Goal: Task Accomplishment & Management: Manage account settings

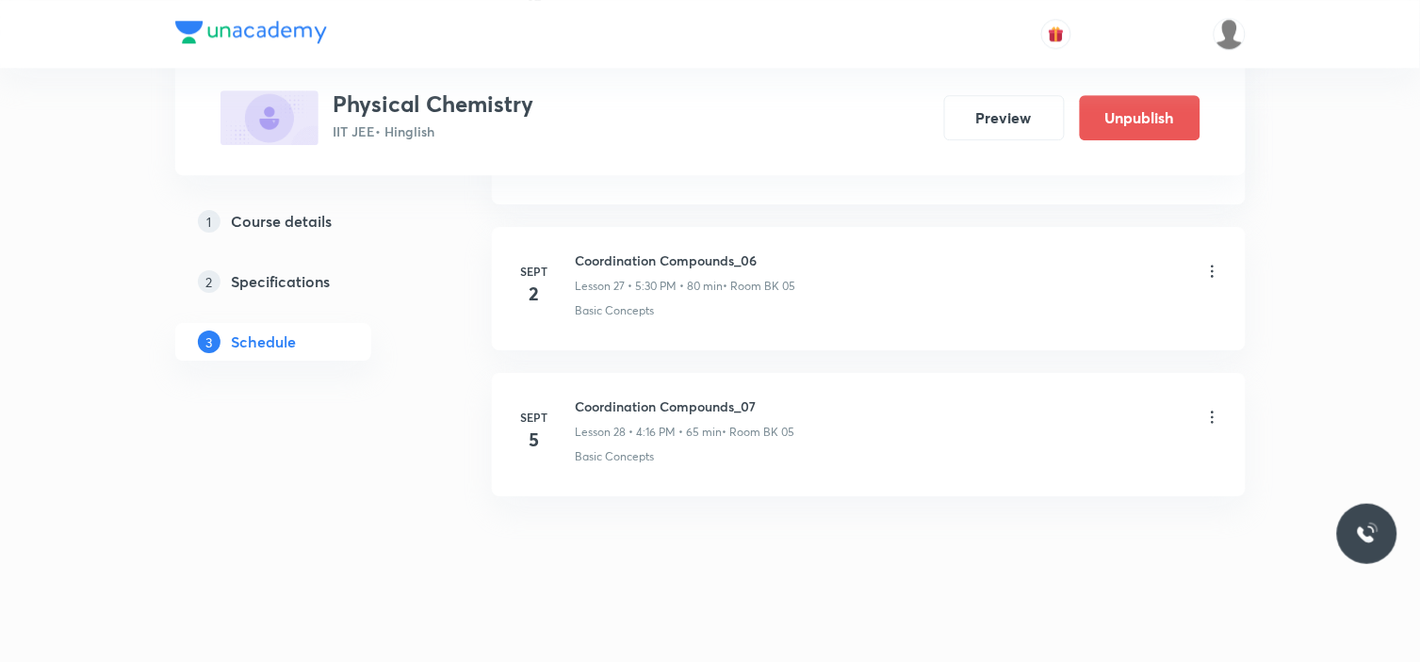
scroll to position [5063, 0]
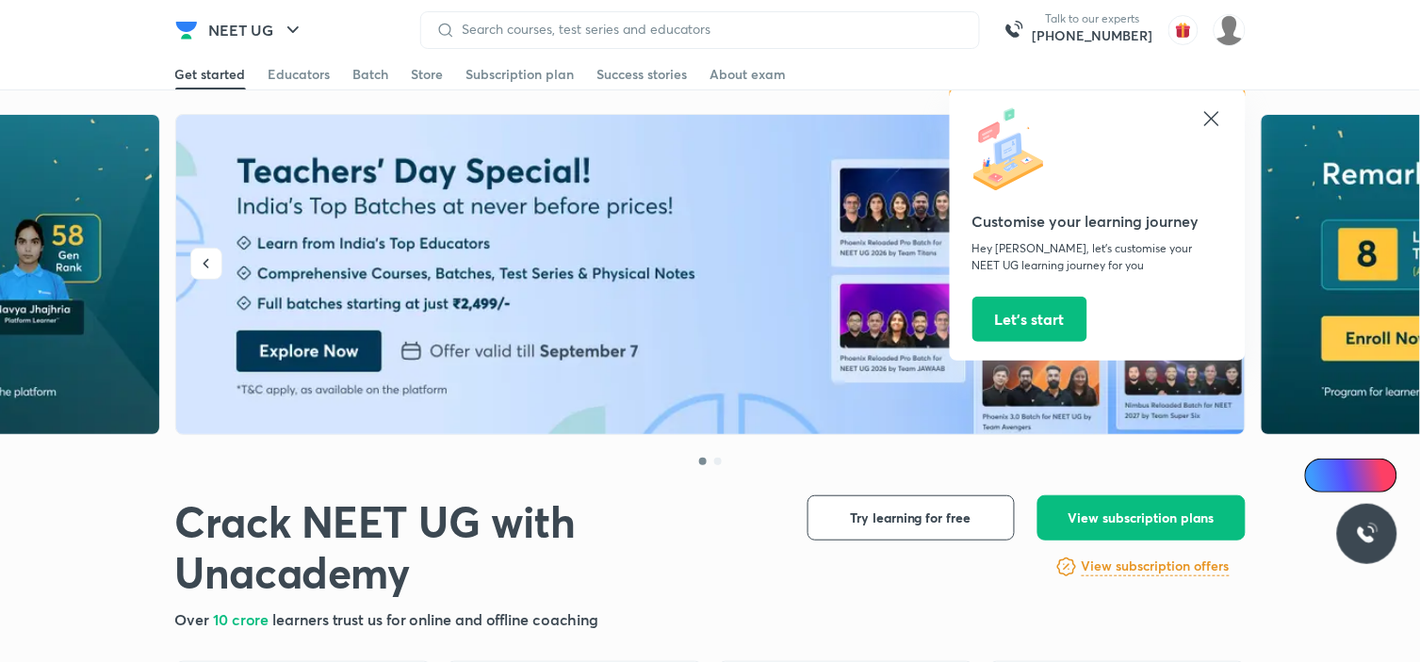
click at [1218, 128] on icon at bounding box center [1211, 118] width 23 height 23
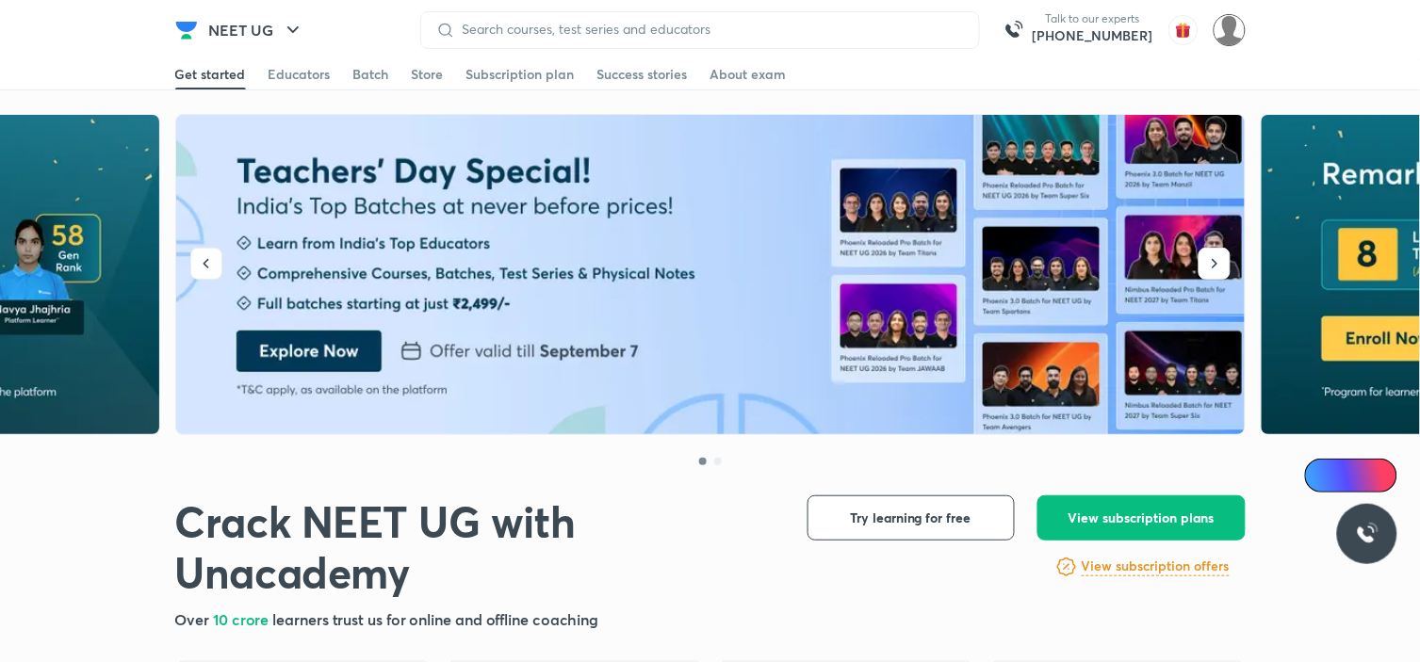
click at [1232, 34] on img at bounding box center [1230, 30] width 32 height 32
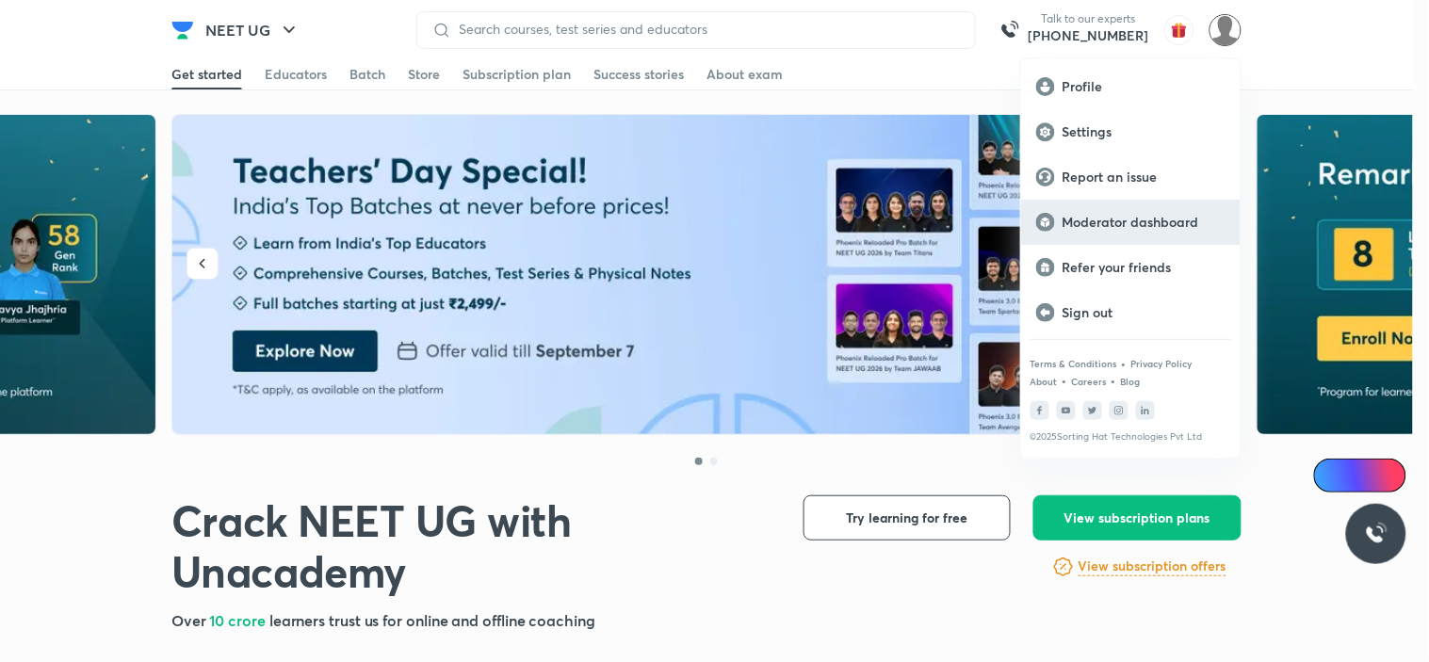
click at [1136, 215] on p "Moderator dashboard" at bounding box center [1144, 222] width 163 height 17
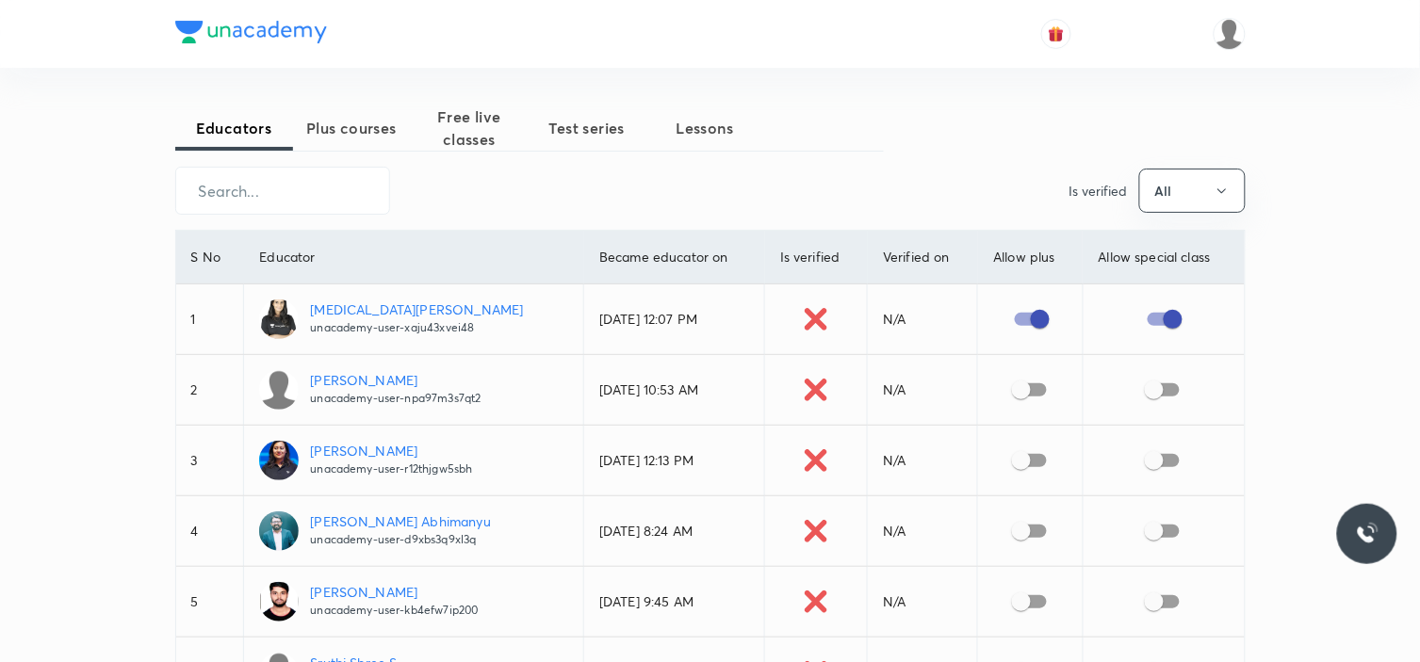
click at [349, 130] on span "Plus courses" at bounding box center [352, 128] width 118 height 23
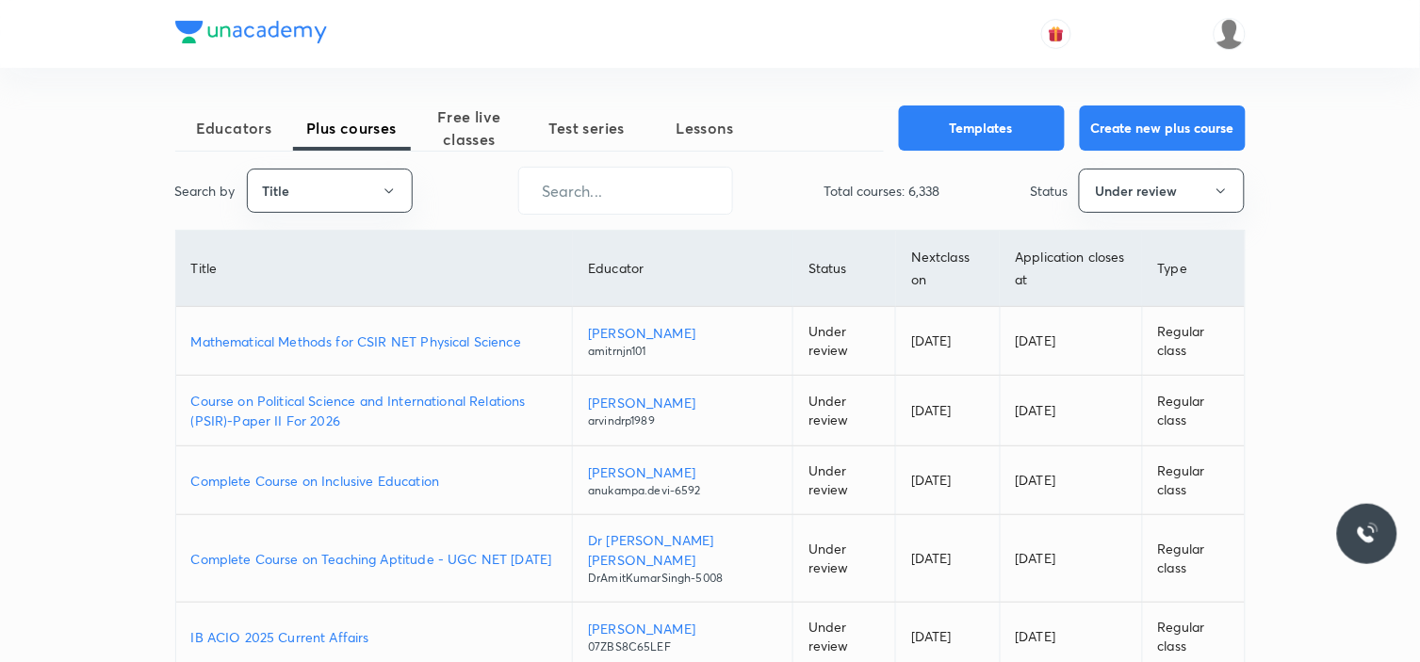
click at [394, 341] on p "Mathematical Methods for CSIR NET Physical Science" at bounding box center [374, 342] width 367 height 20
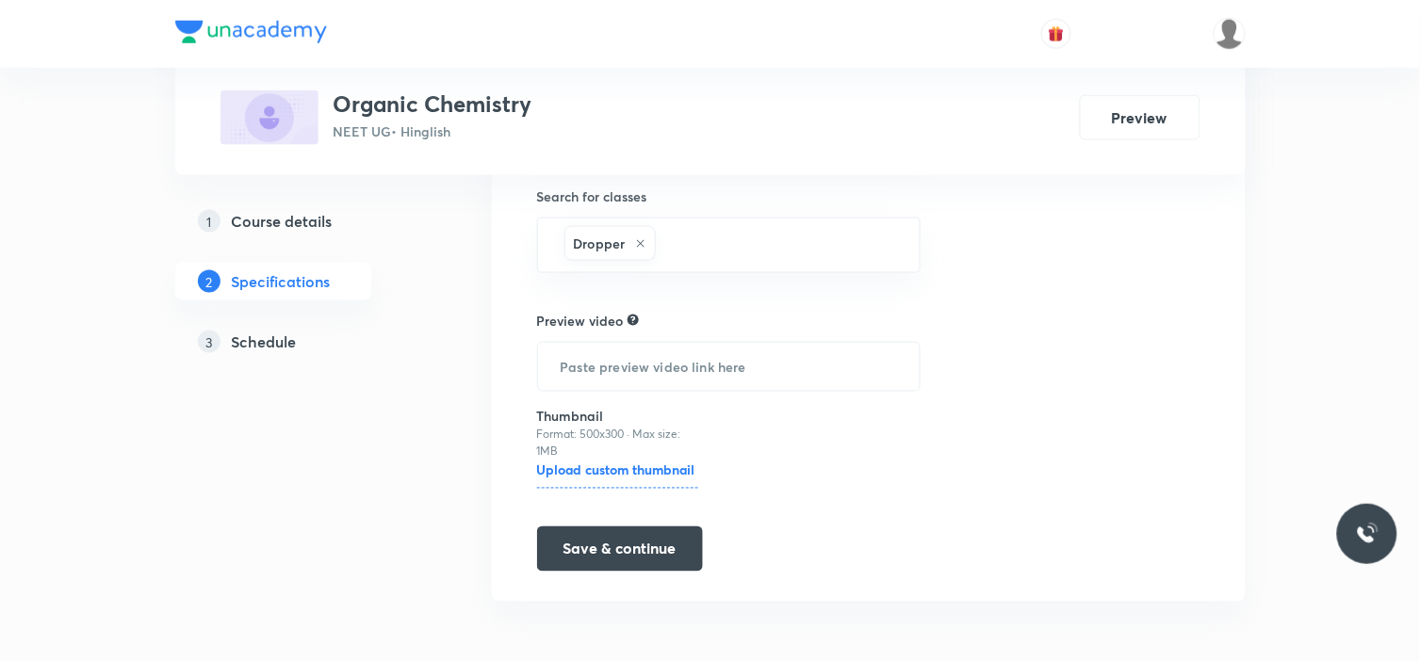
scroll to position [330, 0]
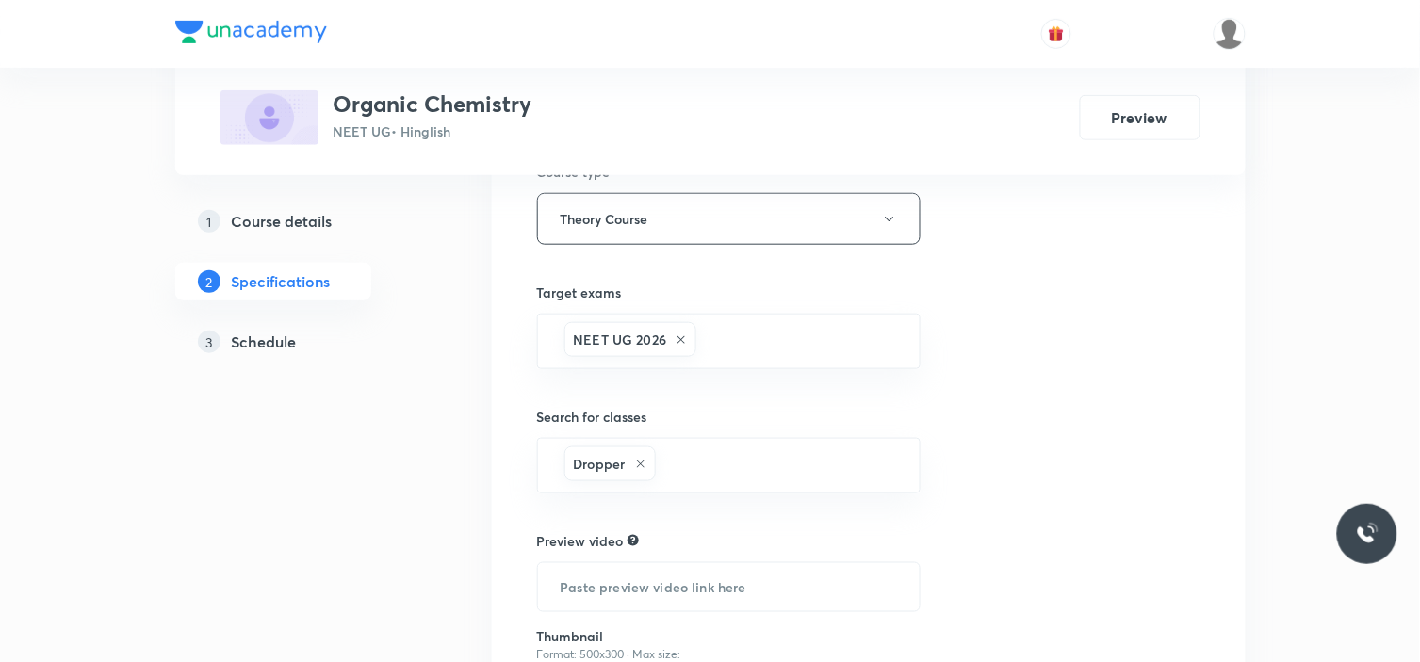
click at [237, 344] on h5 "Schedule" at bounding box center [264, 342] width 65 height 23
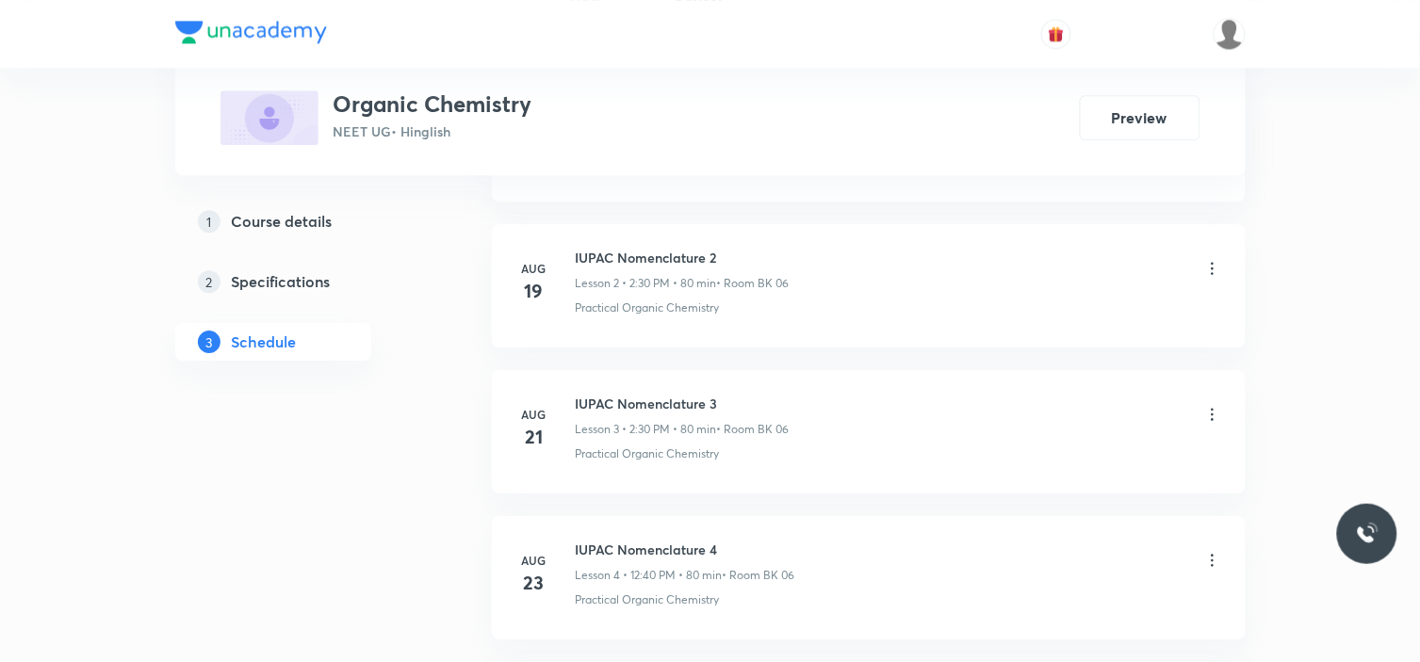
scroll to position [2018, 0]
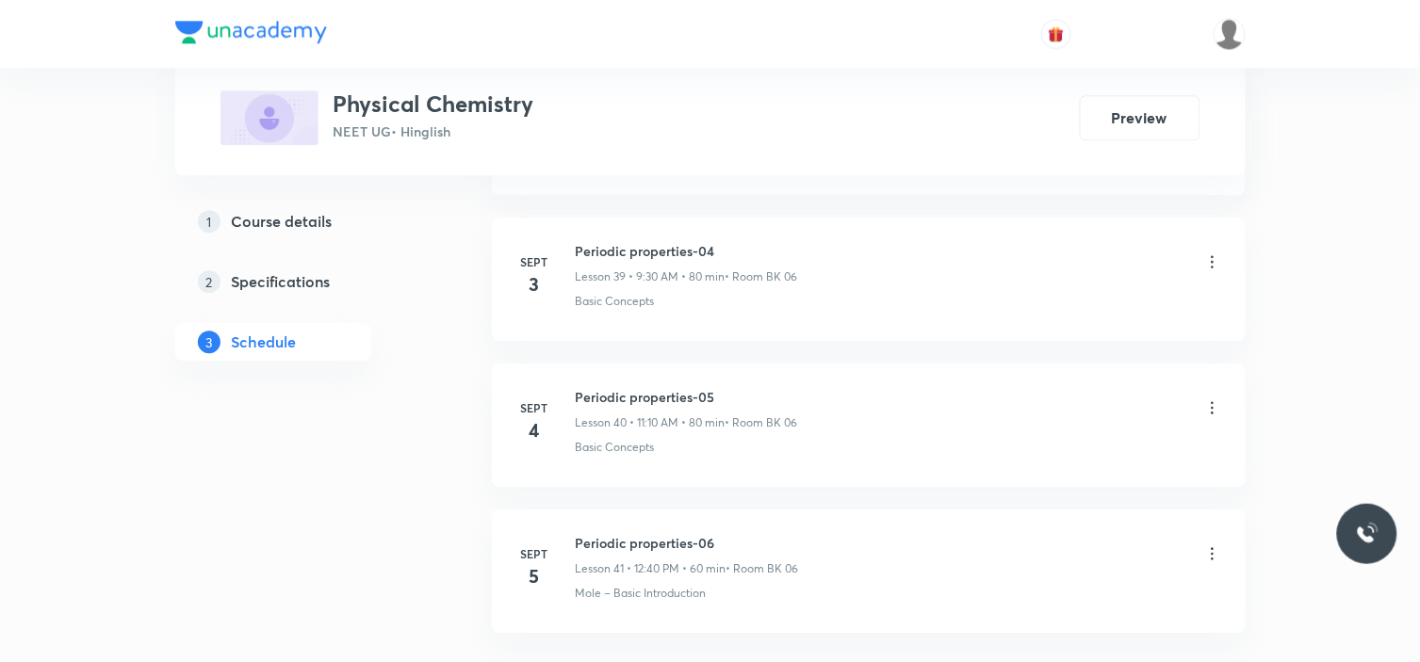
scroll to position [6843, 0]
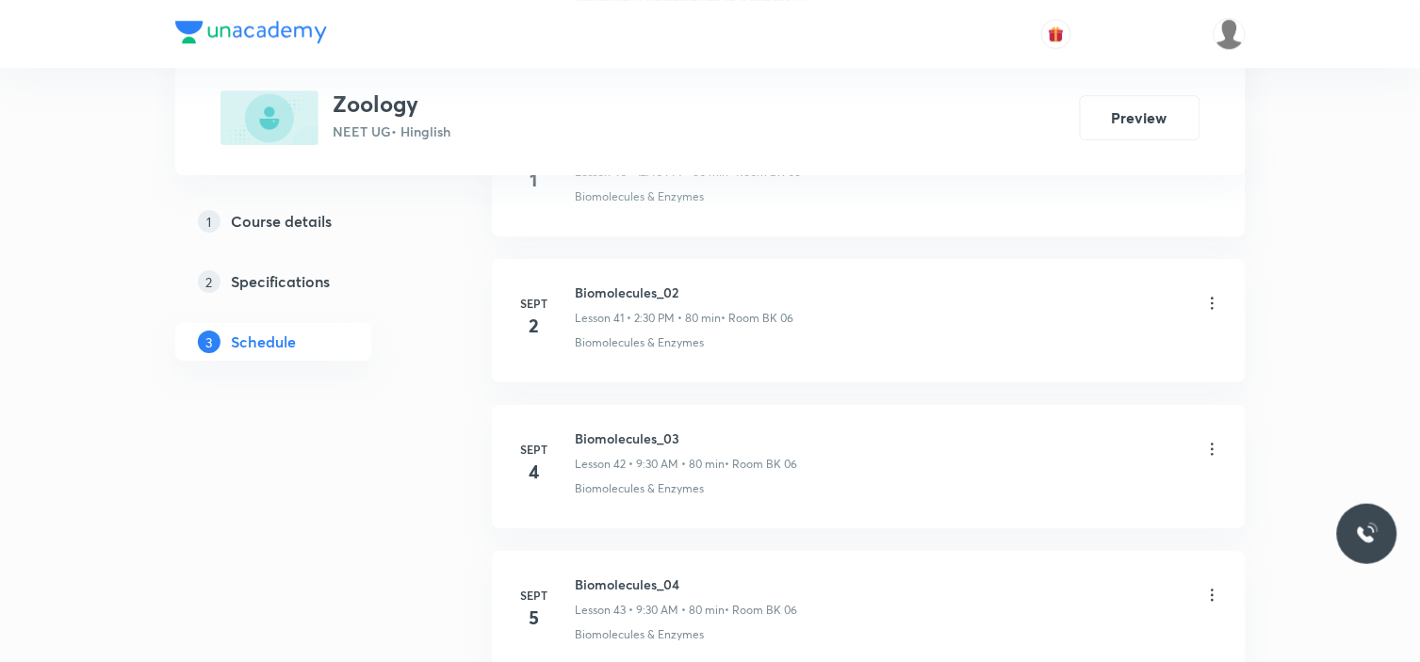
scroll to position [7136, 0]
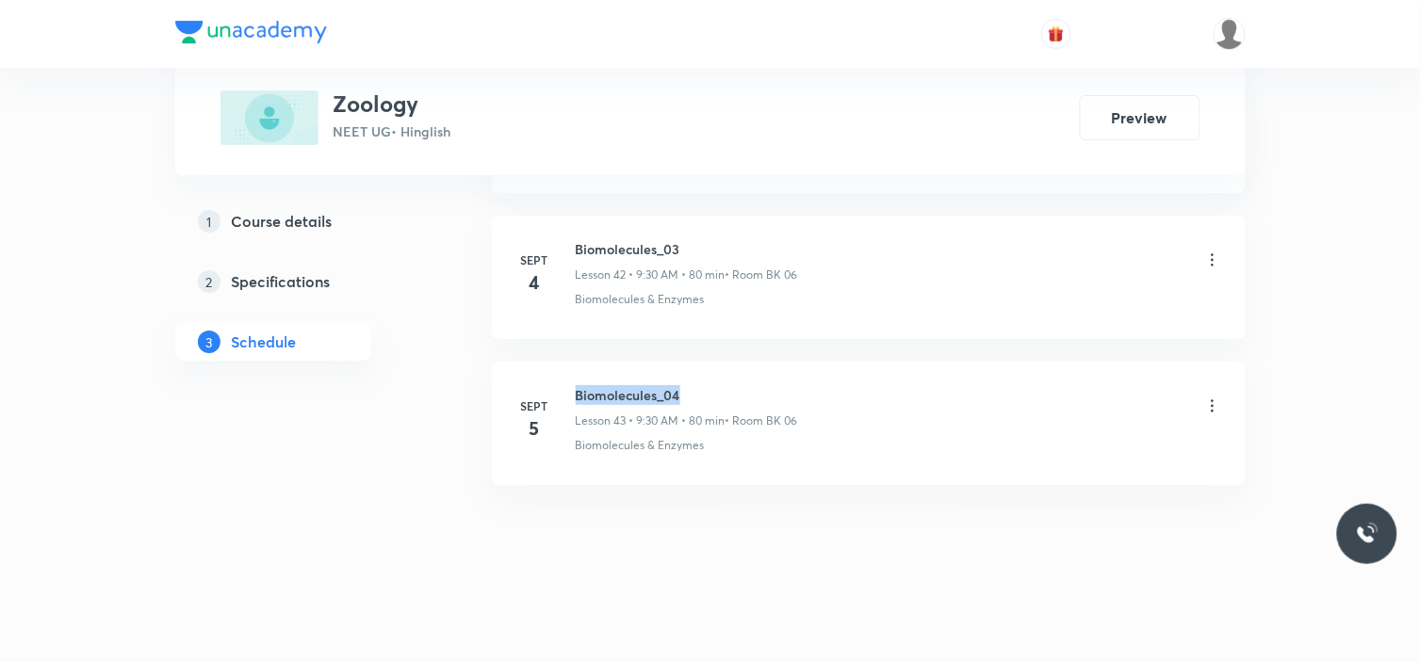
drag, startPoint x: 569, startPoint y: 386, endPoint x: 694, endPoint y: 380, distance: 125.5
click at [694, 380] on li "Sept 5 Biomolecules_04 Lesson 43 • 9:30 AM • 80 min • Room BK 06 Biomolecules &…" at bounding box center [869, 423] width 754 height 123
copy h6 "Biomolecules_04"
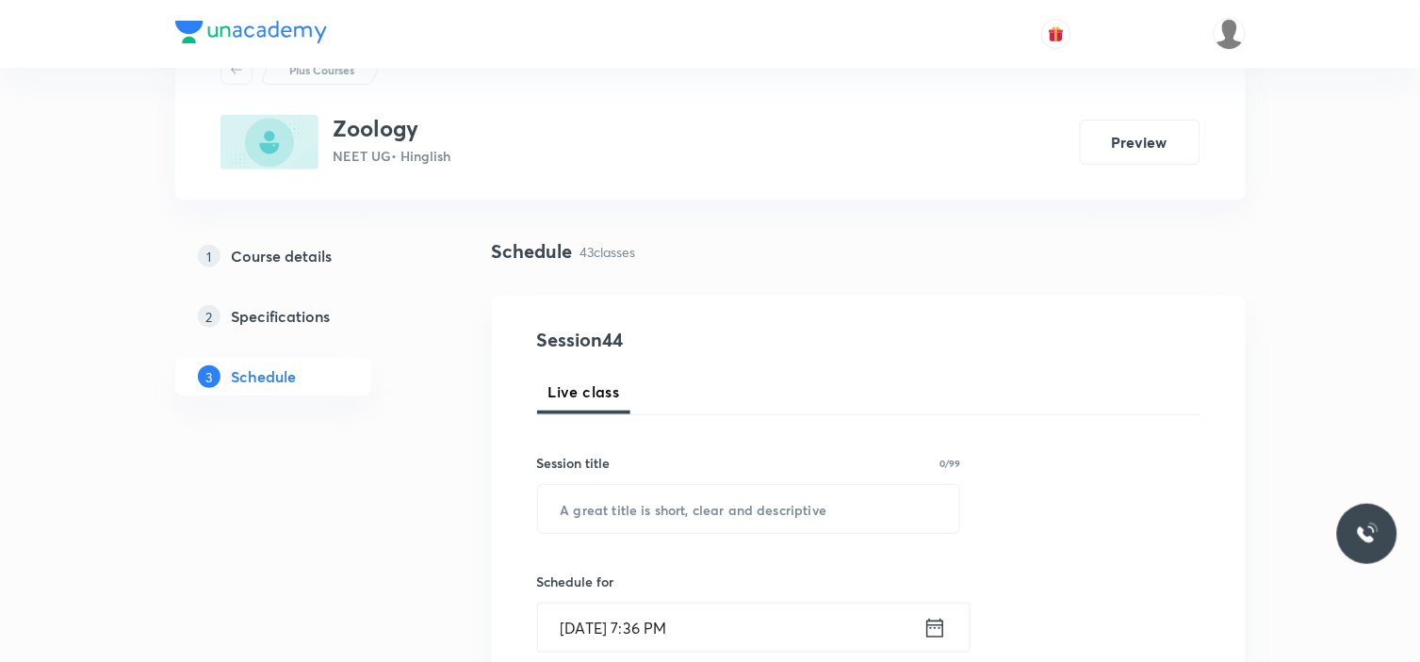
scroll to position [209, 0]
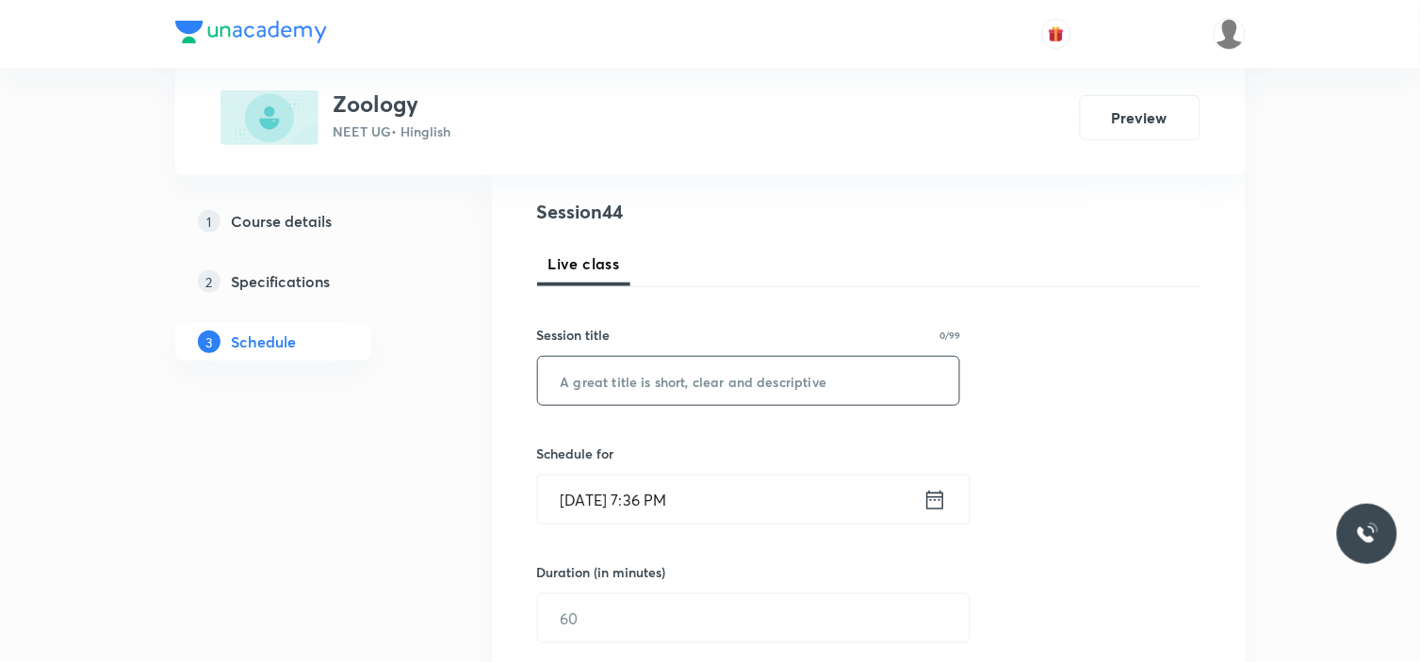
click at [768, 377] on input "text" at bounding box center [749, 381] width 422 height 48
paste input "Biomolecules_04"
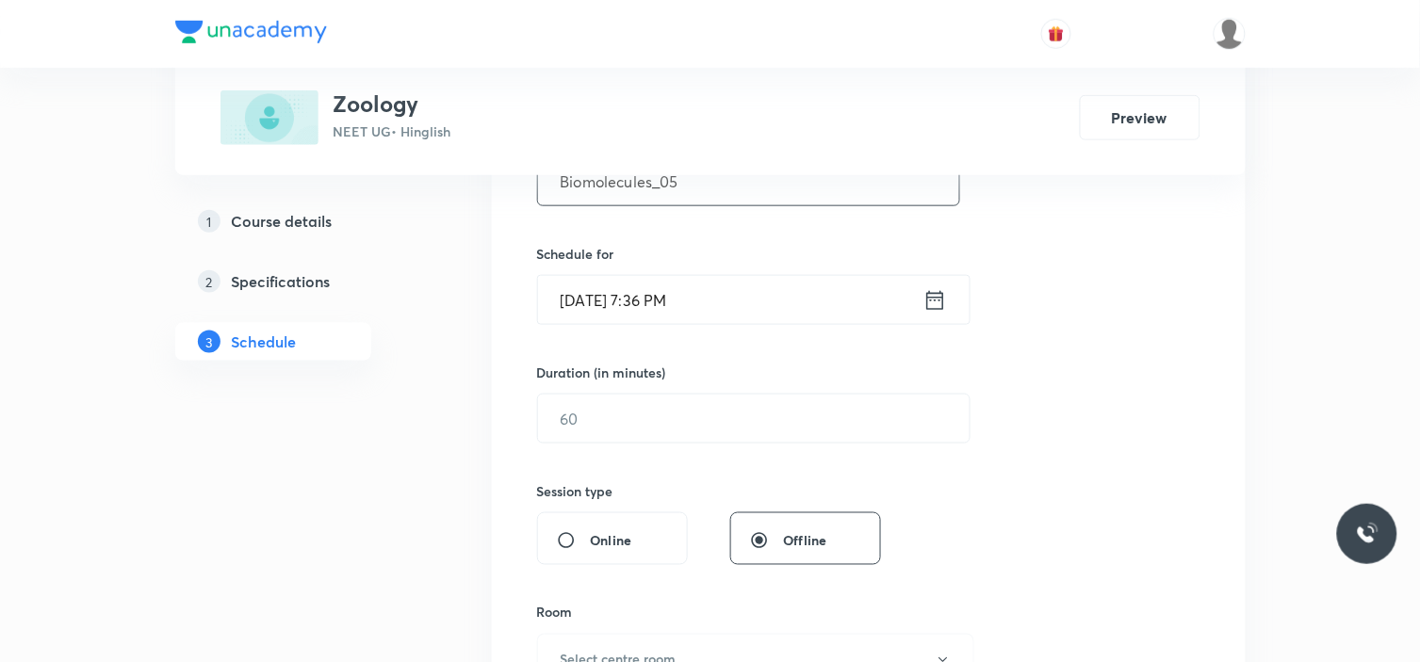
scroll to position [418, 0]
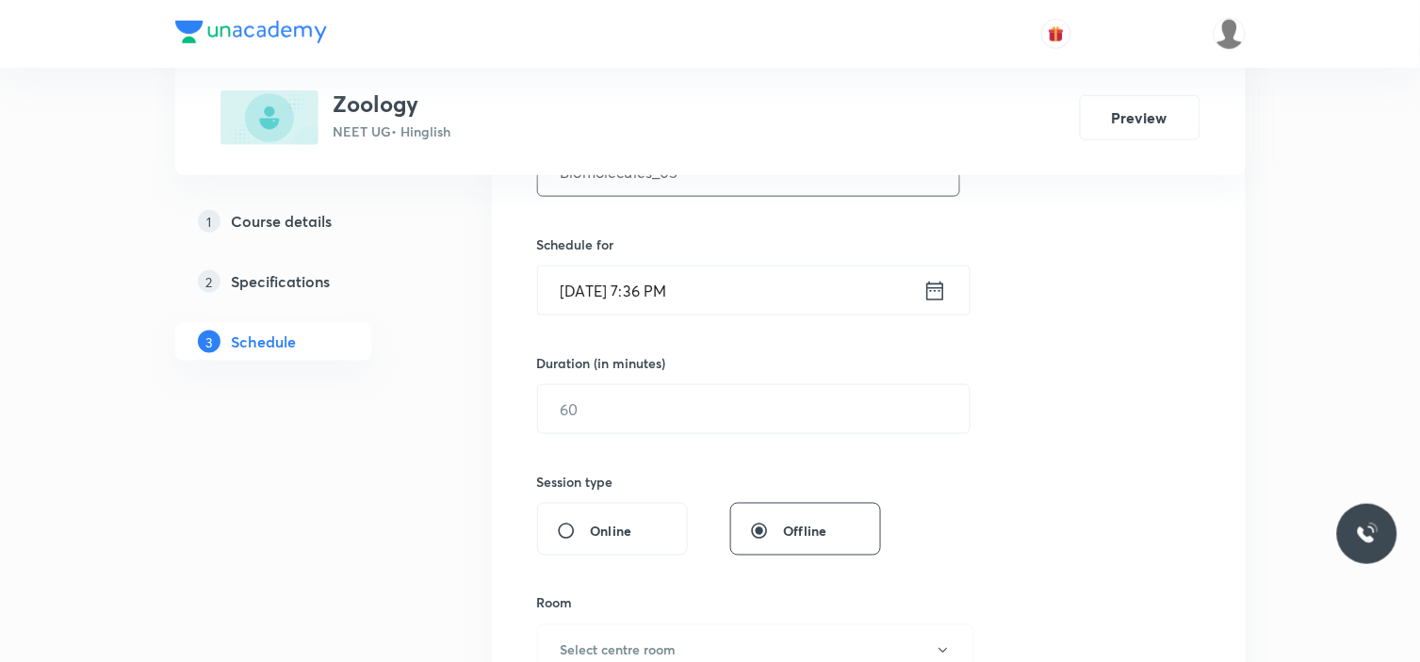
type input "Biomolecules_05"
click at [742, 298] on input "Sept 5, 2025, 7:36 PM" at bounding box center [730, 291] width 385 height 48
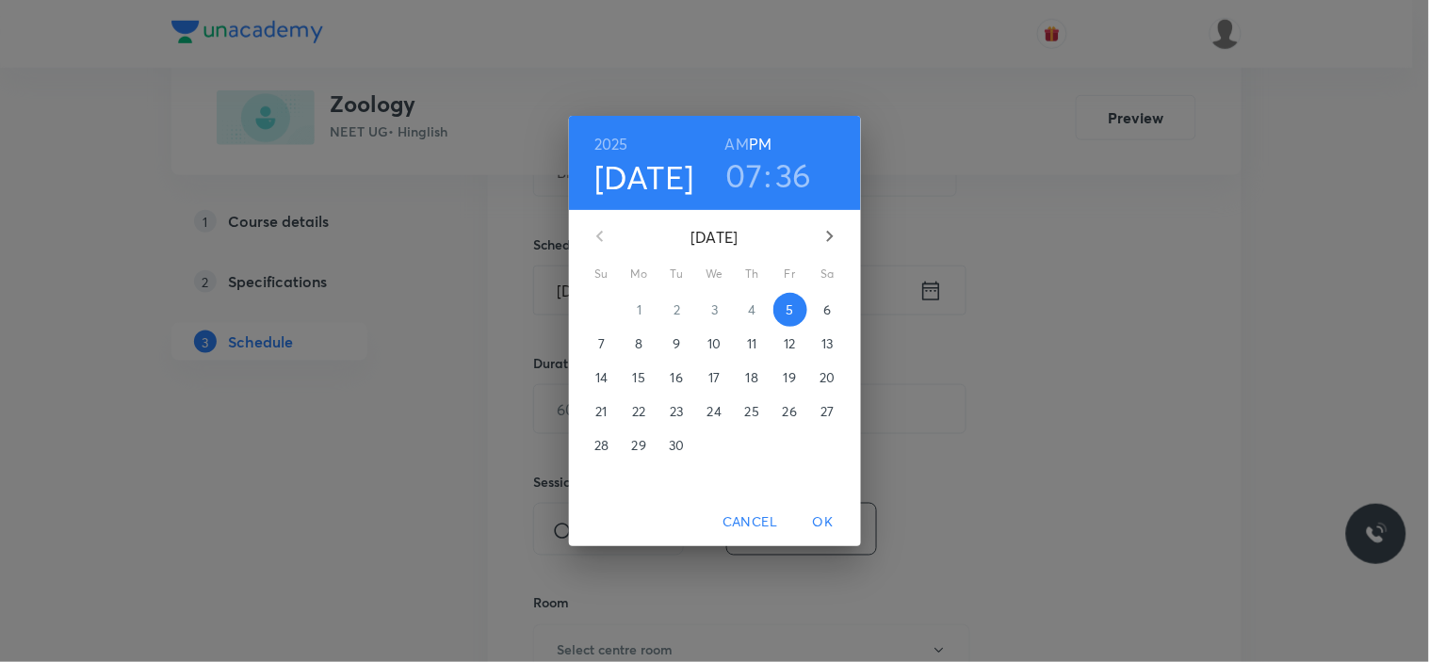
click at [827, 306] on p "6" at bounding box center [828, 310] width 8 height 19
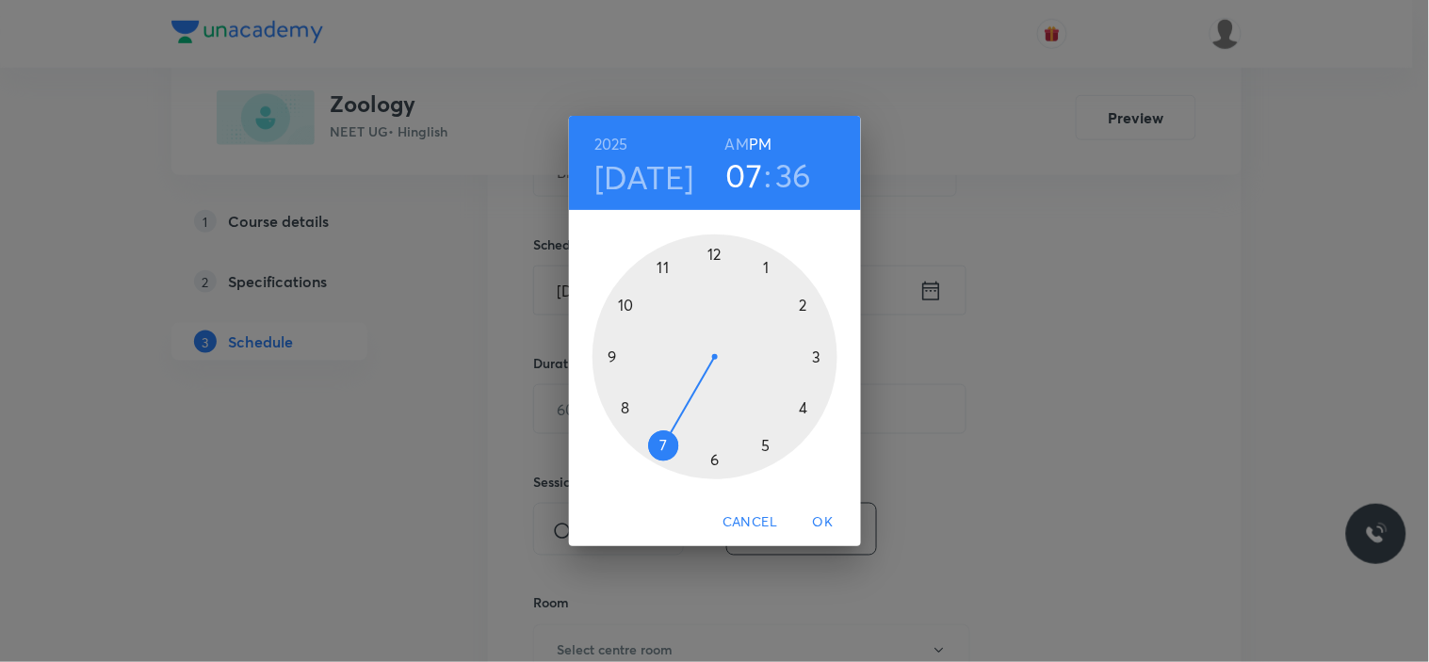
click at [711, 259] on div at bounding box center [715, 357] width 245 height 245
click at [626, 406] on div at bounding box center [715, 357] width 245 height 245
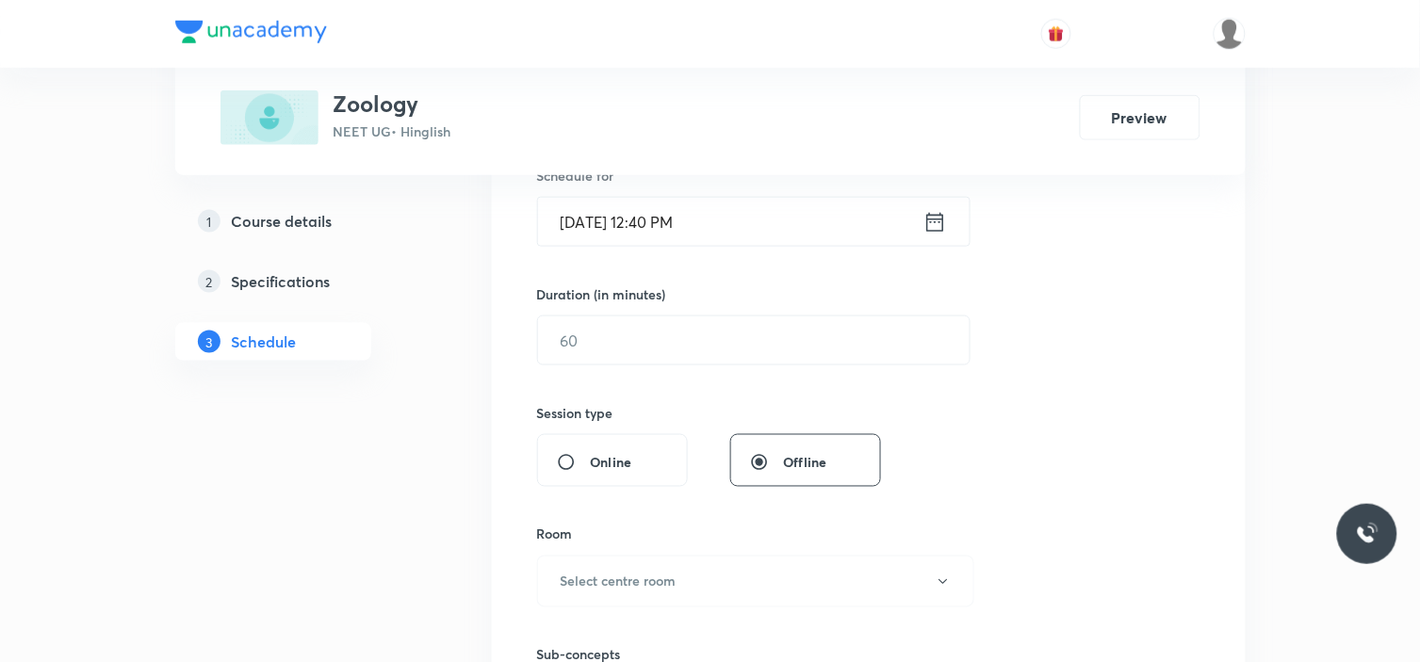
scroll to position [523, 0]
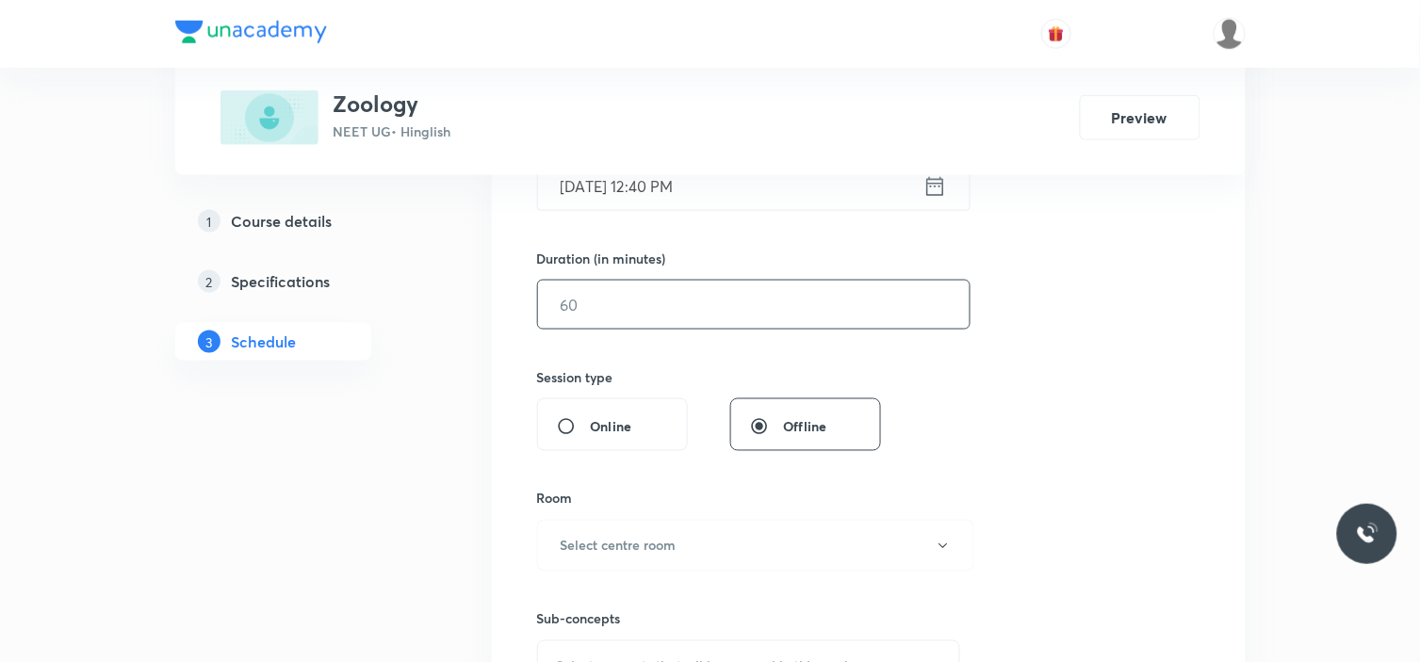
click at [685, 309] on input "text" at bounding box center [754, 305] width 432 height 48
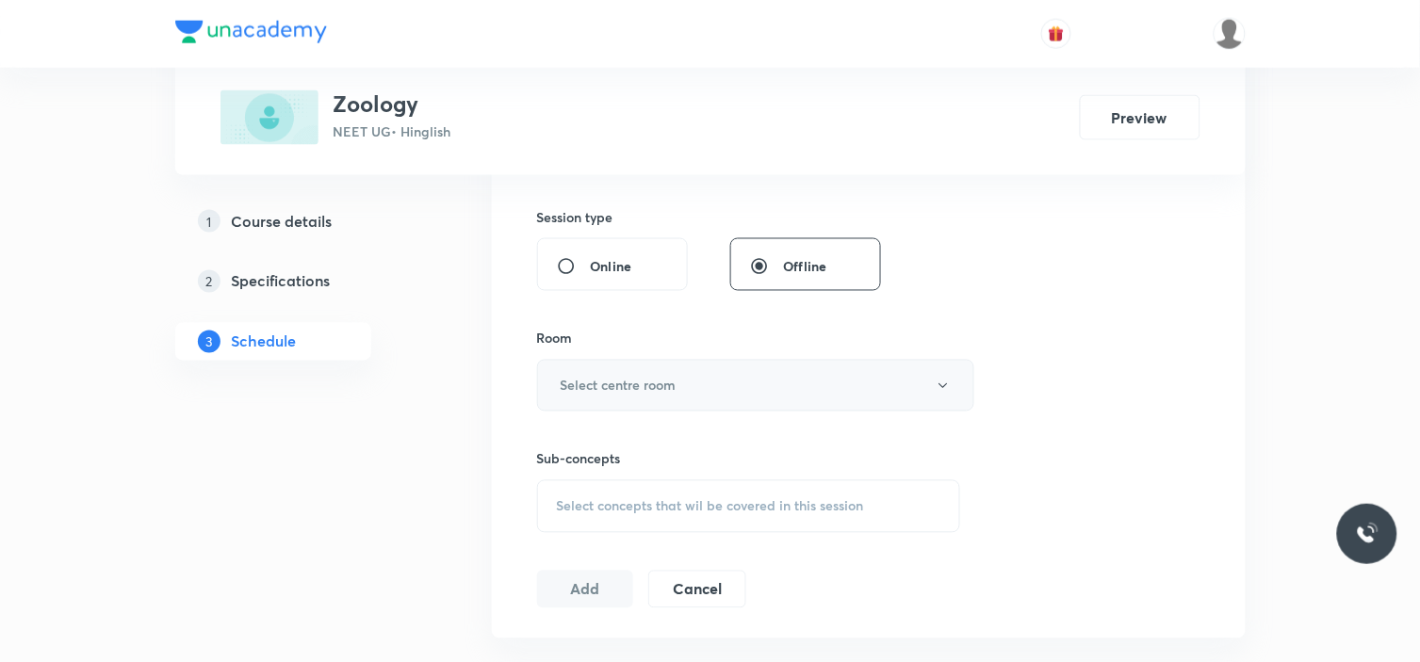
scroll to position [732, 0]
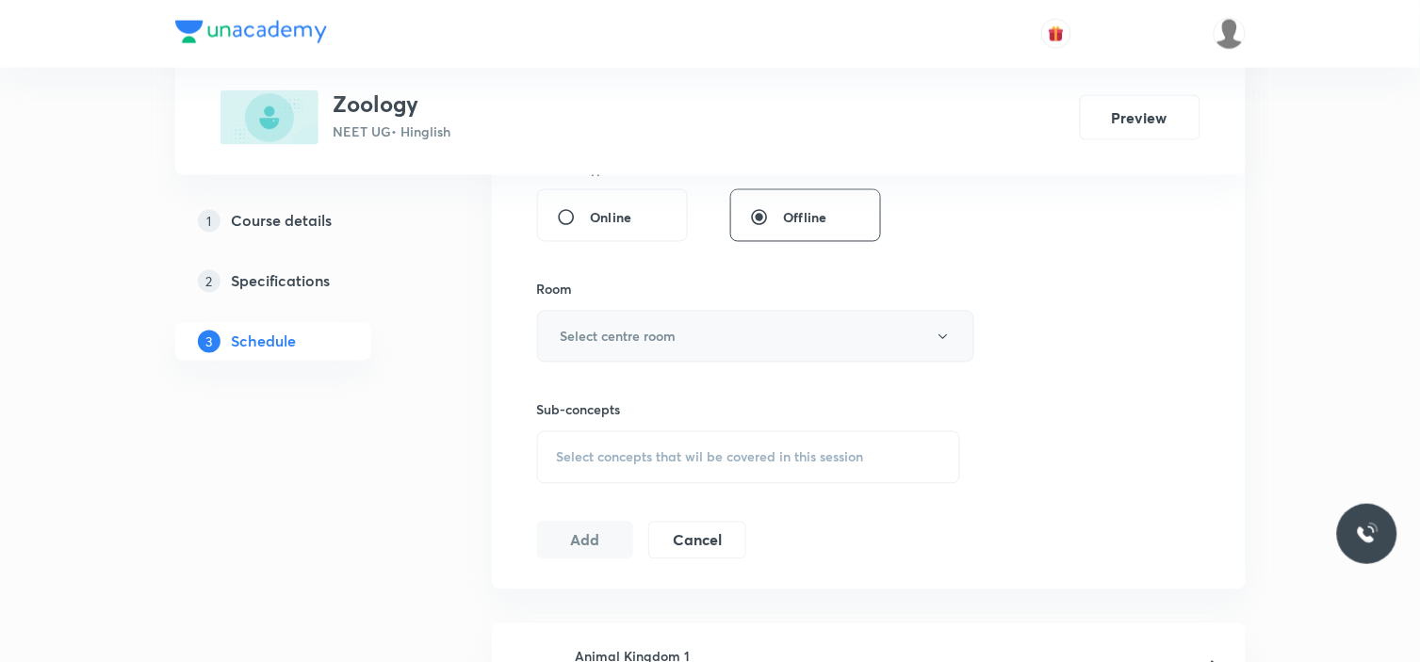
type input "80"
click at [676, 318] on button "Select centre room" at bounding box center [755, 337] width 437 height 52
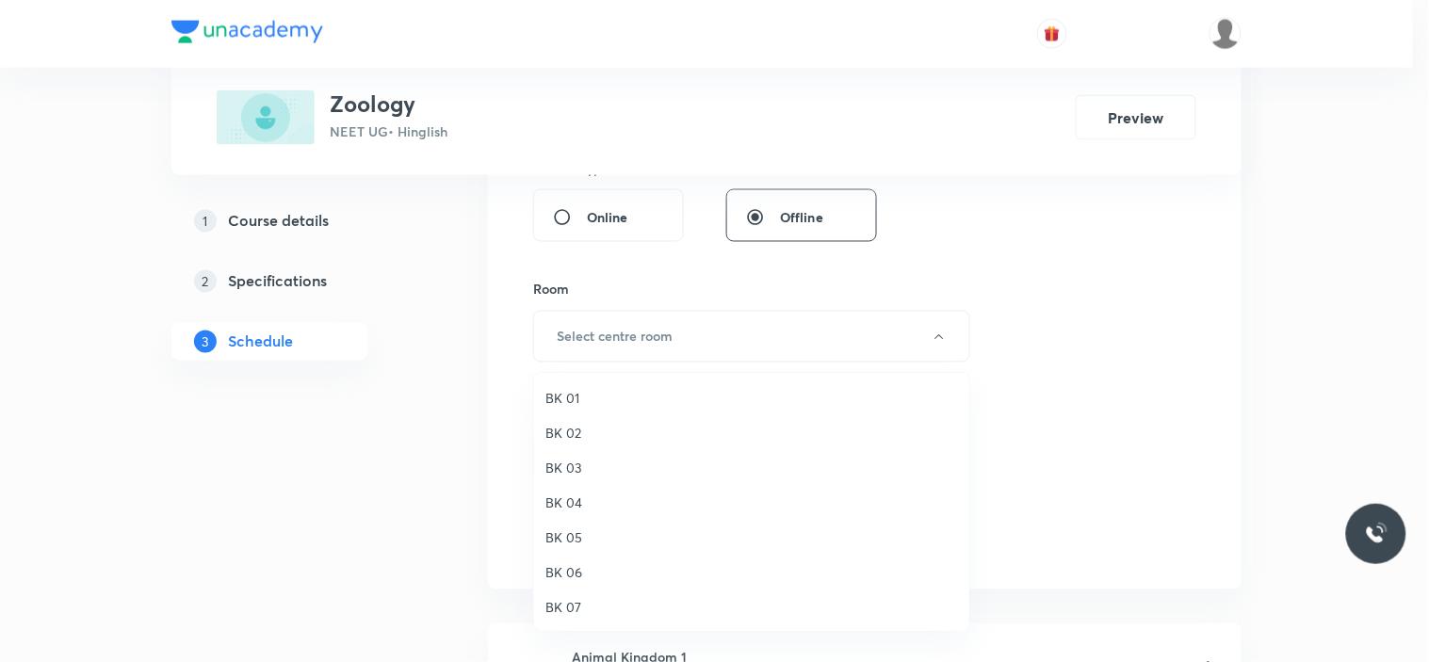
click at [584, 573] on span "BK 06" at bounding box center [752, 573] width 413 height 20
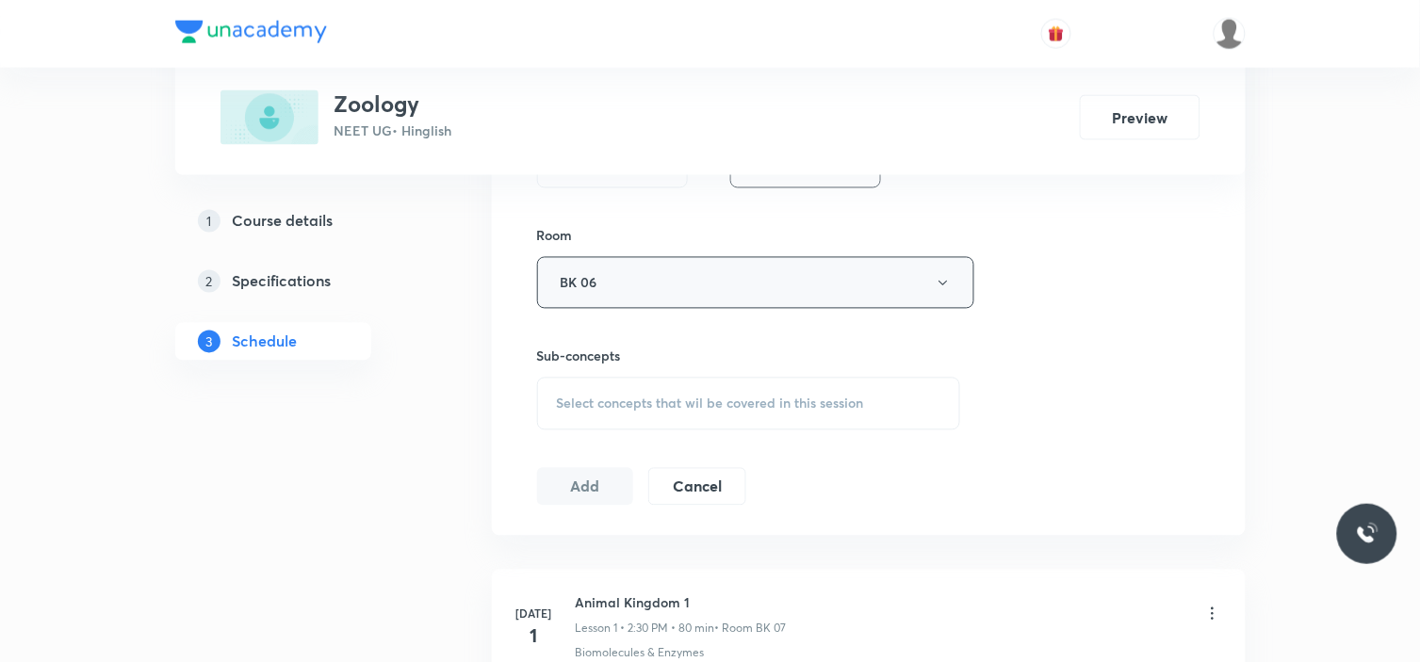
scroll to position [837, 0]
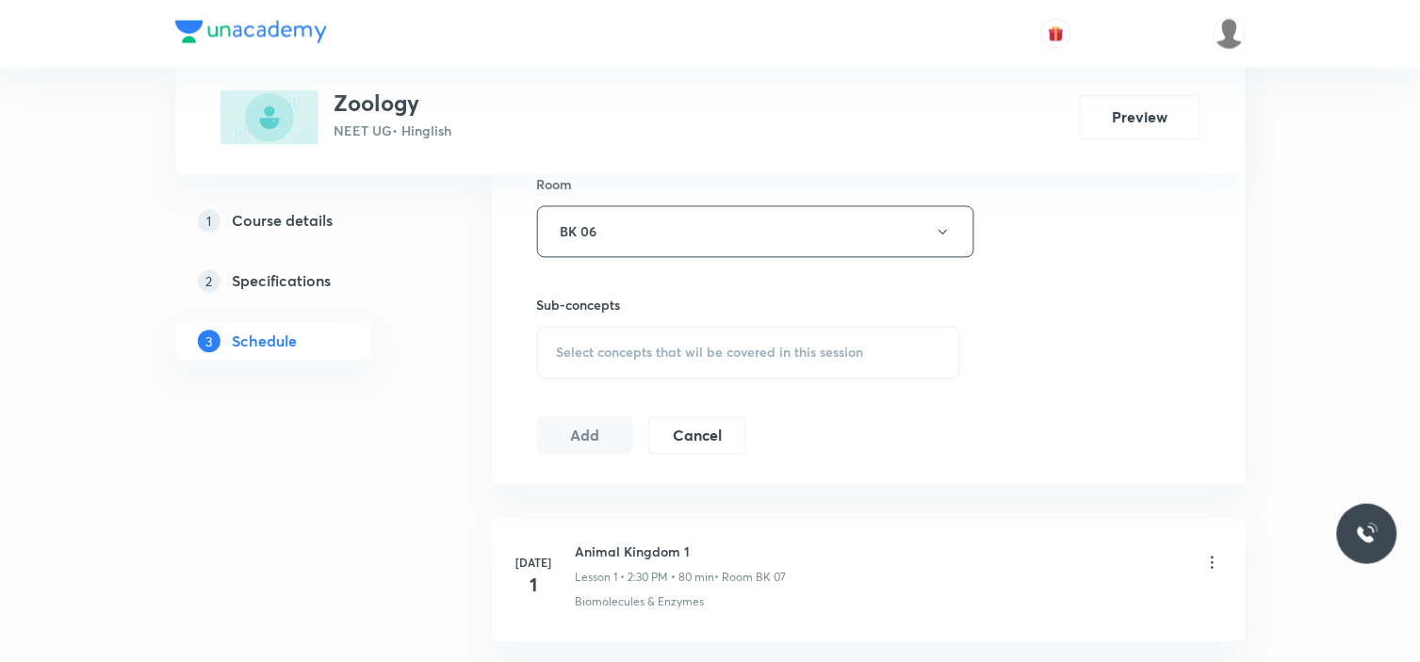
click at [700, 360] on span "Select concepts that wil be covered in this session" at bounding box center [710, 353] width 307 height 15
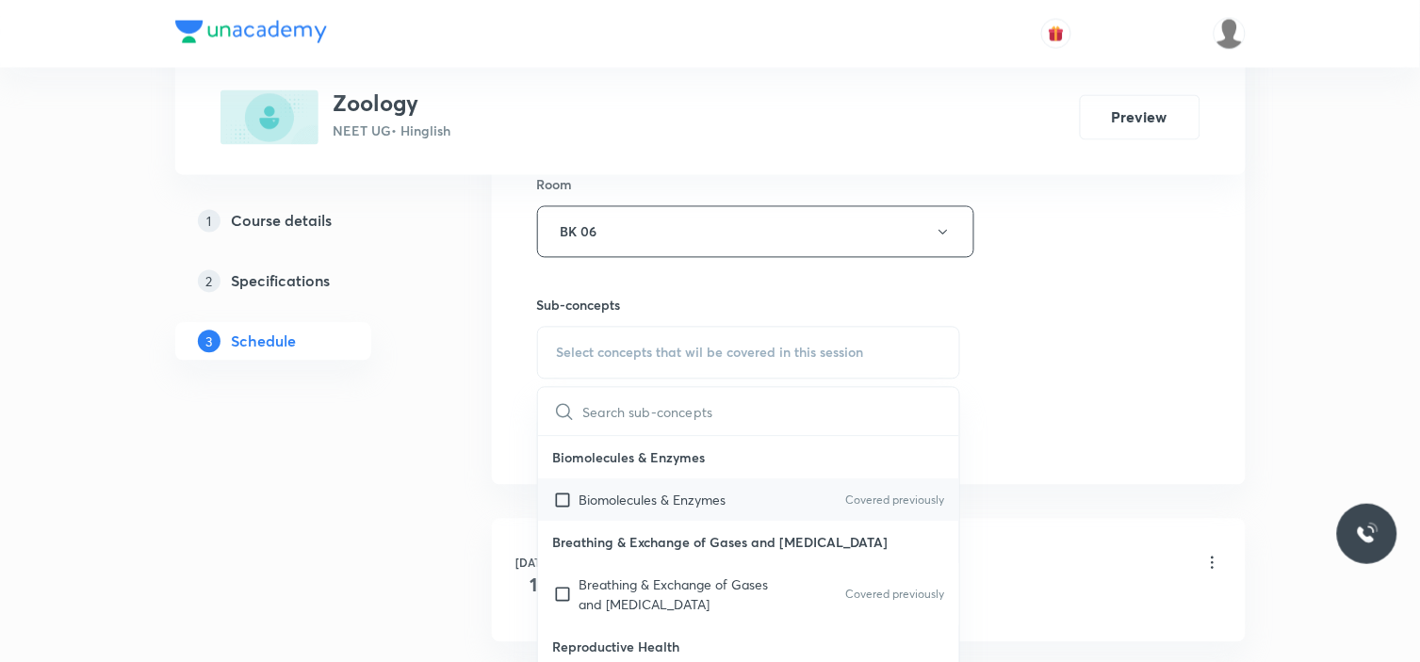
click at [648, 512] on div "Biomolecules & Enzymes Covered previously" at bounding box center [749, 501] width 422 height 42
checkbox input "true"
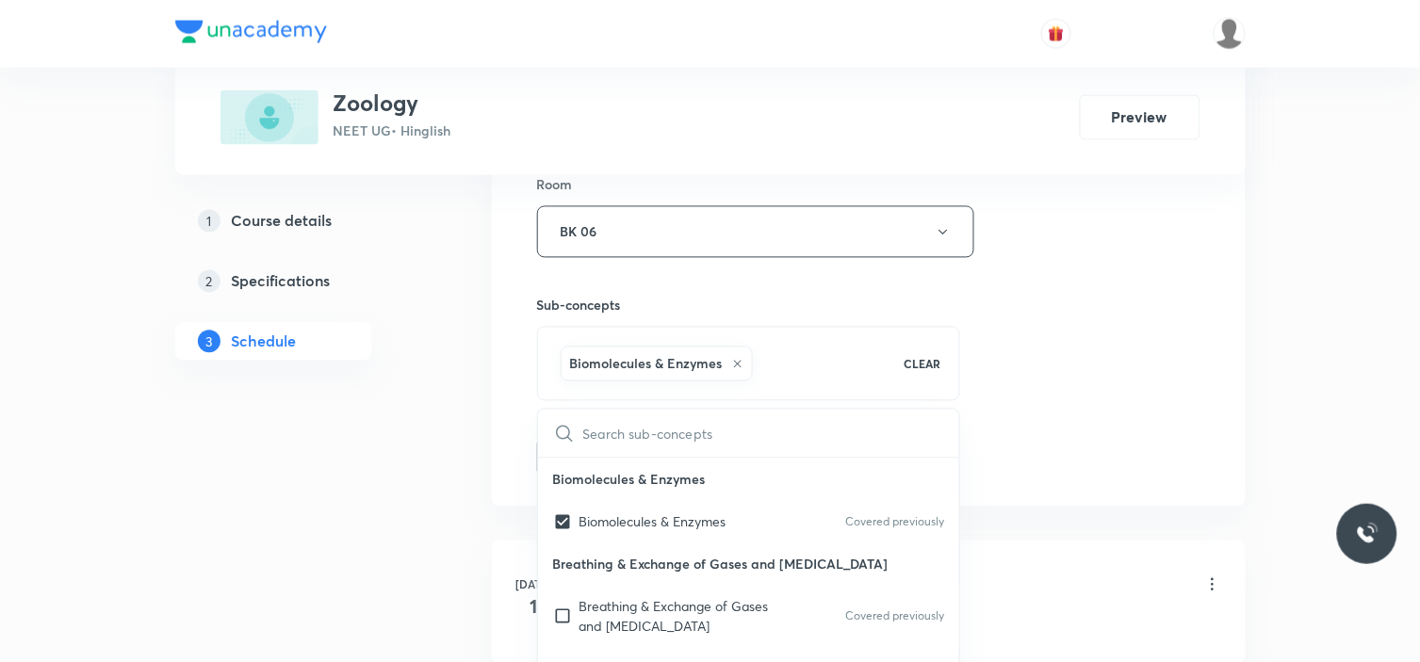
click at [1231, 394] on div "Session 44 Live class Session title 15/99 Biomolecules_05 ​ Schedule for Sept 6…" at bounding box center [869, 23] width 754 height 967
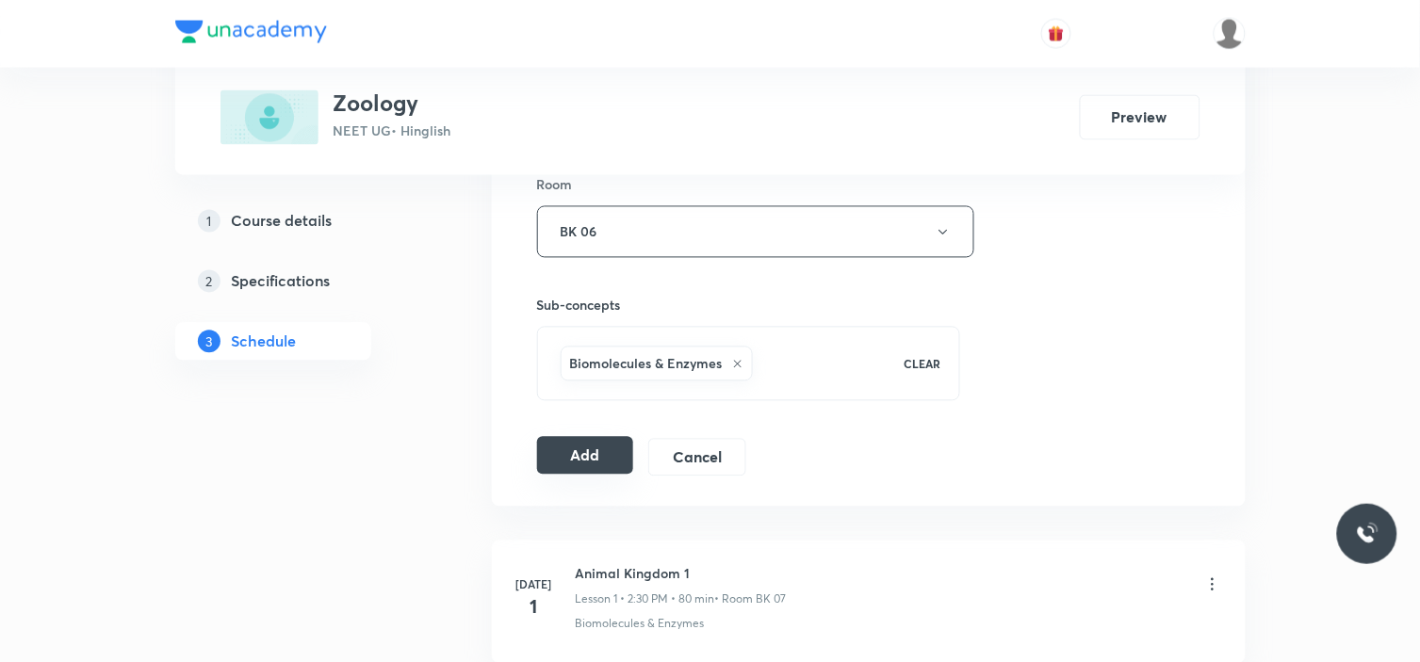
click at [596, 456] on button "Add" at bounding box center [585, 456] width 97 height 38
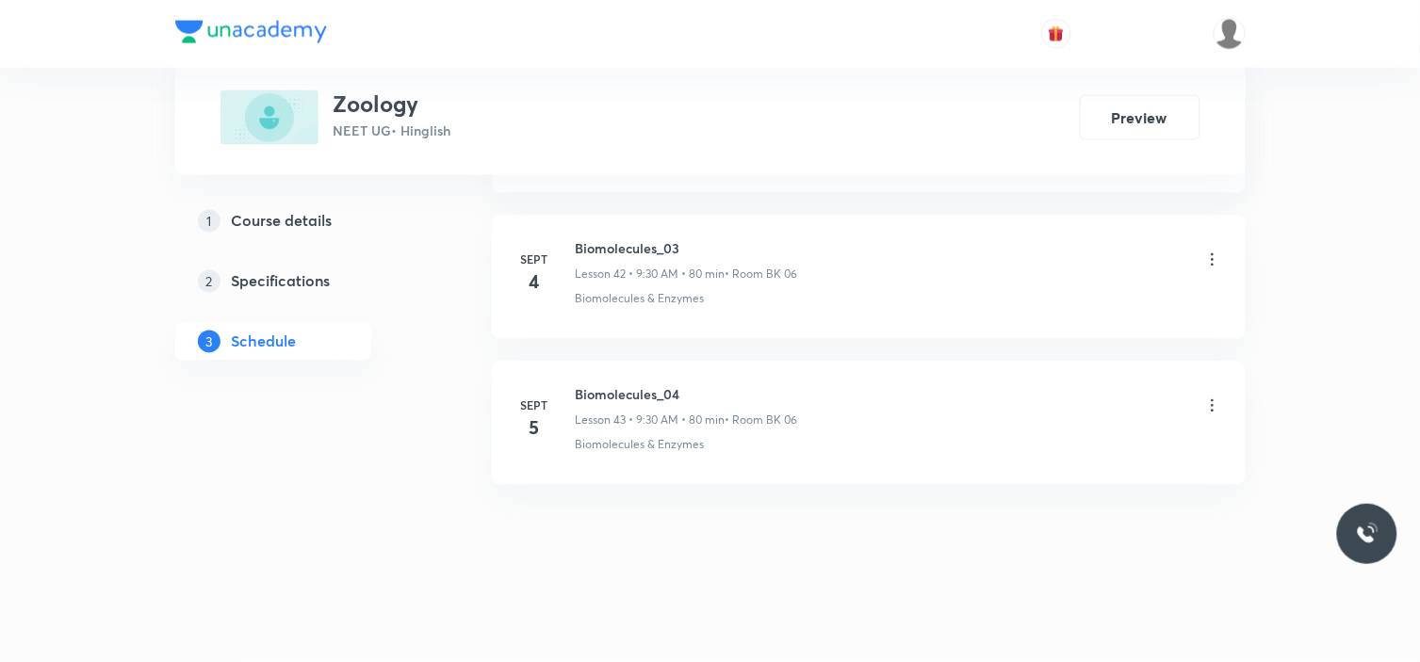
scroll to position [6269, 0]
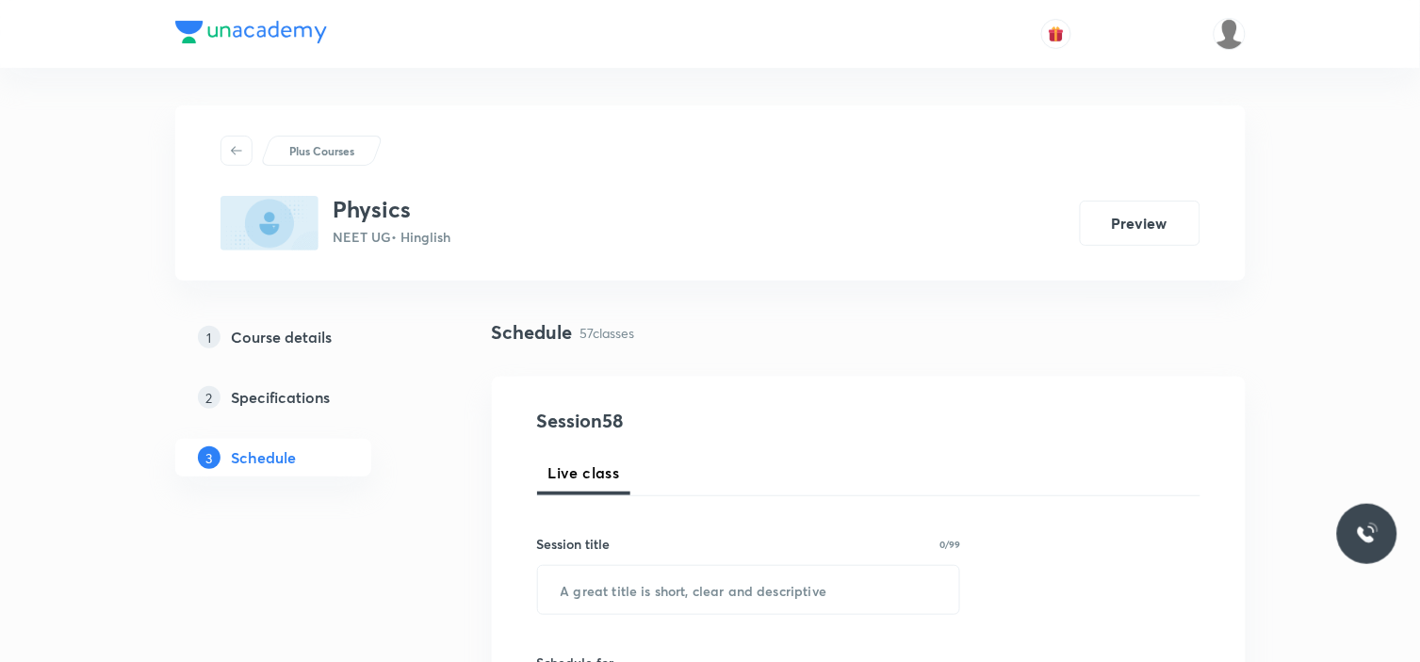
scroll to position [9303, 0]
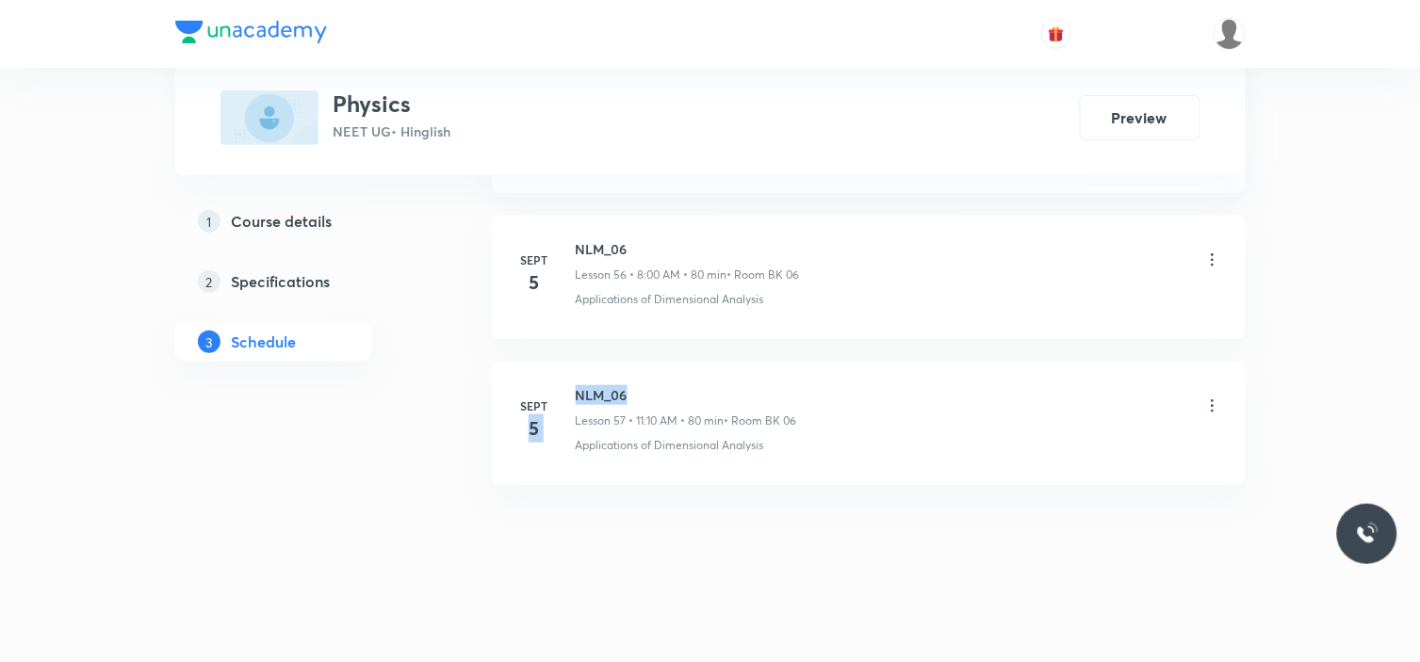
drag, startPoint x: 563, startPoint y: 386, endPoint x: 670, endPoint y: 369, distance: 108.7
click at [671, 369] on li "[DATE] NLM_06 Lesson 57 • 11:10 AM • 80 min • Room BK 06 Applications of Dimens…" at bounding box center [869, 423] width 754 height 123
click at [570, 400] on div "Sept 5" at bounding box center [545, 420] width 60 height 45
click at [622, 416] on p "Lesson 57 • 11:10 AM • 80 min" at bounding box center [650, 421] width 149 height 17
click at [576, 398] on h6 "NLM_06" at bounding box center [686, 395] width 221 height 20
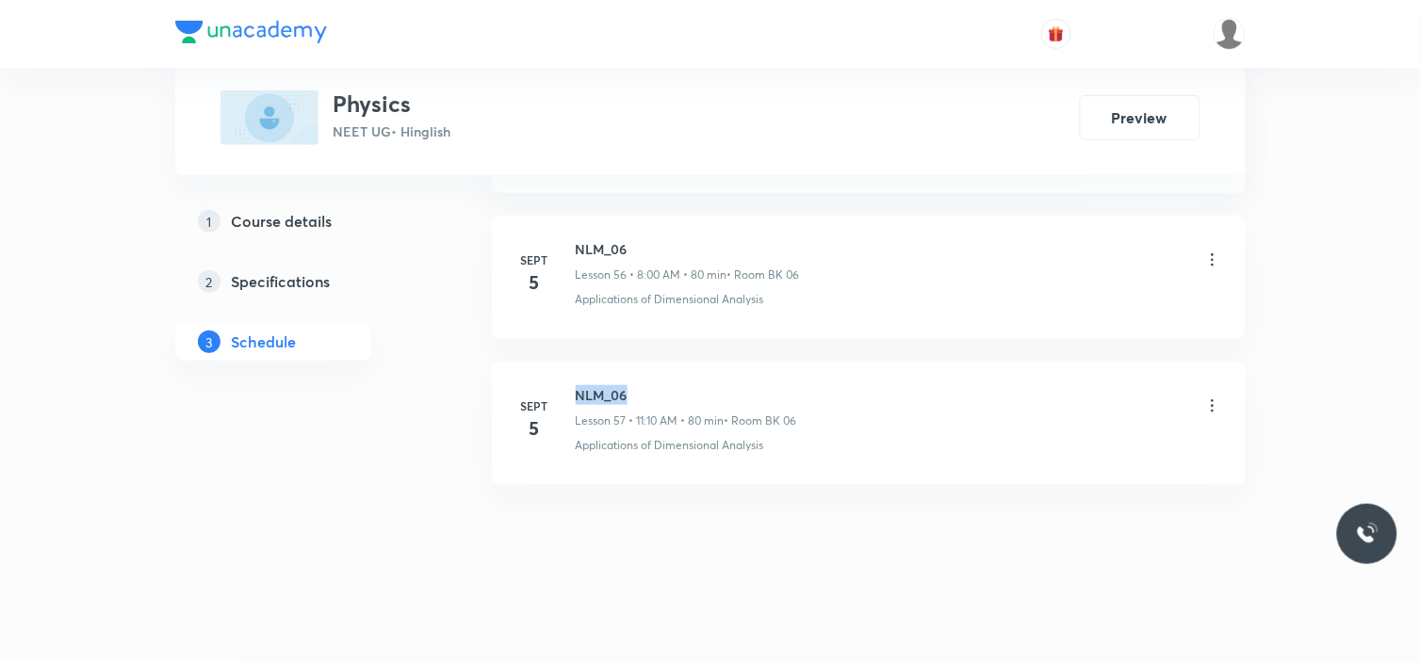
drag, startPoint x: 570, startPoint y: 391, endPoint x: 644, endPoint y: 364, distance: 78.4
click at [636, 383] on li "Sept 5 NLM_06 Lesson 57 • 11:10 AM • 80 min • Room BK 06 Applications of Dimens…" at bounding box center [869, 423] width 754 height 123
copy h6 "NLM_06"
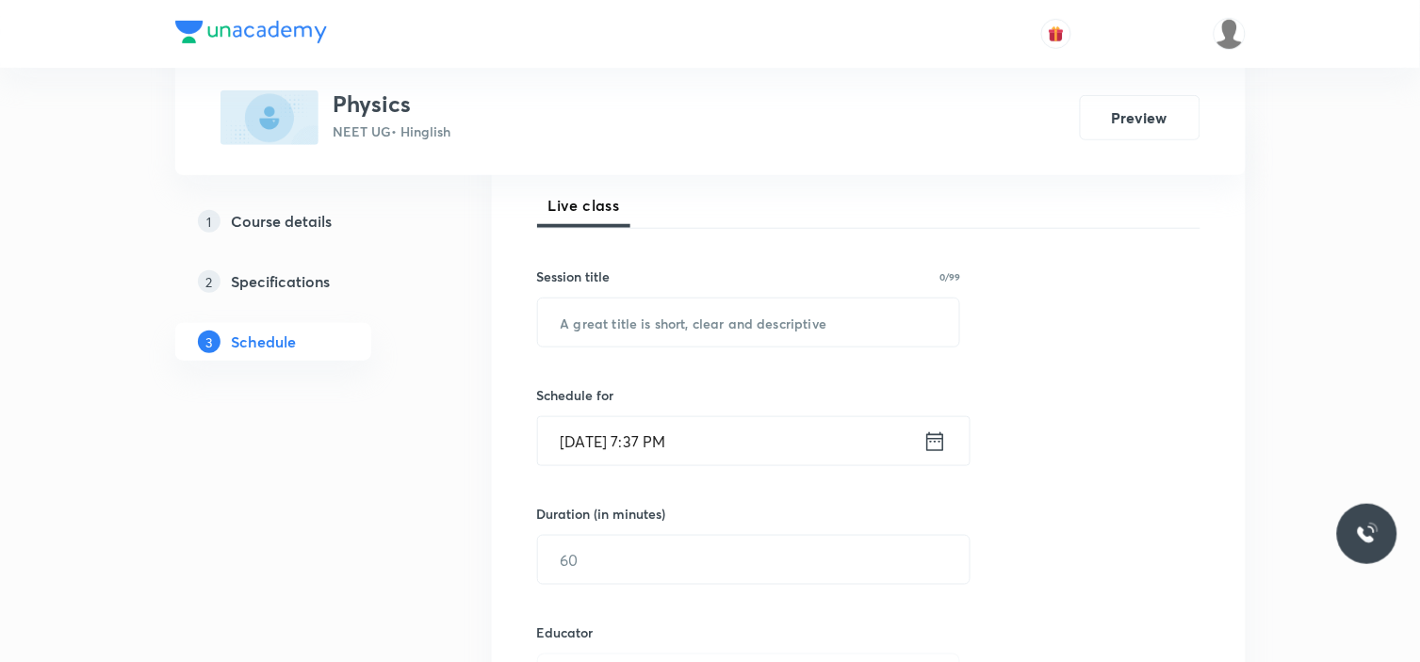
scroll to position [204, 0]
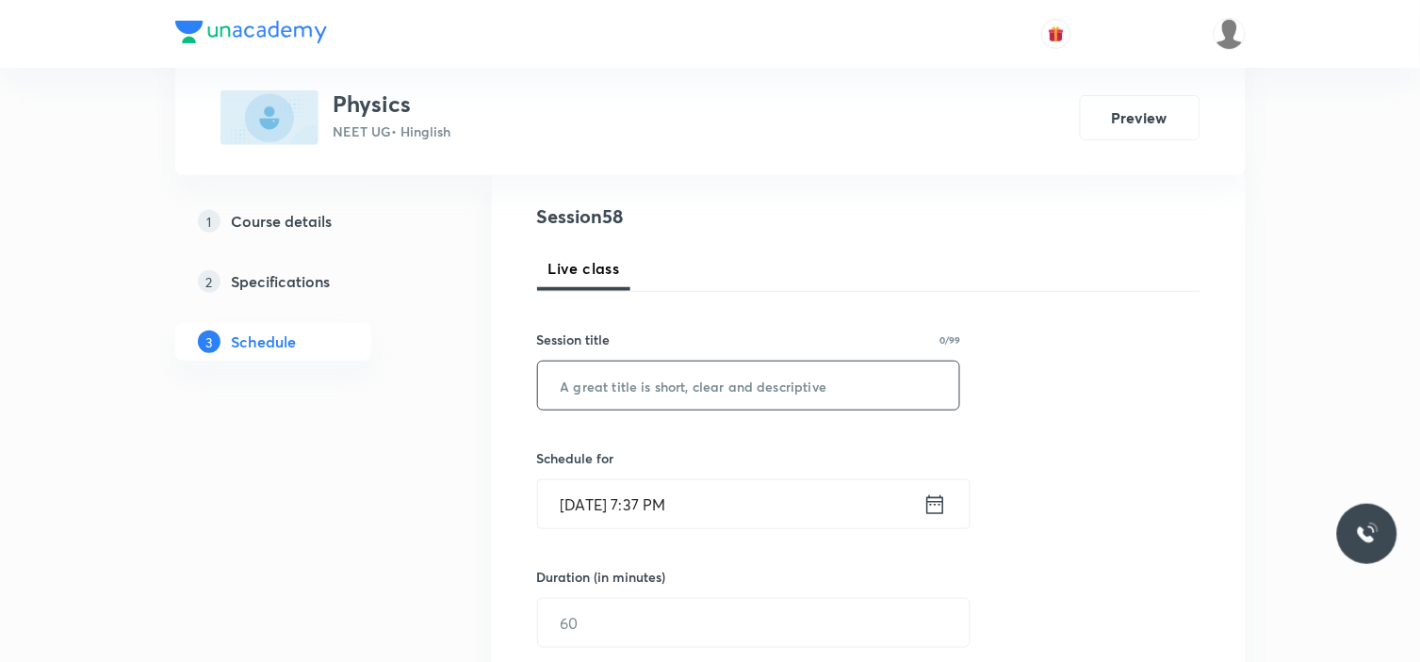
click at [771, 398] on input "text" at bounding box center [749, 386] width 422 height 48
paste input "NLM_06"
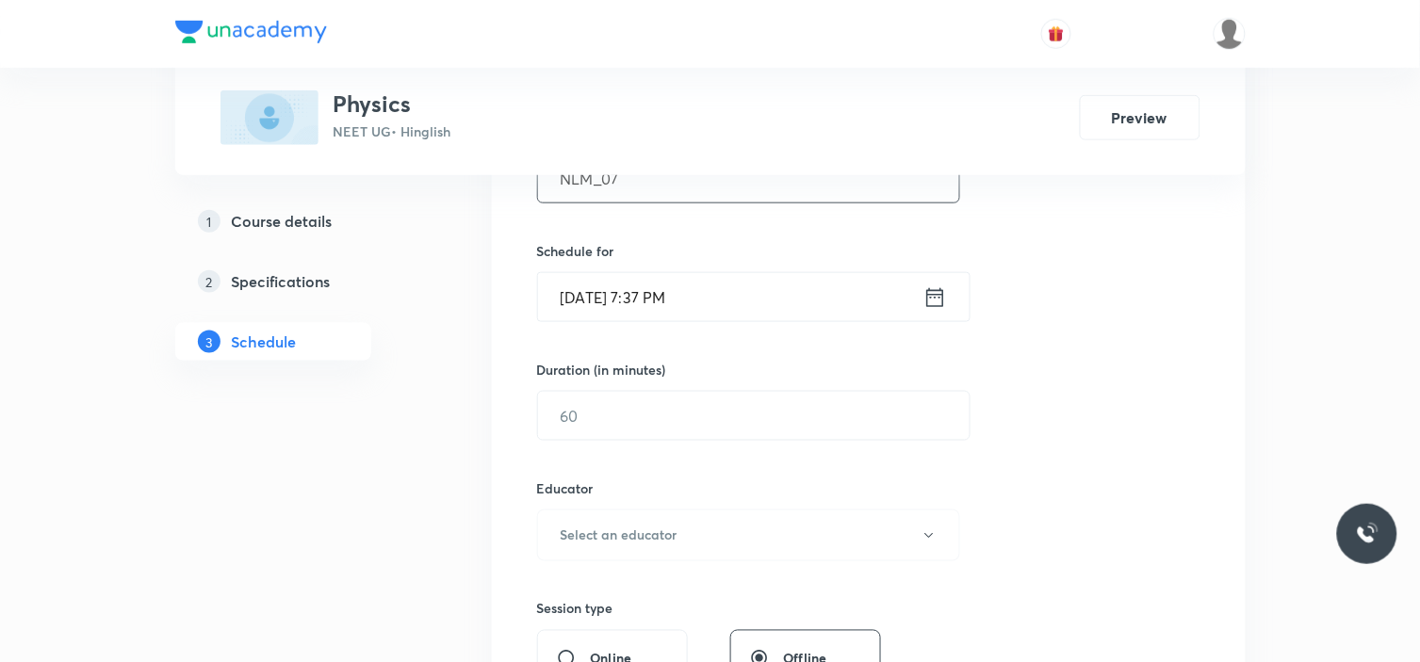
scroll to position [415, 0]
type input "NLM_07"
click at [698, 305] on input "Sept 5, 2025, 7:37 PM" at bounding box center [730, 294] width 385 height 48
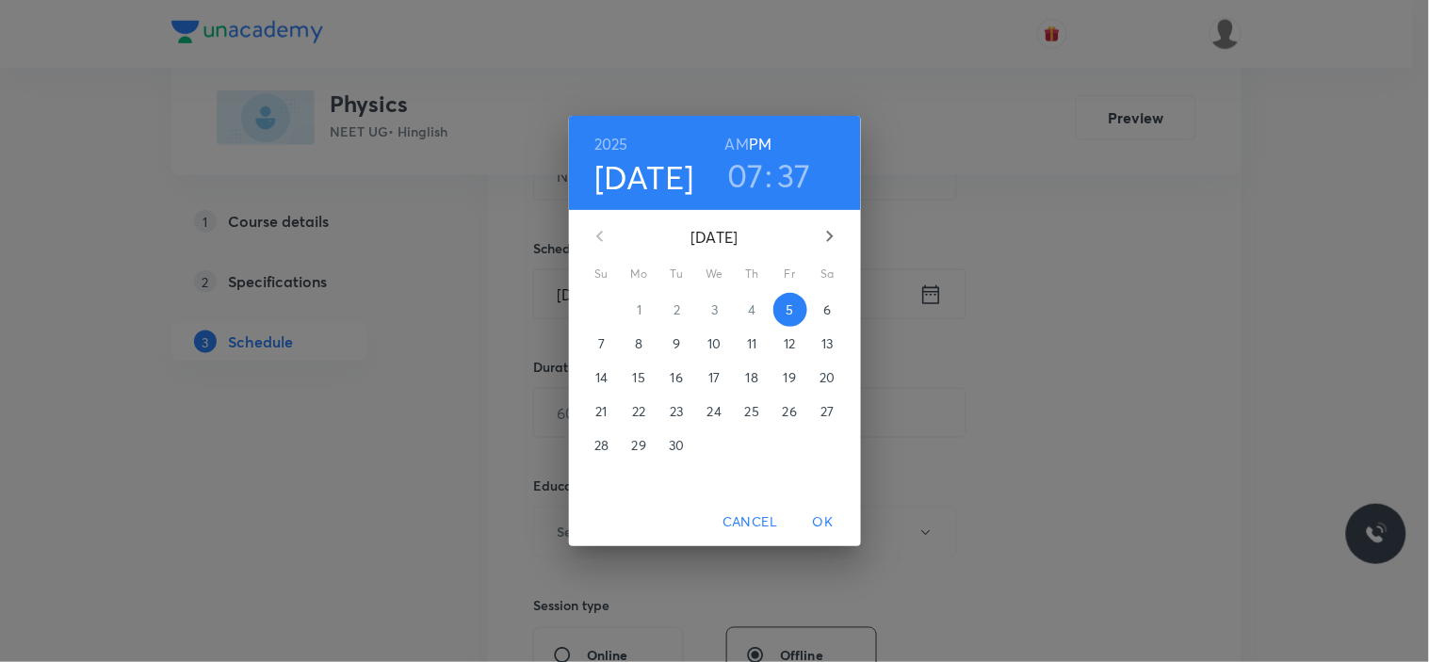
click at [830, 312] on p "6" at bounding box center [828, 310] width 8 height 19
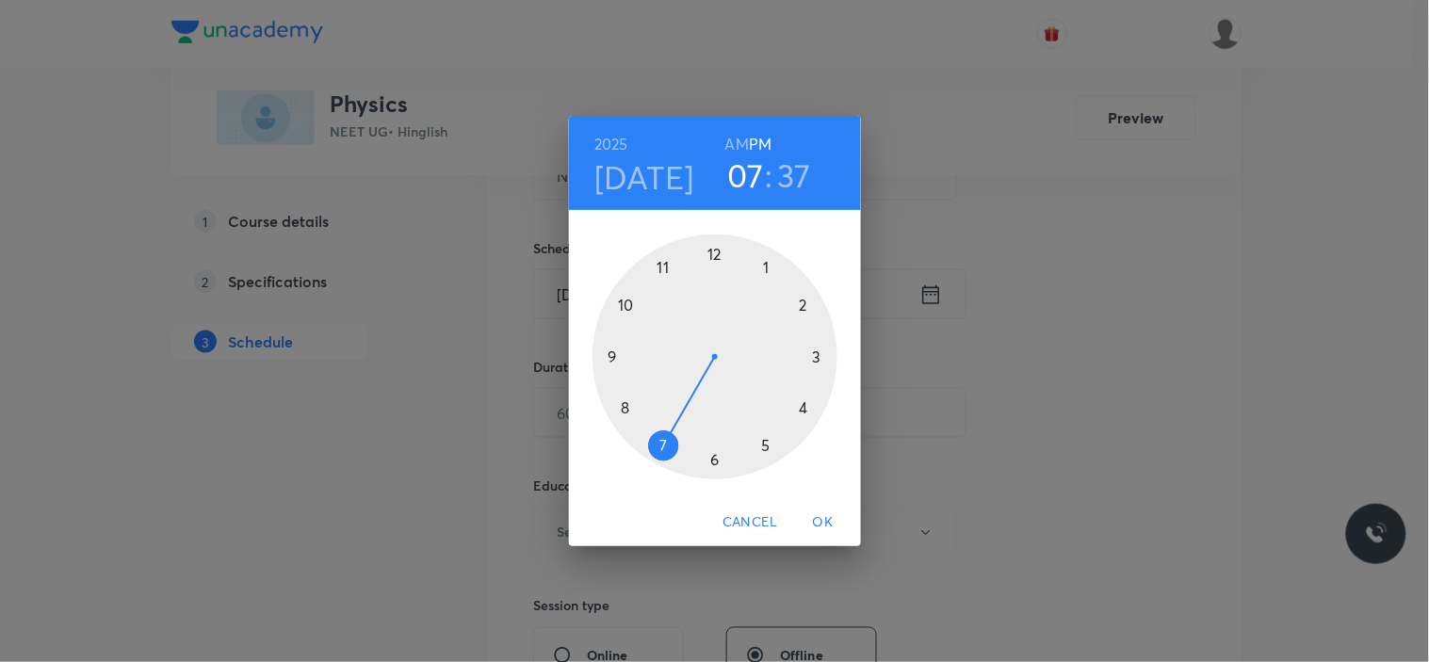
click at [662, 269] on div at bounding box center [715, 357] width 245 height 245
click at [733, 147] on h6 "AM" at bounding box center [738, 144] width 24 height 26
click at [798, 306] on div at bounding box center [715, 357] width 245 height 245
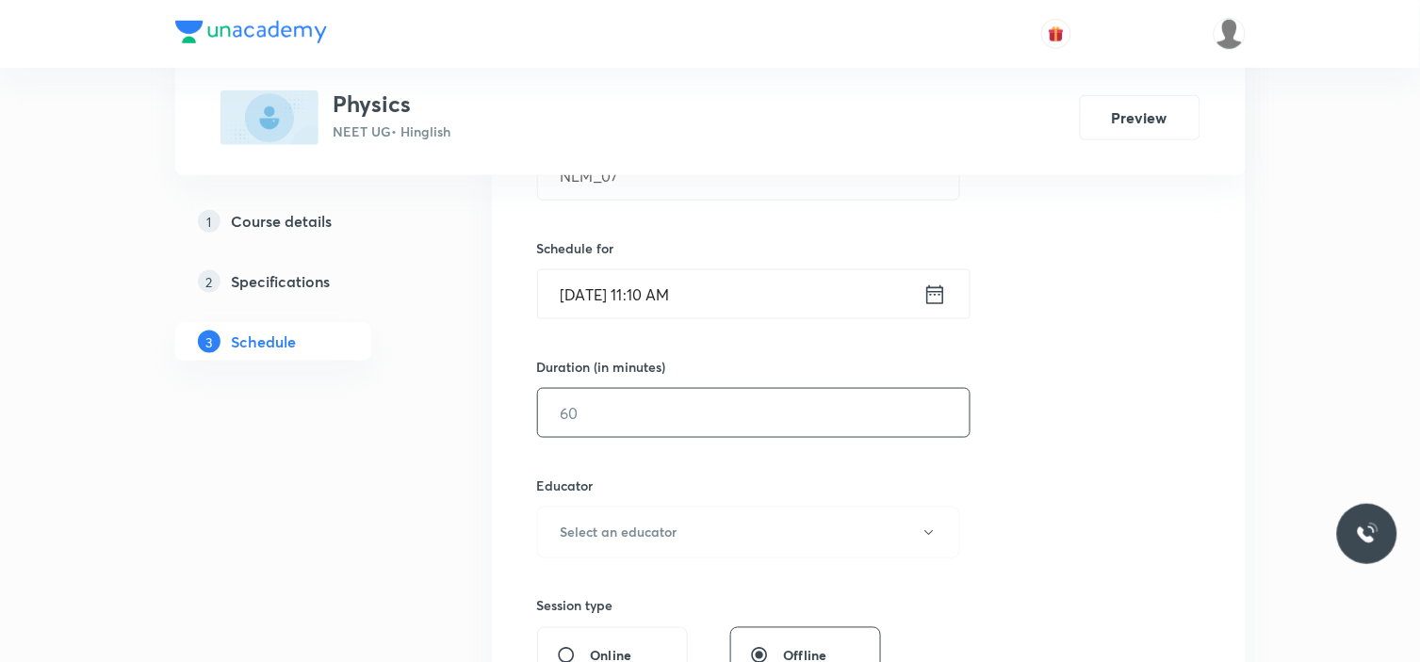
click at [634, 397] on input "text" at bounding box center [754, 413] width 432 height 48
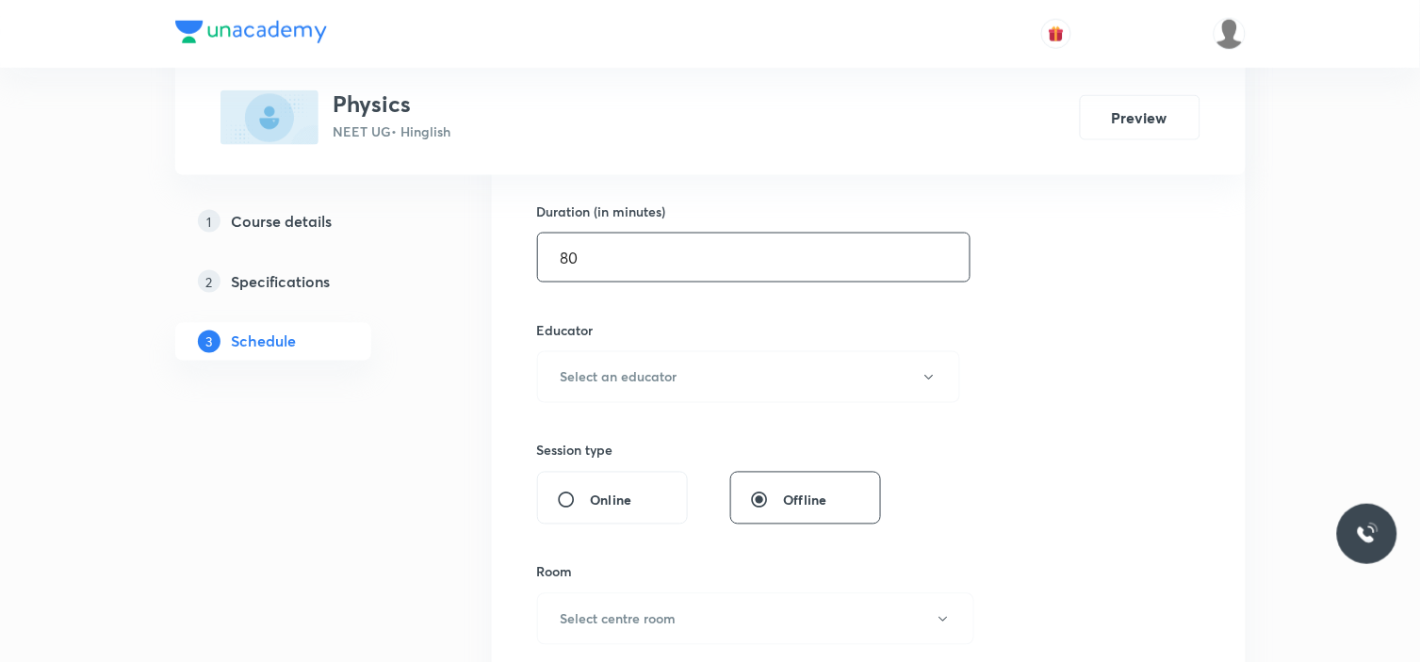
scroll to position [624, 0]
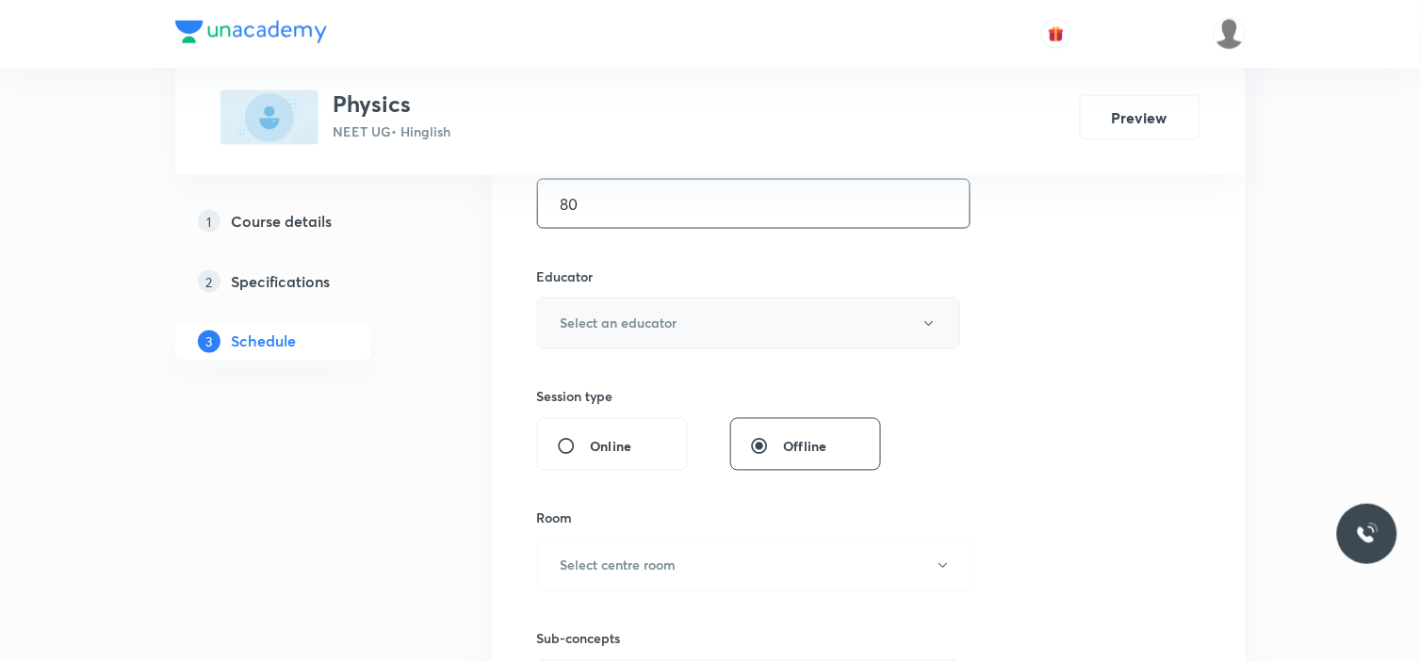
type input "80"
click at [638, 307] on button "Select an educator" at bounding box center [749, 324] width 424 height 52
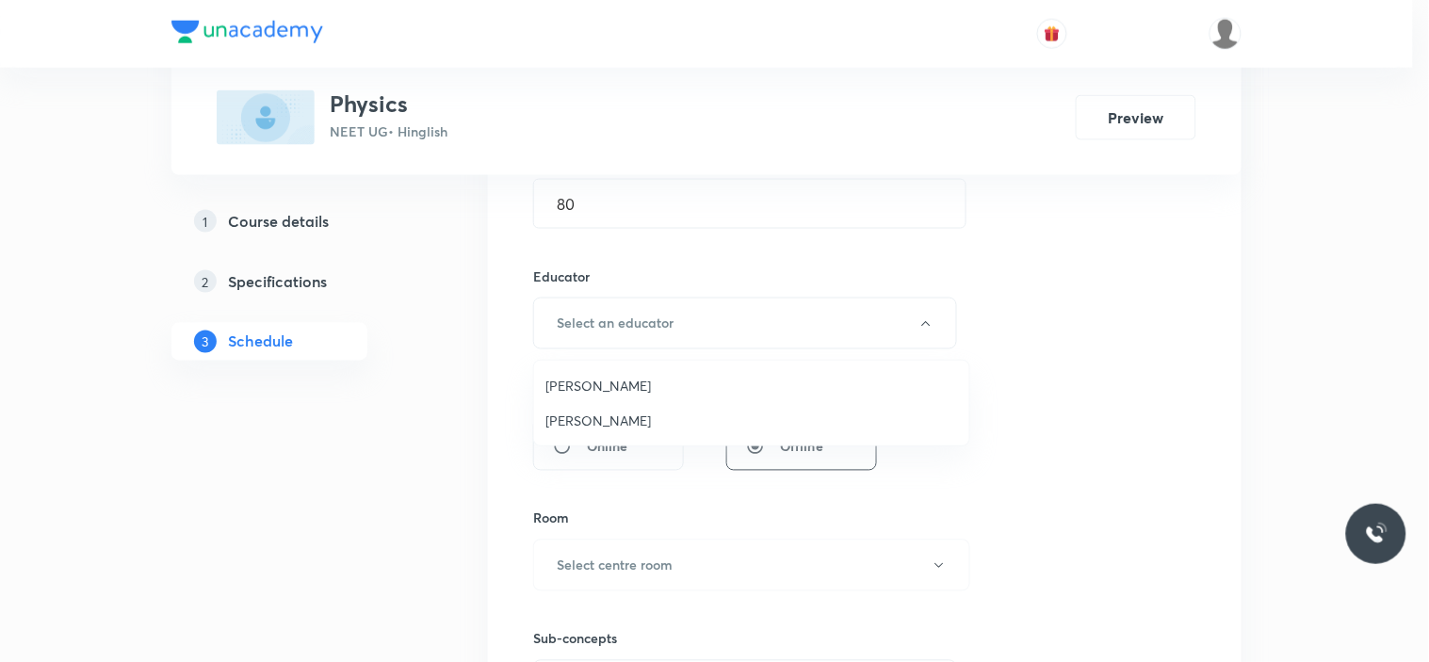
click at [623, 384] on span "Shubham Pandey" at bounding box center [752, 386] width 413 height 20
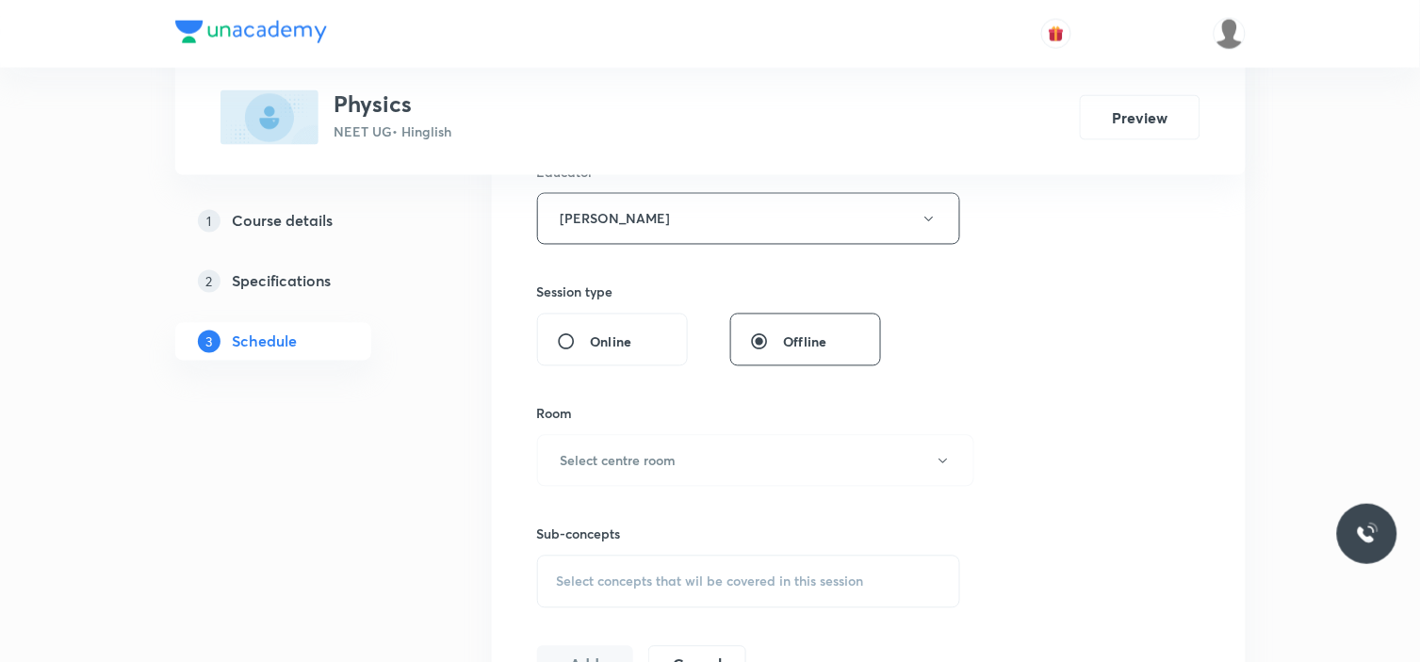
scroll to position [833, 0]
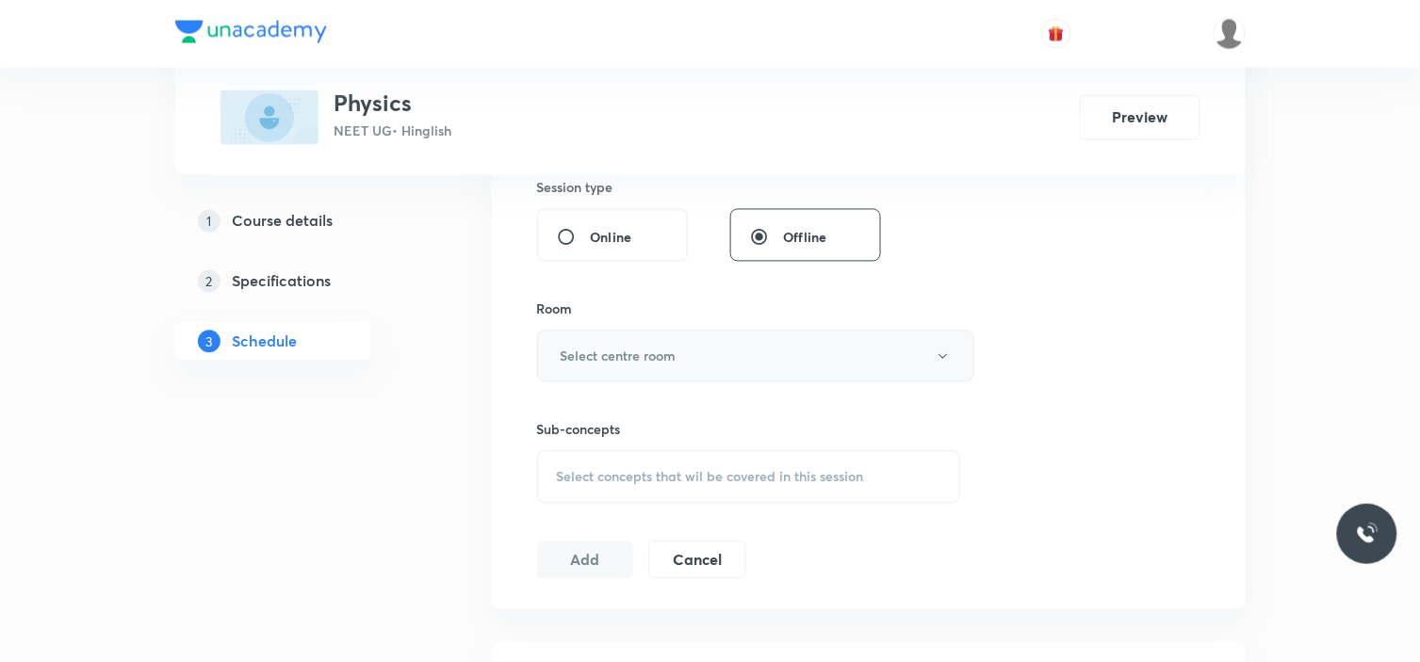
click at [626, 362] on h6 "Select centre room" at bounding box center [619, 357] width 116 height 20
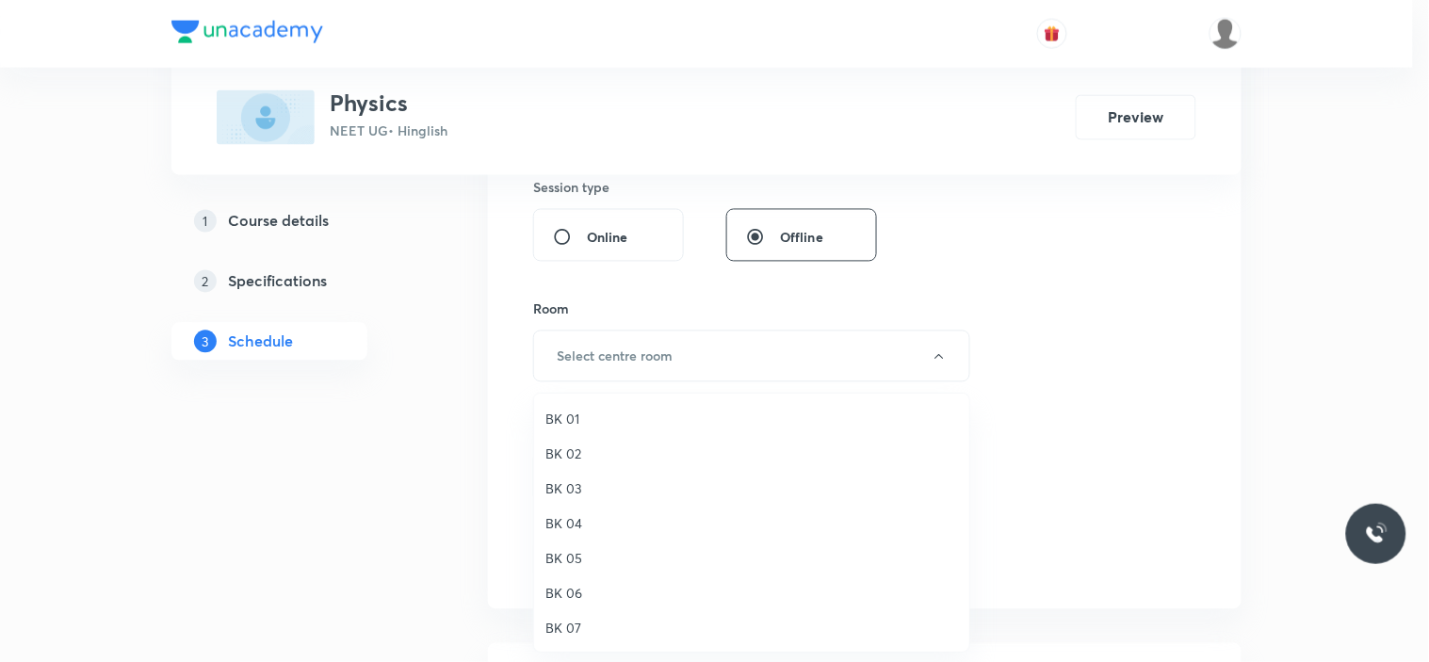
click at [571, 594] on span "BK 06" at bounding box center [752, 593] width 413 height 20
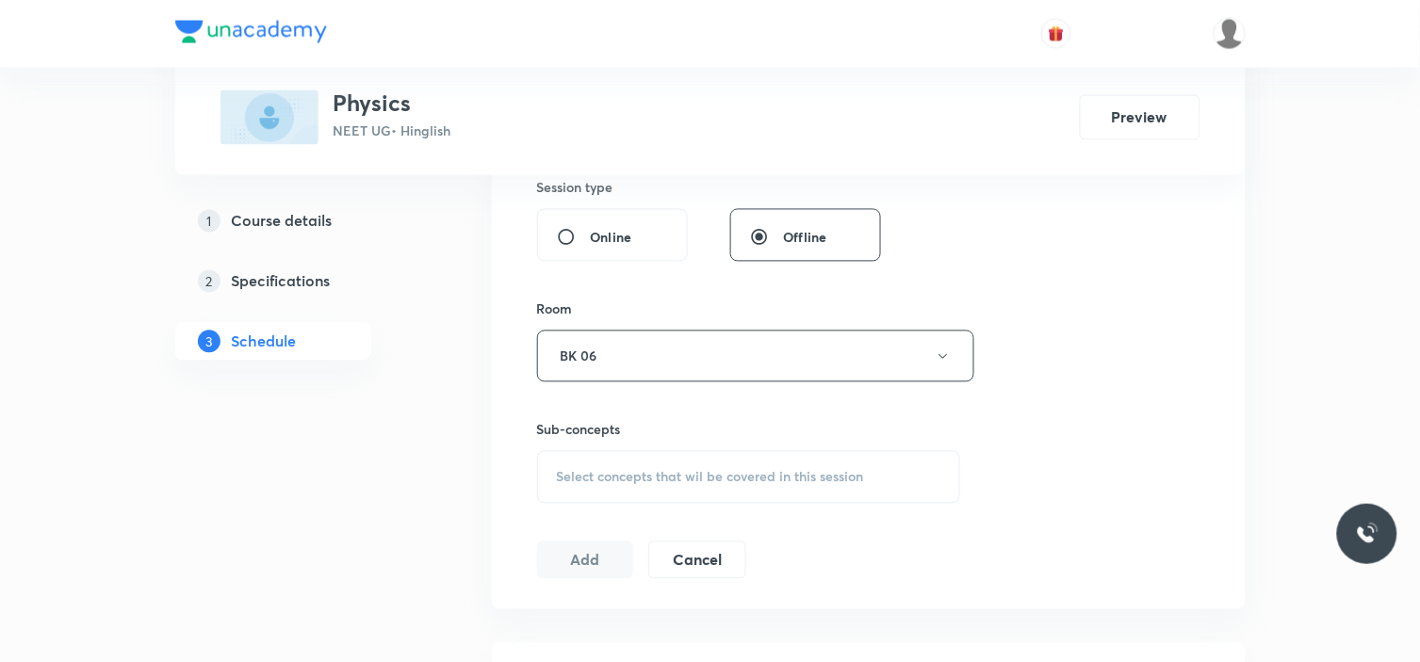
click at [617, 478] on span "Select concepts that wil be covered in this session" at bounding box center [710, 477] width 307 height 15
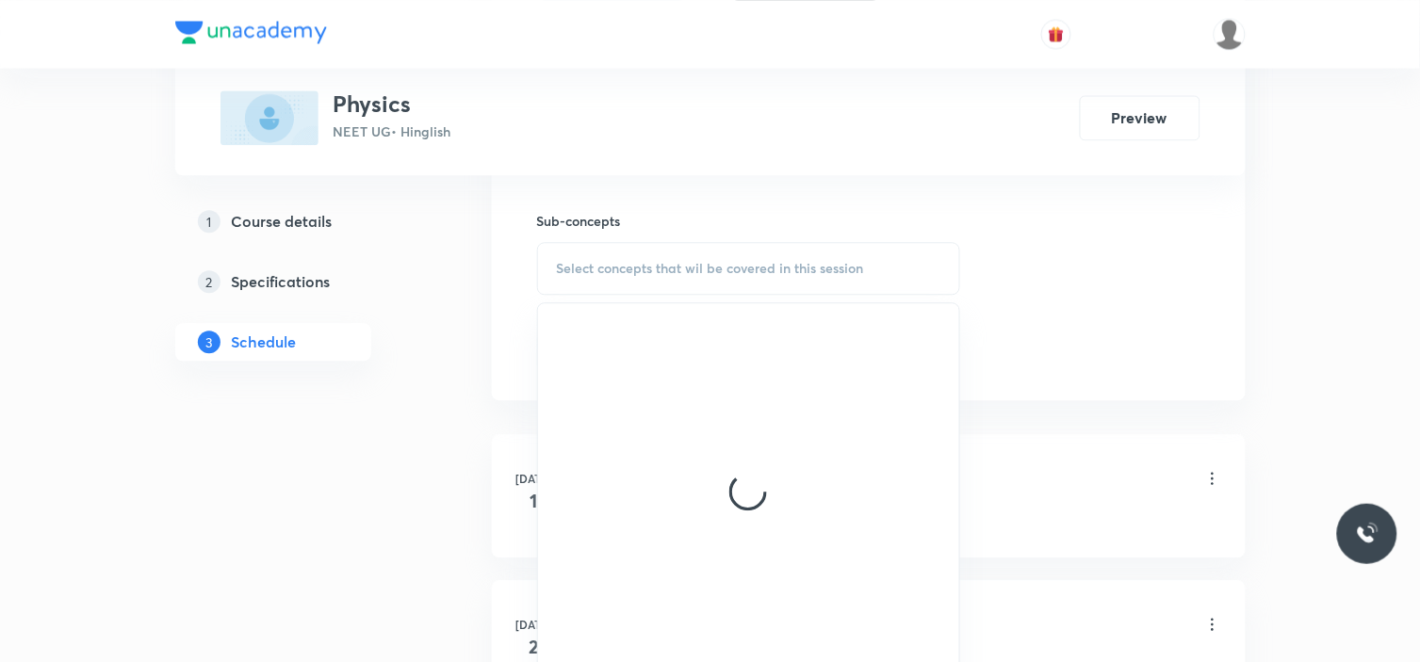
scroll to position [1147, 0]
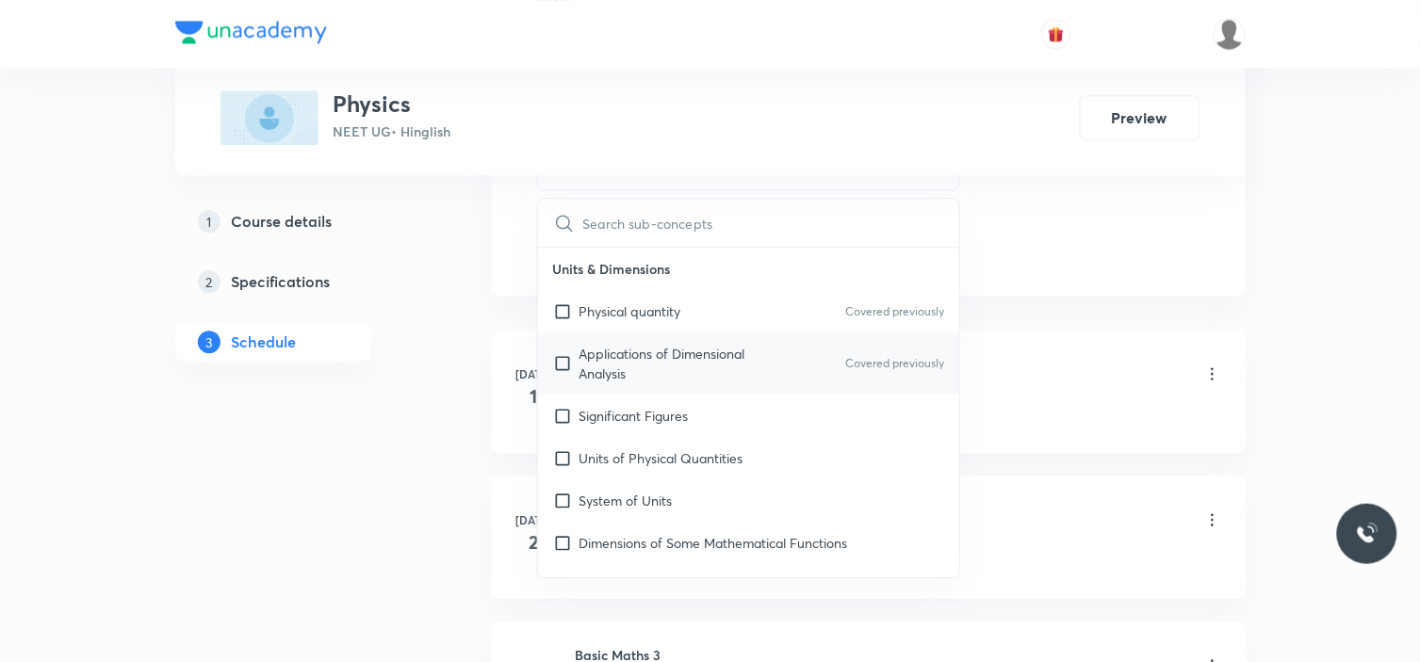
click at [624, 360] on p "Applications of Dimensional Analysis" at bounding box center [674, 364] width 190 height 40
checkbox input "true"
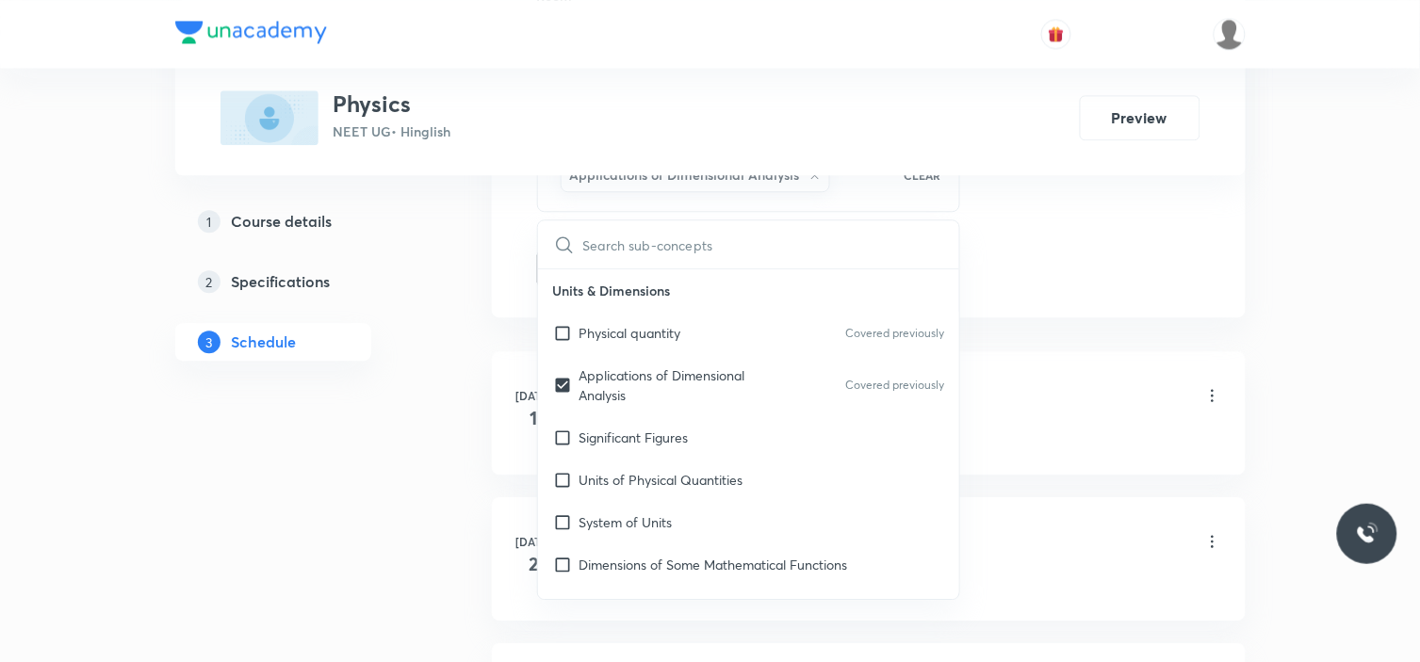
drag, startPoint x: 1126, startPoint y: 265, endPoint x: 1050, endPoint y: 288, distance: 79.9
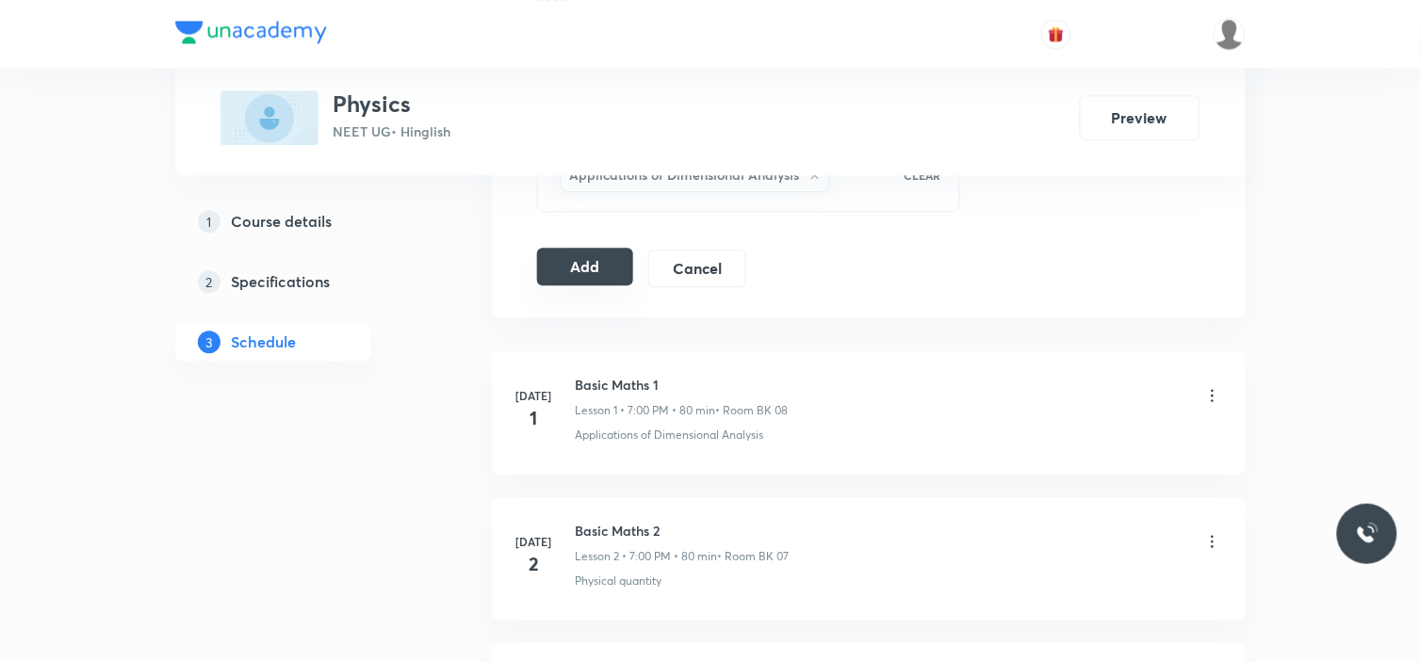
click at [603, 262] on button "Add" at bounding box center [585, 267] width 97 height 38
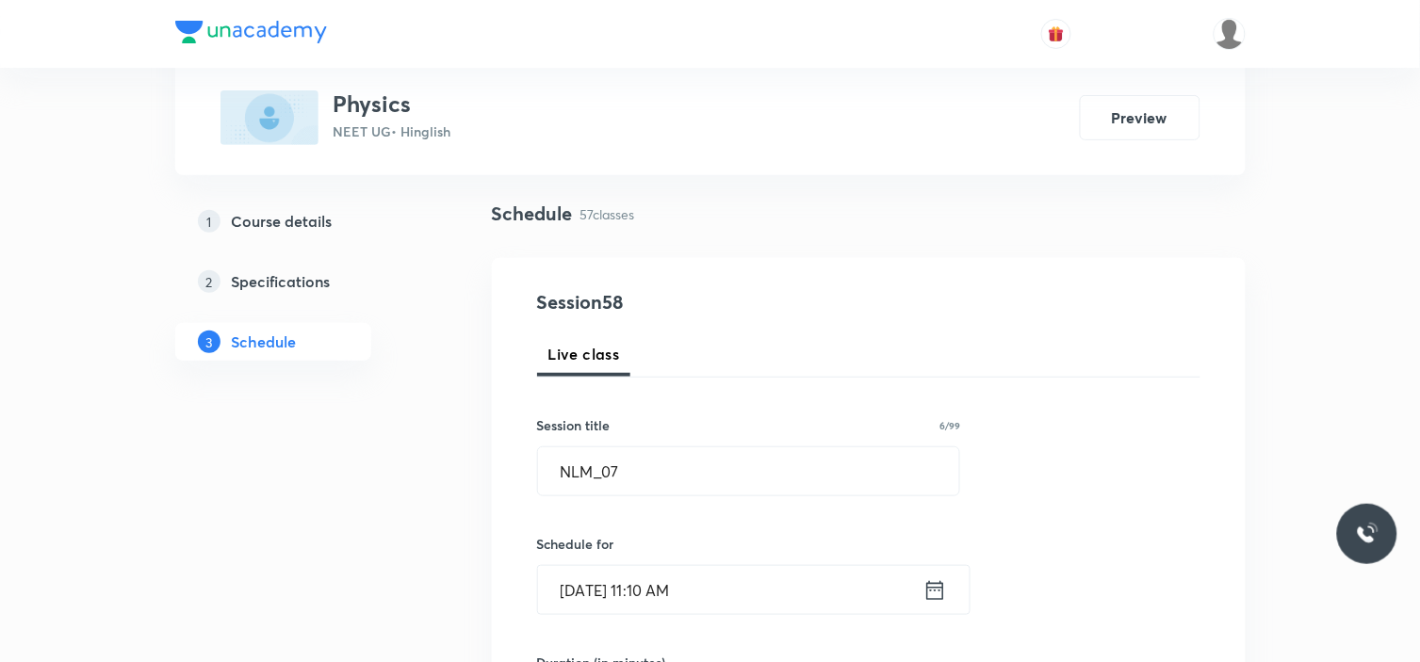
scroll to position [0, 0]
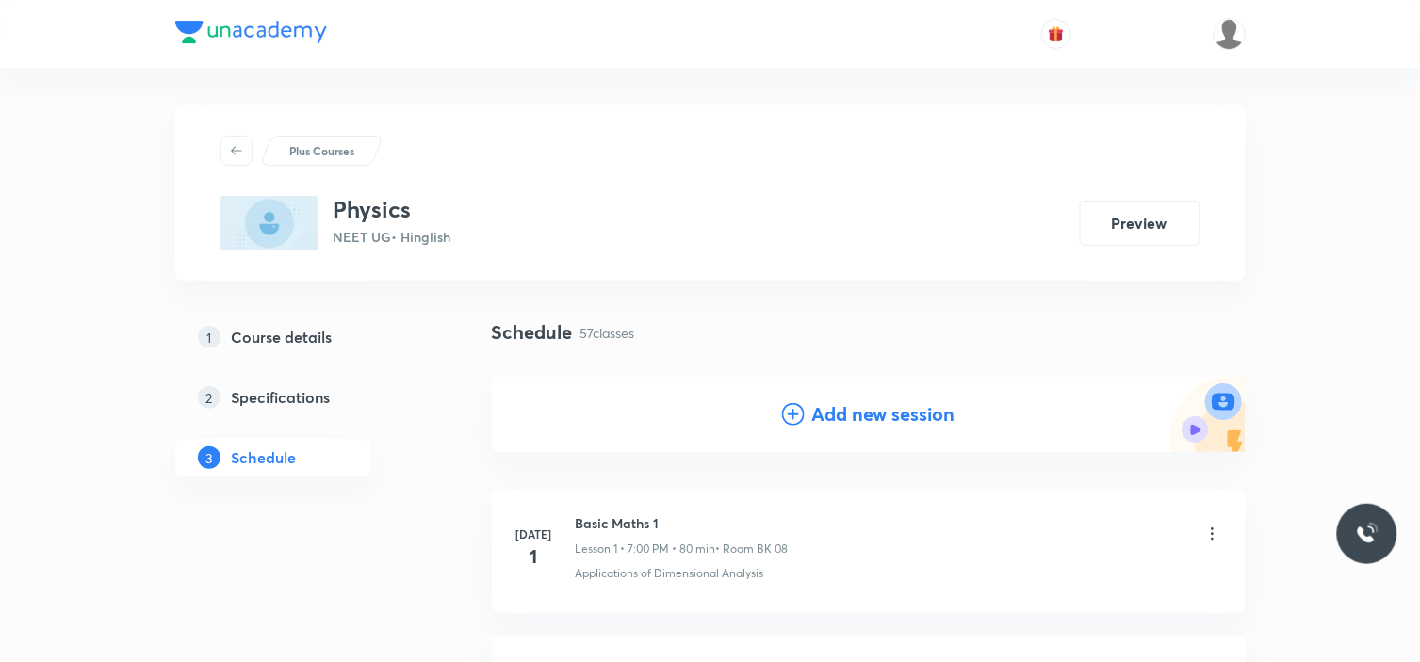
click at [832, 416] on h4 "Add new session" at bounding box center [883, 414] width 143 height 28
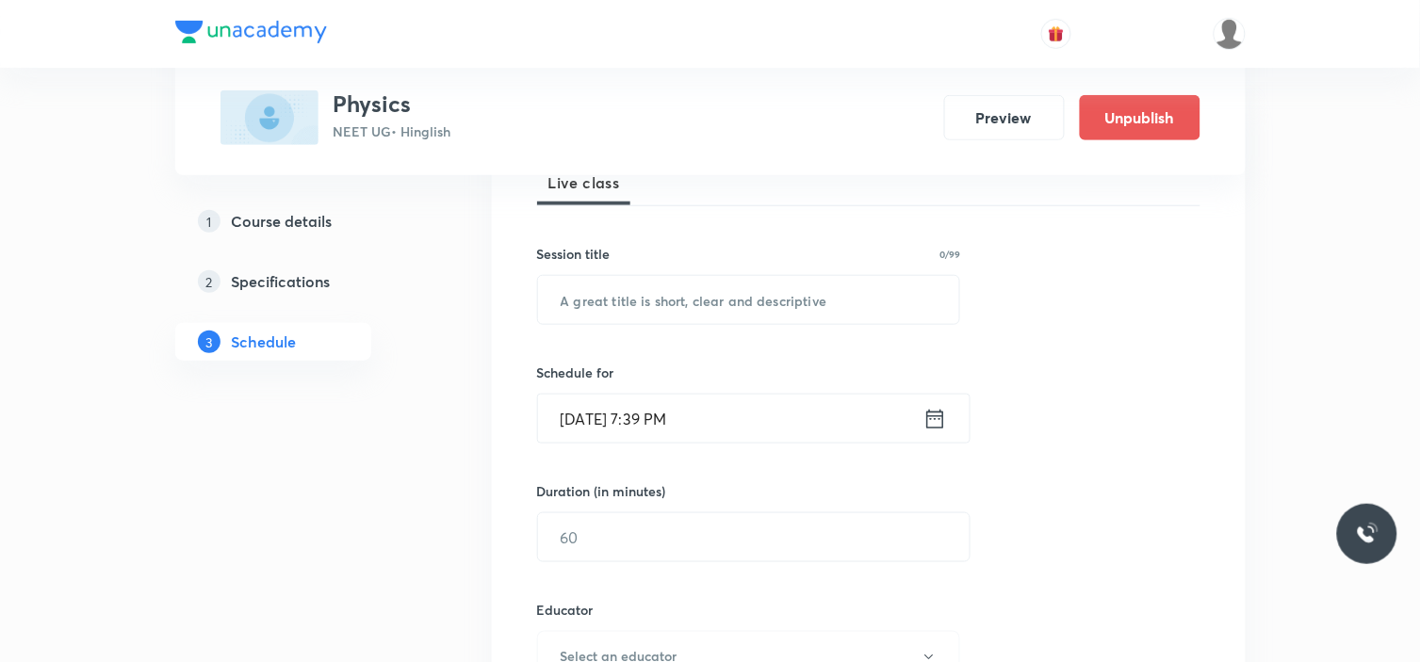
scroll to position [314, 0]
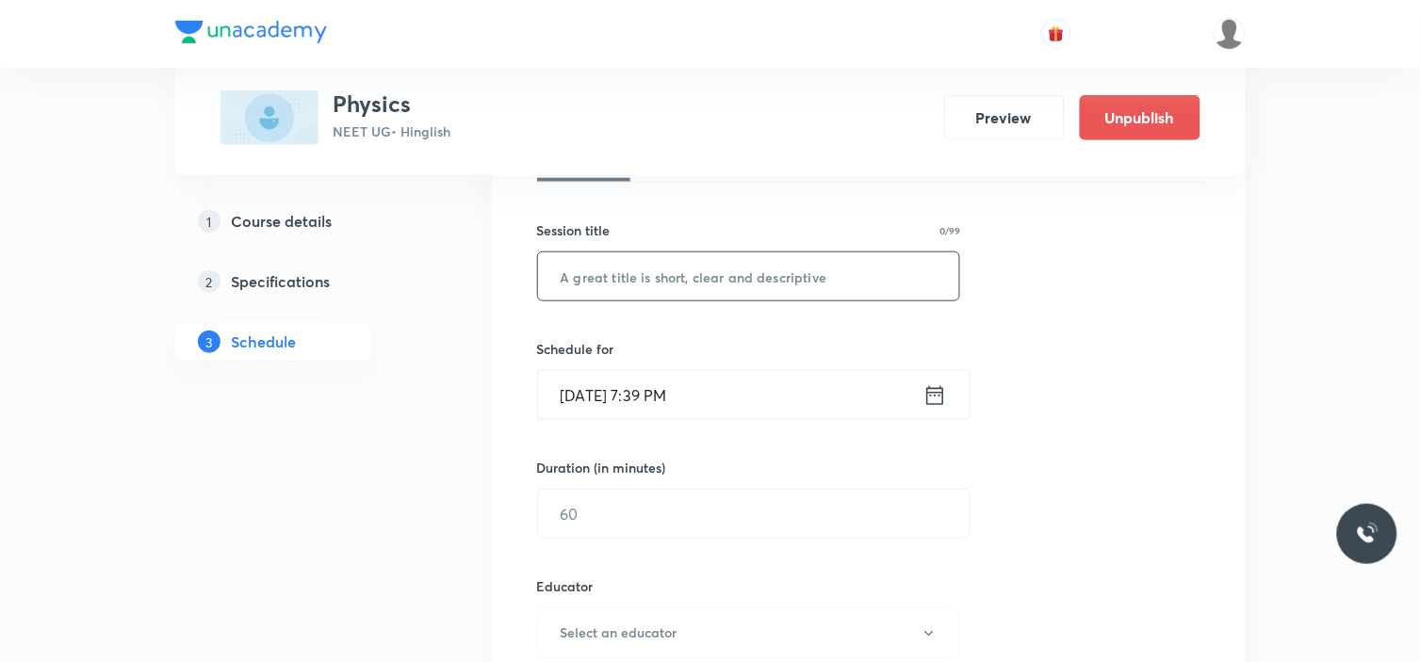
click at [716, 271] on input "text" at bounding box center [749, 277] width 422 height 48
paste input "NLM_06"
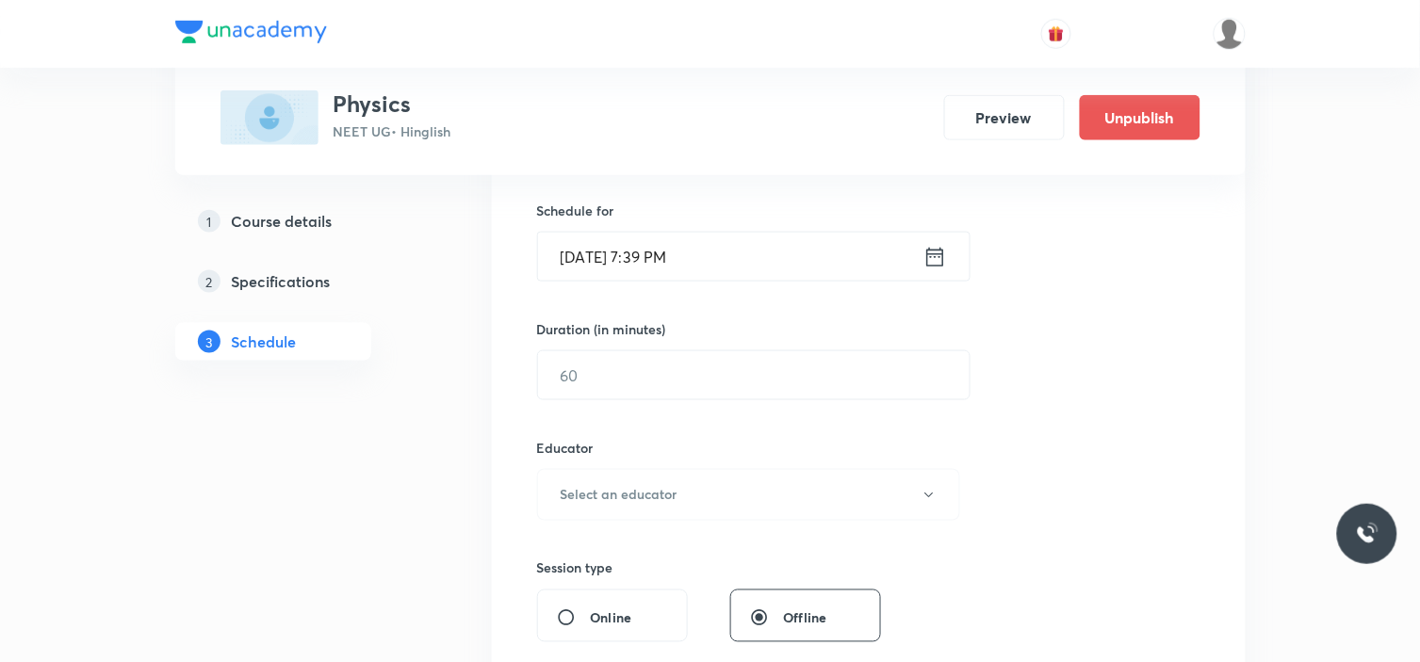
scroll to position [418, 0]
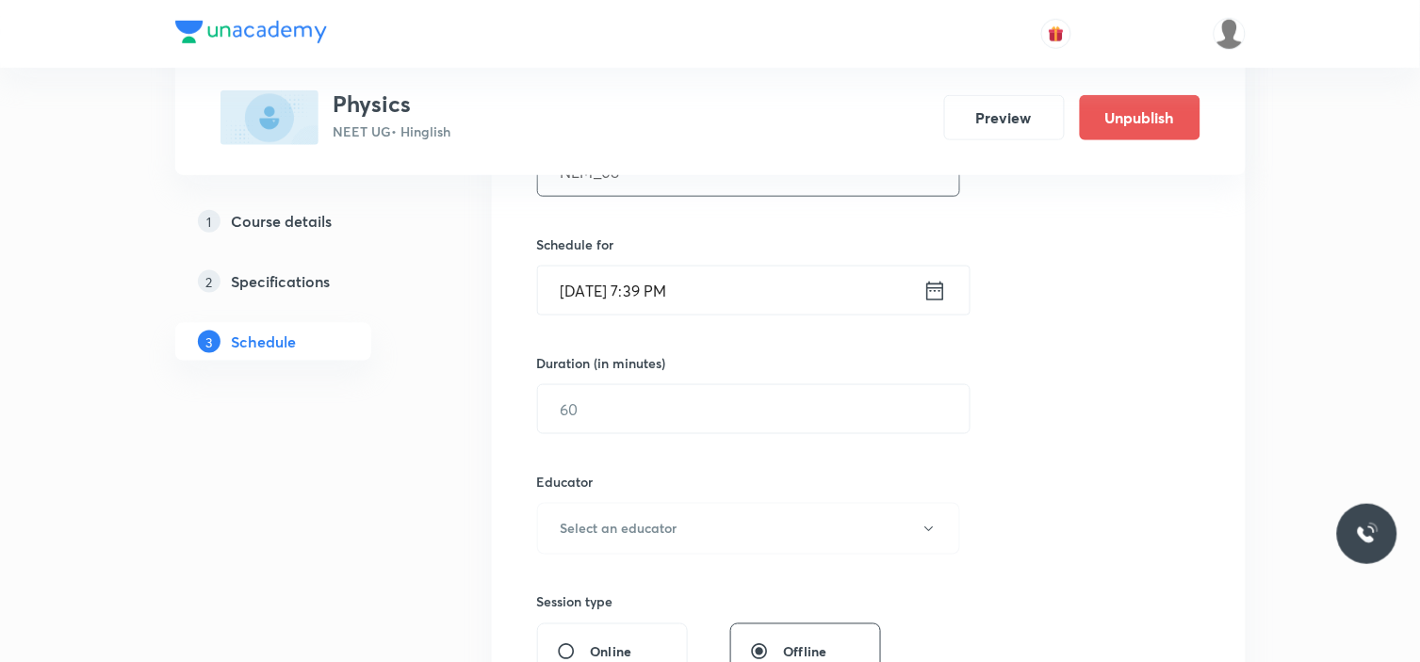
type input "NLM_08"
click at [722, 294] on input "Sept 5, 2025, 7:39 PM" at bounding box center [730, 291] width 385 height 48
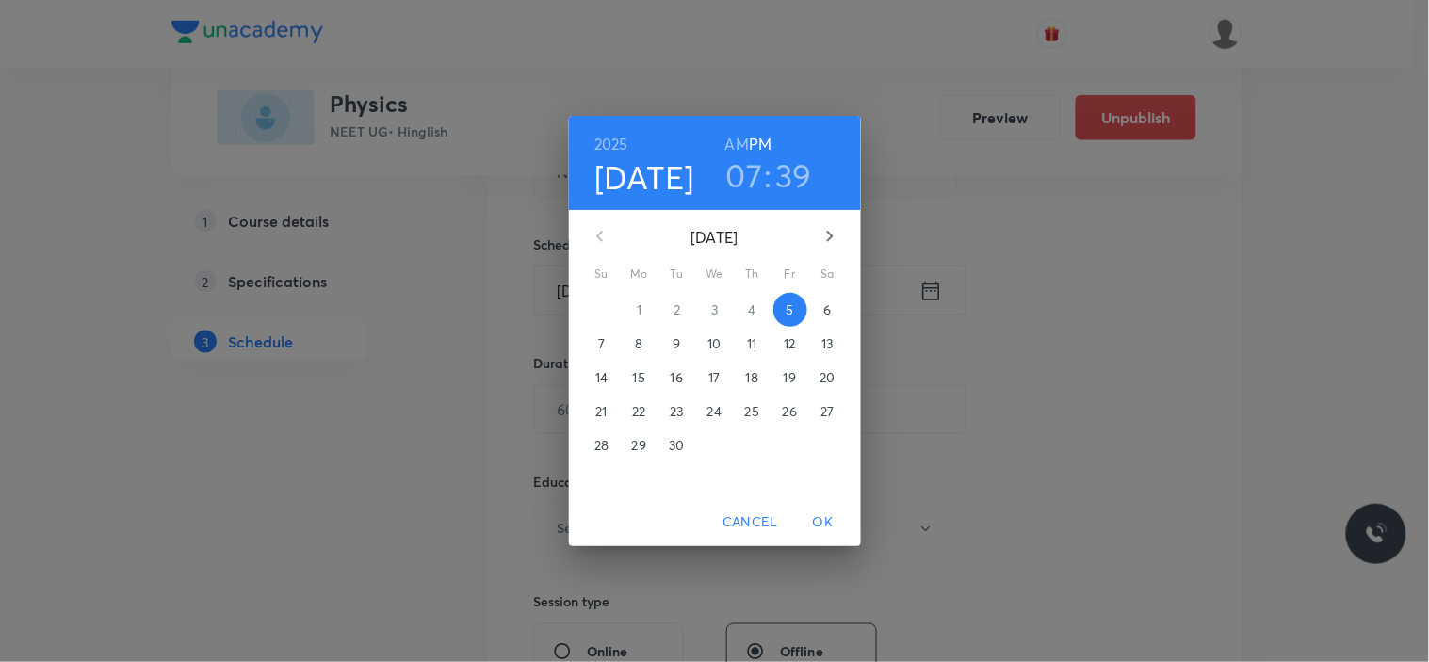
click at [822, 308] on span "6" at bounding box center [828, 310] width 34 height 19
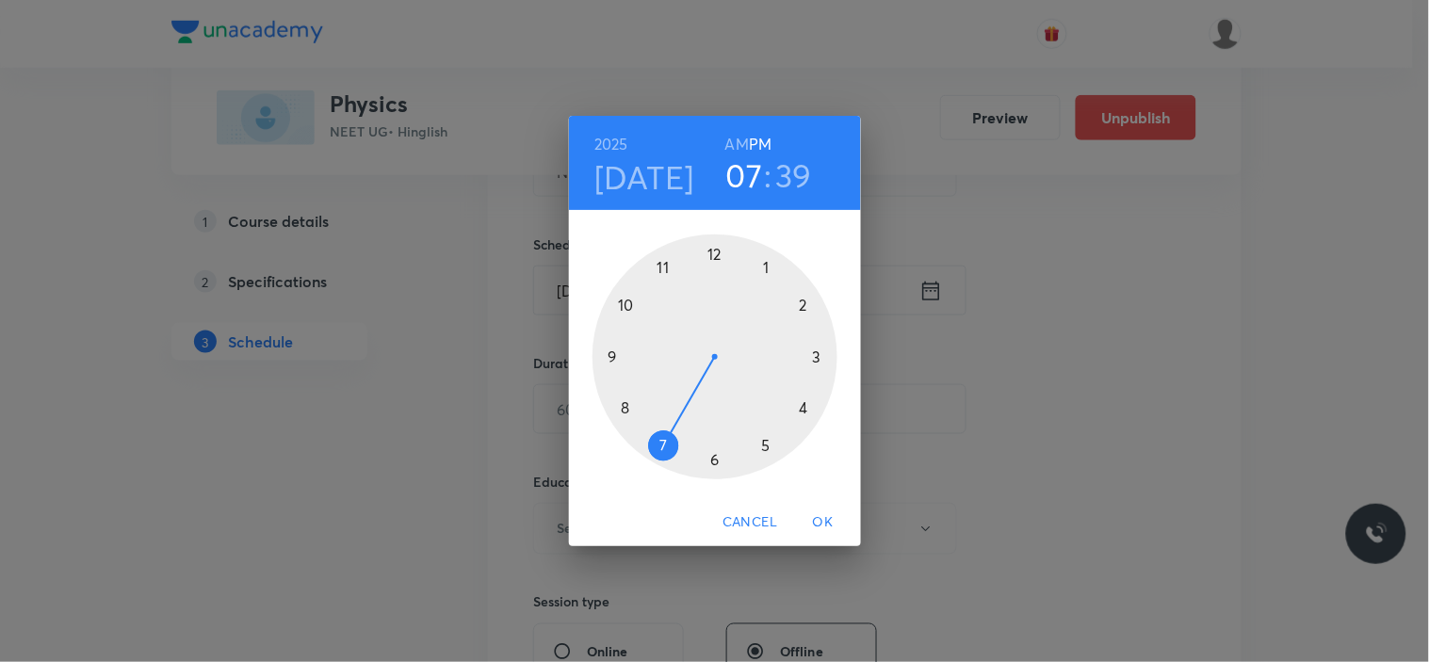
click at [803, 305] on div at bounding box center [715, 357] width 245 height 245
click at [712, 455] on div at bounding box center [715, 357] width 245 height 245
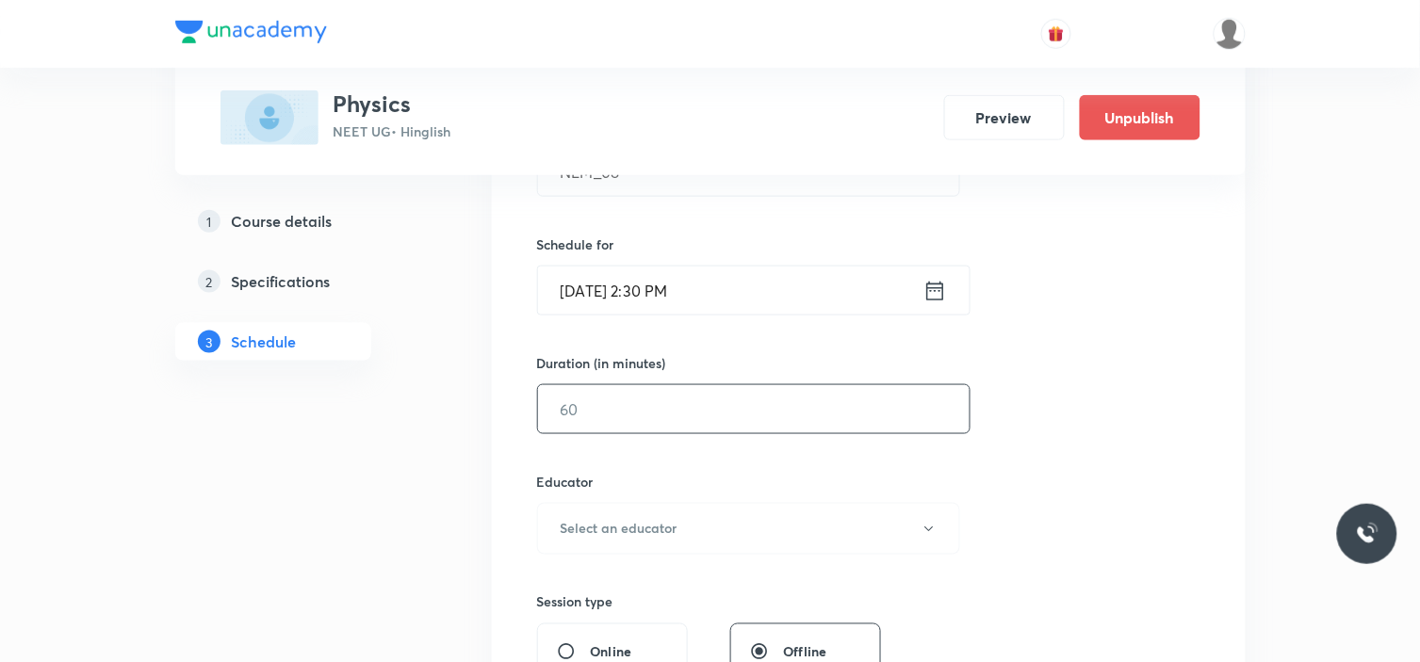
click at [707, 417] on input "text" at bounding box center [754, 409] width 432 height 48
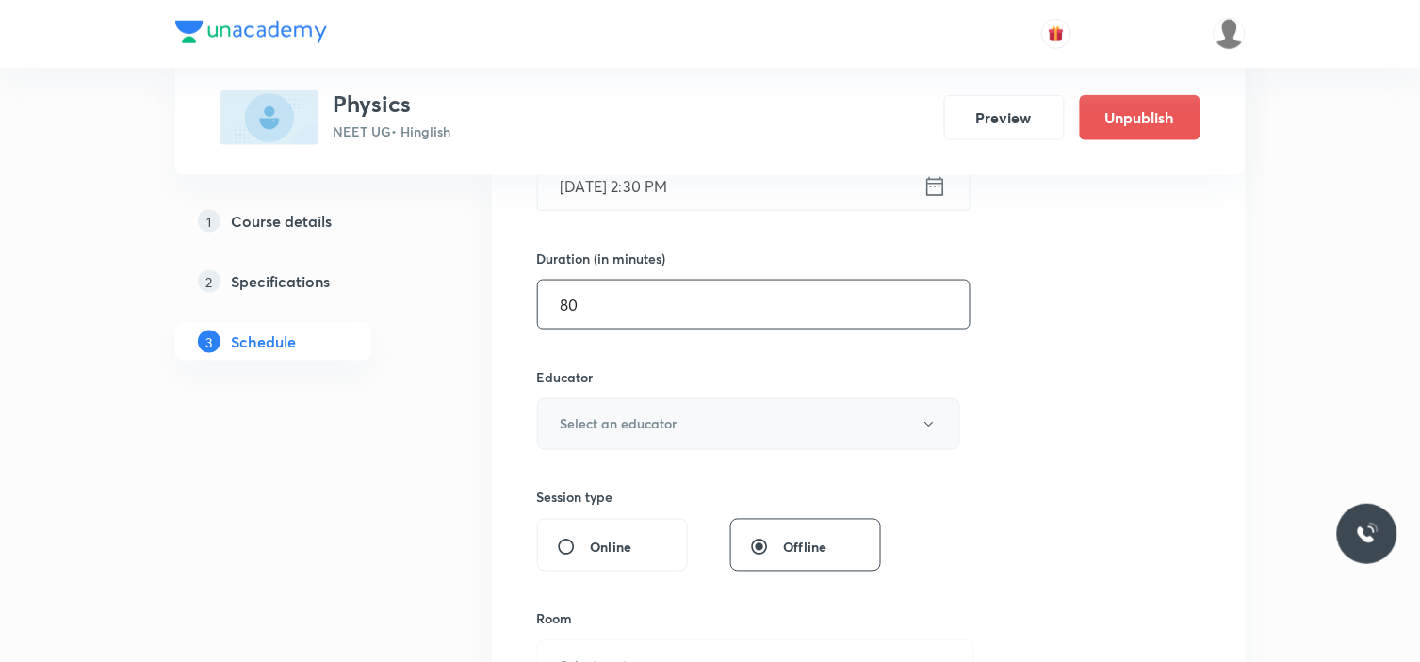
type input "80"
click at [702, 429] on button "Select an educator" at bounding box center [749, 425] width 424 height 52
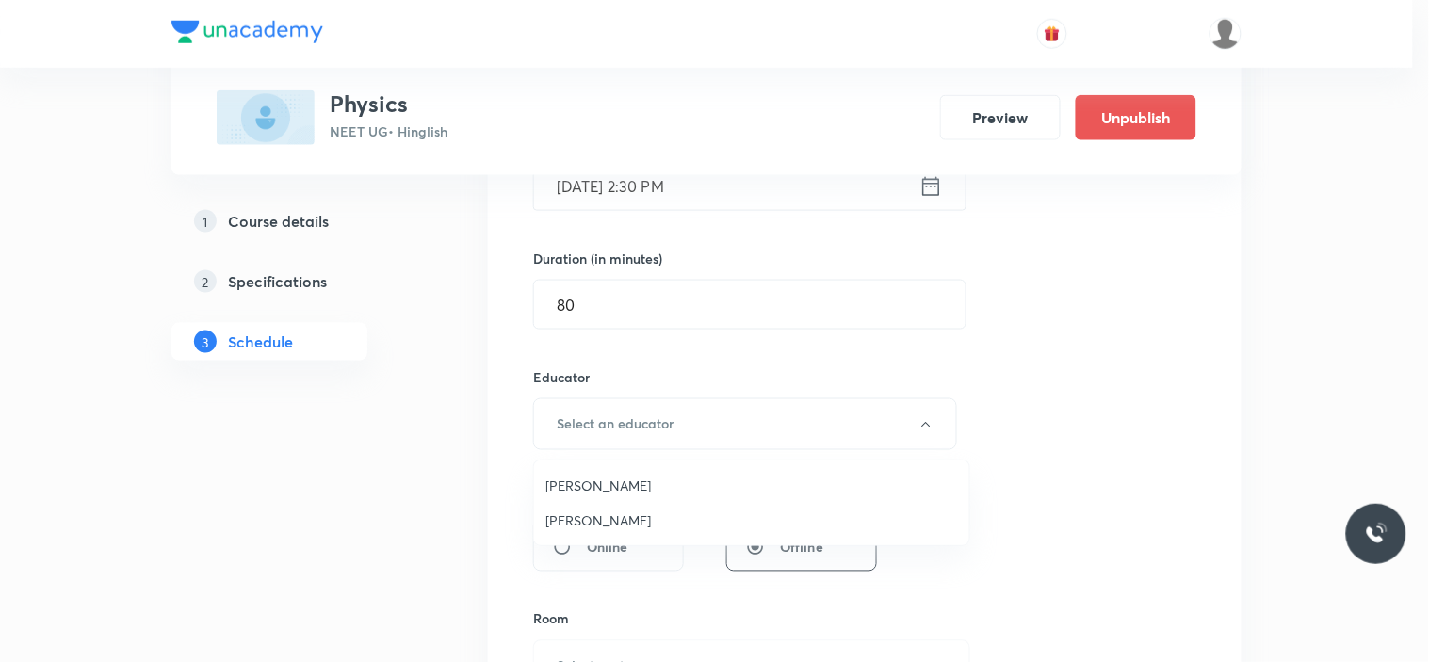
click at [634, 486] on span "Shubham Pandey" at bounding box center [752, 486] width 413 height 20
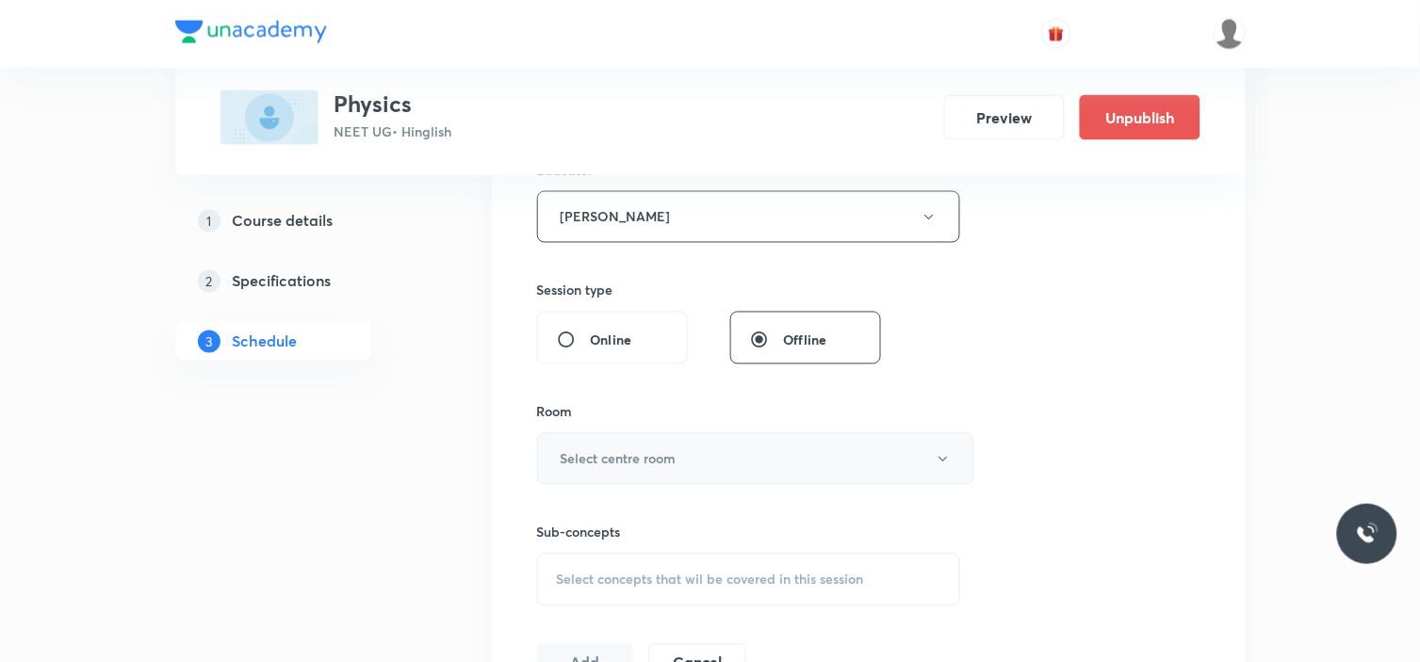
scroll to position [732, 0]
click at [600, 457] on h6 "Select centre room" at bounding box center [619, 458] width 116 height 20
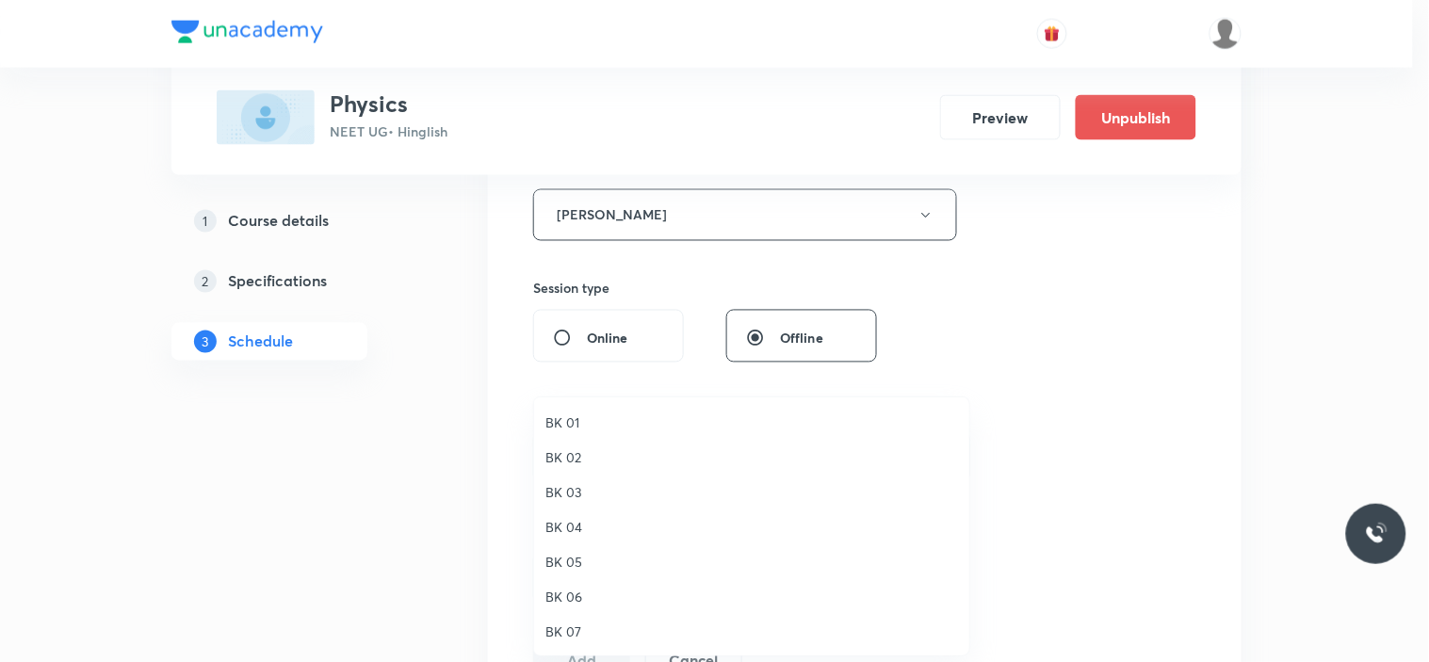
click at [573, 600] on span "BK 06" at bounding box center [752, 597] width 413 height 20
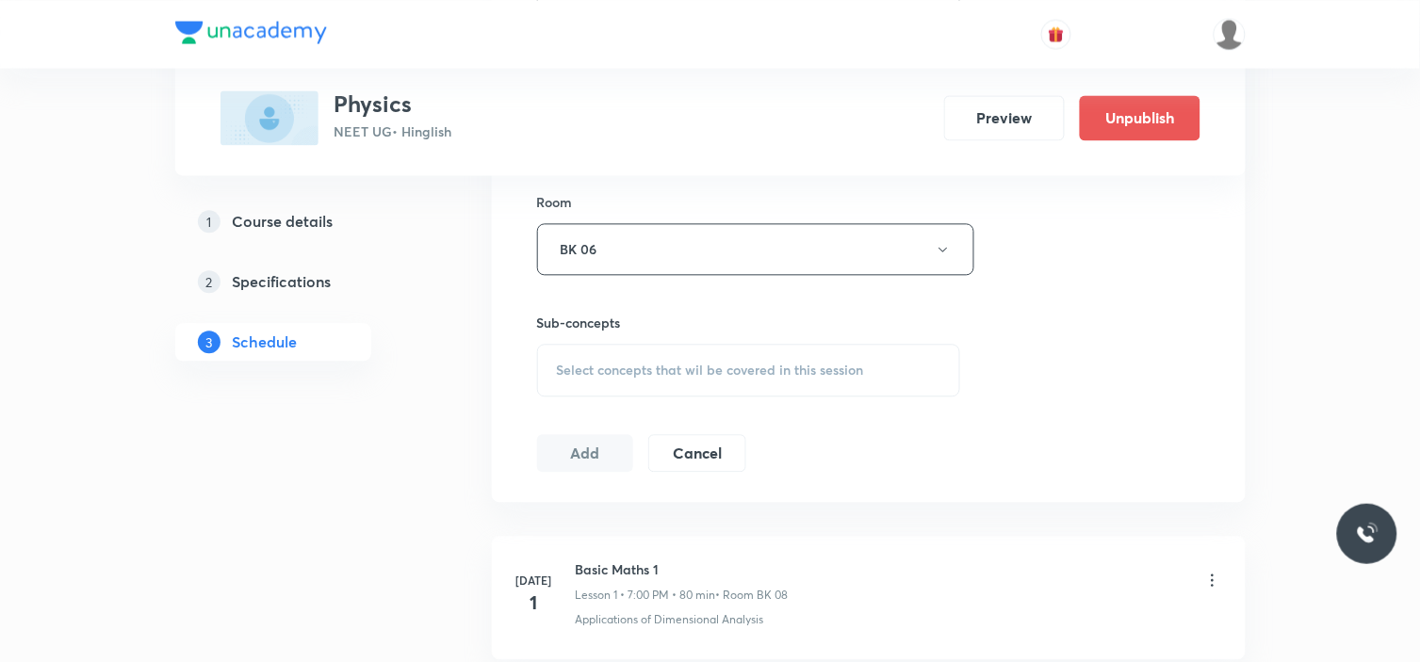
scroll to position [942, 0]
click at [624, 380] on div "Select concepts that wil be covered in this session" at bounding box center [749, 368] width 424 height 53
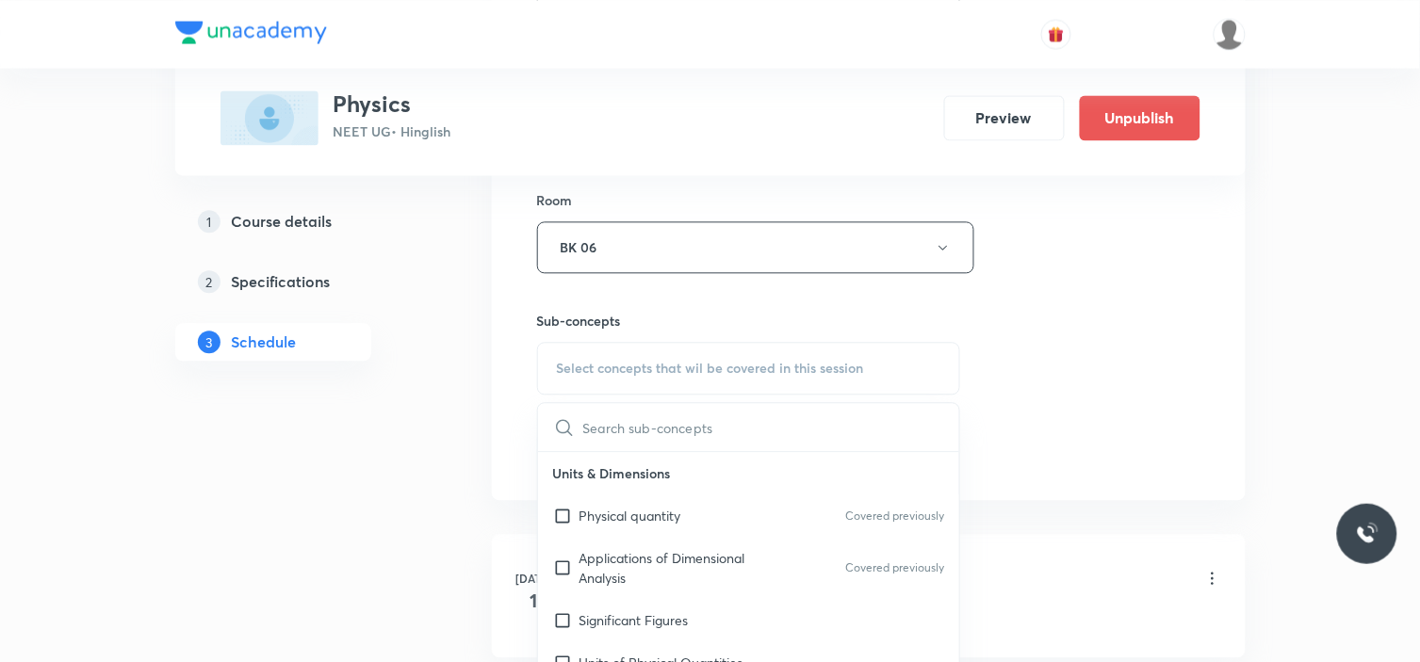
drag, startPoint x: 613, startPoint y: 520, endPoint x: 991, endPoint y: 373, distance: 405.4
click at [617, 515] on p "Physical quantity" at bounding box center [630, 516] width 102 height 20
checkbox input "true"
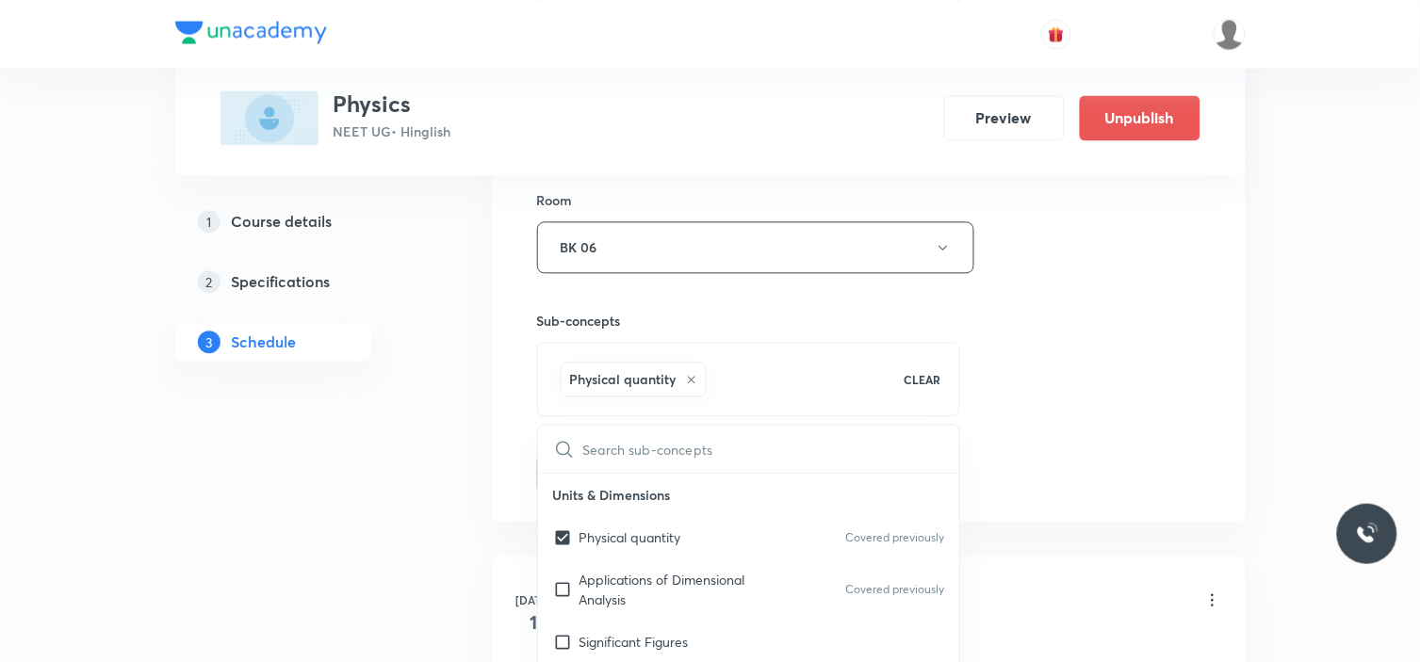
drag, startPoint x: 1044, startPoint y: 369, endPoint x: 912, endPoint y: 403, distance: 136.2
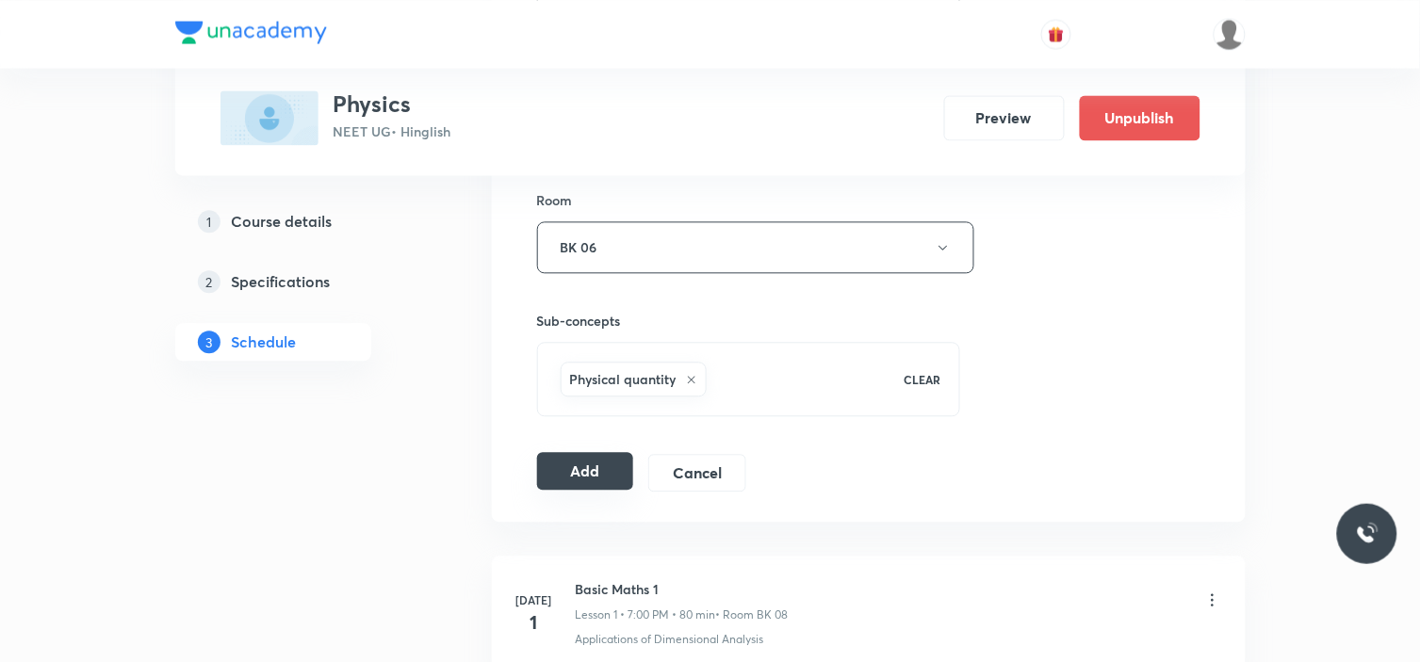
click at [553, 478] on button "Add" at bounding box center [585, 471] width 97 height 38
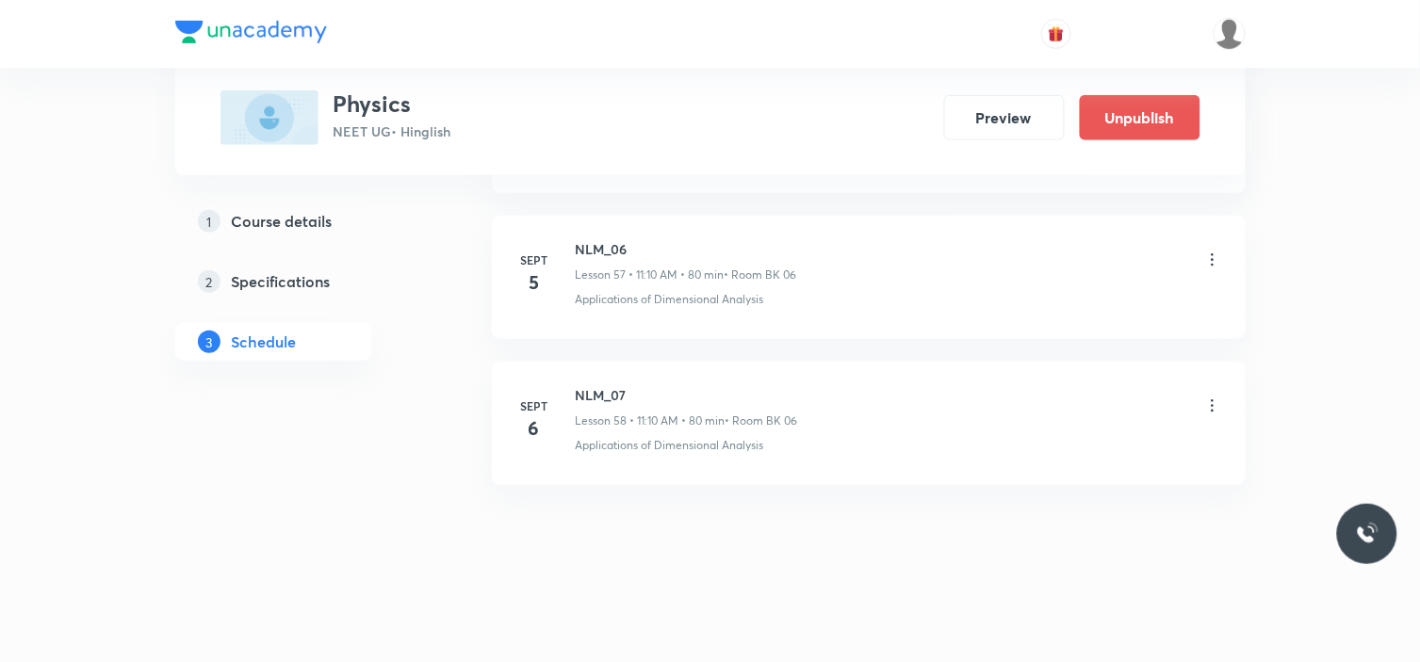
scroll to position [8462, 0]
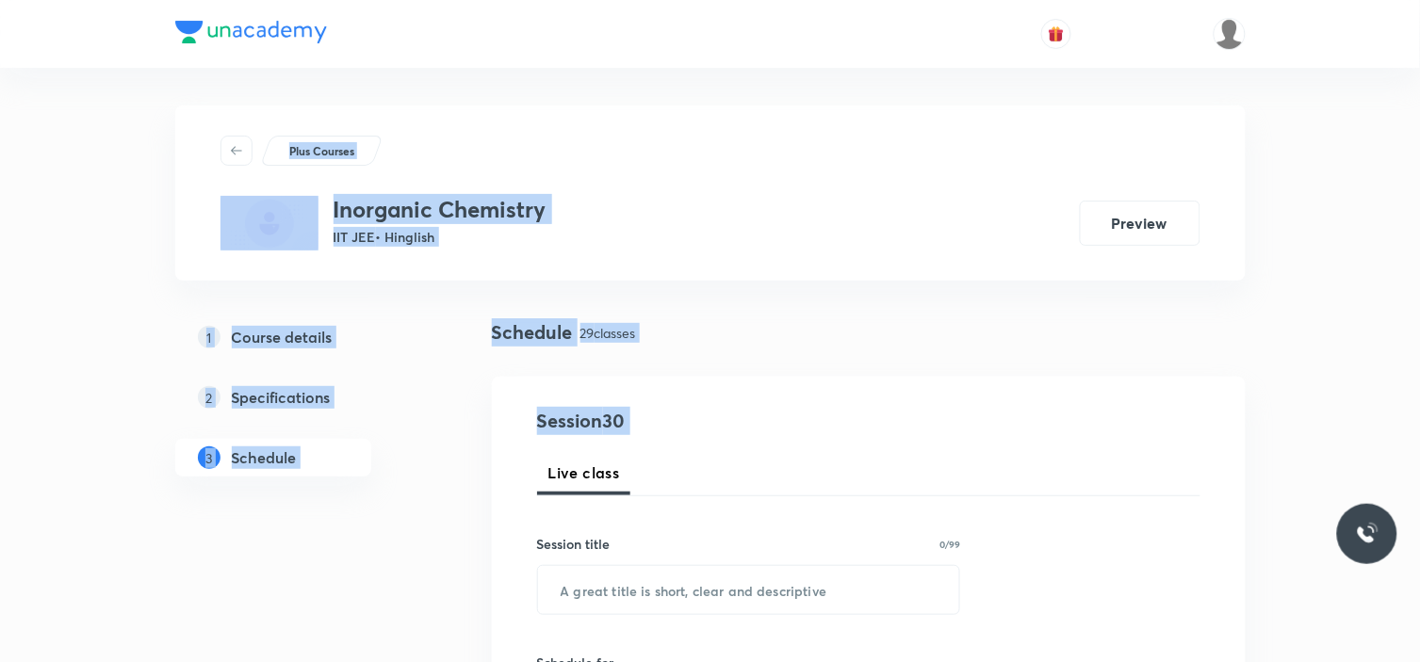
drag, startPoint x: 1417, startPoint y: 45, endPoint x: 1359, endPoint y: 324, distance: 285.0
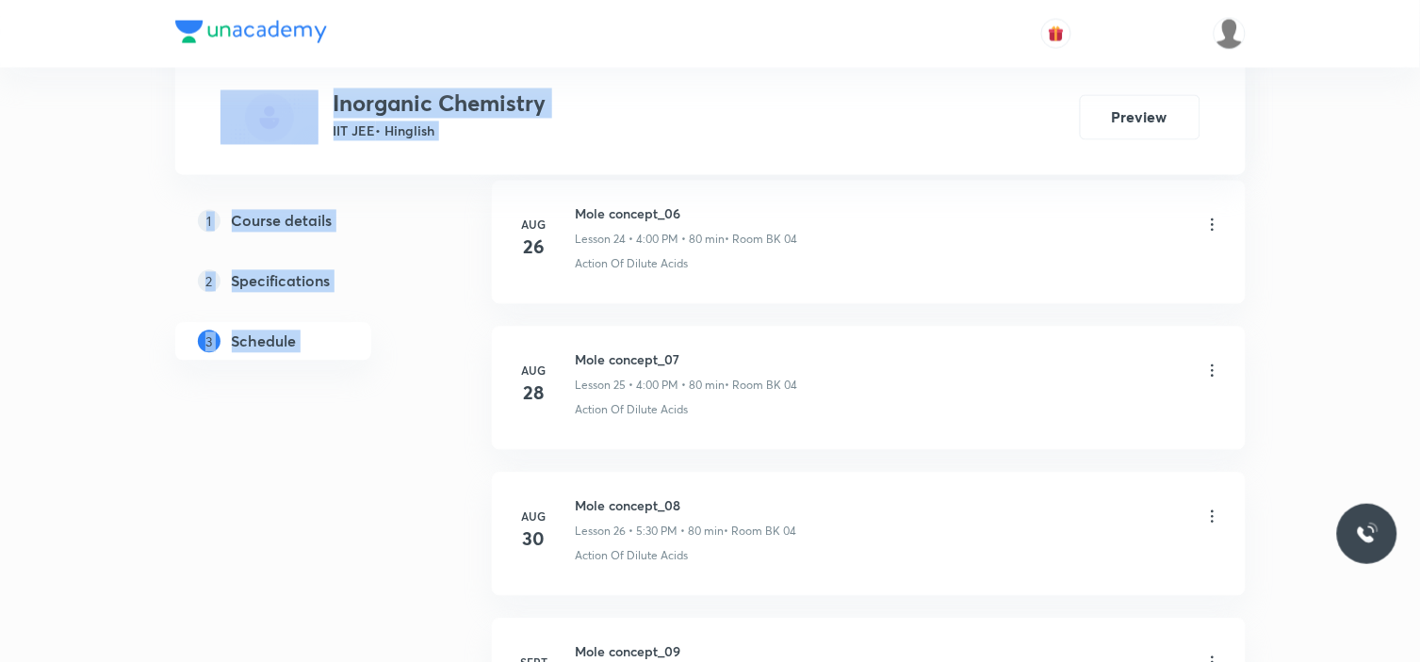
scroll to position [5088, 0]
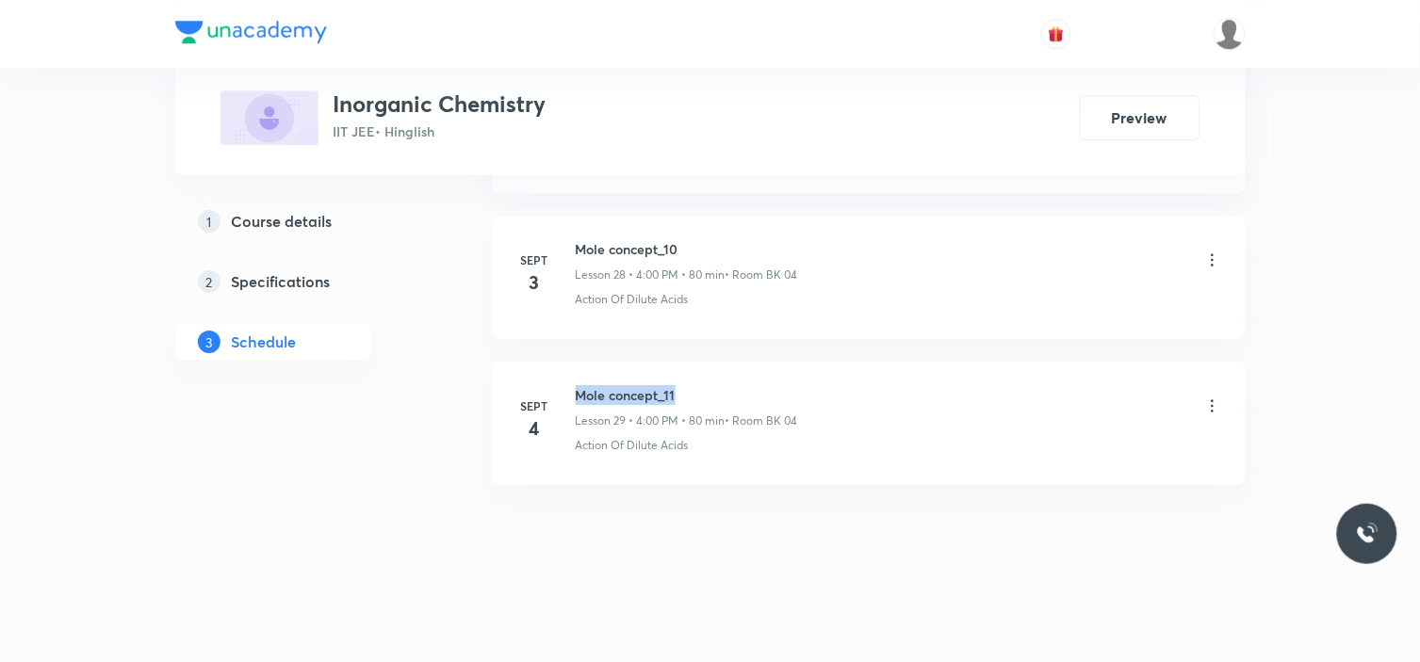
drag, startPoint x: 571, startPoint y: 390, endPoint x: 689, endPoint y: 366, distance: 120.3
click at [689, 366] on li "Sept 4 Mole concept_11 Lesson 29 • 4:00 PM • 80 min • Room BK 04 Action Of Dilu…" at bounding box center [869, 423] width 754 height 123
copy h6 "Mole concept_11"
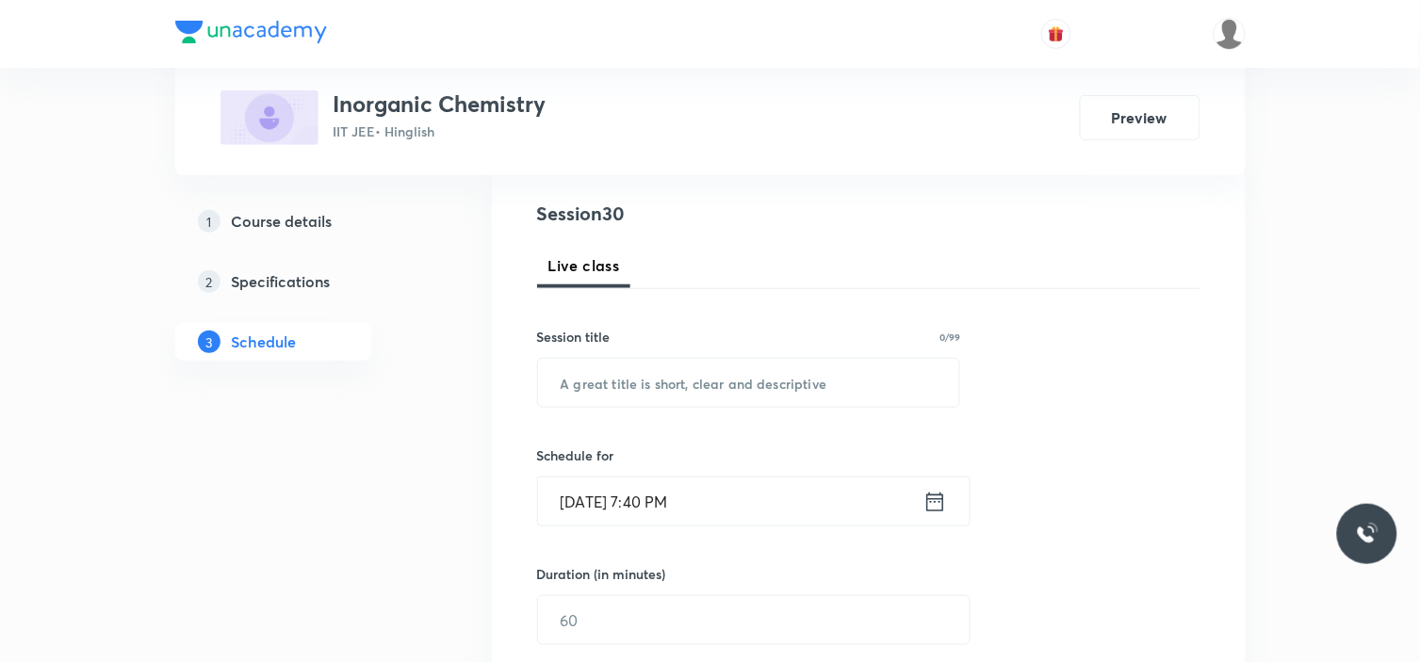
scroll to position [209, 0]
click at [682, 373] on input "text" at bounding box center [749, 381] width 422 height 48
paste input "Mole concept_11"
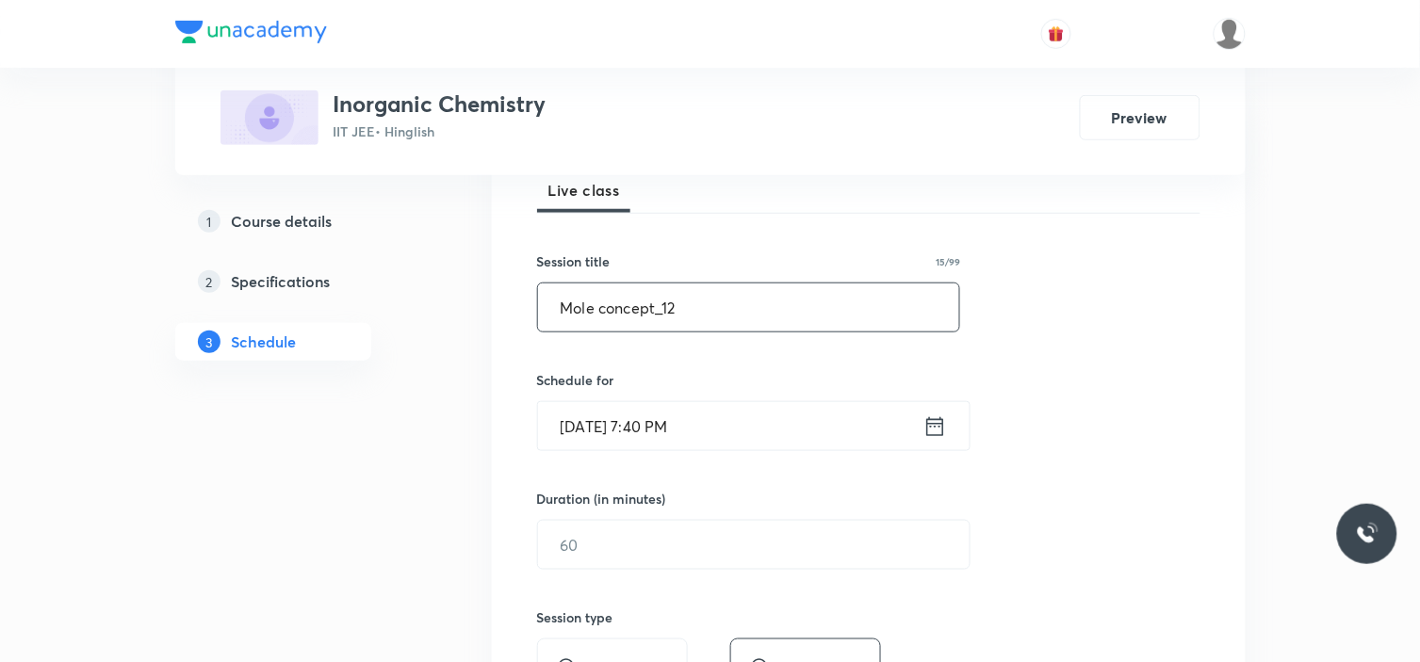
scroll to position [314, 0]
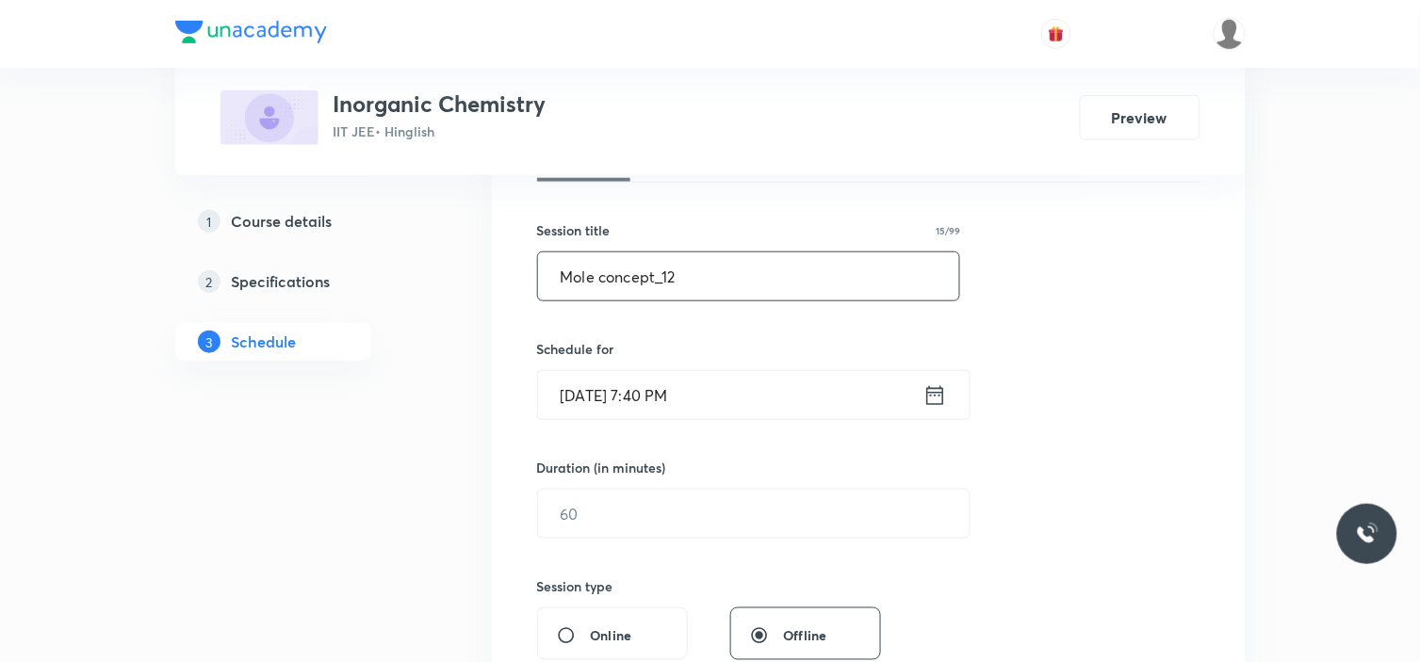
type input "Mole concept_12"
click at [731, 402] on input "Sept 5, 2025, 7:40 PM" at bounding box center [730, 395] width 385 height 48
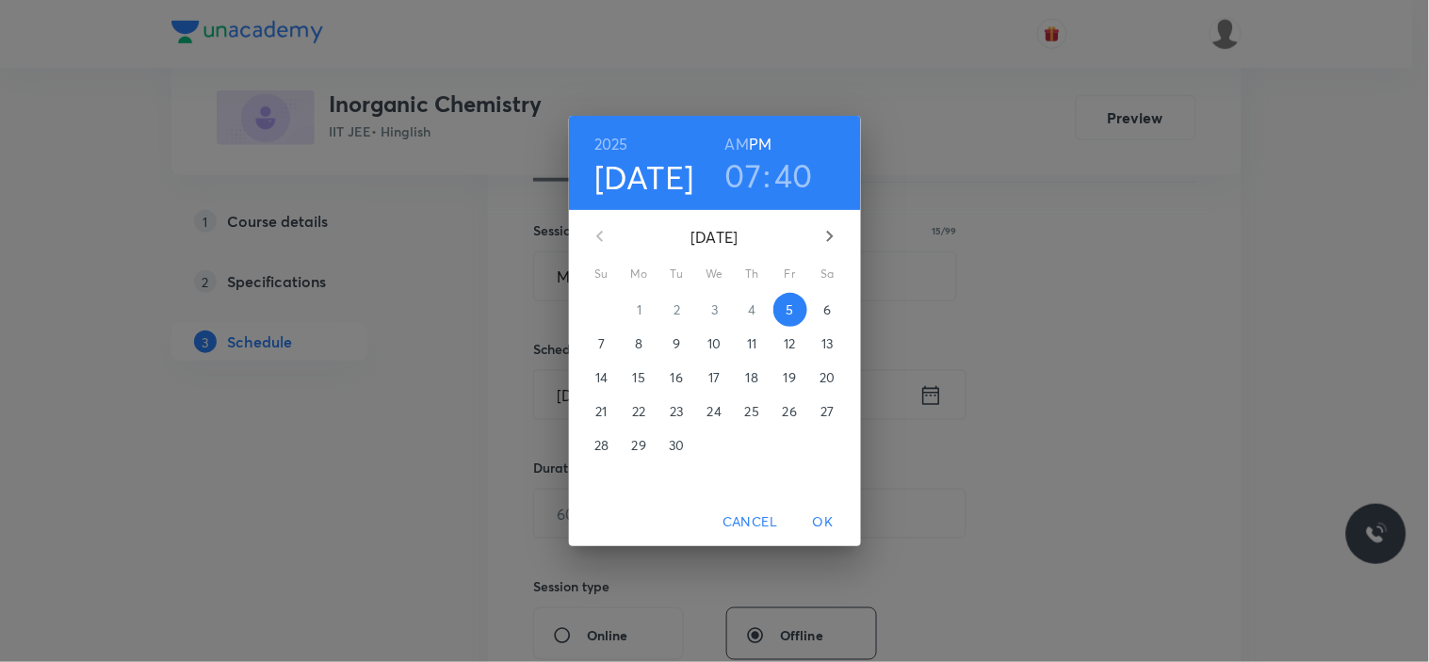
click at [824, 315] on p "6" at bounding box center [828, 310] width 8 height 19
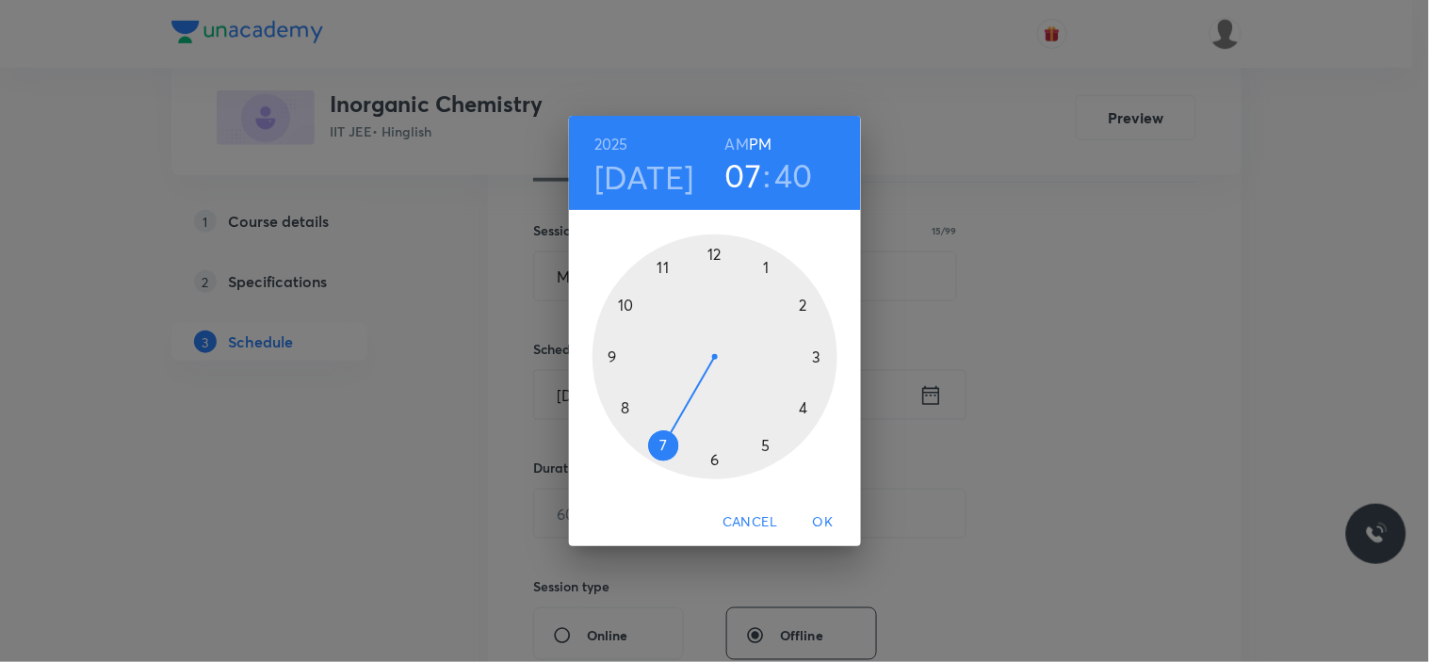
click at [803, 409] on div at bounding box center [715, 357] width 245 height 245
click at [766, 145] on h6 "PM" at bounding box center [760, 144] width 23 height 26
click at [712, 254] on div at bounding box center [715, 357] width 245 height 245
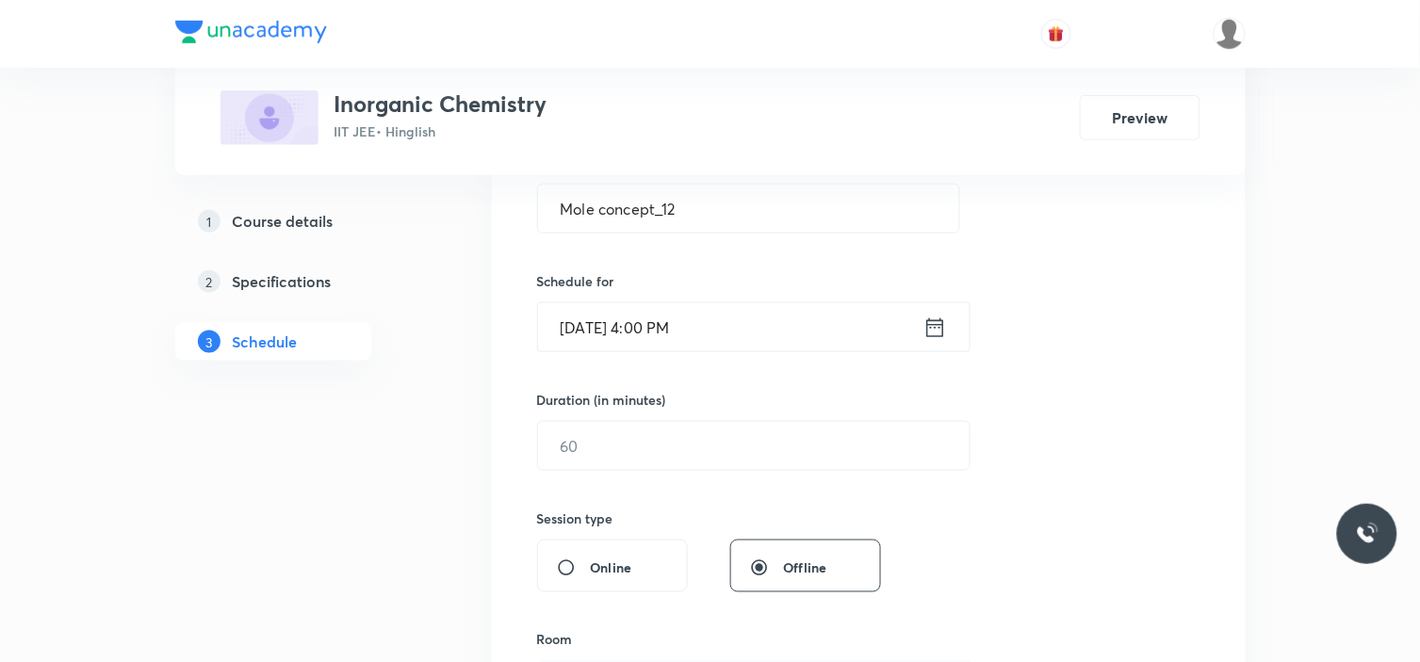
scroll to position [418, 0]
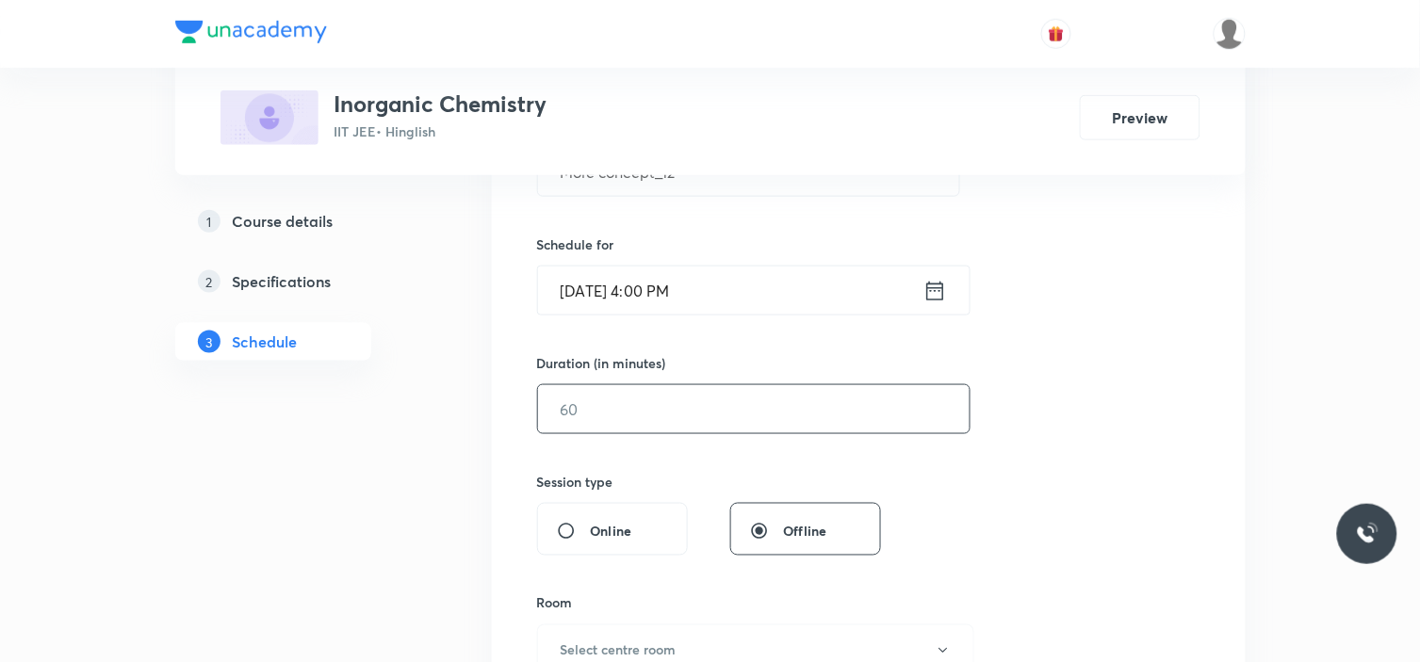
click at [565, 412] on input "text" at bounding box center [754, 409] width 432 height 48
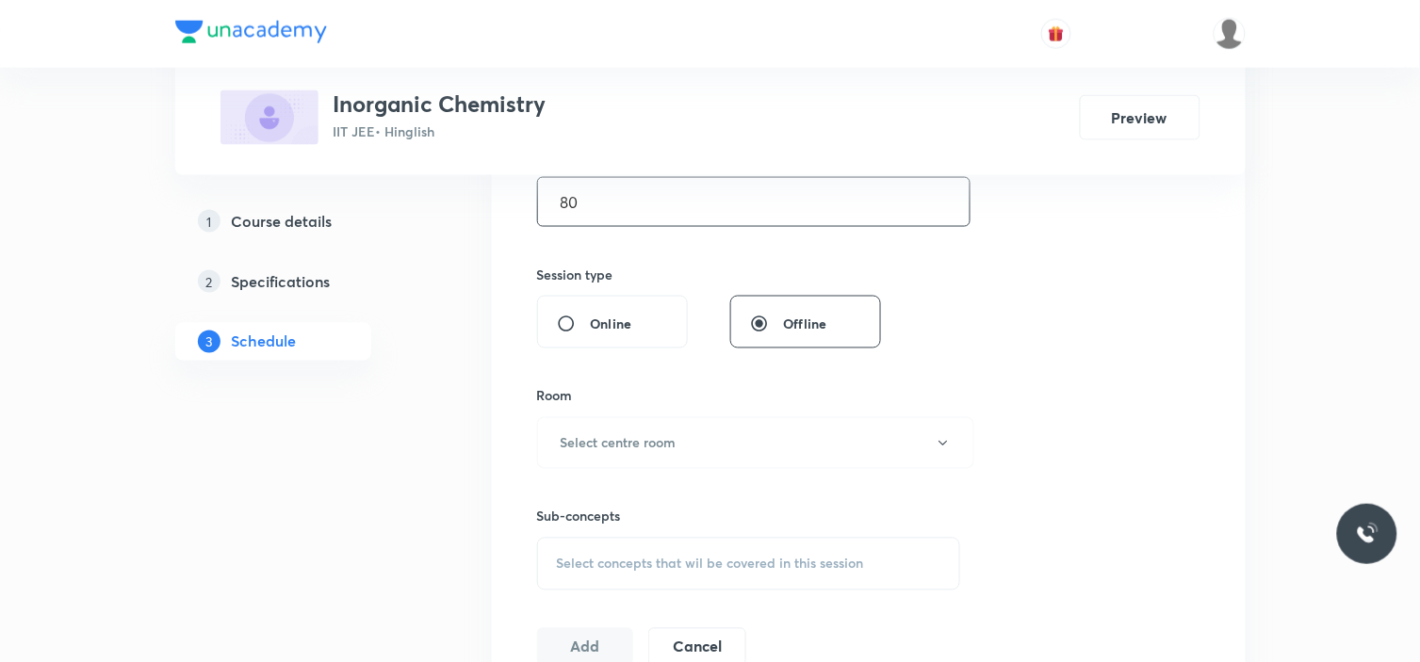
scroll to position [628, 0]
type input "80"
click at [631, 441] on h6 "Select centre room" at bounding box center [619, 442] width 116 height 20
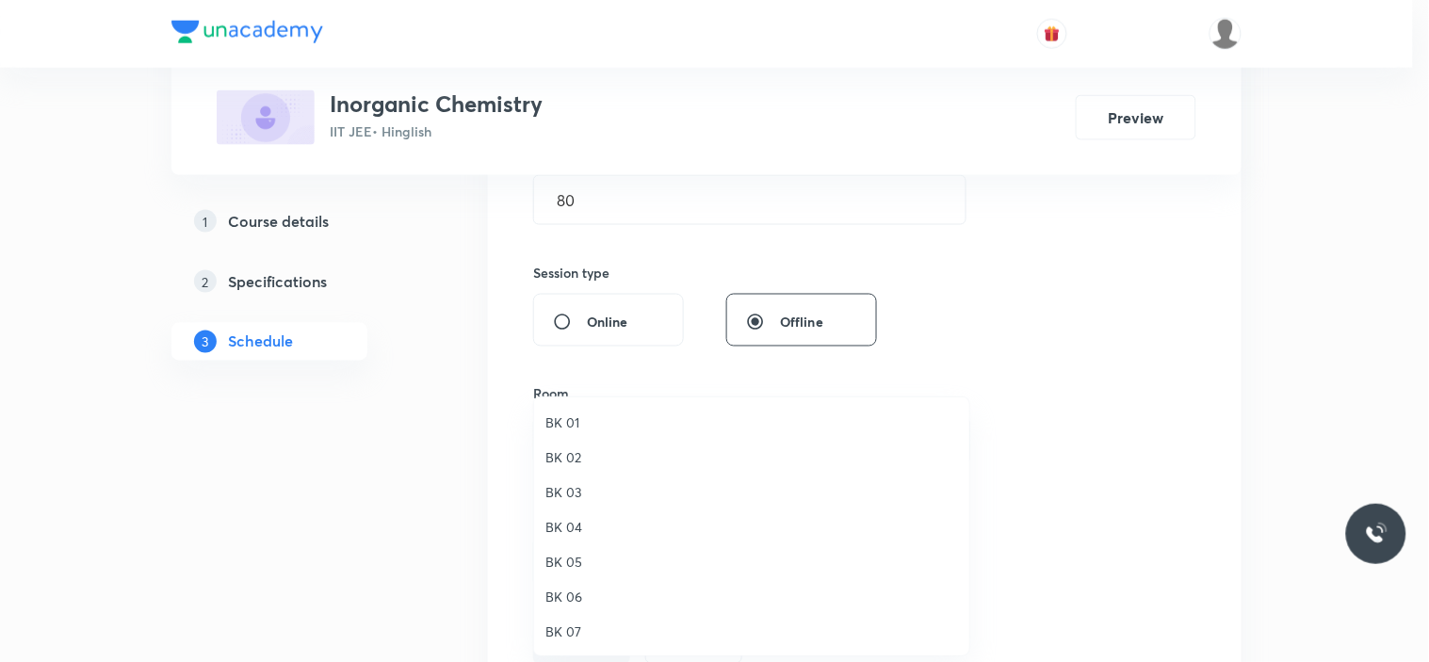
click at [591, 491] on span "BK 03" at bounding box center [752, 492] width 413 height 20
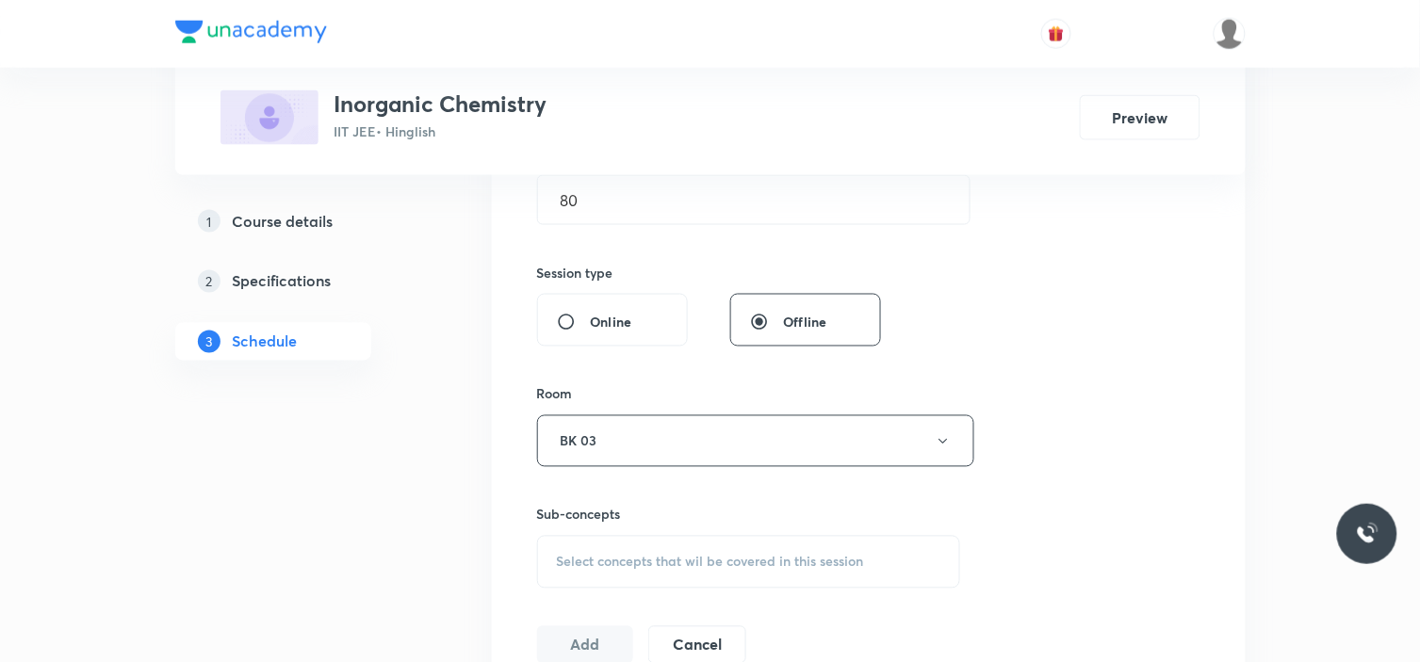
scroll to position [837, 0]
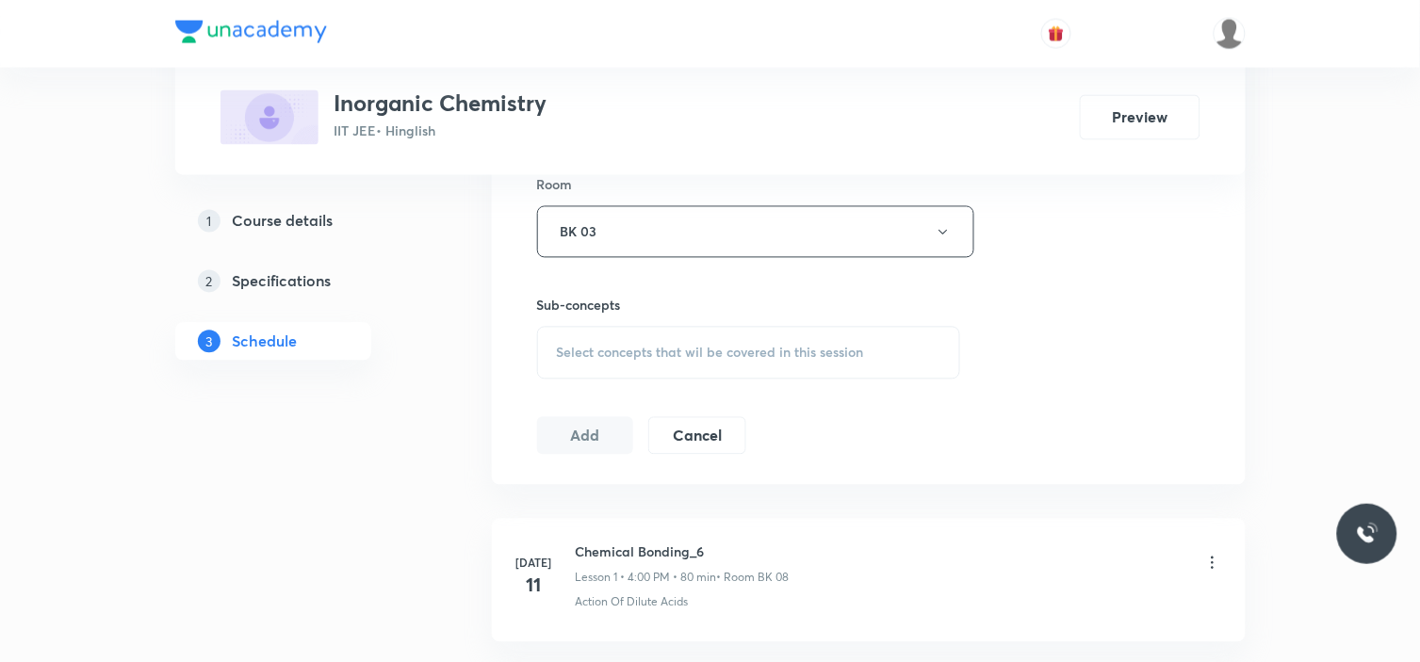
click at [673, 369] on div "Select concepts that wil be covered in this session" at bounding box center [749, 353] width 424 height 53
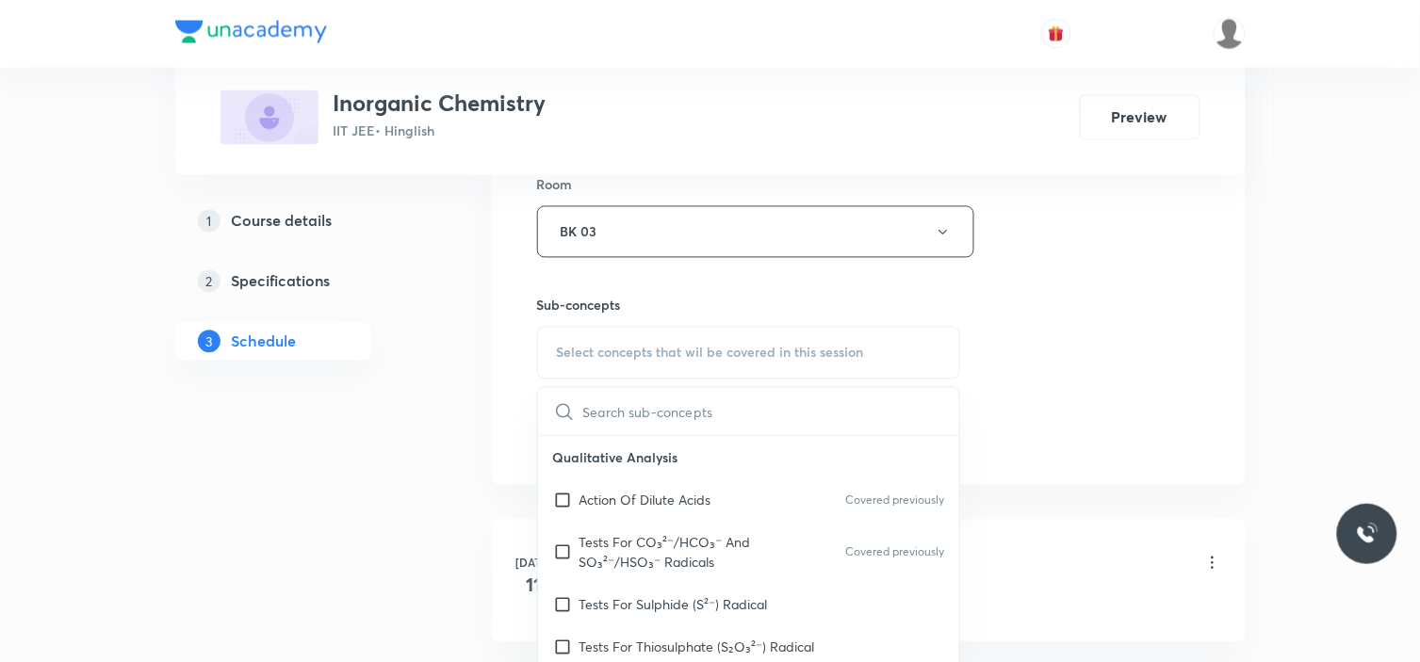
click at [594, 513] on div "Action Of Dilute Acids Covered previously" at bounding box center [749, 501] width 422 height 42
checkbox input "true"
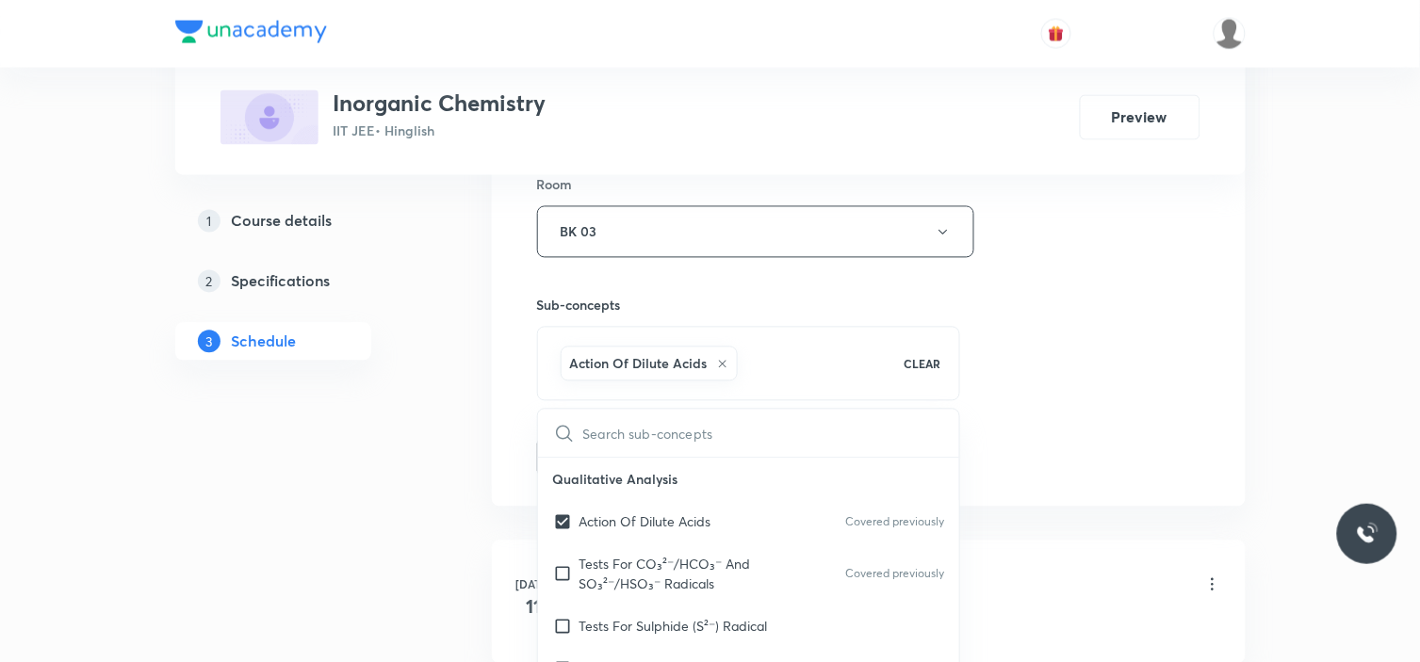
drag, startPoint x: 1198, startPoint y: 388, endPoint x: 981, endPoint y: 432, distance: 221.0
click at [1183, 388] on div "Session 30 Live class Session title 15/99 Mole concept_12 ​ Schedule for Sept 6…" at bounding box center [868, 23] width 663 height 906
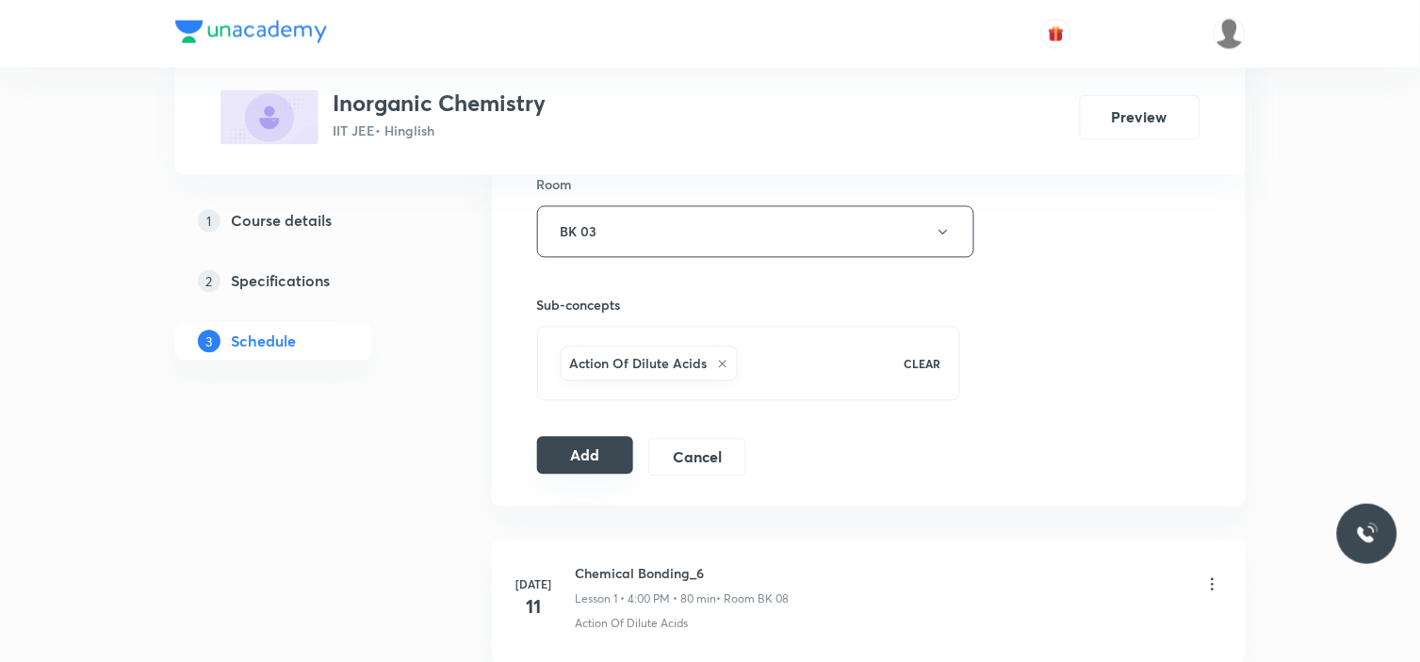
click at [596, 454] on button "Add" at bounding box center [585, 456] width 97 height 38
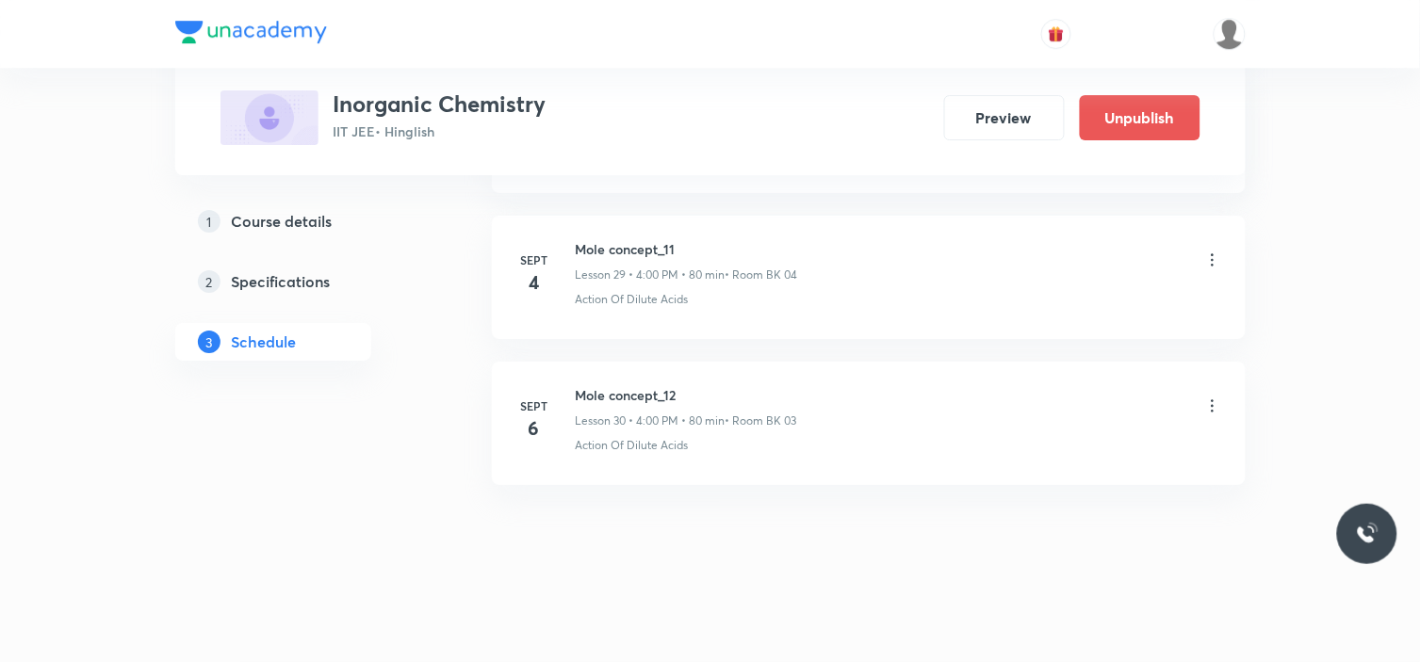
scroll to position [4367, 0]
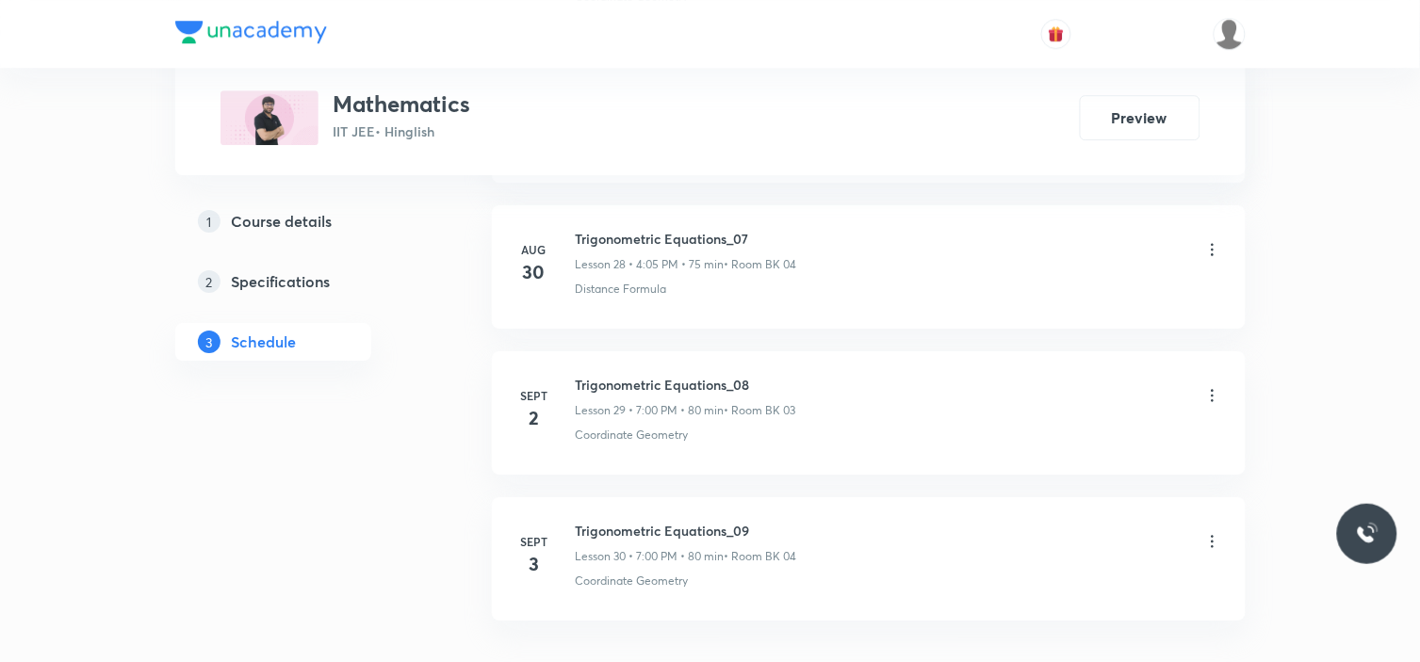
scroll to position [5234, 0]
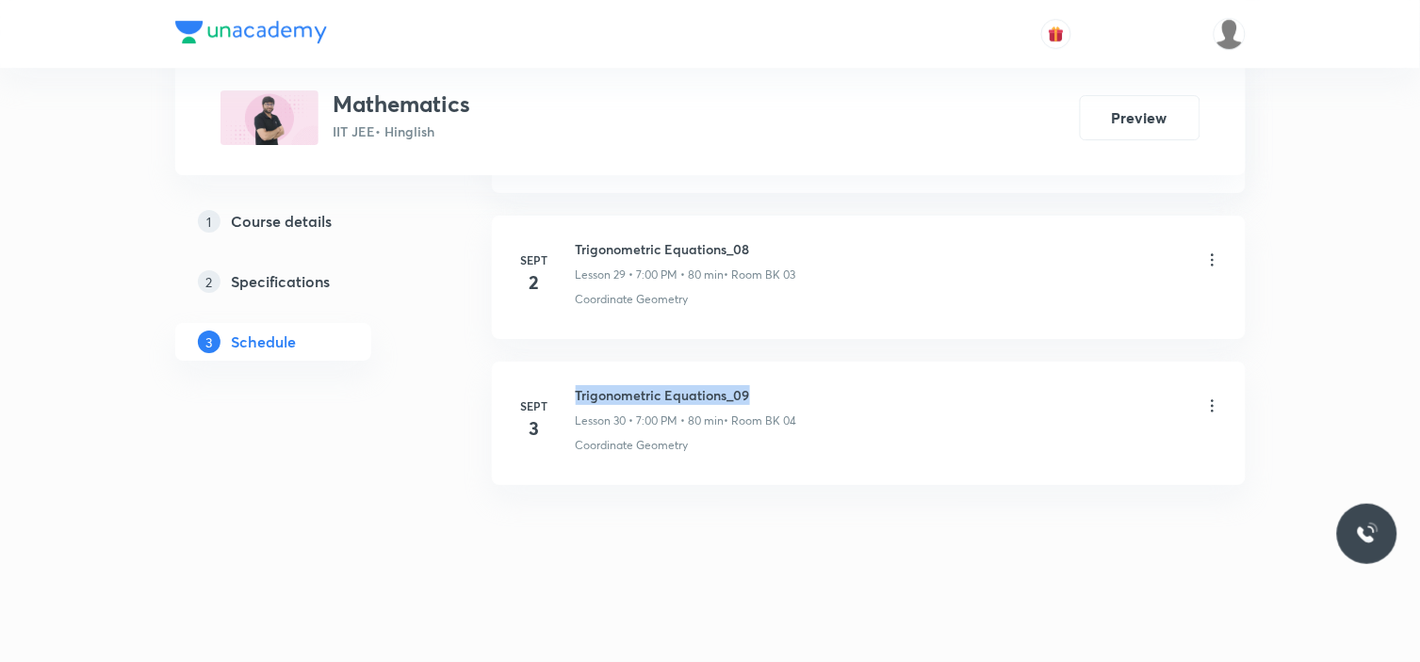
drag, startPoint x: 572, startPoint y: 388, endPoint x: 773, endPoint y: 371, distance: 201.4
click at [773, 371] on li "Sept 3 Trigonometric Equations_09 Lesson 30 • 7:00 PM • 80 min • Room BK 04 Coo…" at bounding box center [869, 423] width 754 height 123
copy h6 "Trigonometric Equations_09"
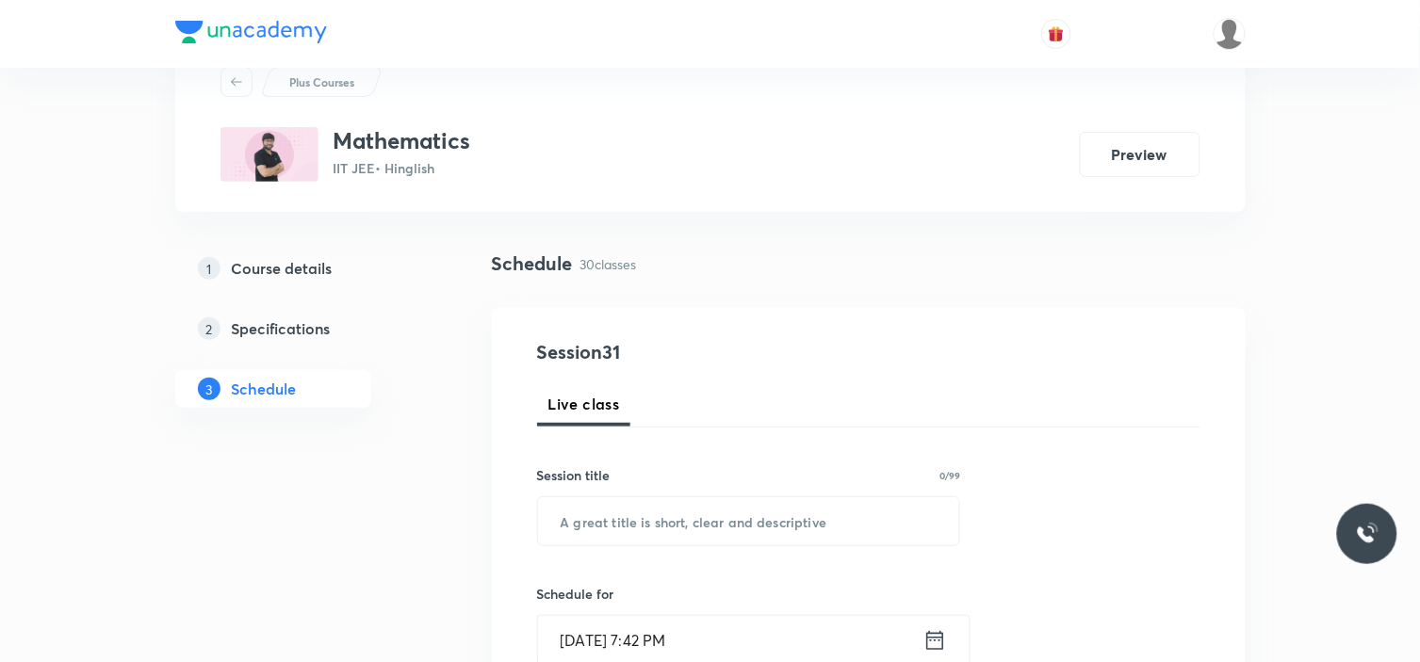
scroll to position [105, 0]
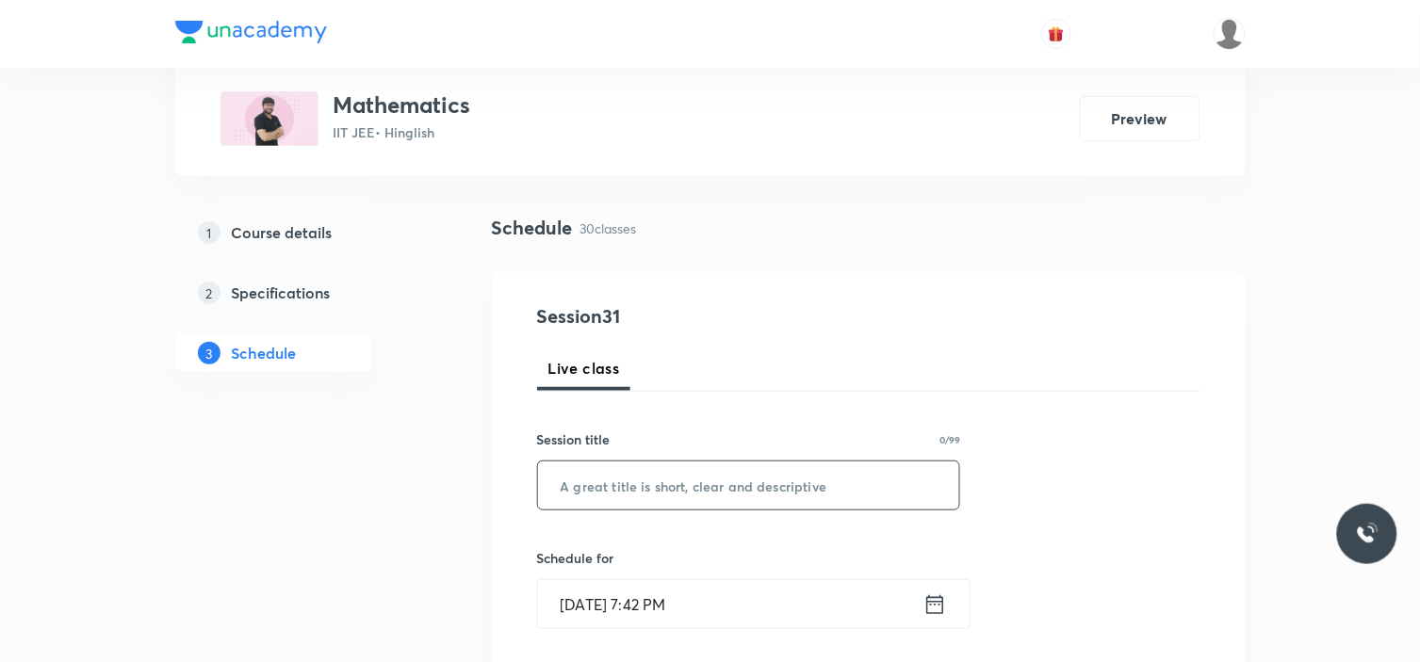
click at [731, 492] on input "text" at bounding box center [749, 486] width 422 height 48
paste input "Trigonometric Equations_09"
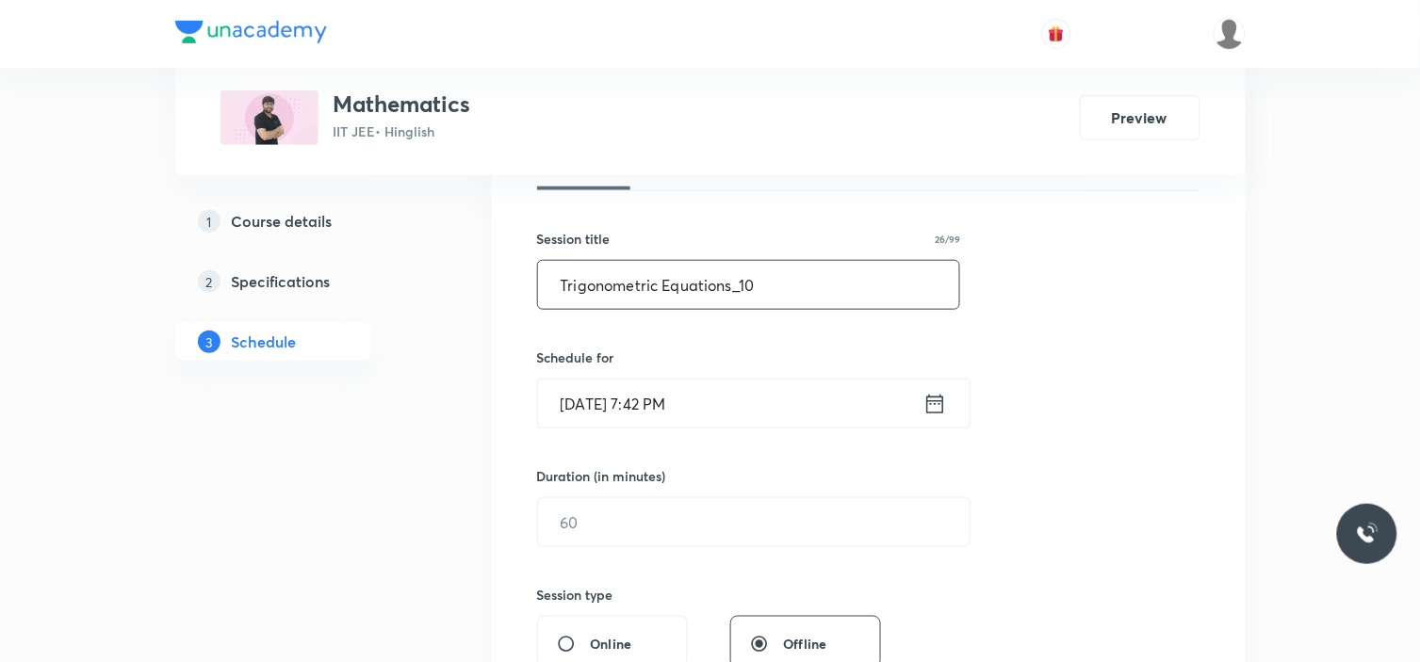
scroll to position [314, 0]
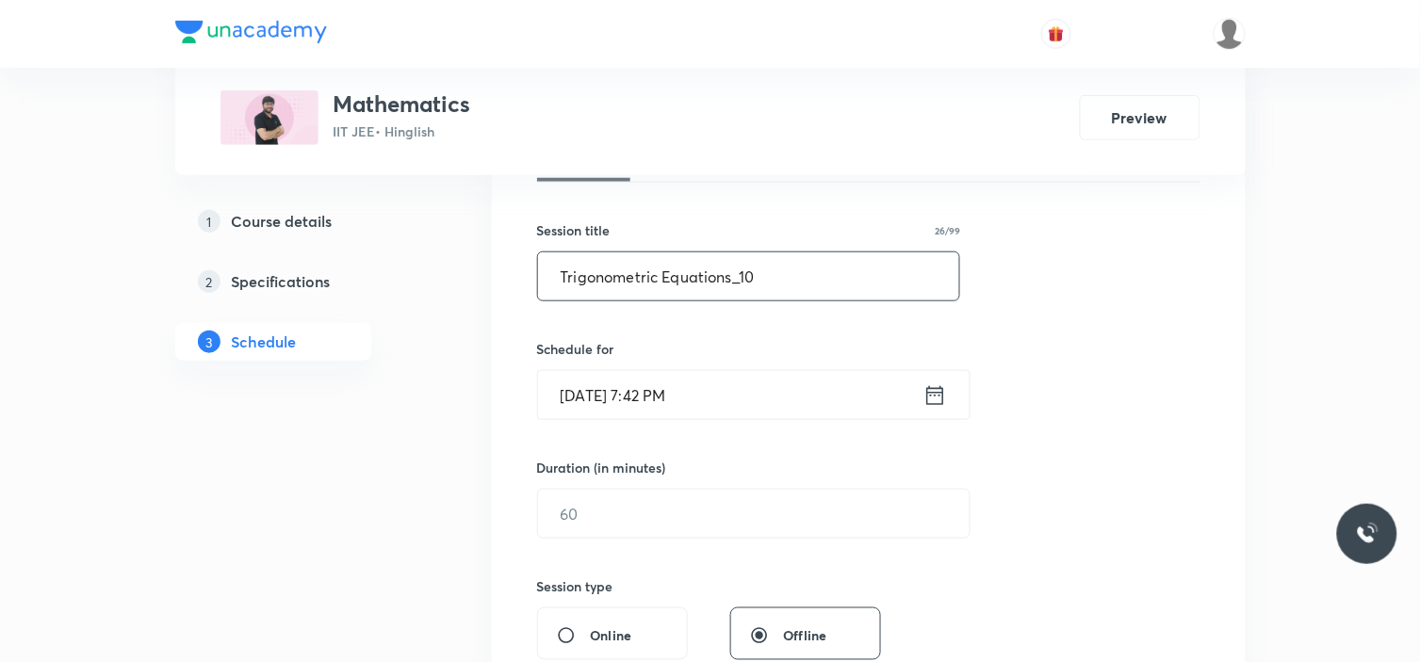
type input "Trigonometric Equations_10"
click at [750, 399] on input "Sept 5, 2025, 7:42 PM" at bounding box center [730, 395] width 385 height 48
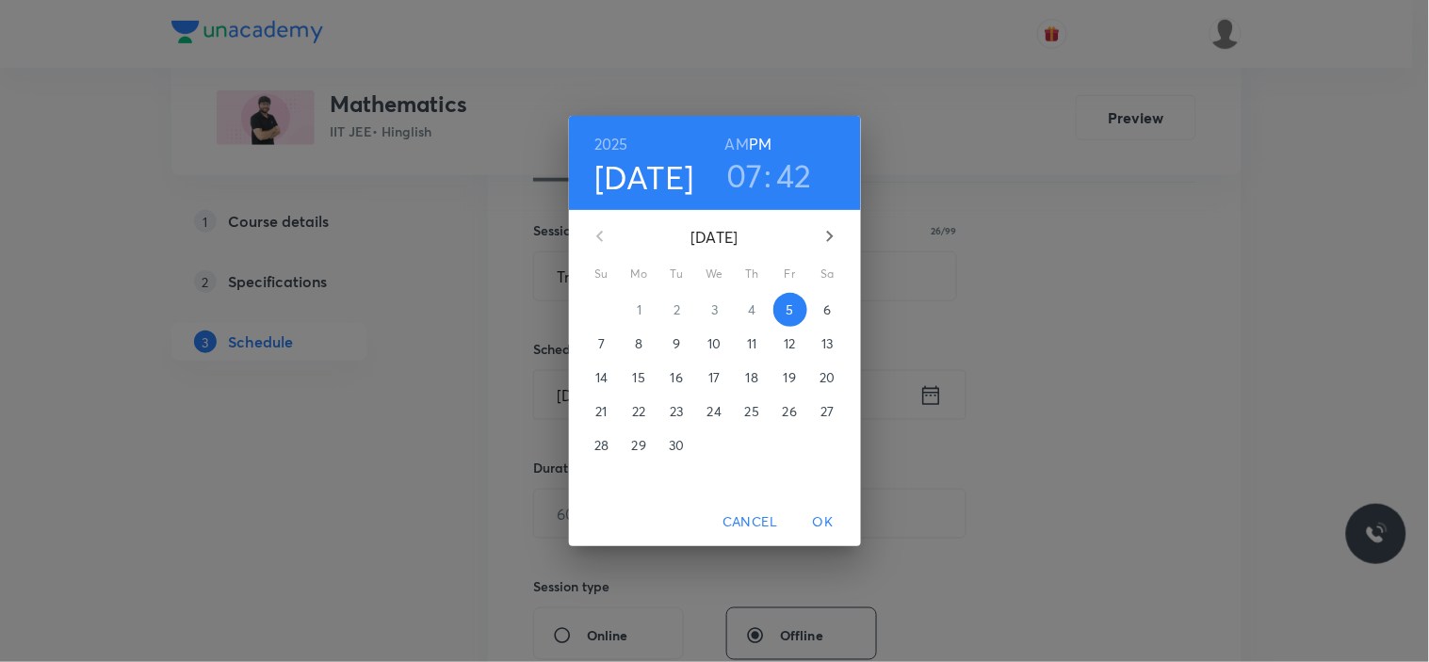
click at [827, 315] on p "6" at bounding box center [828, 310] width 8 height 19
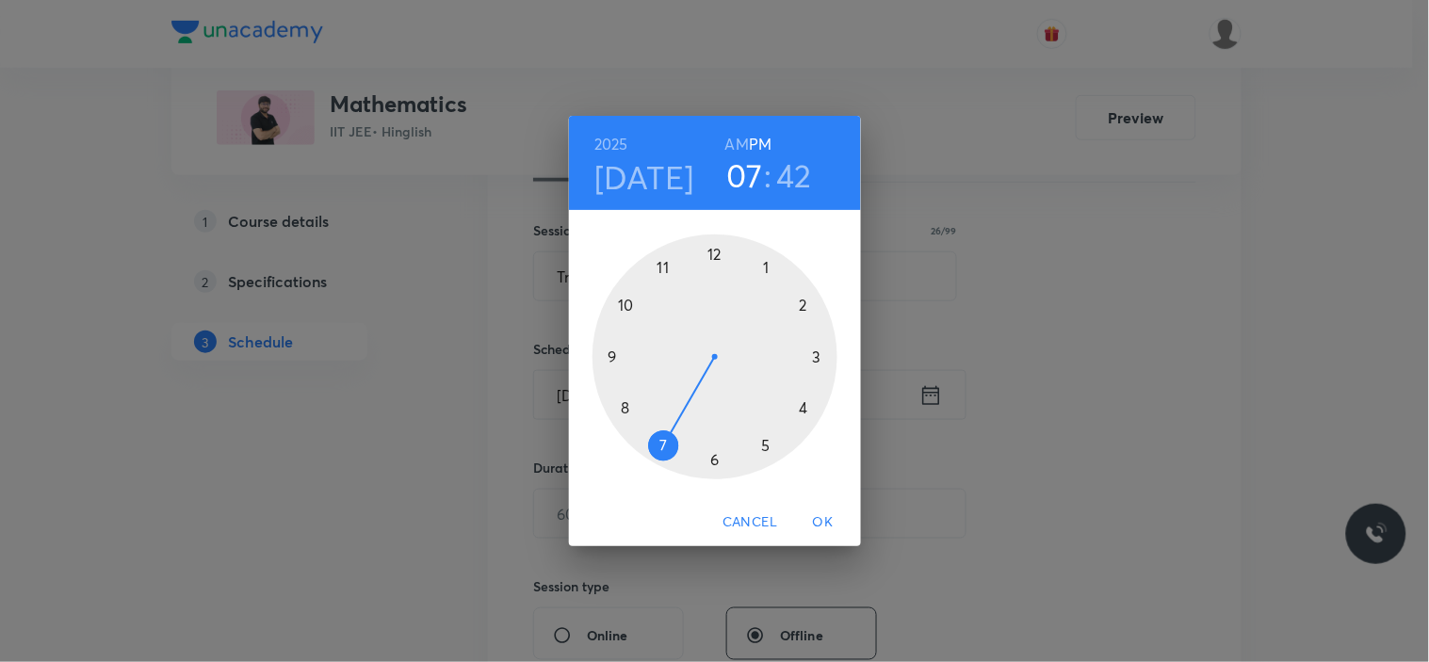
click at [767, 448] on div at bounding box center [715, 357] width 245 height 245
click at [713, 464] on div at bounding box center [715, 357] width 245 height 245
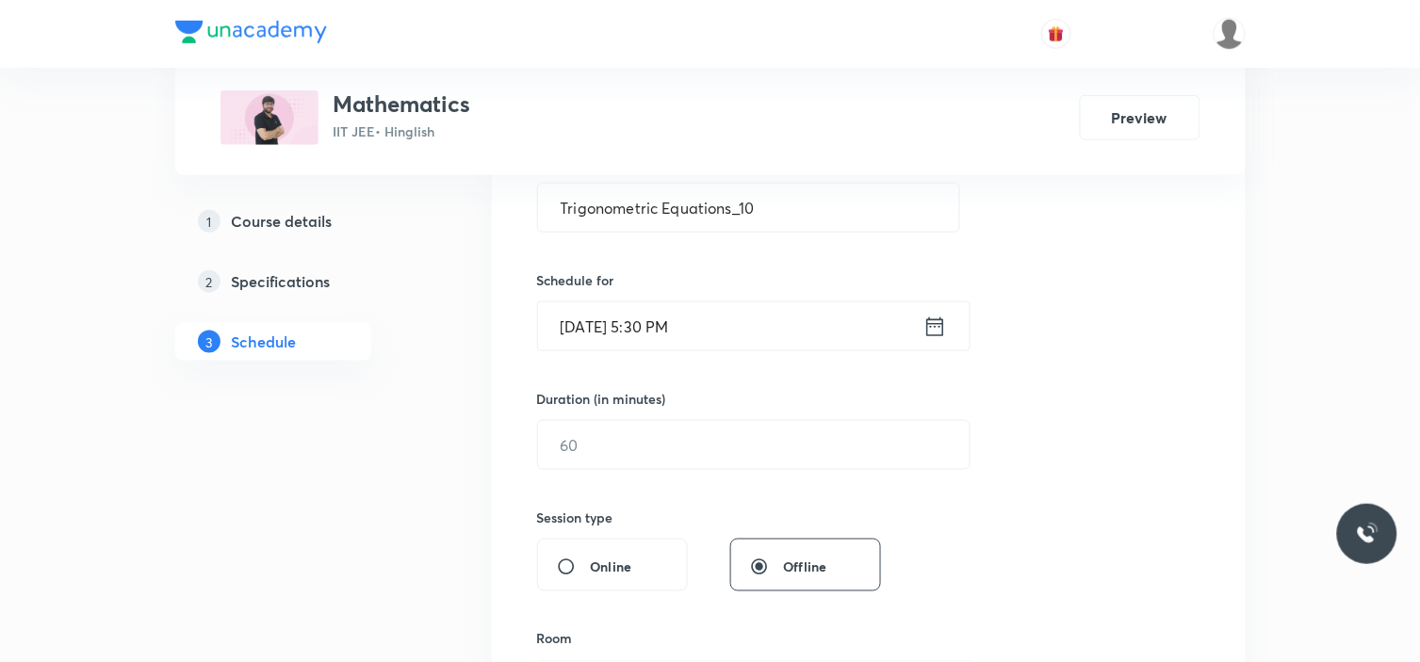
scroll to position [418, 0]
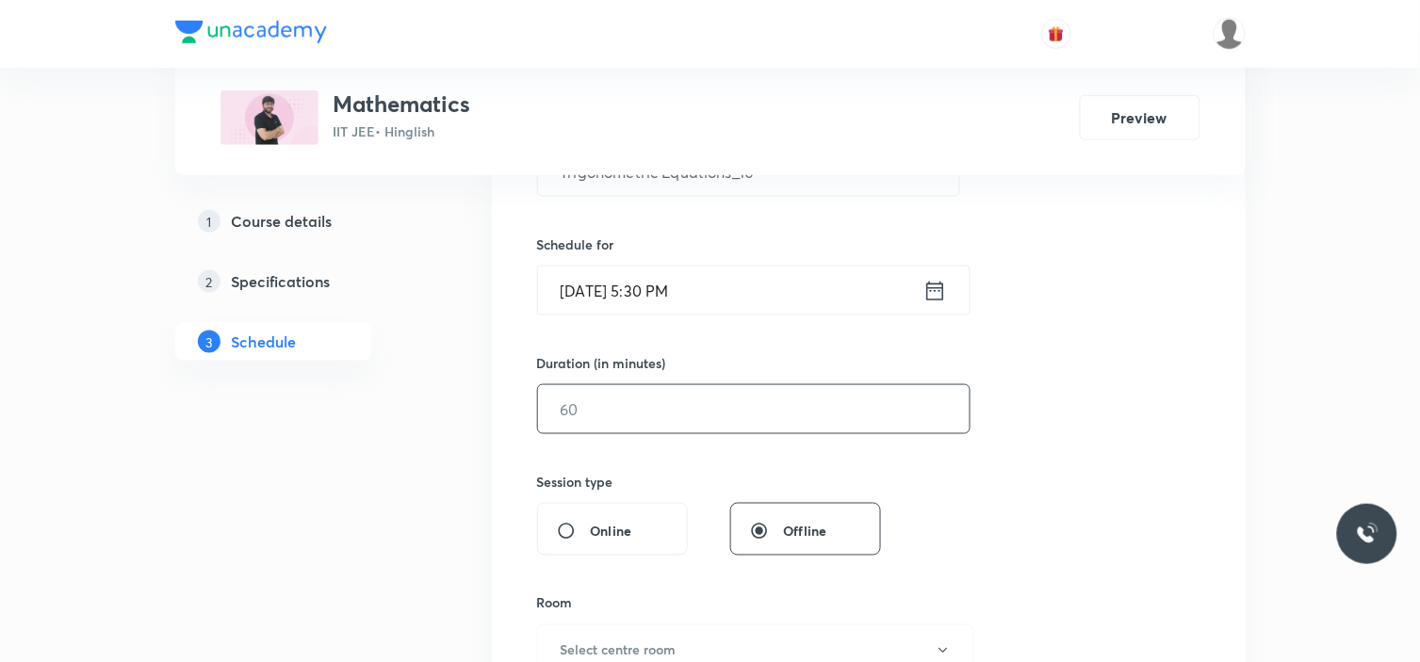
click at [694, 419] on input "text" at bounding box center [754, 409] width 432 height 48
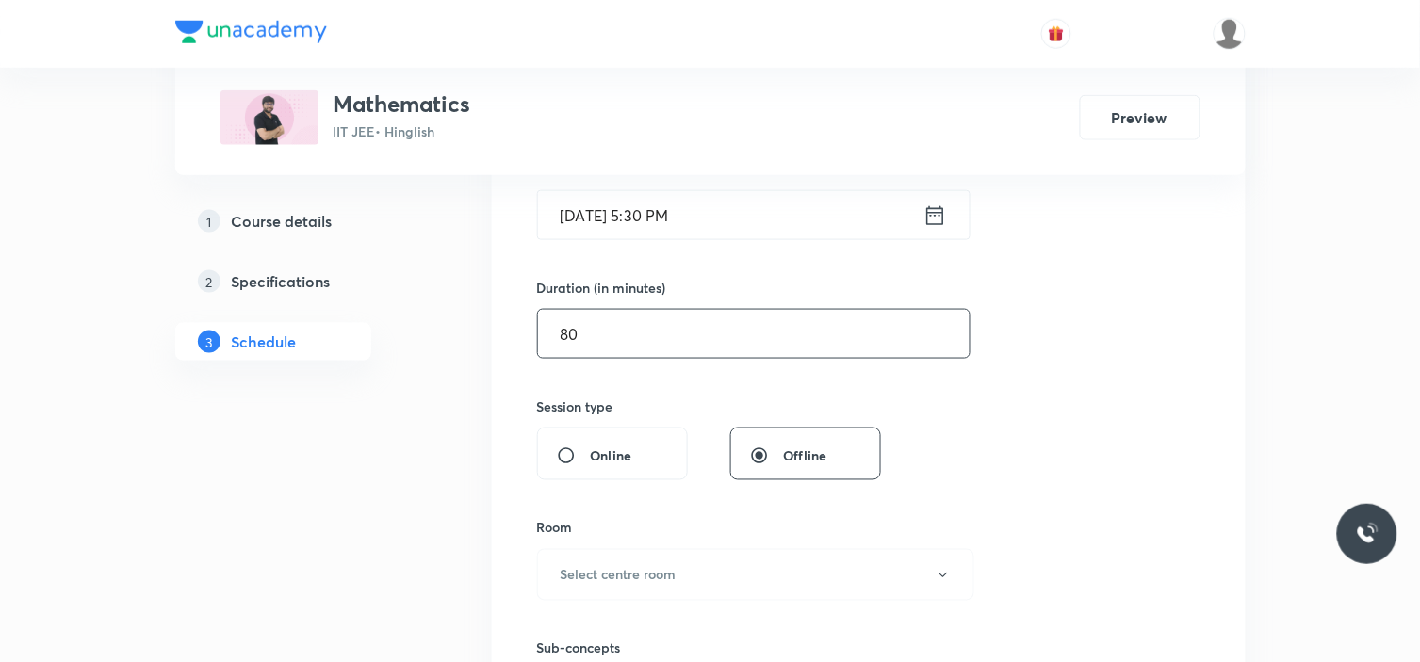
scroll to position [628, 0]
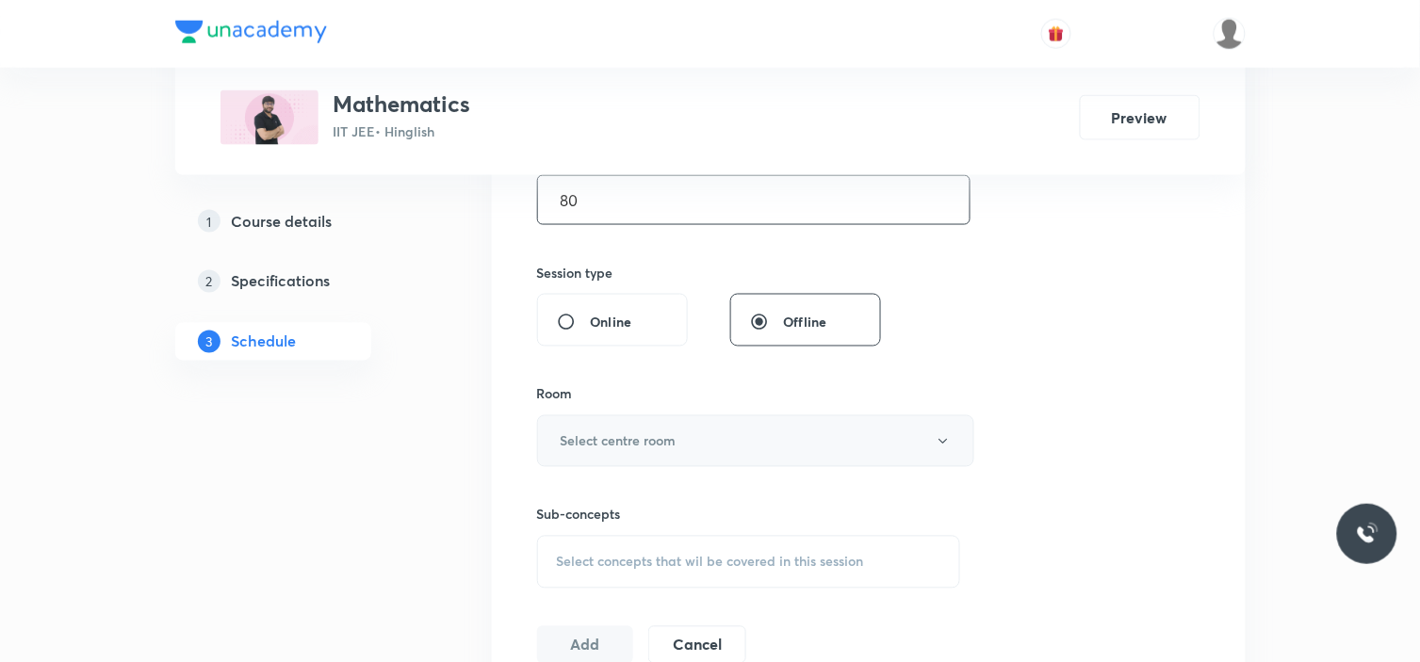
type input "80"
click at [664, 444] on h6 "Select centre room" at bounding box center [619, 442] width 116 height 20
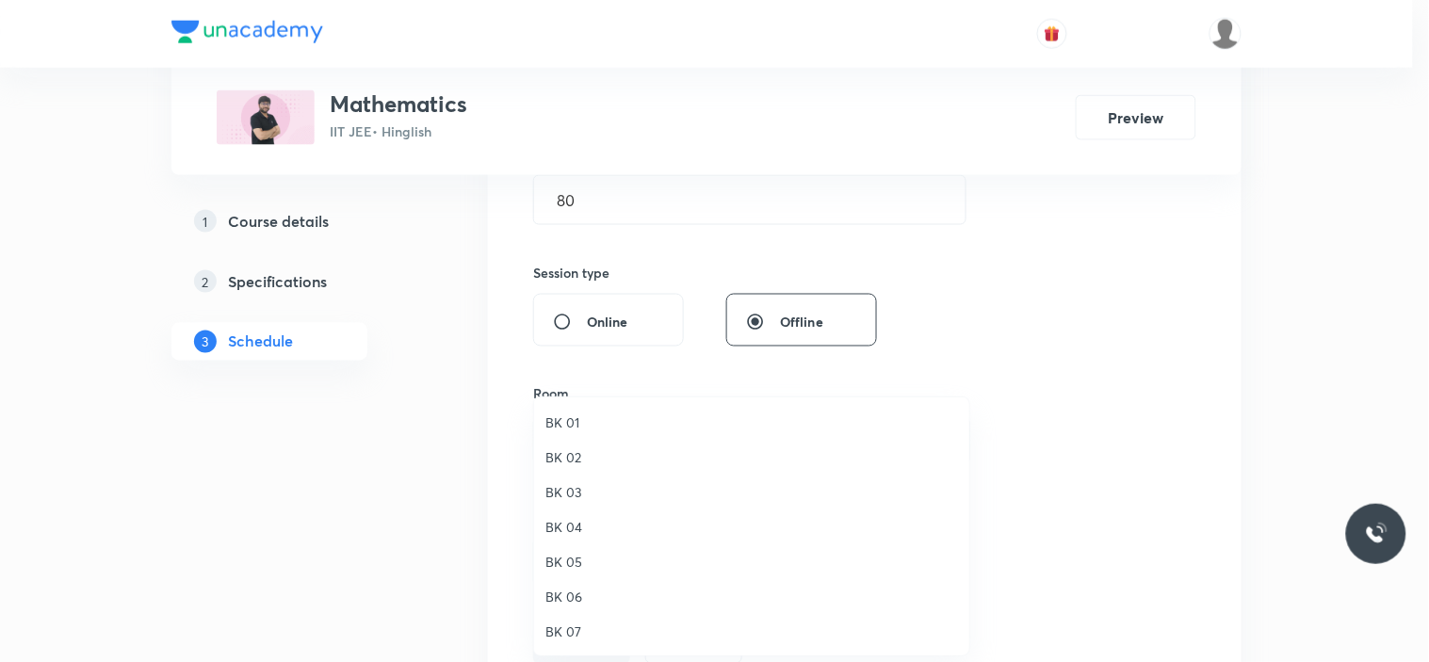
click at [561, 492] on span "BK 03" at bounding box center [752, 492] width 413 height 20
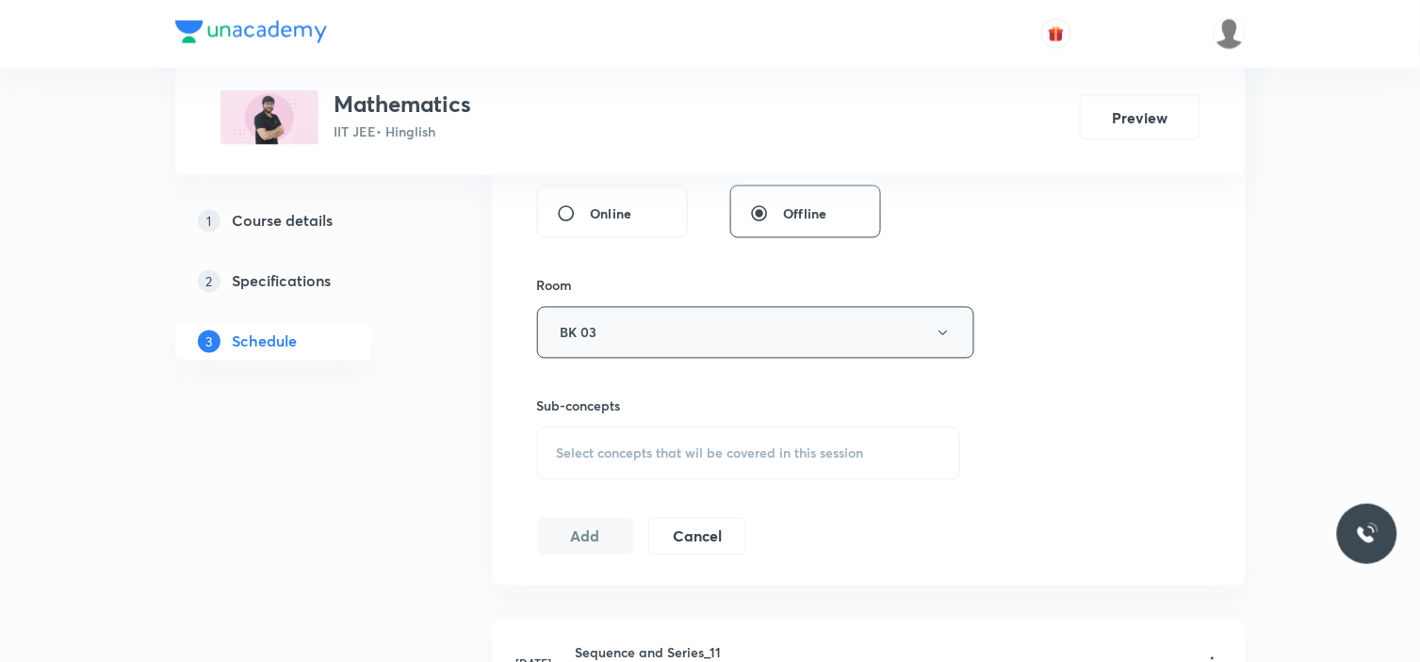
scroll to position [942, 0]
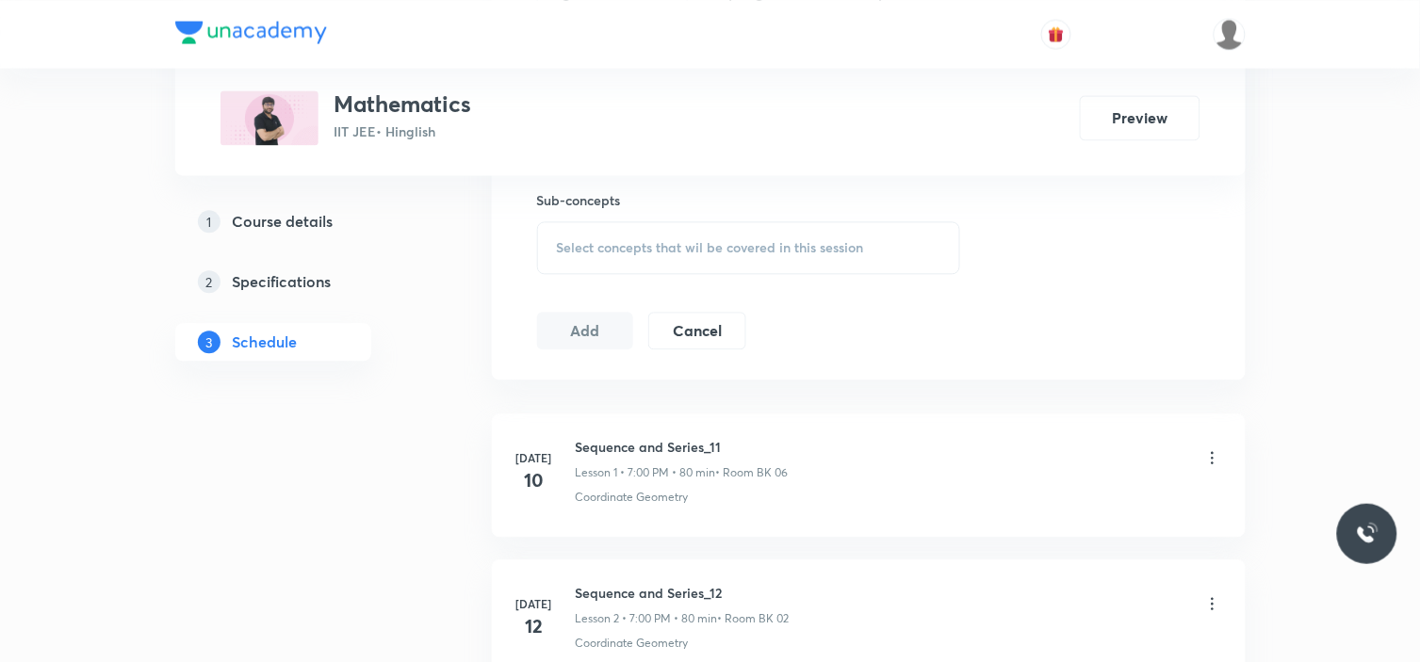
drag, startPoint x: 613, startPoint y: 264, endPoint x: 615, endPoint y: 274, distance: 10.5
click at [613, 266] on div "Select concepts that wil be covered in this session" at bounding box center [749, 247] width 424 height 53
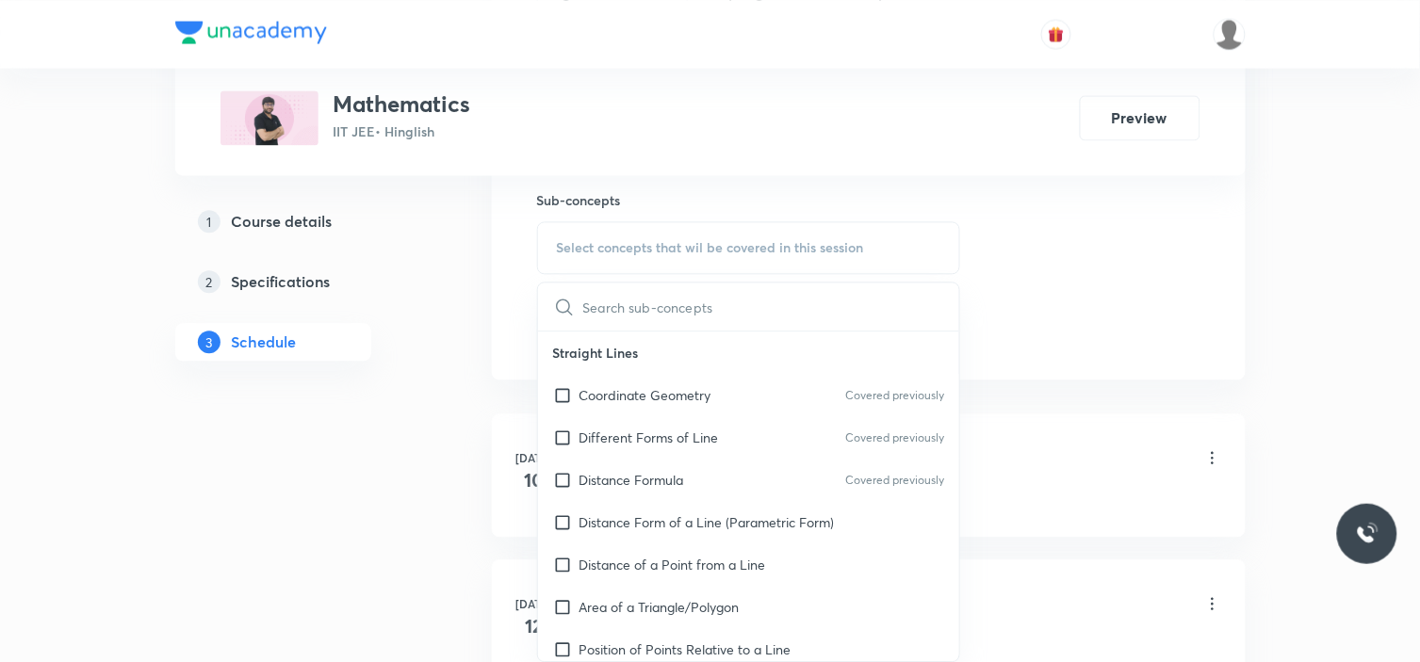
drag, startPoint x: 652, startPoint y: 387, endPoint x: 893, endPoint y: 367, distance: 242.0
click at [653, 387] on p "Coordinate Geometry" at bounding box center [645, 395] width 132 height 20
checkbox input "true"
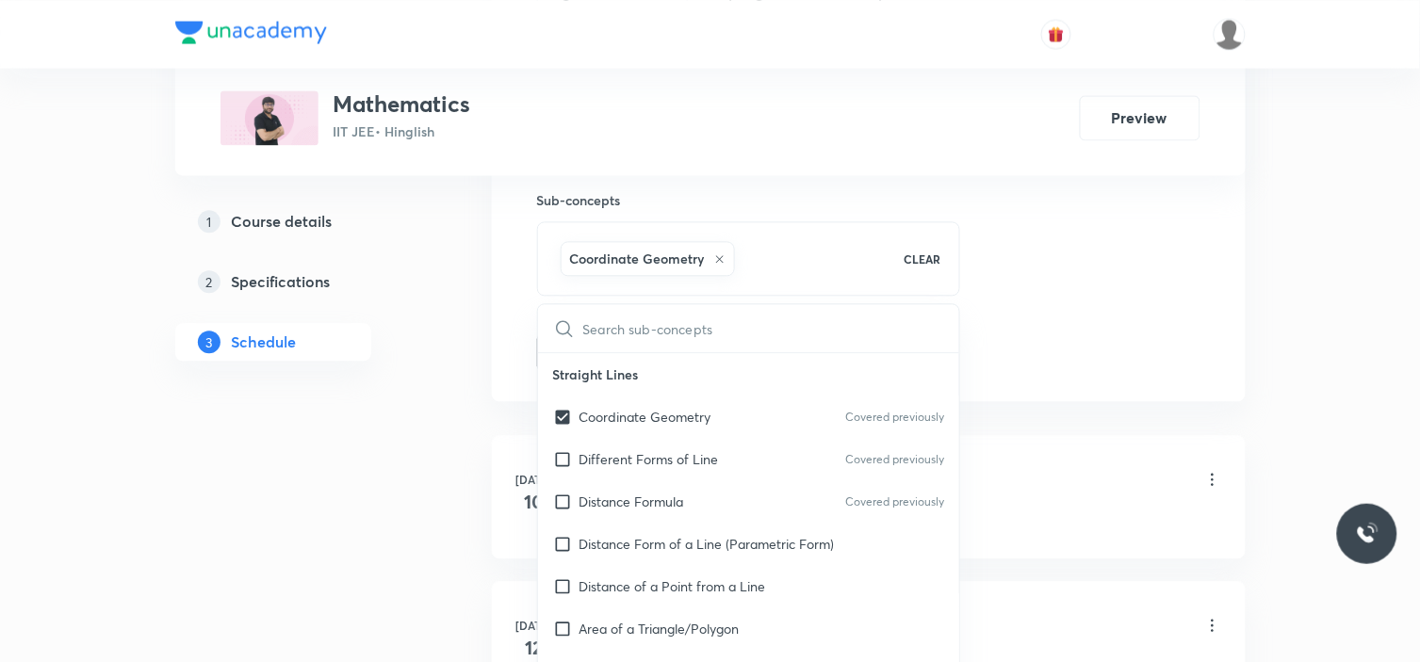
drag, startPoint x: 1142, startPoint y: 299, endPoint x: 832, endPoint y: 334, distance: 312.1
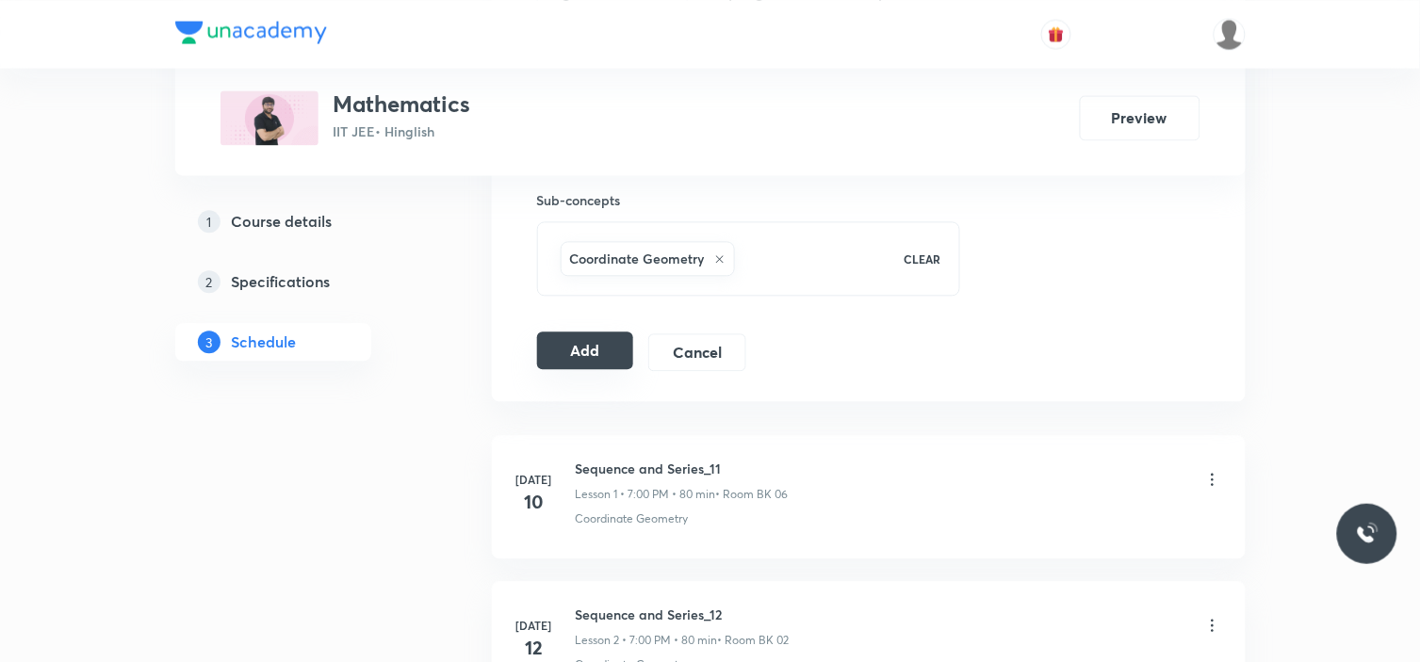
click at [573, 350] on button "Add" at bounding box center [585, 351] width 97 height 38
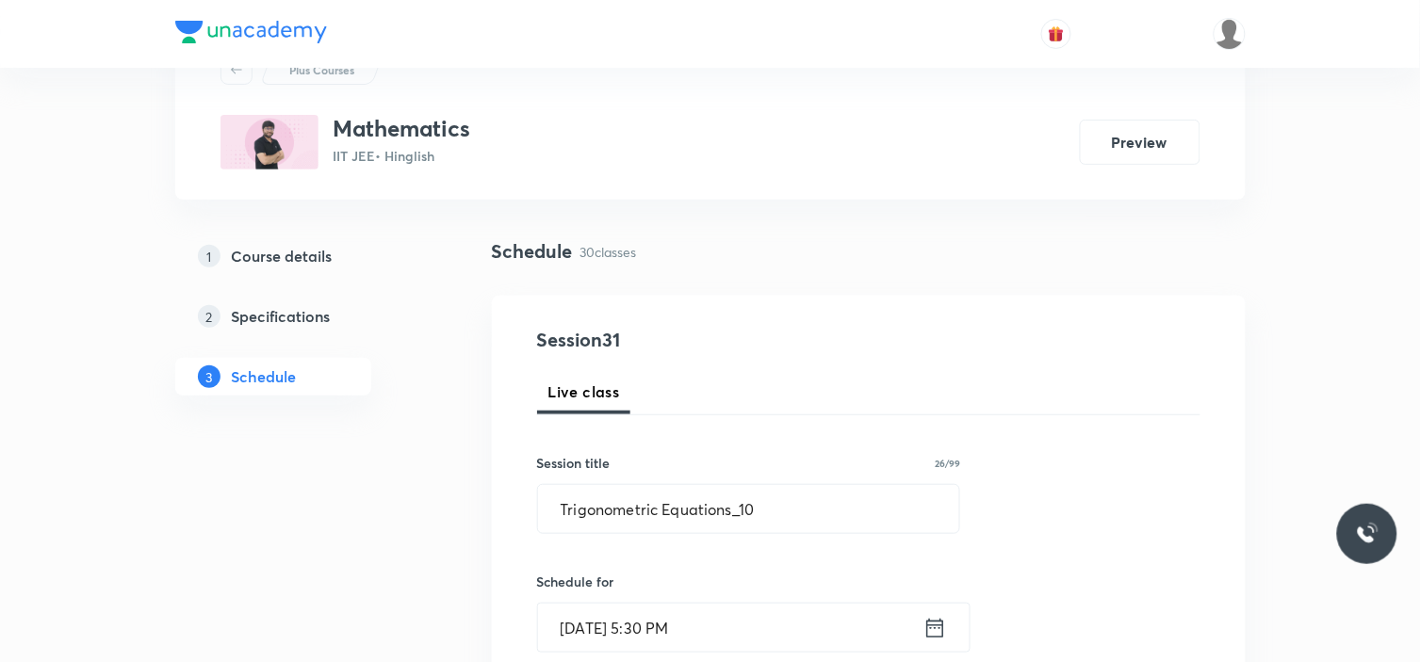
scroll to position [0, 0]
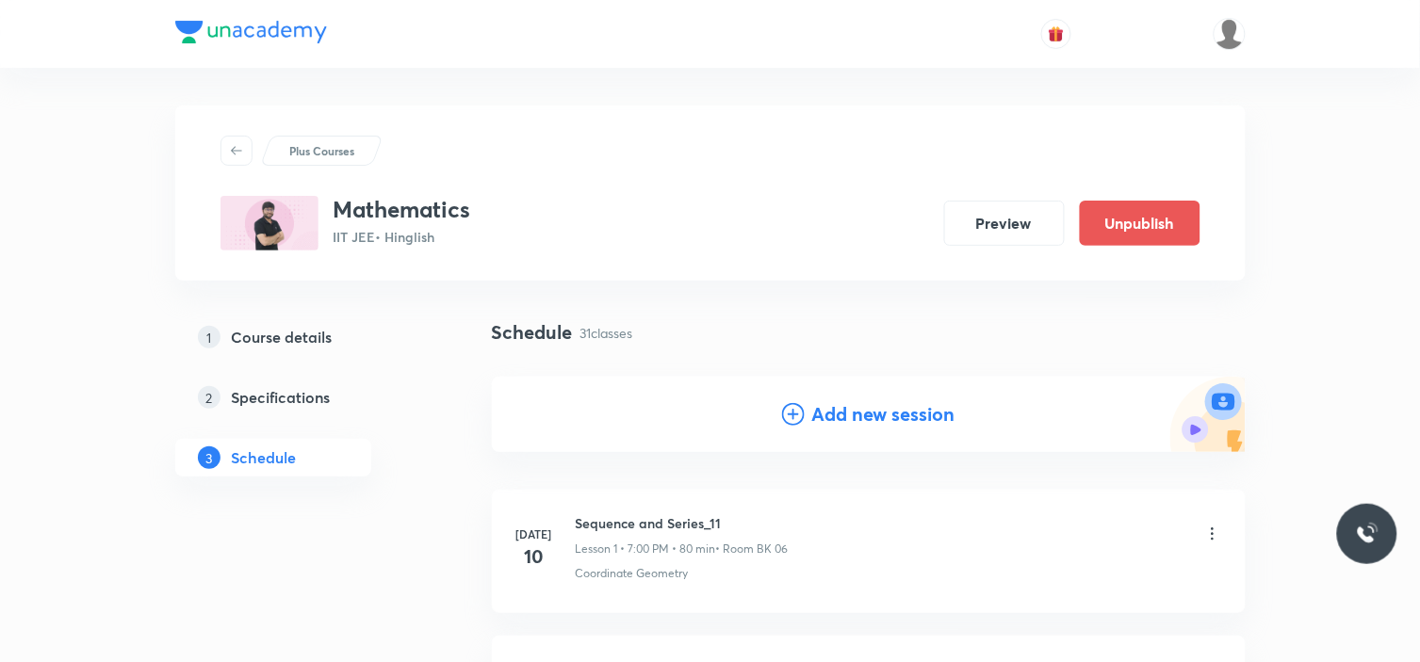
click at [890, 428] on h4 "Add new session" at bounding box center [883, 414] width 143 height 28
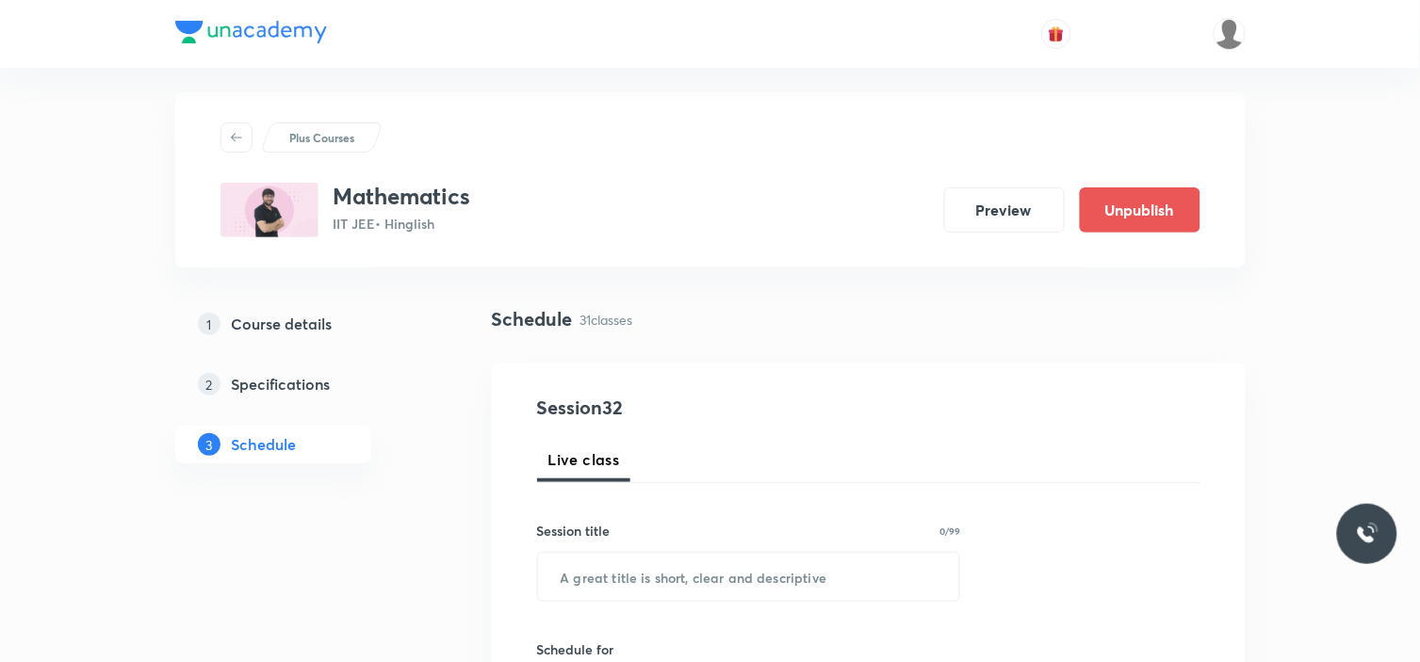
scroll to position [105, 0]
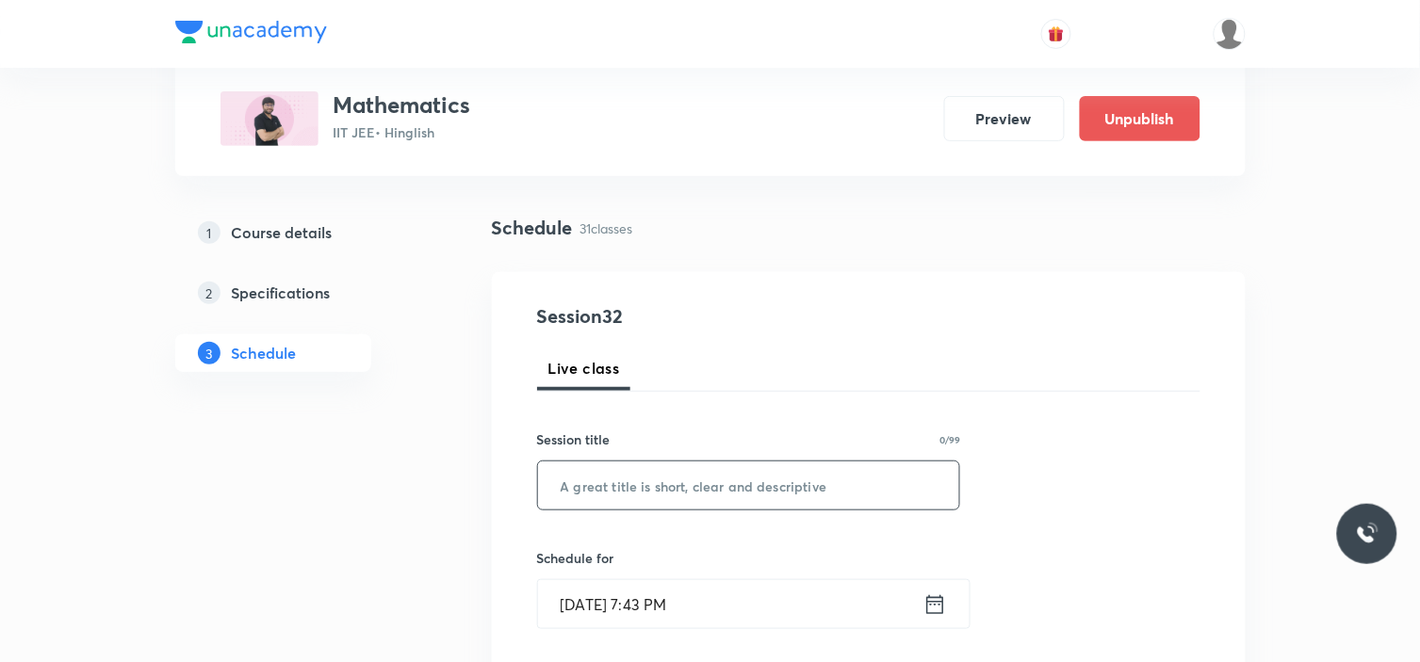
click at [848, 483] on input "text" at bounding box center [749, 486] width 422 height 48
paste input "Trigonometric Equations_09"
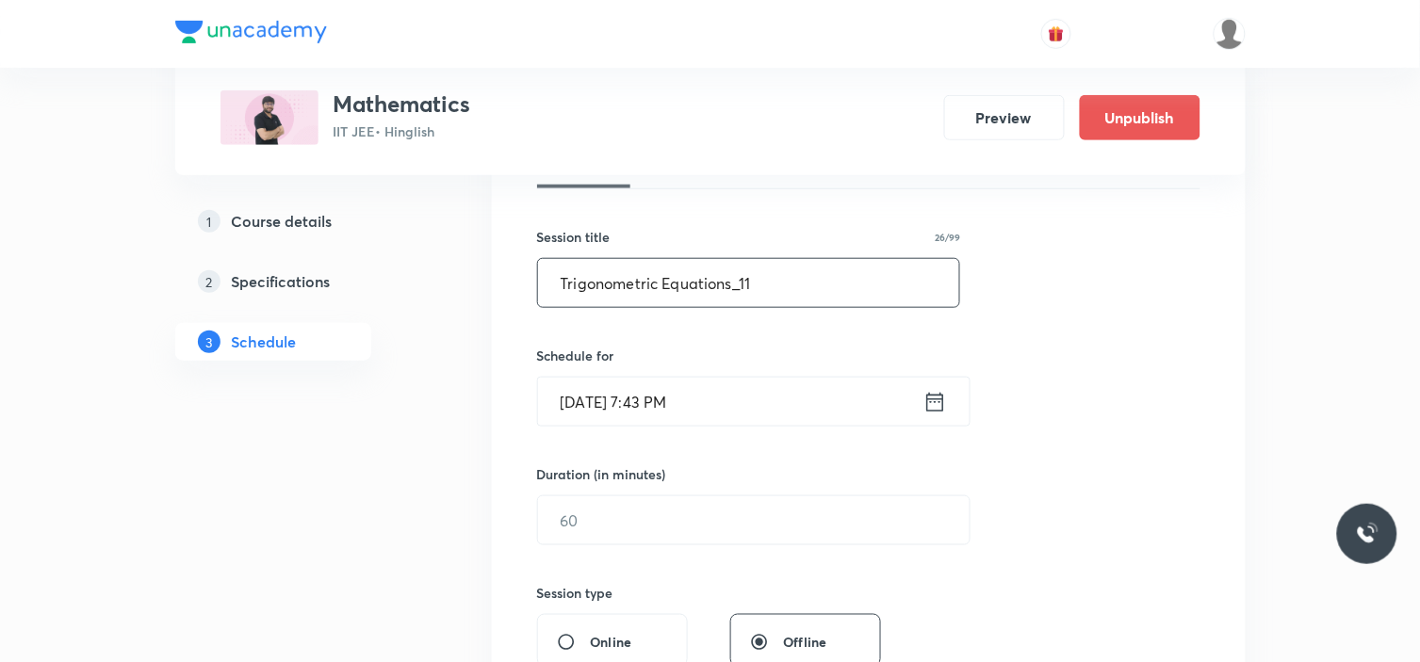
scroll to position [314, 0]
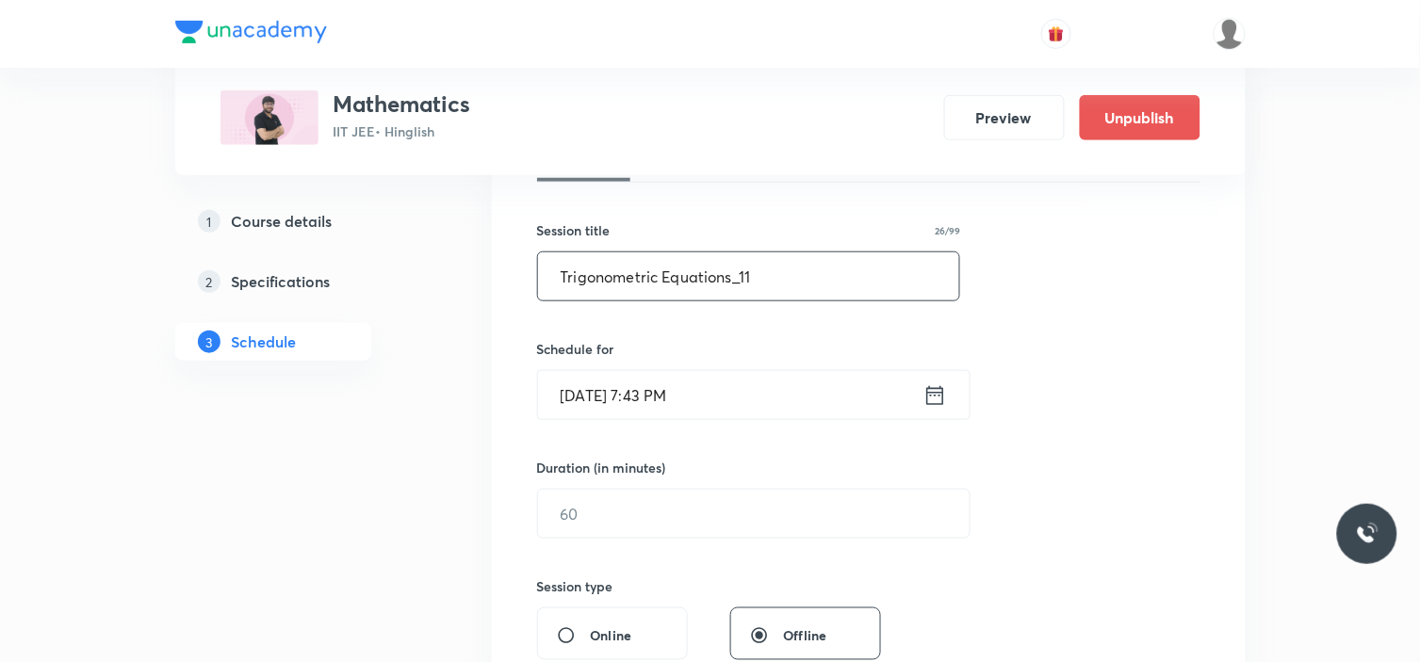
type input "Trigonometric Equations_11"
click at [795, 412] on input "Sept 5, 2025, 7:43 PM" at bounding box center [730, 395] width 385 height 48
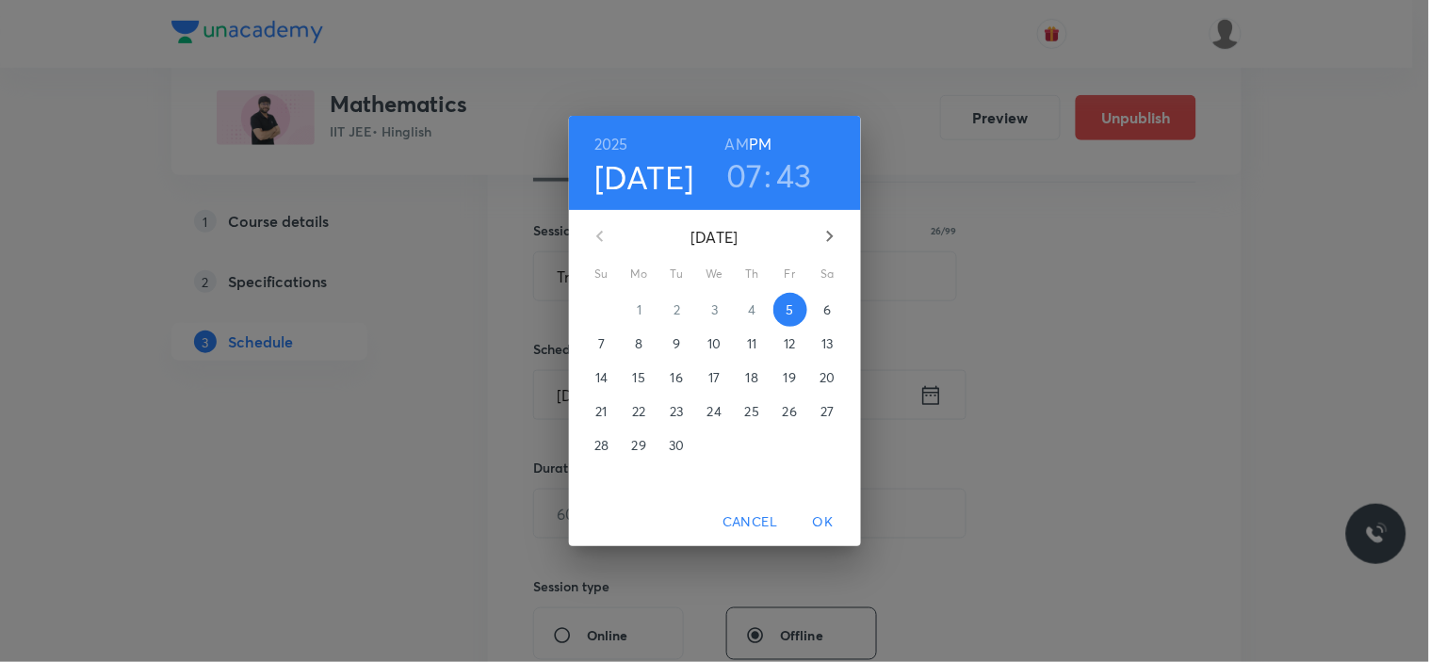
click at [823, 315] on span "6" at bounding box center [828, 310] width 34 height 19
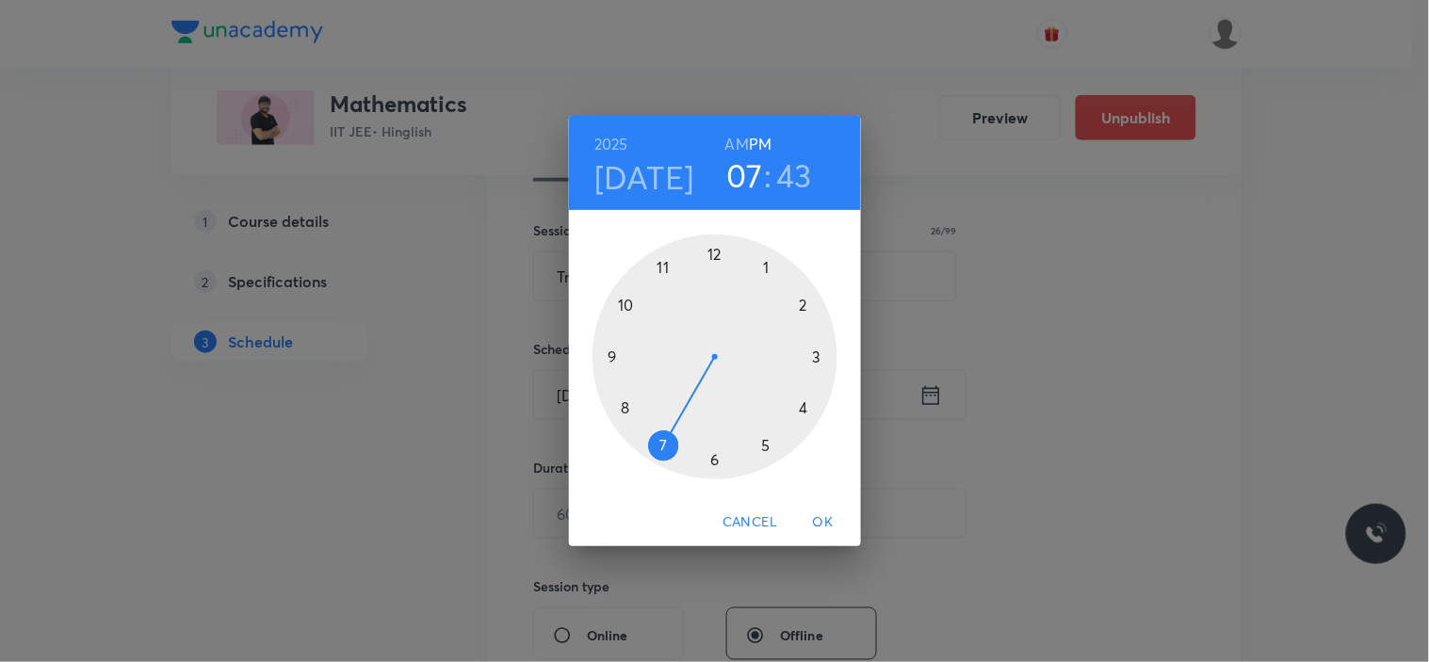
click at [666, 445] on div at bounding box center [715, 357] width 245 height 245
click at [712, 255] on div at bounding box center [715, 357] width 245 height 245
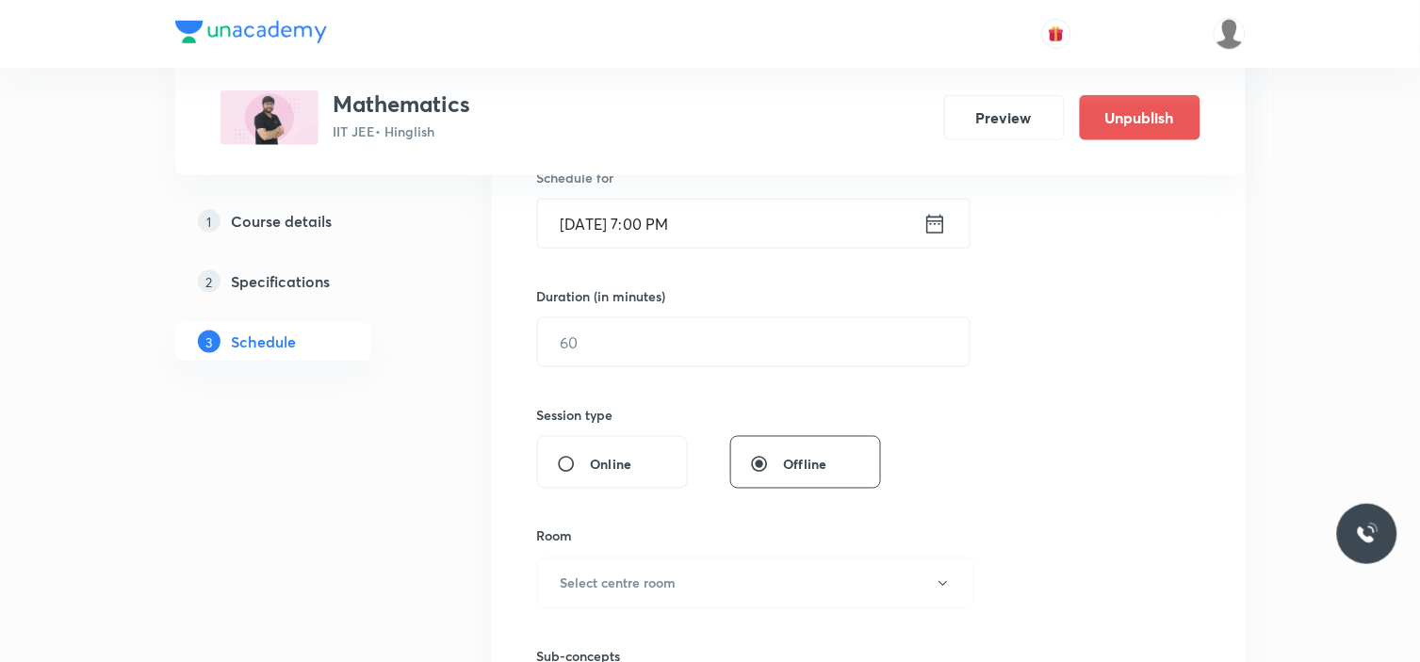
scroll to position [523, 0]
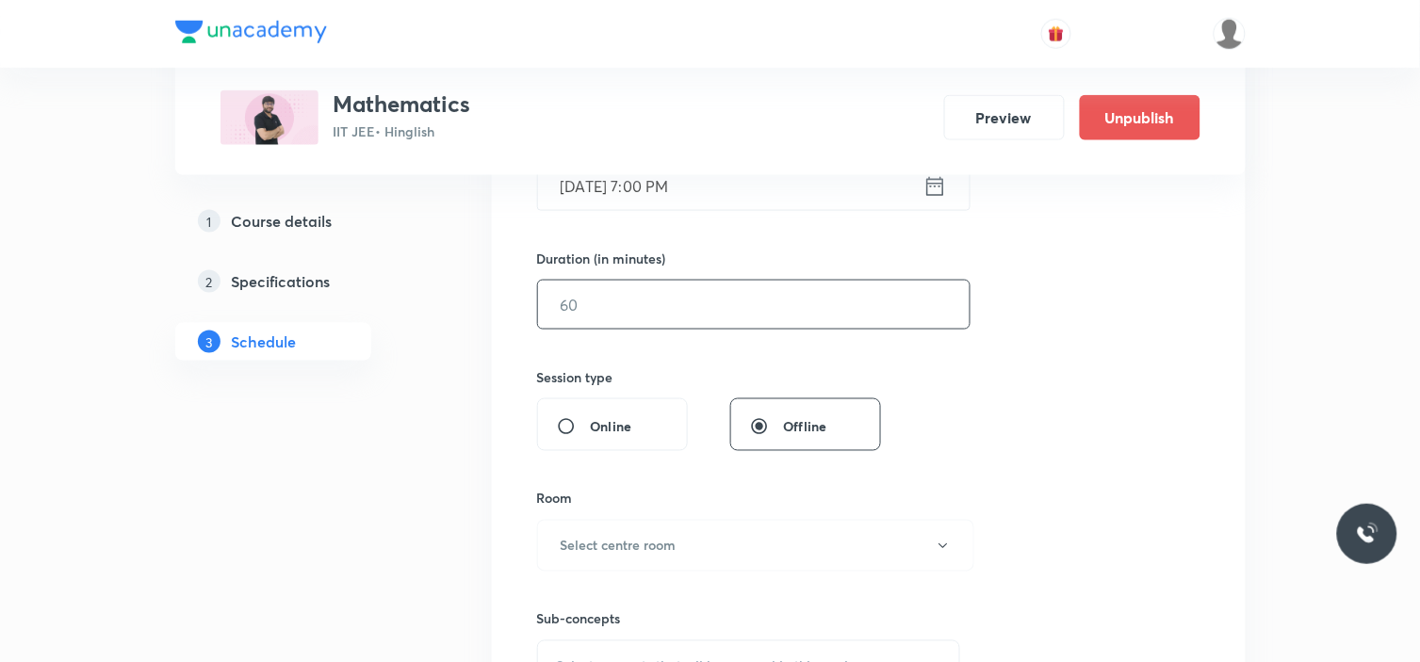
click at [748, 323] on input "text" at bounding box center [754, 305] width 432 height 48
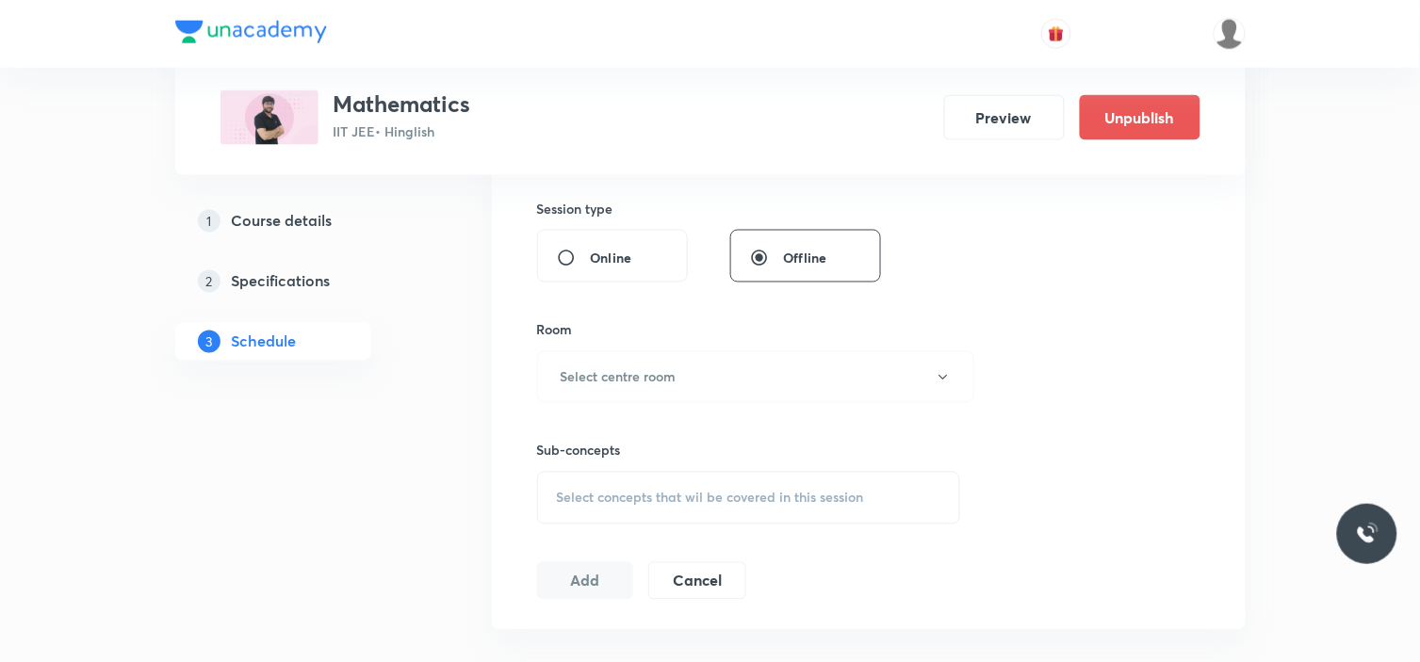
scroll to position [732, 0]
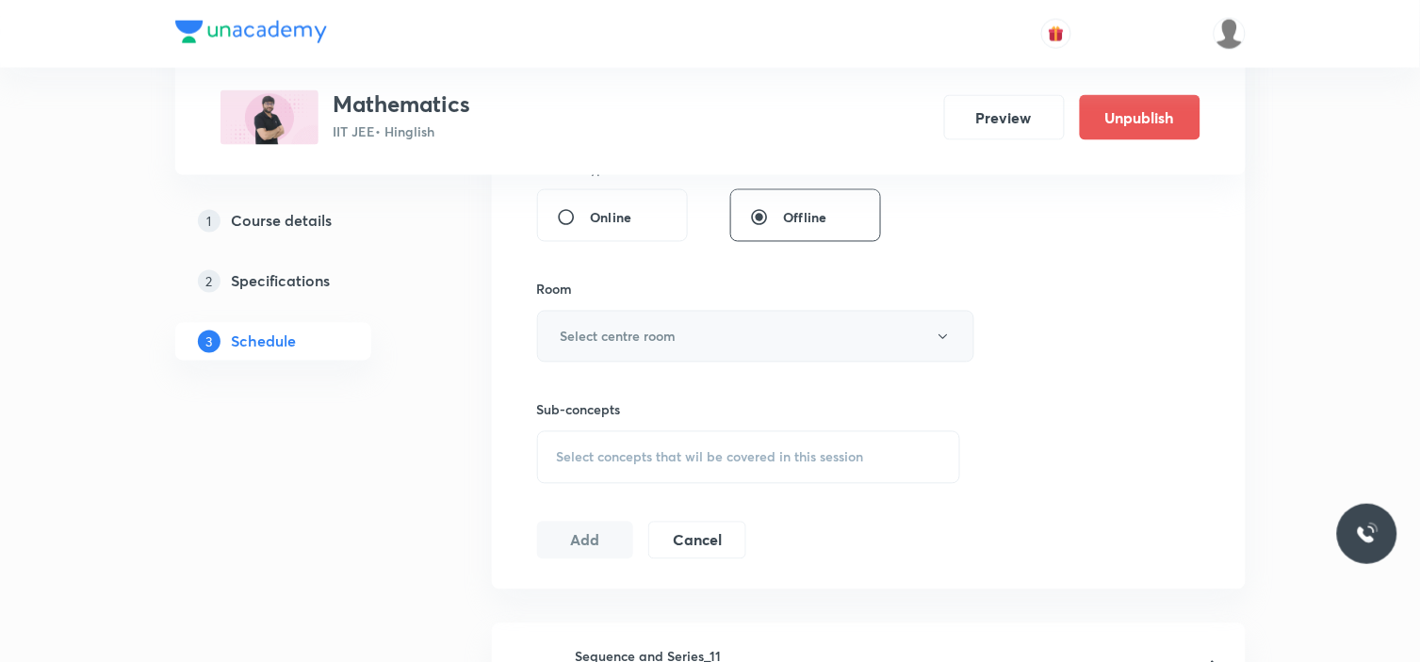
type input "80"
click at [724, 340] on button "Select centre room" at bounding box center [755, 337] width 437 height 52
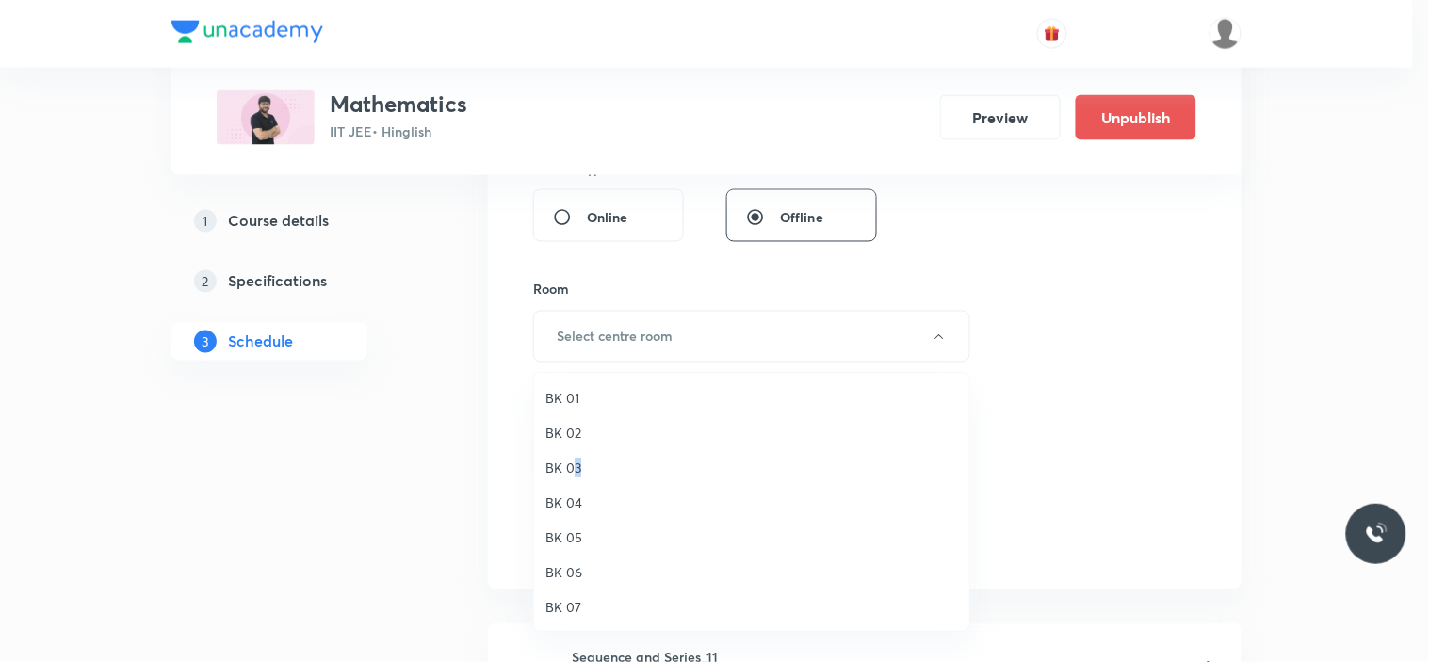
click at [579, 469] on span "BK 03" at bounding box center [752, 468] width 413 height 20
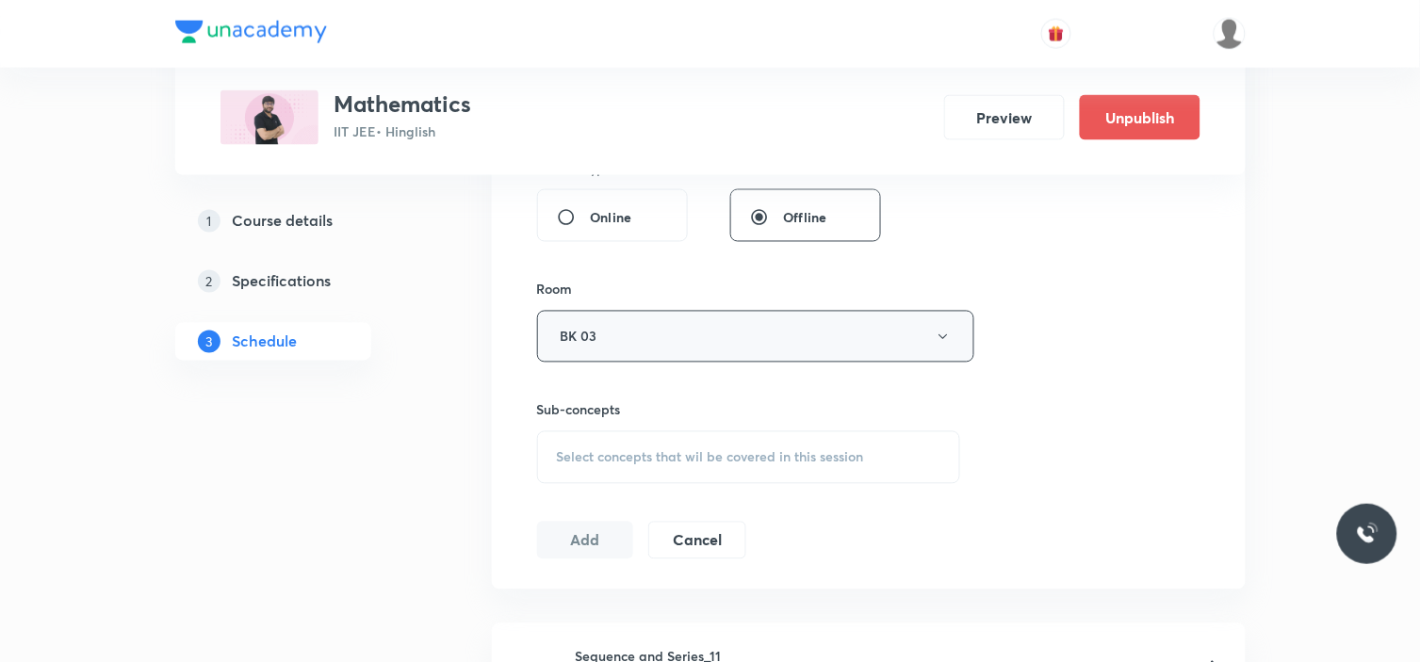
scroll to position [837, 0]
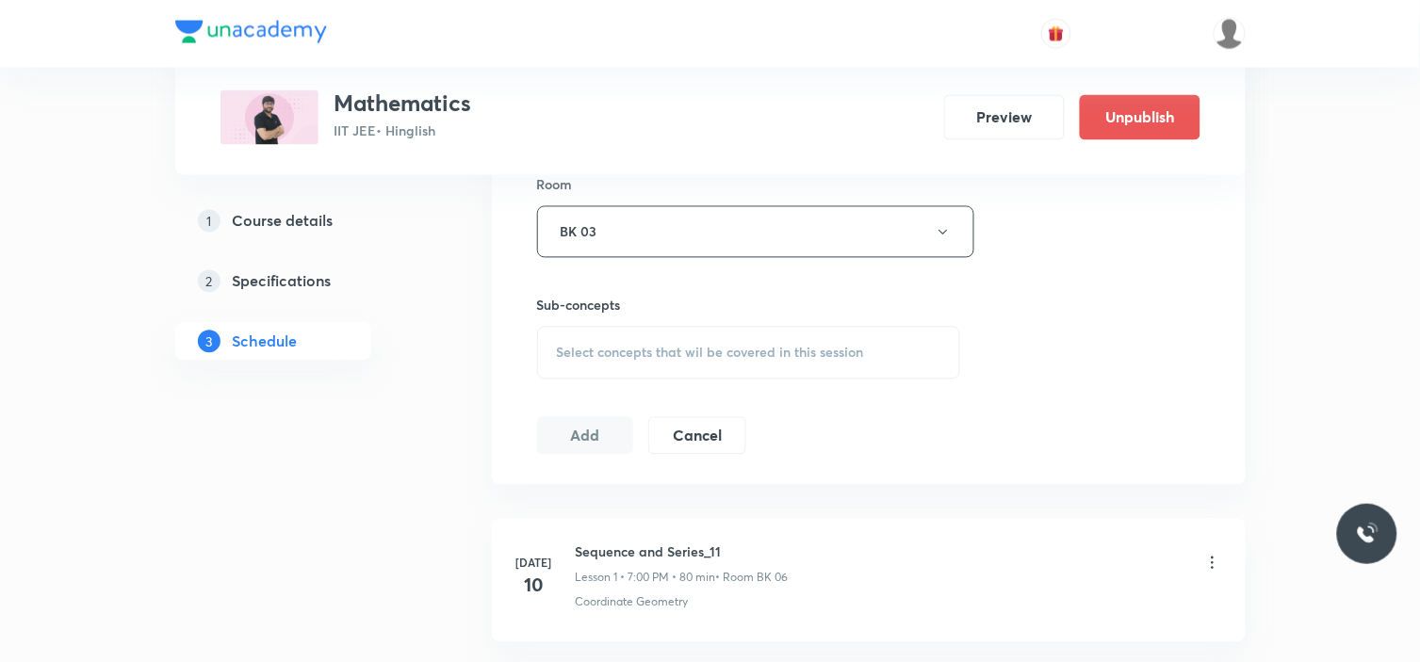
click at [667, 361] on div "Select concepts that wil be covered in this session" at bounding box center [749, 353] width 424 height 53
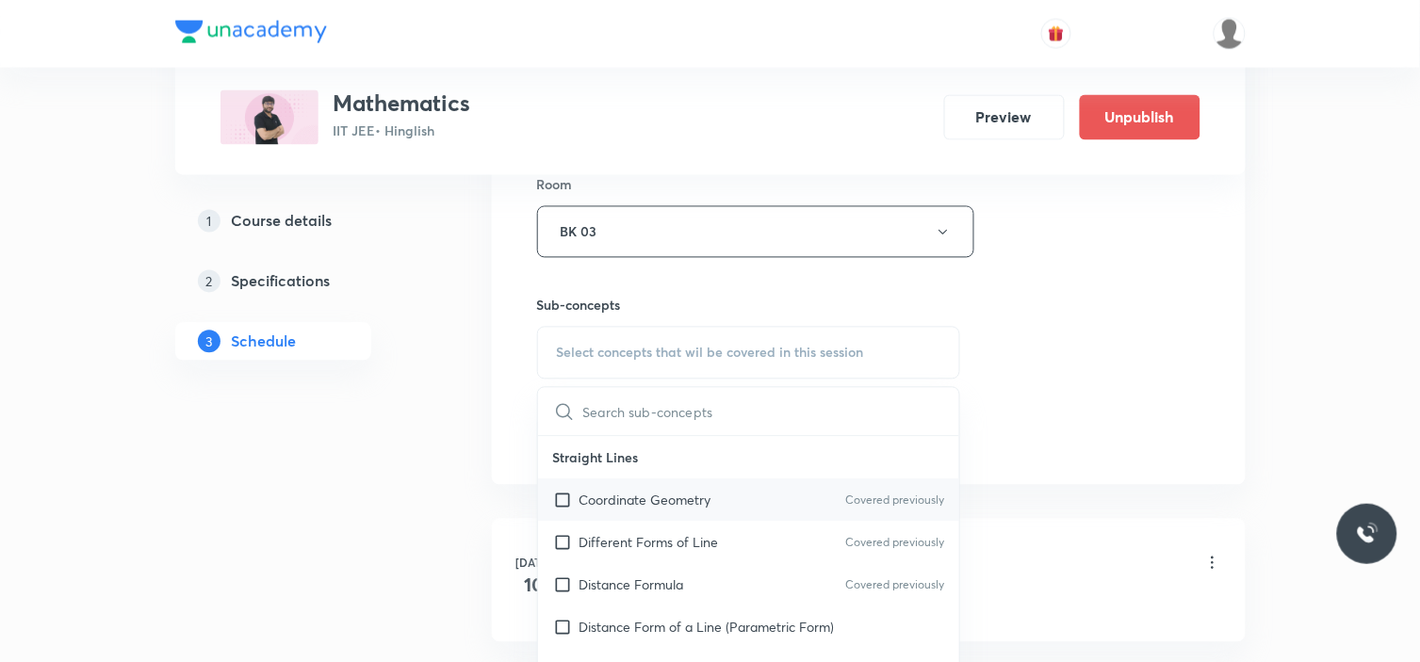
click at [626, 502] on p "Coordinate Geometry" at bounding box center [645, 501] width 132 height 20
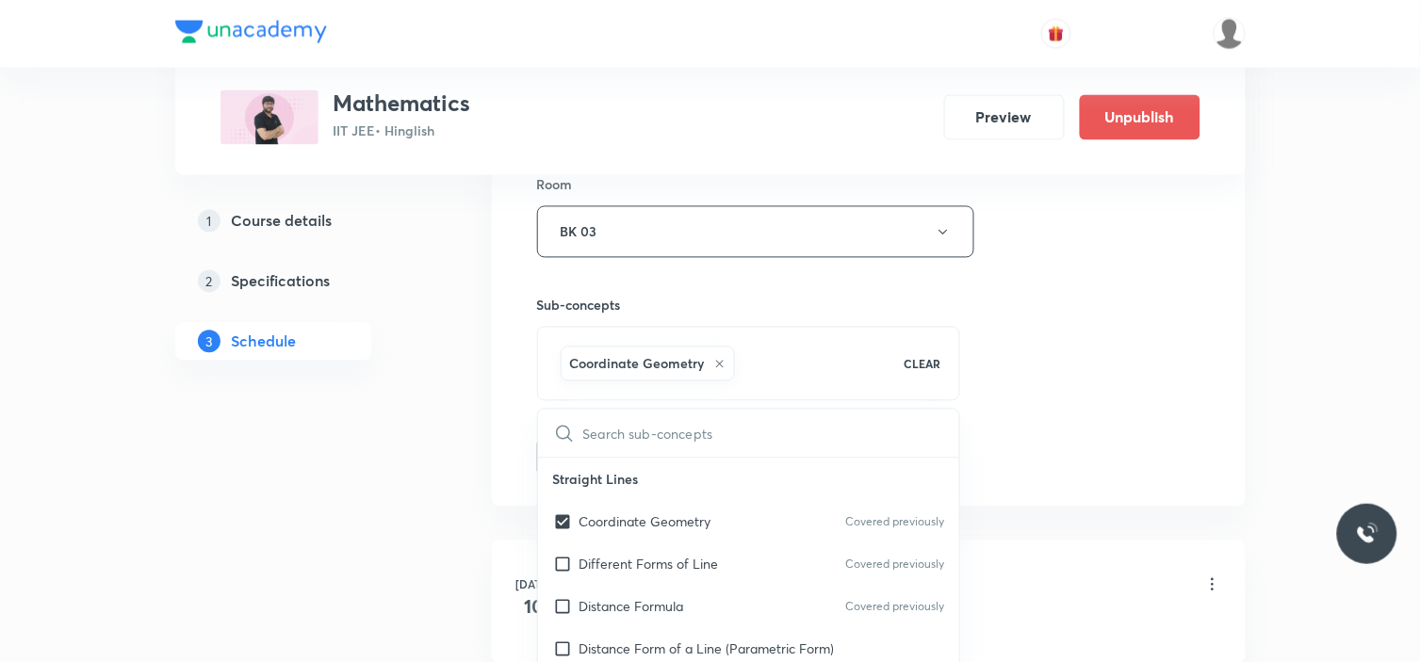
checkbox input "true"
drag, startPoint x: 1237, startPoint y: 421, endPoint x: 1166, endPoint y: 421, distance: 71.6
click at [1193, 421] on div "Session 32 Live class Session title 26/99 Trigonometric Equations_11 ​ Schedule…" at bounding box center [869, 23] width 754 height 967
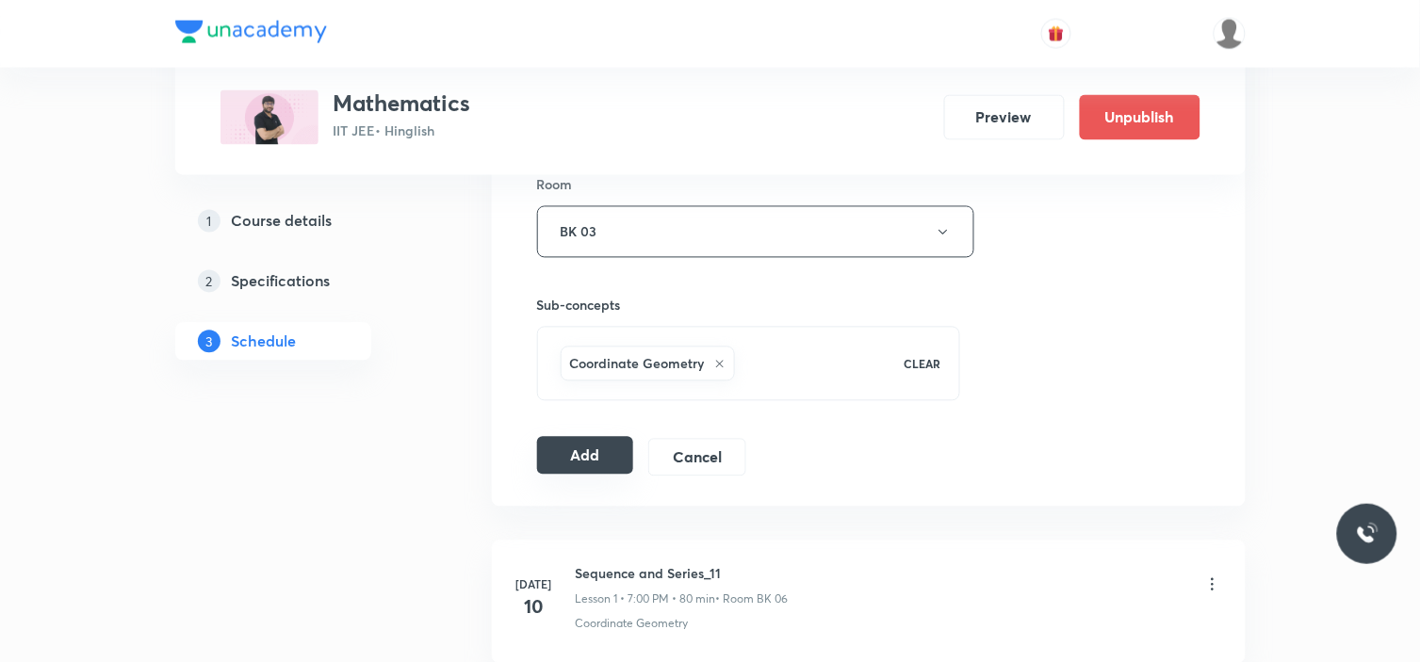
click at [576, 465] on button "Add" at bounding box center [585, 456] width 97 height 38
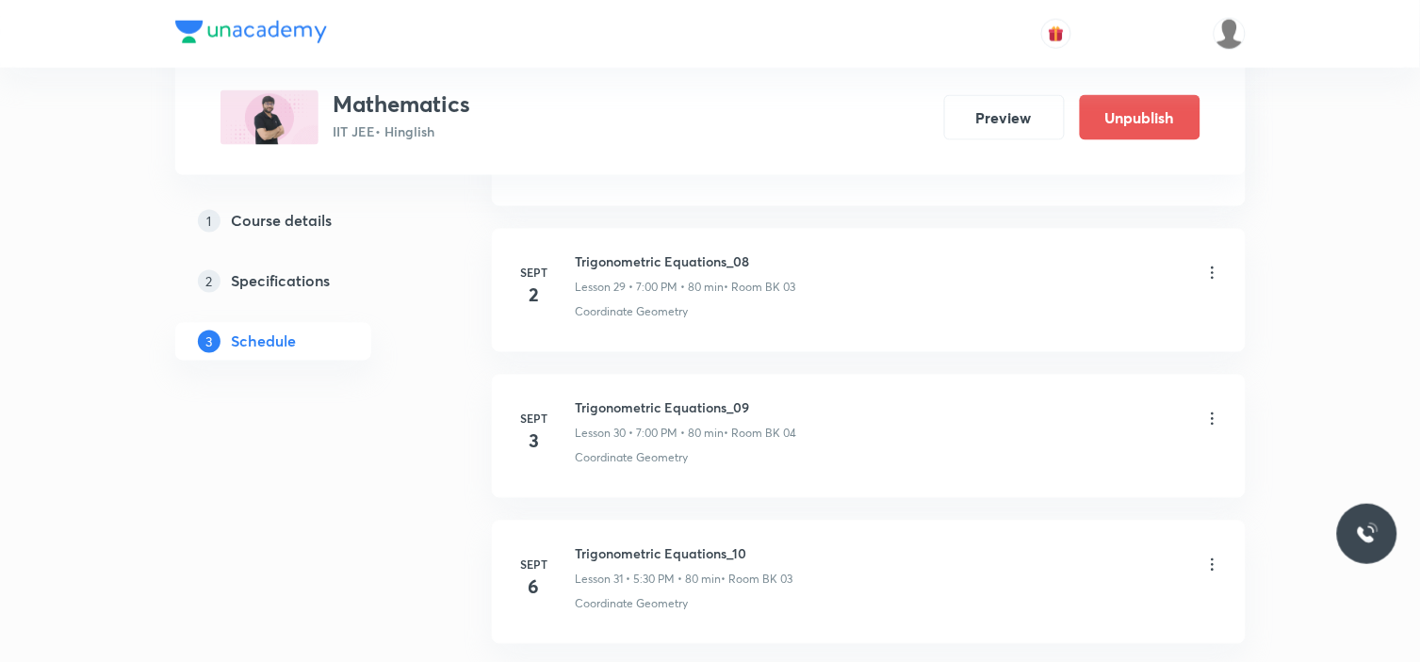
scroll to position [4514, 0]
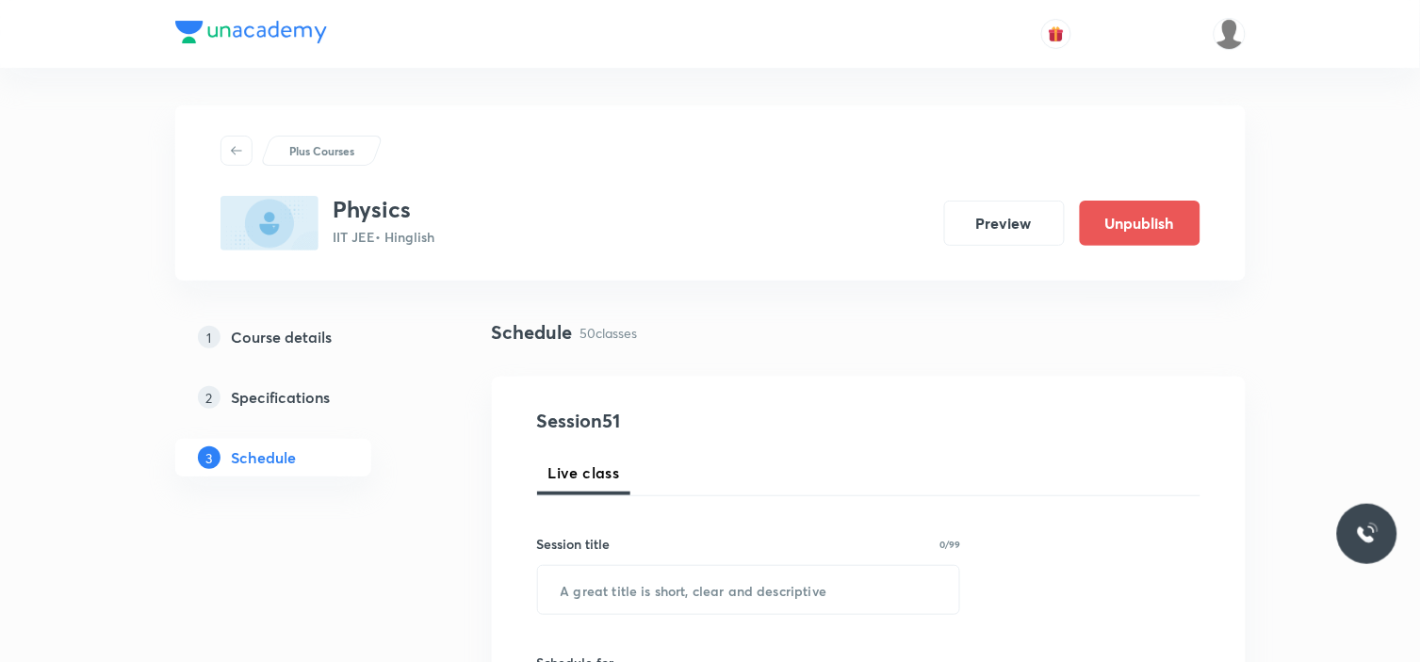
scroll to position [8160, 0]
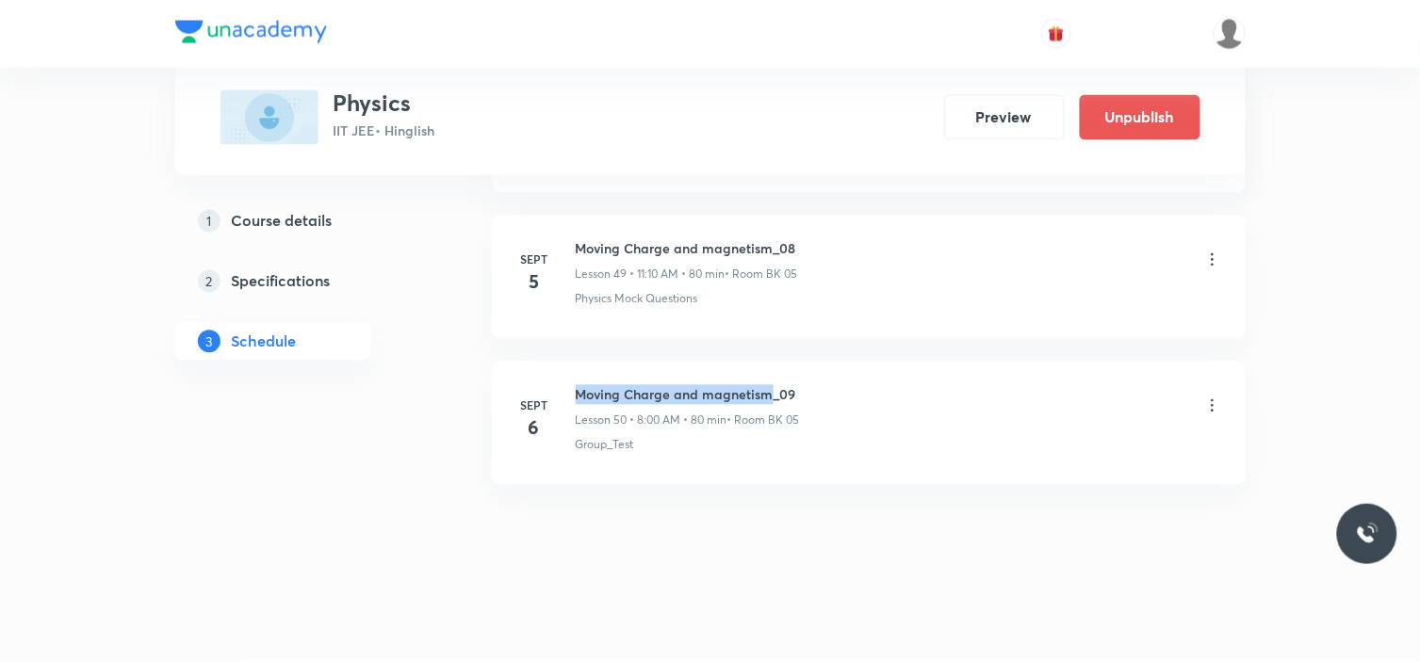
drag, startPoint x: 571, startPoint y: 387, endPoint x: 768, endPoint y: 381, distance: 197.0
click at [768, 381] on li "[DATE] Moving Charge and magnetism_09 Lesson 50 • 8:00 AM • 80 min • Room BK 05…" at bounding box center [869, 423] width 754 height 123
click at [661, 430] on div "Moving Charge and magnetism_09 Lesson 50 • 8:00 AM • 80 min • Room BK 05 Group_…" at bounding box center [899, 419] width 646 height 69
drag, startPoint x: 571, startPoint y: 389, endPoint x: 816, endPoint y: 397, distance: 245.1
click at [816, 397] on div "[DATE] Moving Charge and magnetism_09 Lesson 50 • 8:00 AM • 80 min • Room BK 05…" at bounding box center [868, 419] width 707 height 69
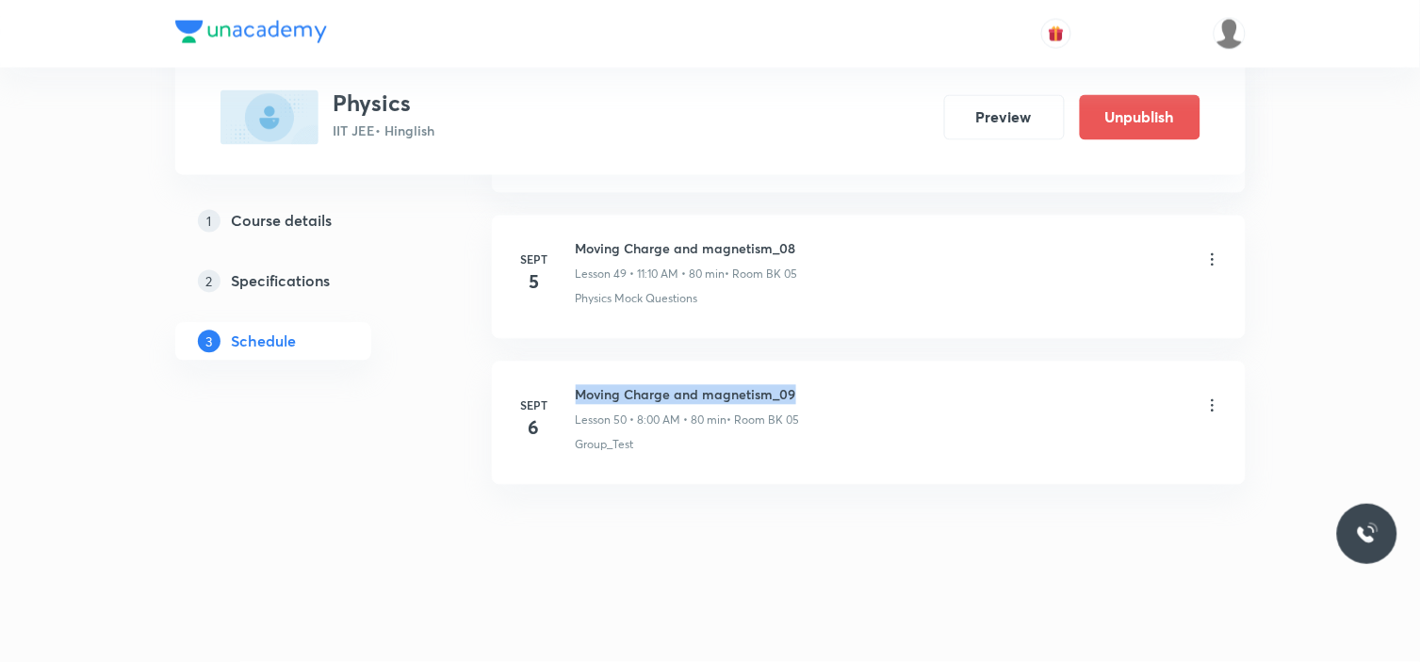
copy h6 "Moving Charge and magnetism_09"
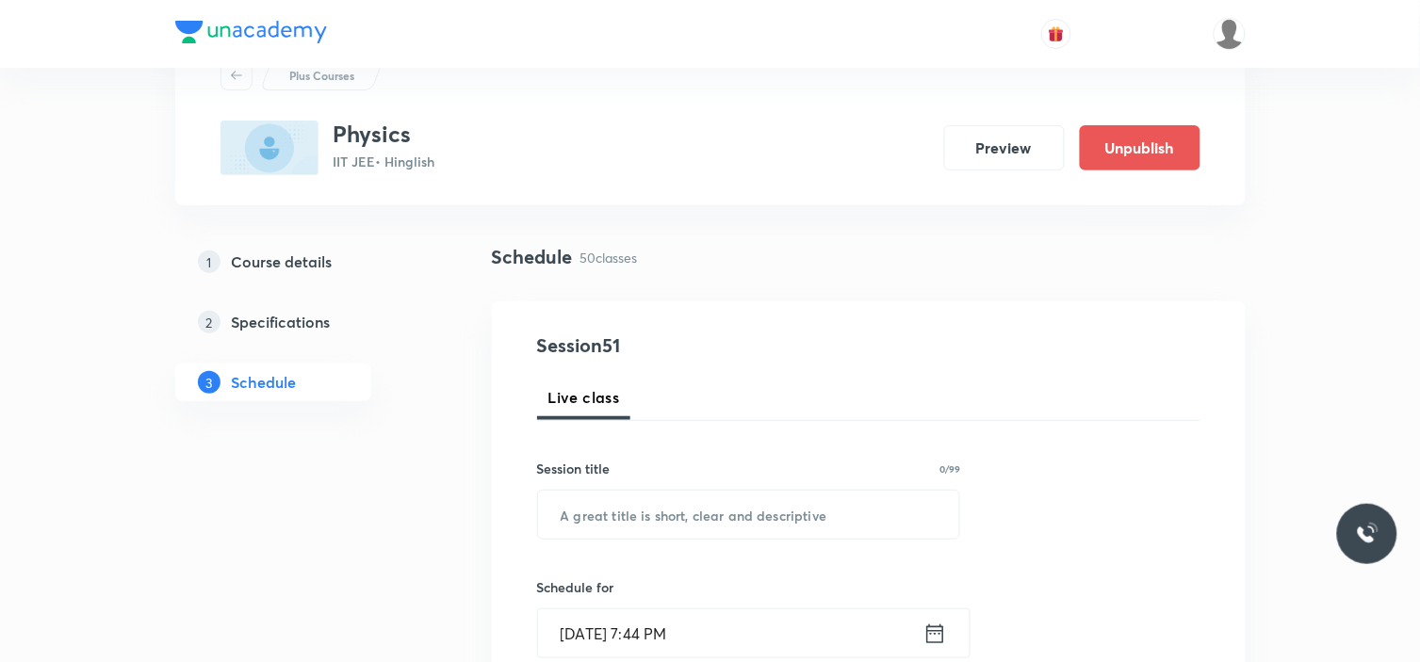
scroll to position [209, 0]
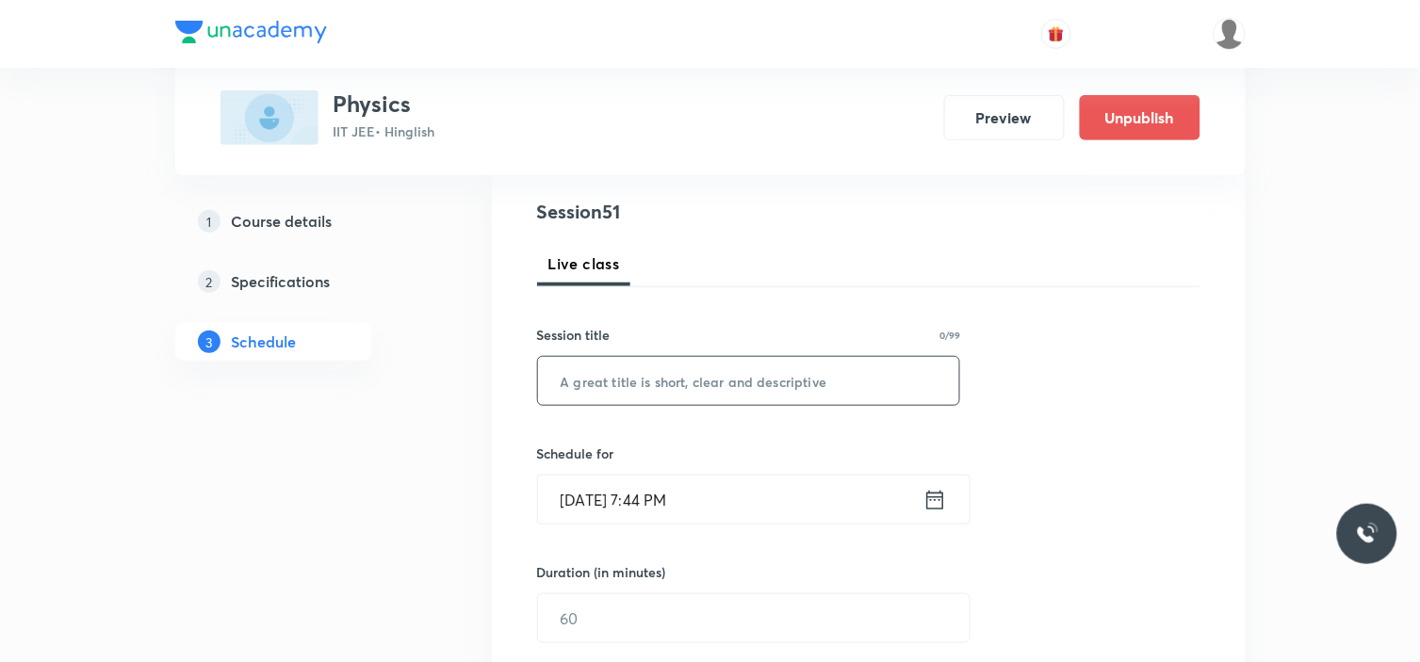
click at [746, 387] on input "text" at bounding box center [749, 381] width 422 height 48
paste input "Moving Charge and magnetism_09"
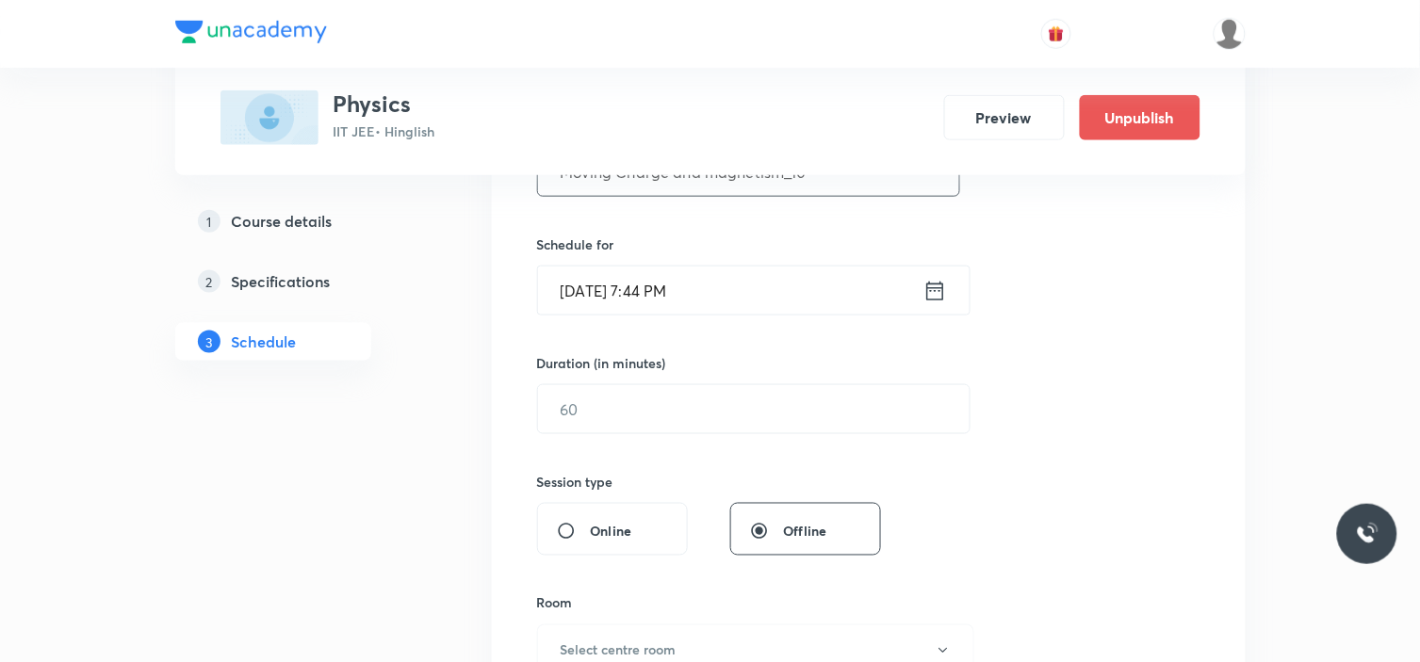
type input "Moving Charge and magnetism_10"
click at [742, 295] on input "Sept 5, 2025, 7:44 PM" at bounding box center [730, 291] width 385 height 48
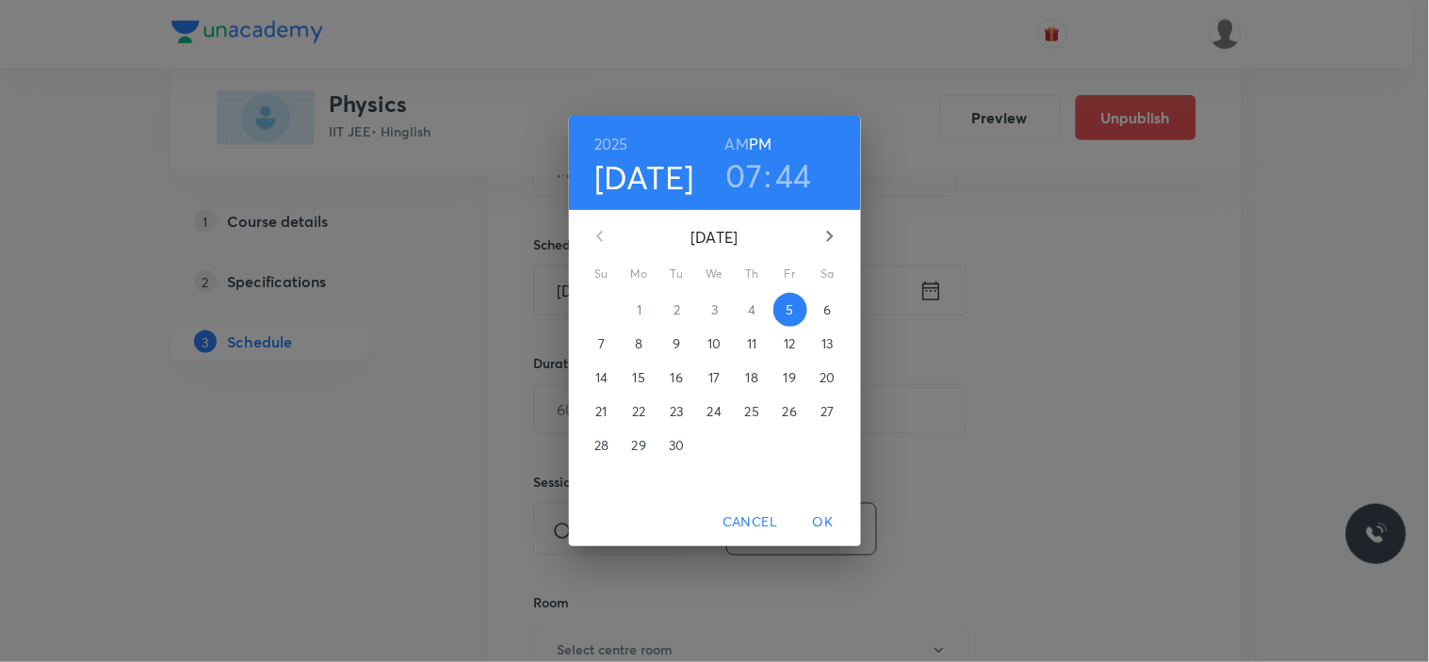
click at [823, 306] on span "6" at bounding box center [828, 310] width 34 height 19
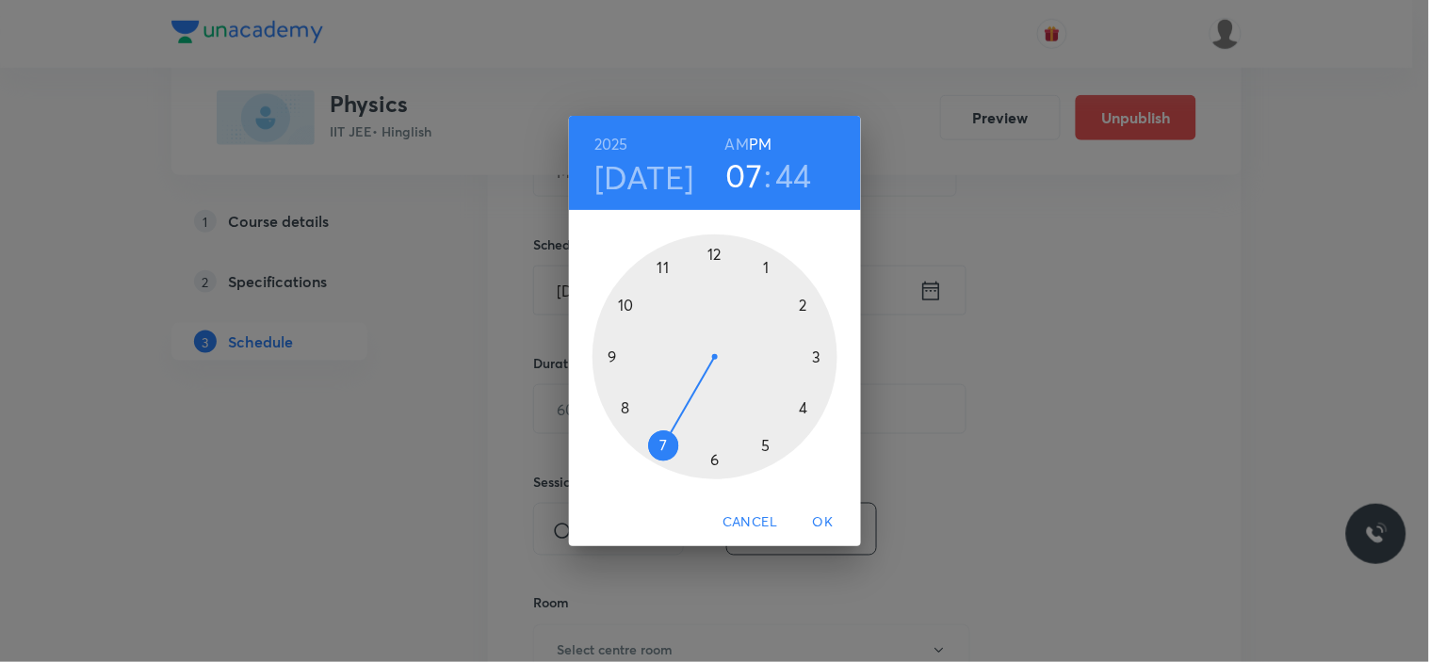
click at [807, 304] on div at bounding box center [715, 357] width 245 height 245
click at [713, 460] on div at bounding box center [715, 357] width 245 height 245
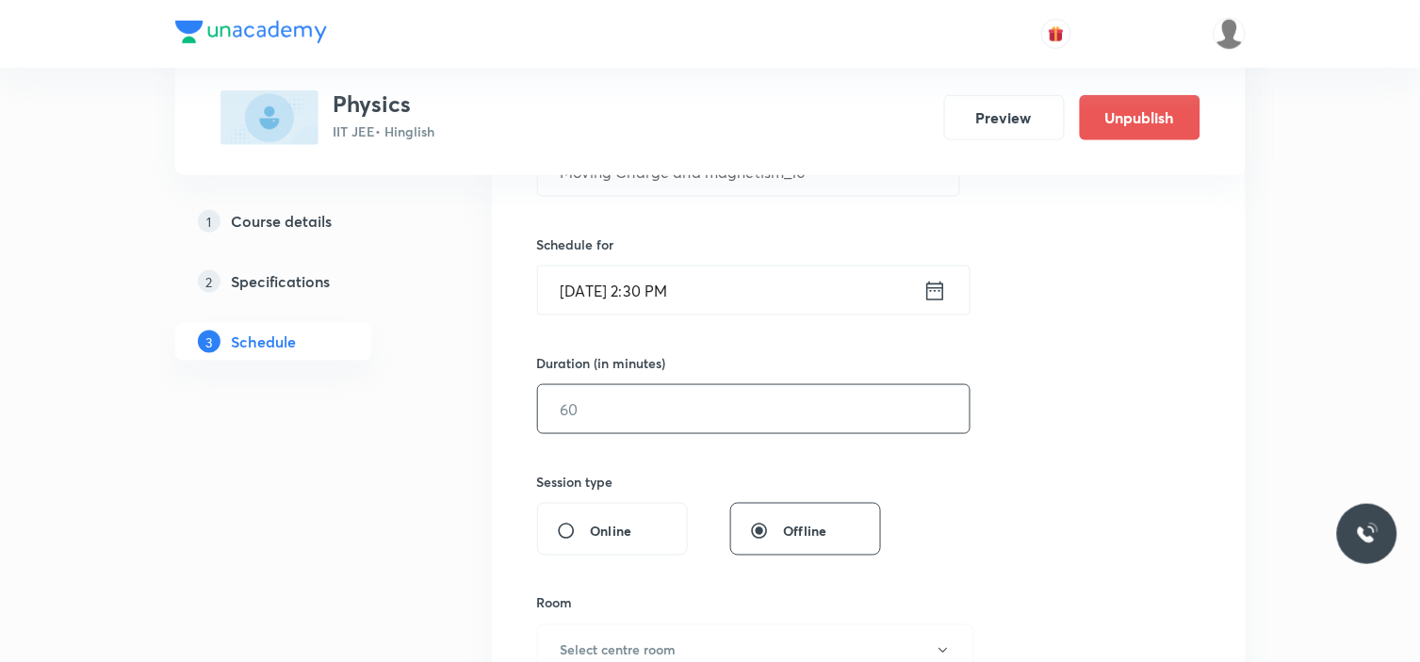
click at [675, 425] on input "text" at bounding box center [754, 409] width 432 height 48
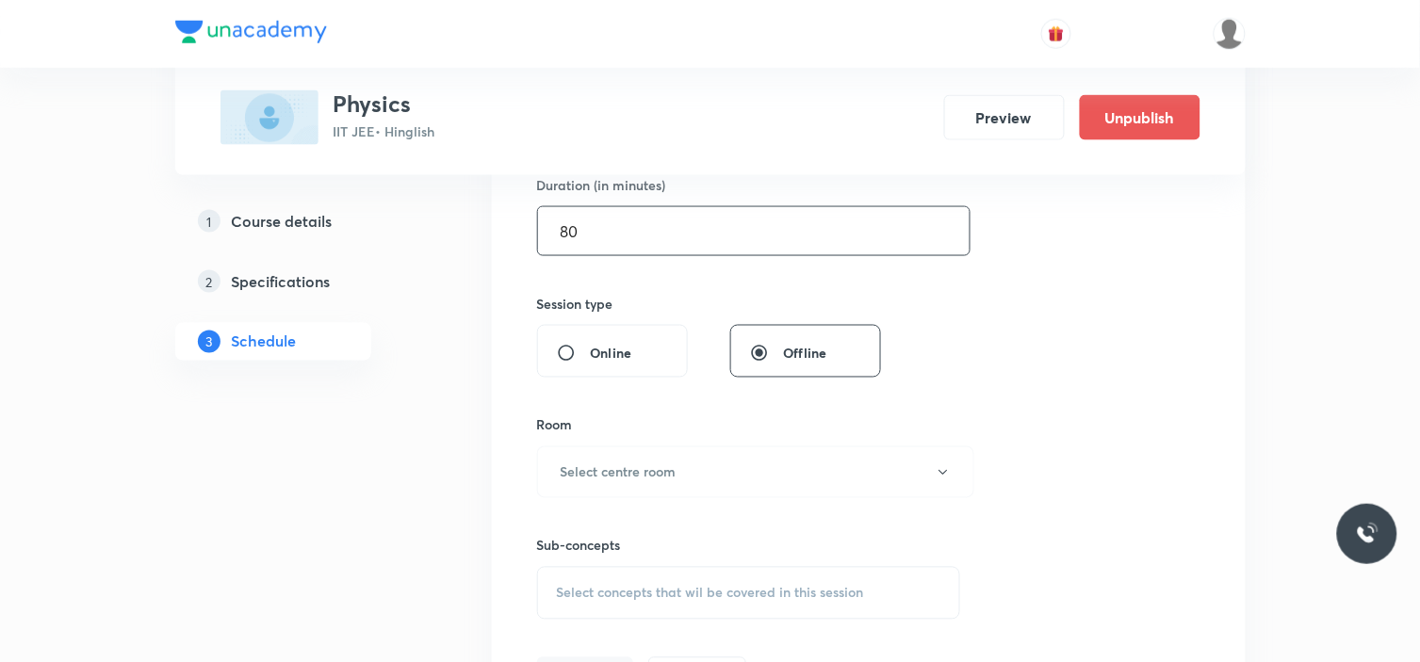
scroll to position [628, 0]
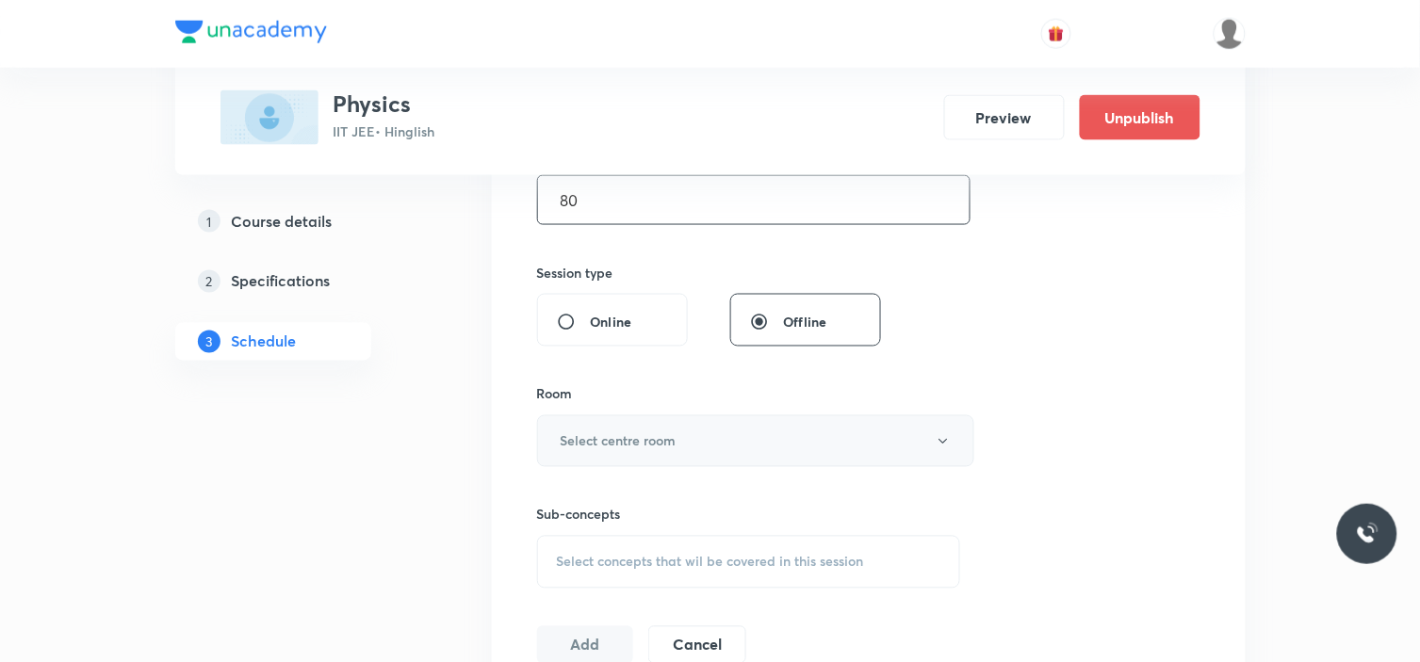
type input "80"
click at [679, 438] on button "Select centre room" at bounding box center [755, 442] width 437 height 52
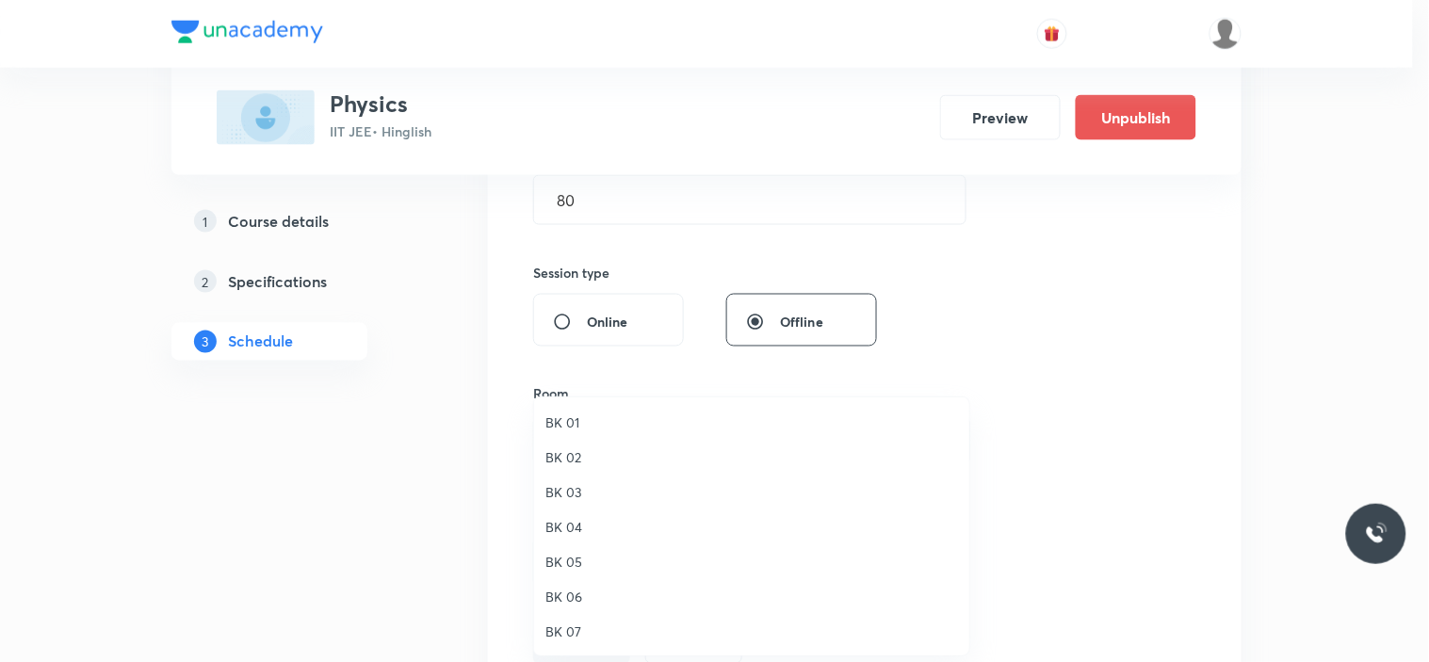
click at [565, 632] on span "BK 07" at bounding box center [752, 632] width 413 height 20
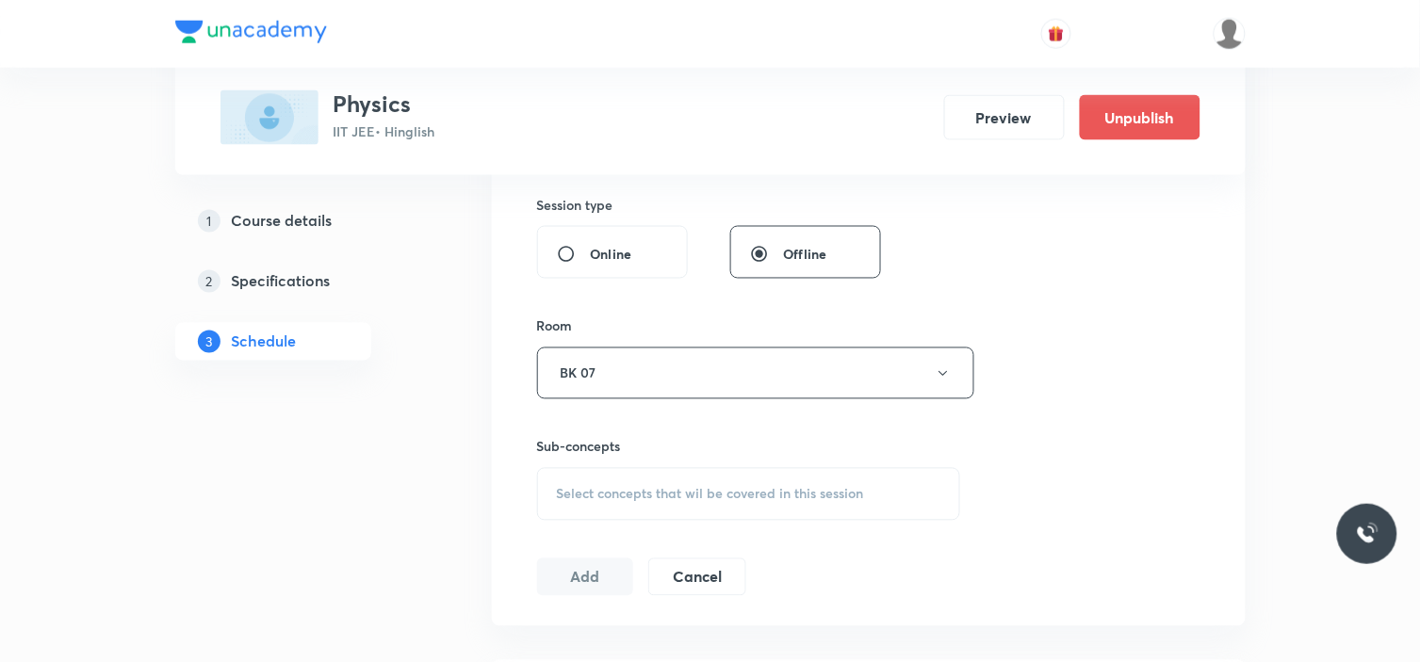
scroll to position [732, 0]
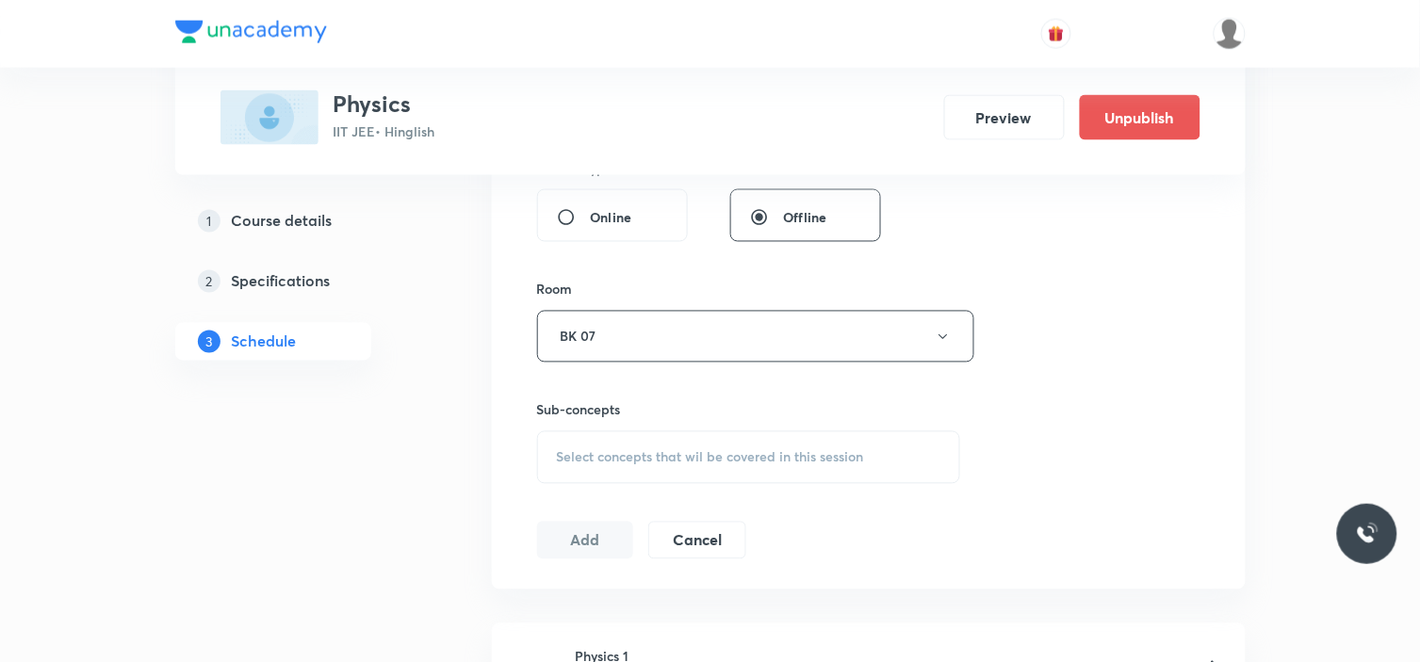
click at [675, 458] on span "Select concepts that wil be covered in this session" at bounding box center [710, 457] width 307 height 15
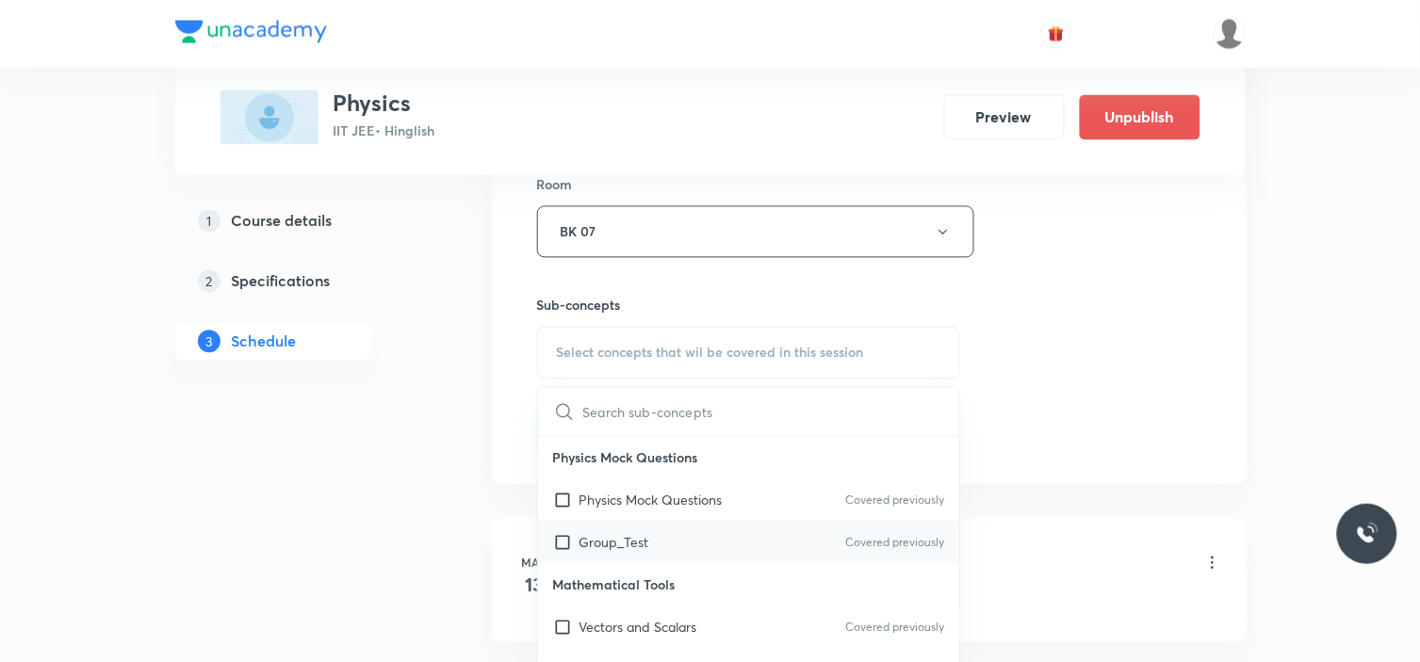
drag, startPoint x: 592, startPoint y: 544, endPoint x: 871, endPoint y: 472, distance: 288.0
click at [595, 544] on p "Group_Test" at bounding box center [614, 543] width 70 height 20
checkbox input "true"
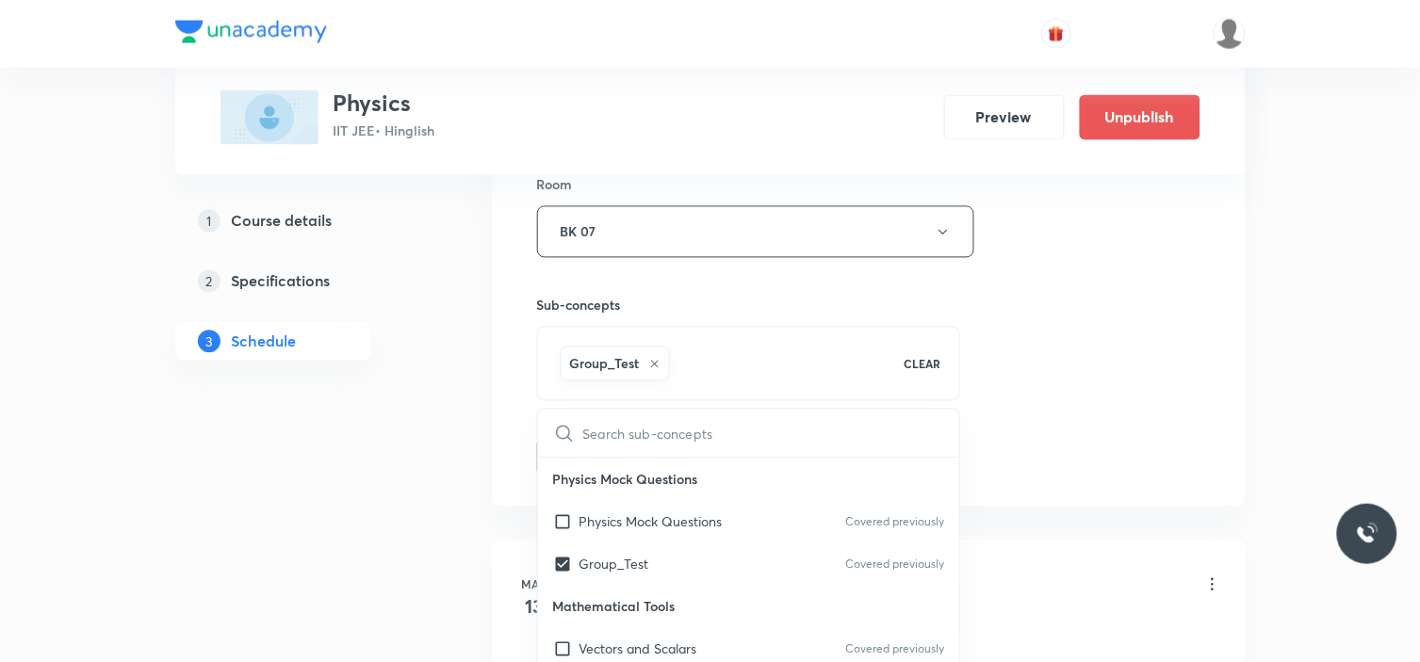
drag, startPoint x: 1072, startPoint y: 393, endPoint x: 1048, endPoint y: 400, distance: 25.4
click at [1074, 392] on div "Session 51 Live class Session title 30/99 Moving Charge and magnetism_10 ​ Sche…" at bounding box center [868, 23] width 663 height 906
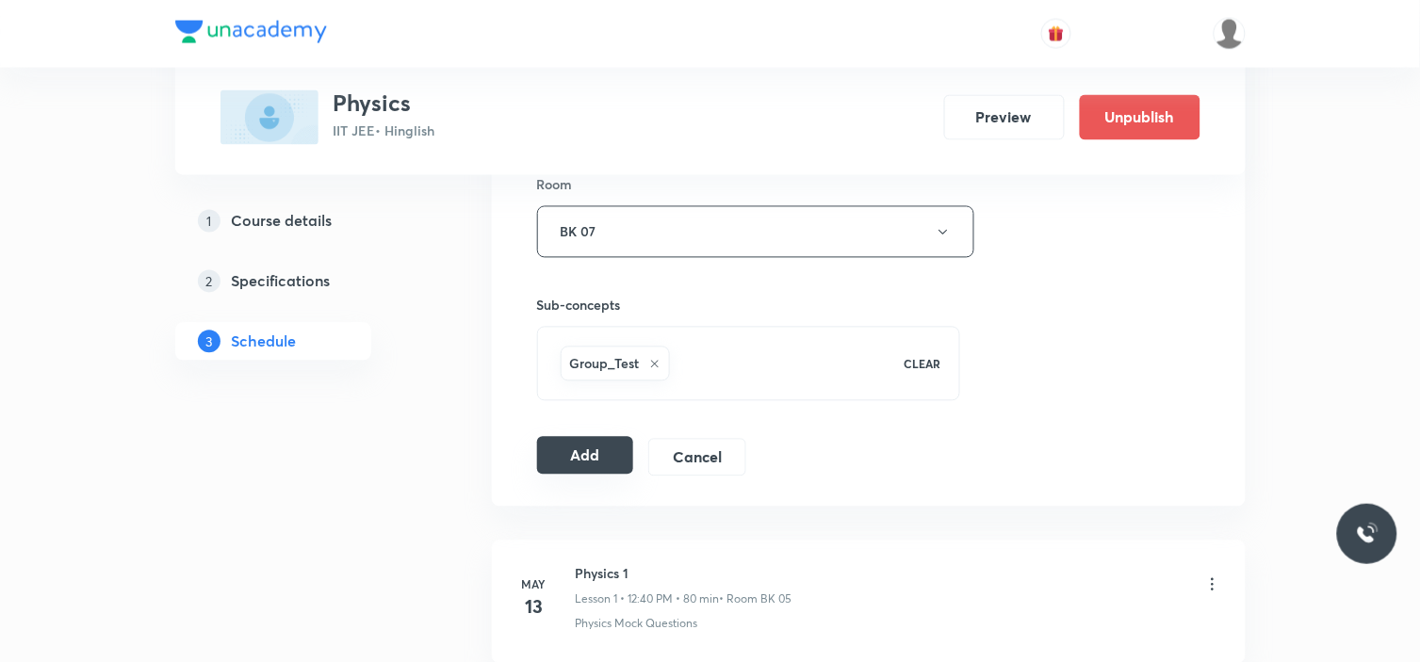
click at [567, 462] on button "Add" at bounding box center [585, 456] width 97 height 38
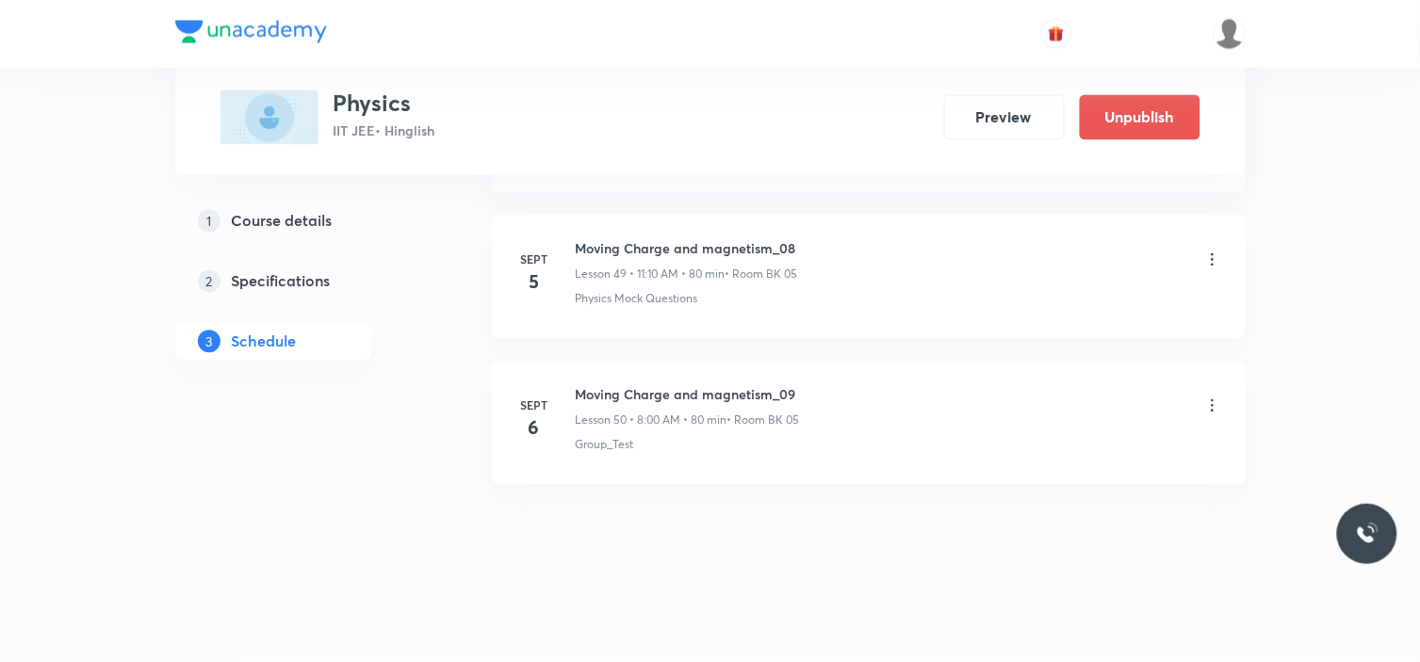
scroll to position [7293, 0]
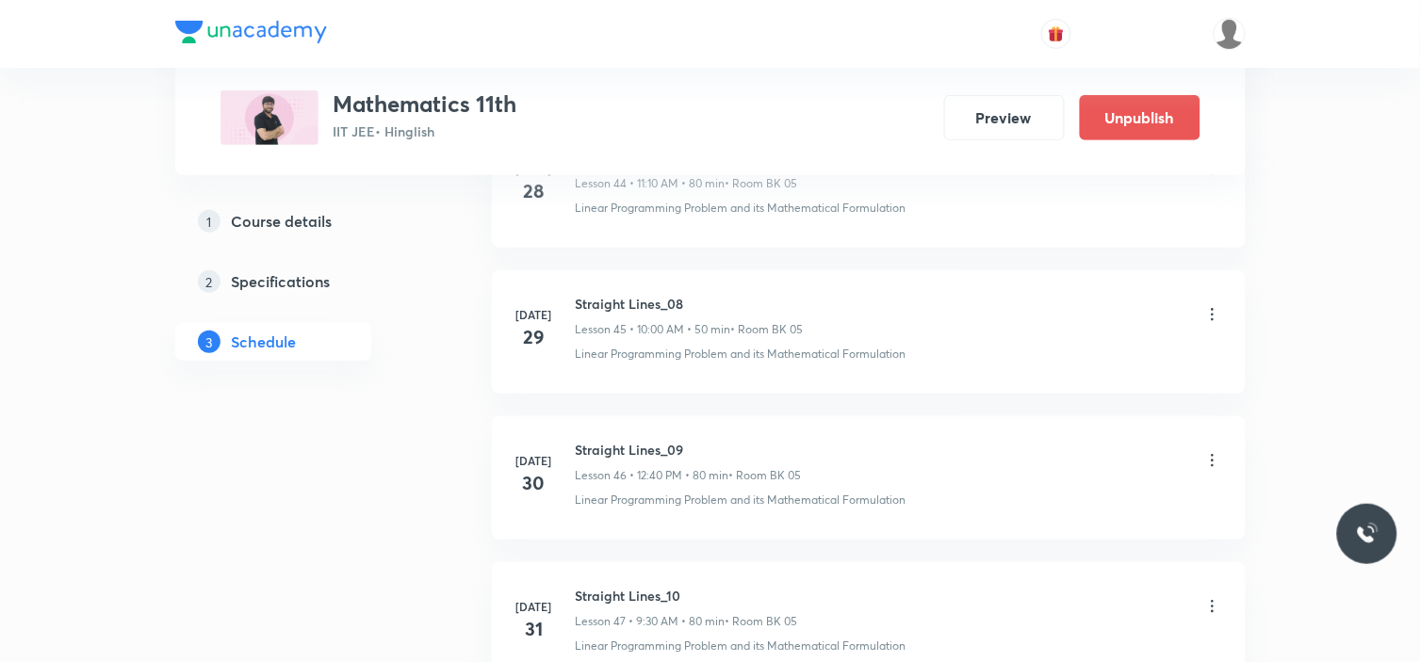
scroll to position [11229, 0]
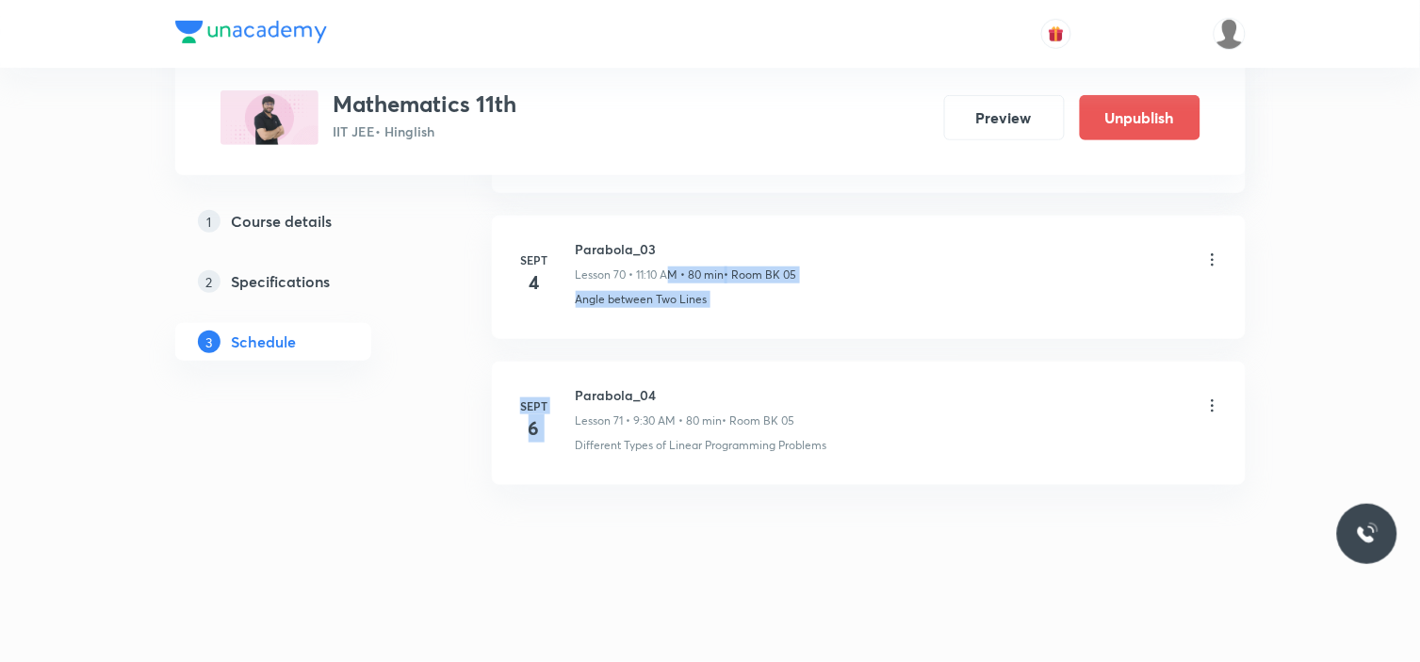
drag, startPoint x: 601, startPoint y: 383, endPoint x: 671, endPoint y: 264, distance: 138.5
click at [620, 389] on h6 "Parabola_04" at bounding box center [686, 395] width 220 height 20
drag, startPoint x: 570, startPoint y: 387, endPoint x: 667, endPoint y: 362, distance: 100.3
click at [667, 363] on li "[DATE] Parabola_04 Lesson 71 • 9:30 AM • 80 min • Room BK 05 Different Types of…" at bounding box center [869, 423] width 754 height 123
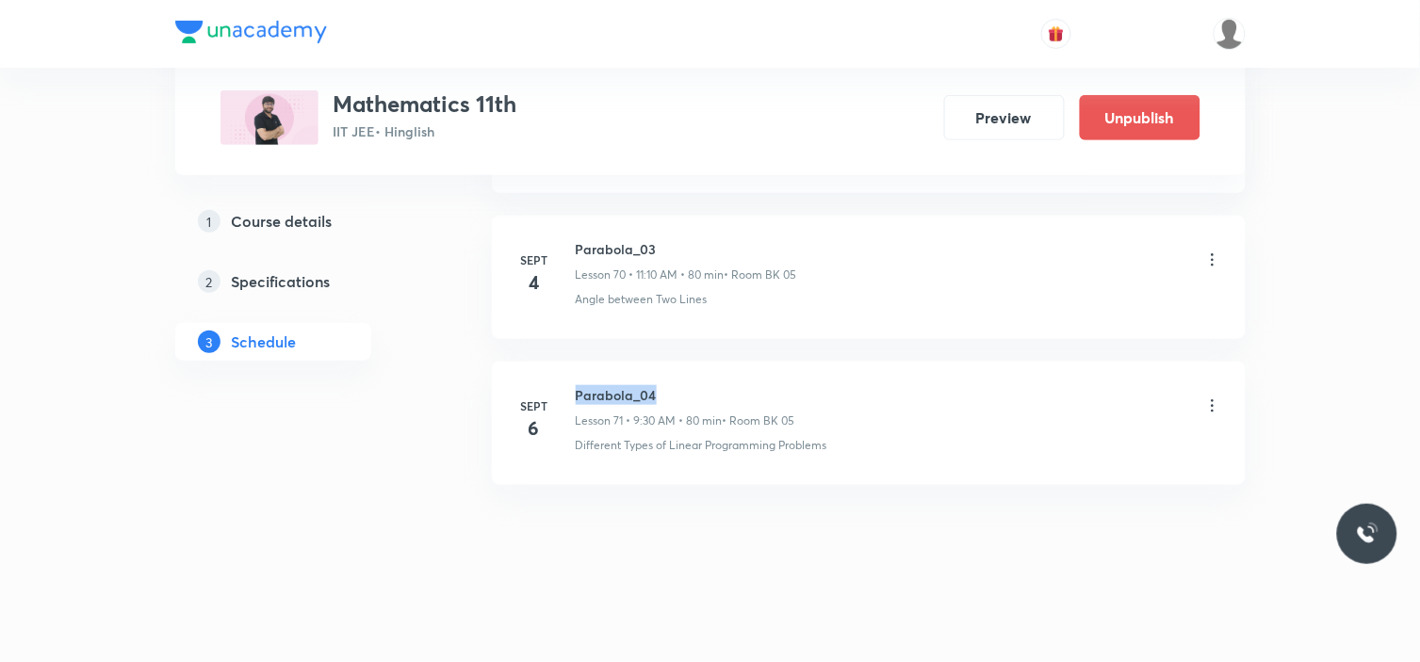
copy h6 "Parabola_04"
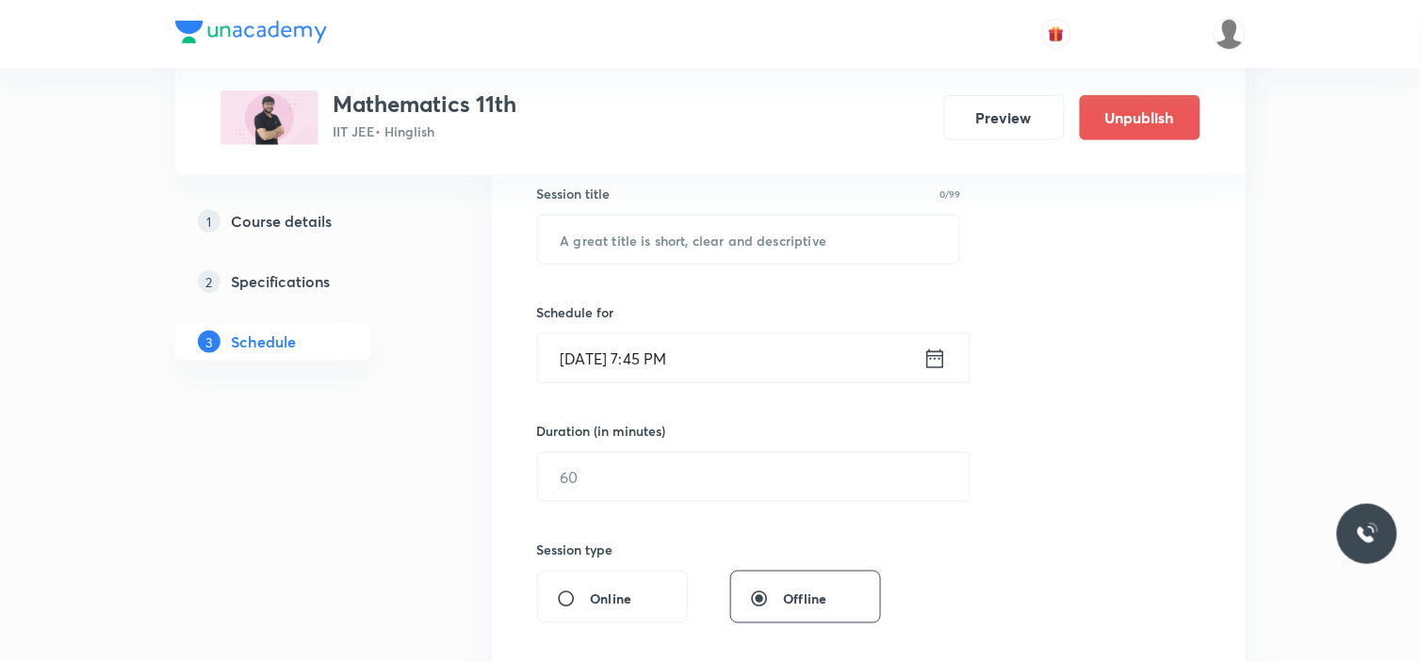
scroll to position [259, 0]
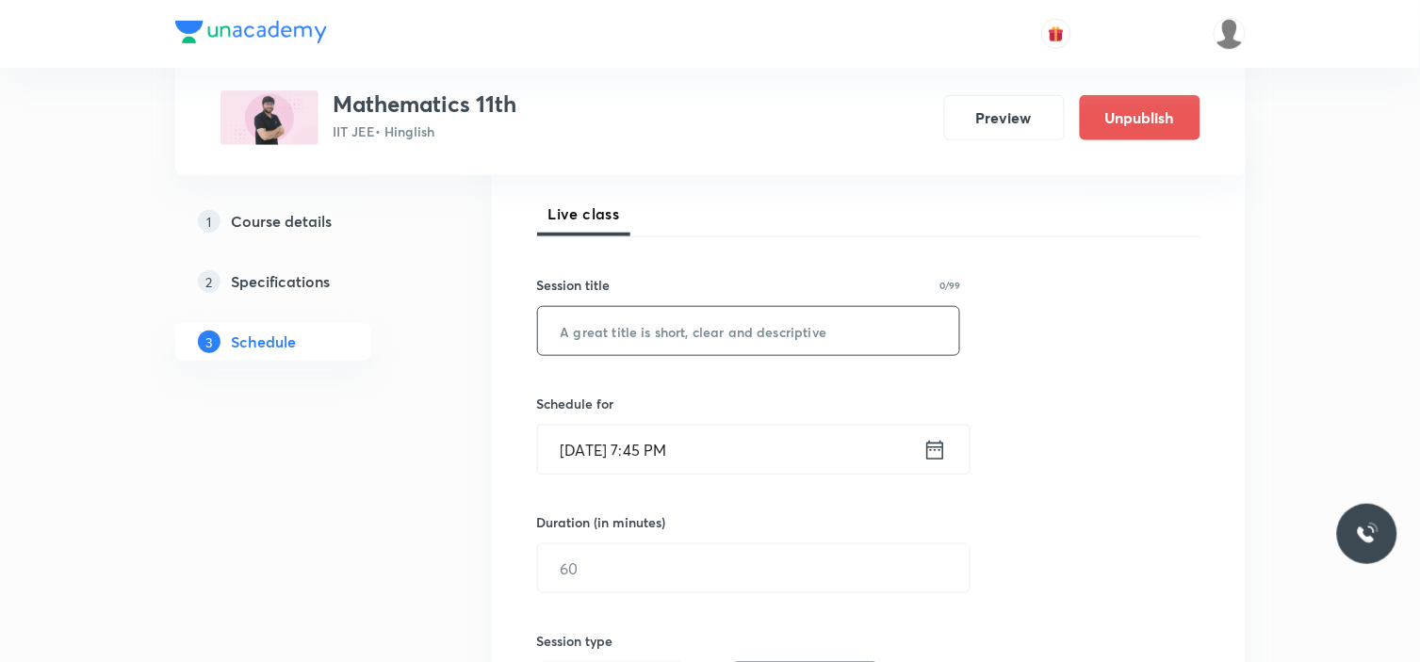
click at [662, 327] on input "text" at bounding box center [749, 331] width 422 height 48
paste input "Parabola_04"
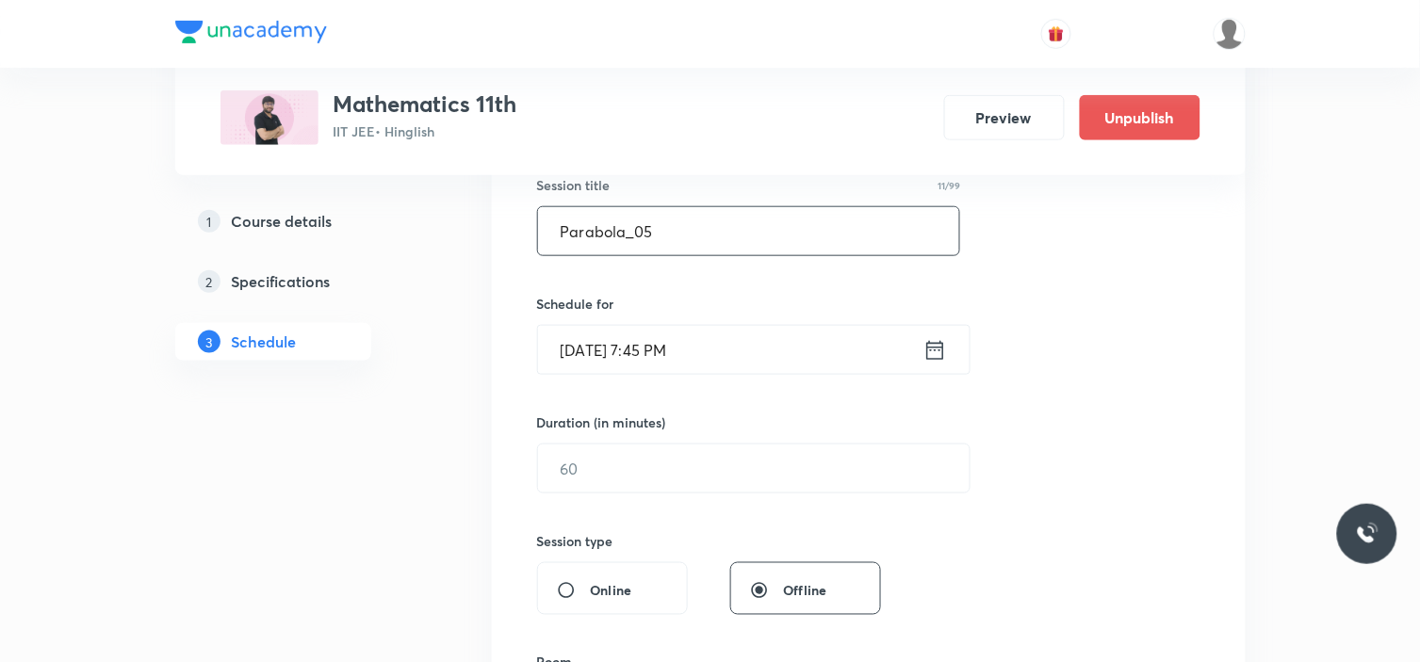
scroll to position [468, 0]
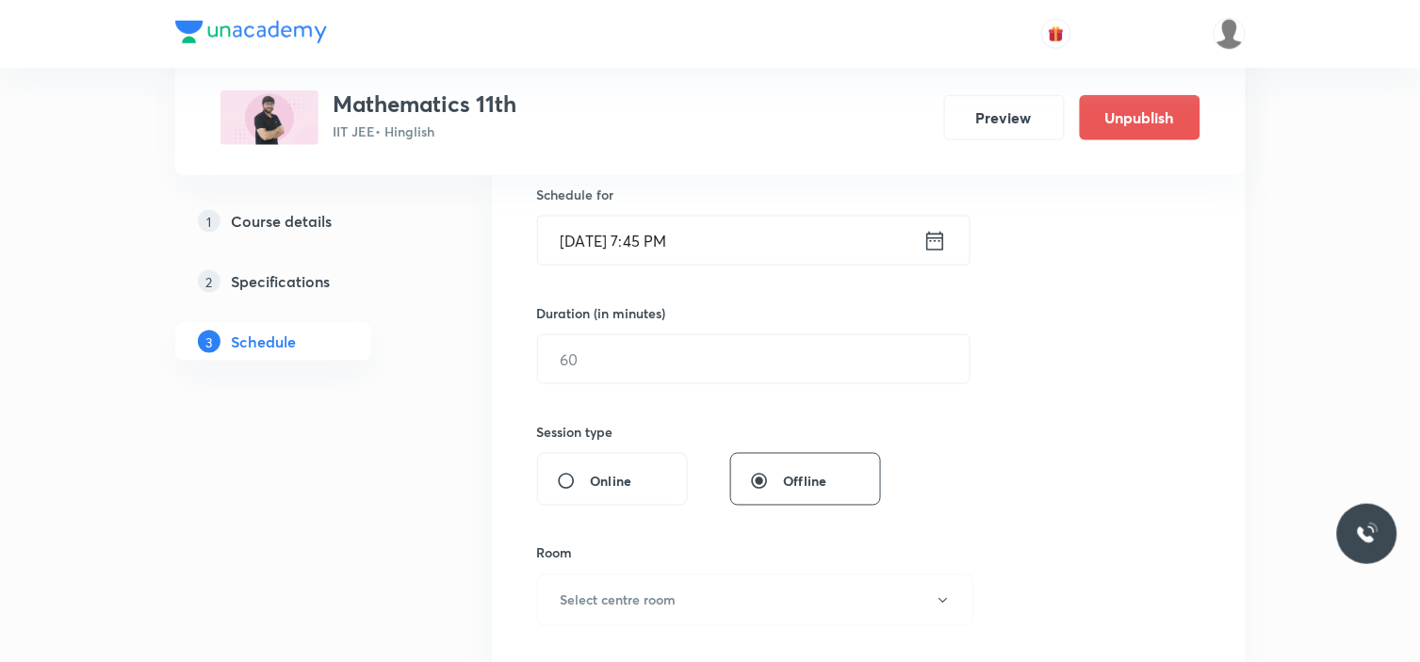
type input "Parabola_05"
click at [749, 233] on input "[DATE] 7:45 PM" at bounding box center [730, 241] width 385 height 48
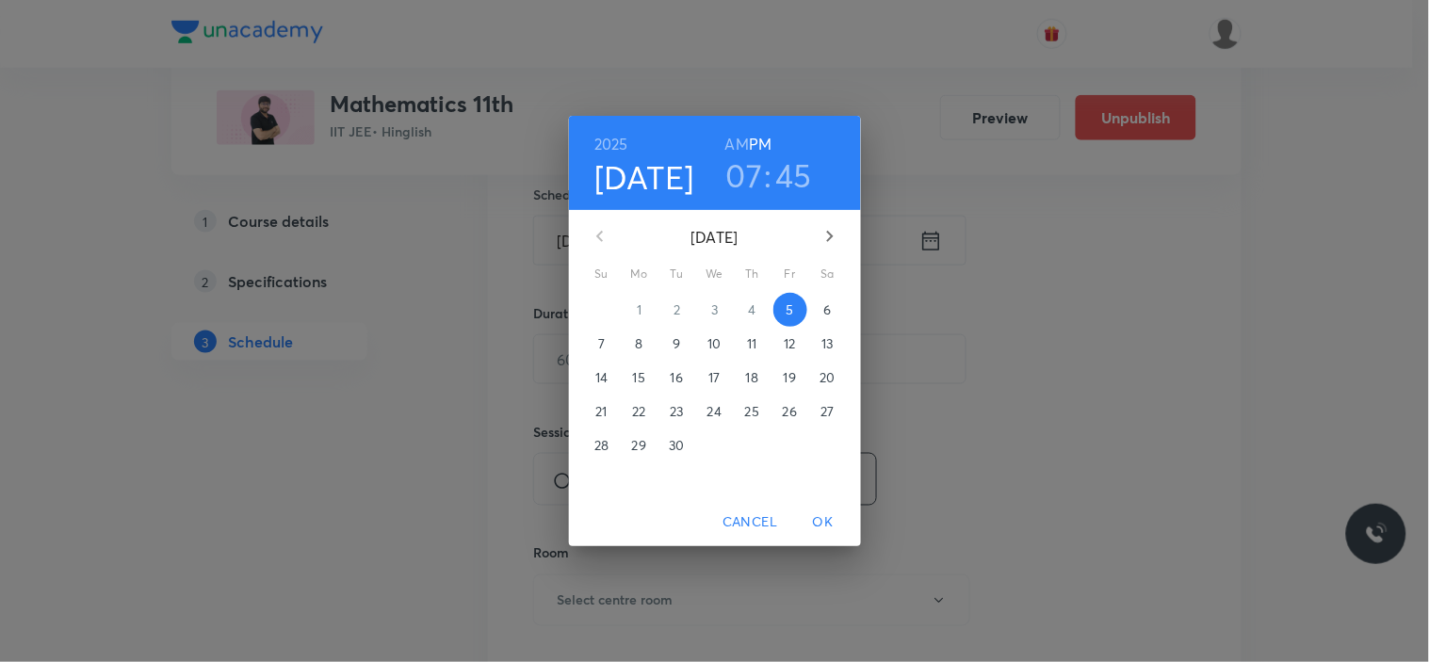
click at [835, 307] on span "6" at bounding box center [828, 310] width 34 height 19
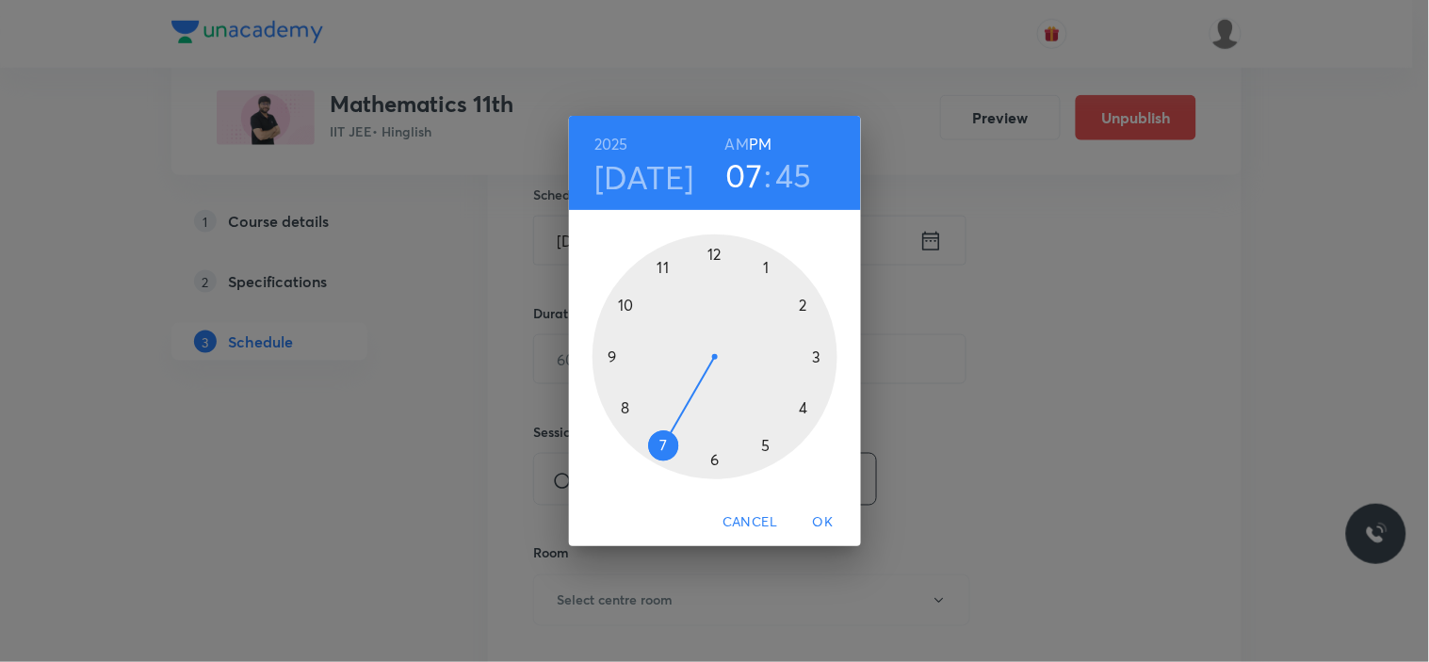
click at [802, 408] on div at bounding box center [715, 357] width 245 height 245
click at [714, 254] on div at bounding box center [715, 357] width 245 height 245
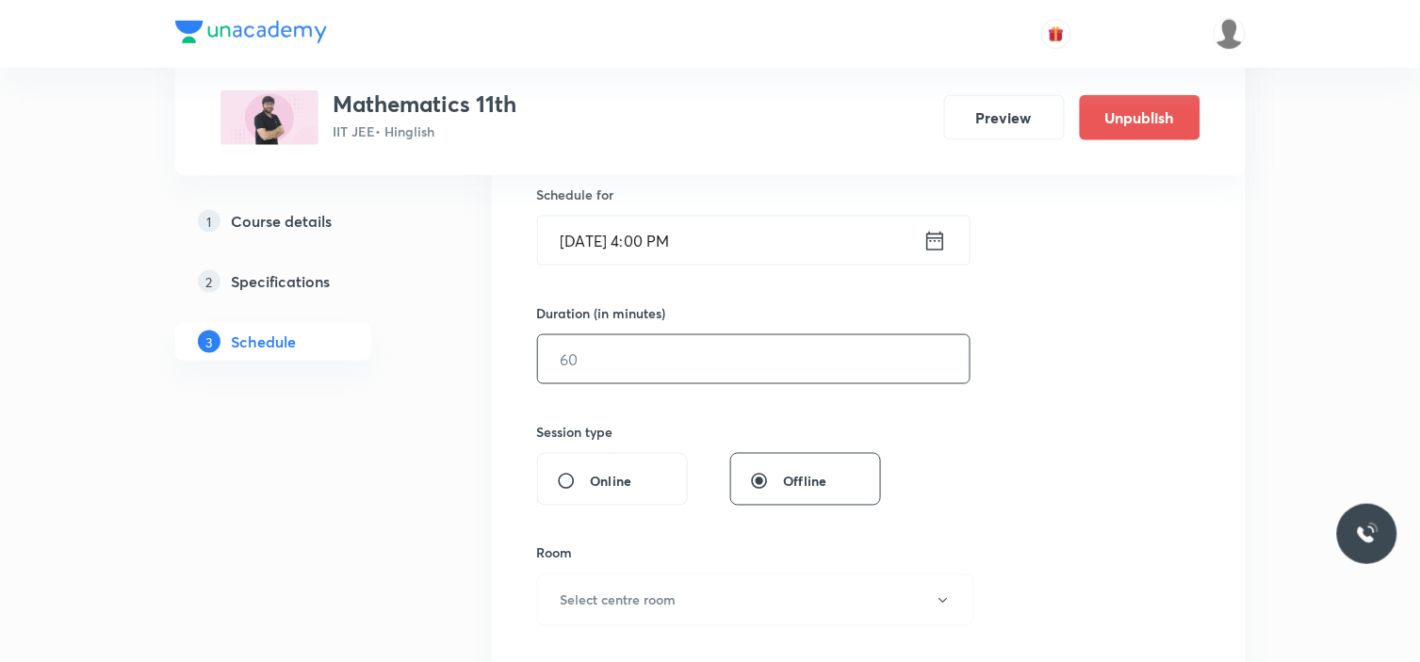
click at [613, 368] on input "text" at bounding box center [754, 359] width 432 height 48
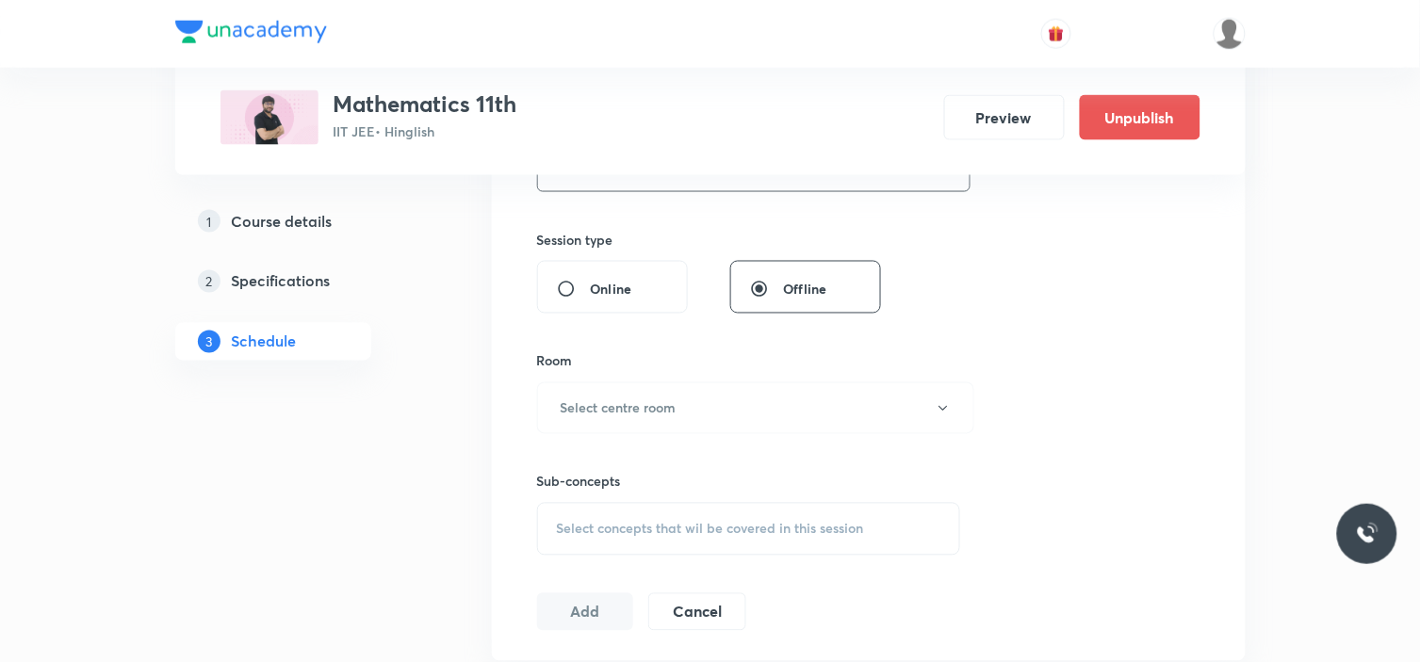
scroll to position [678, 0]
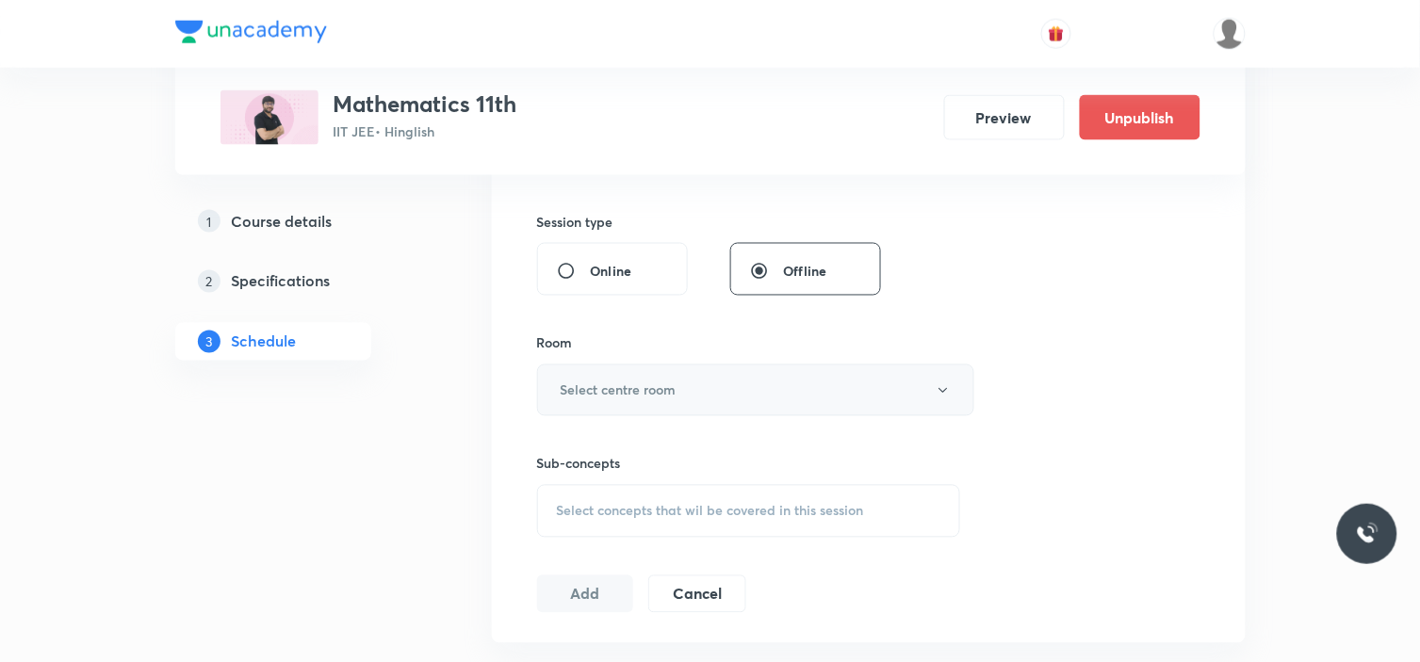
type input "80"
click at [624, 397] on h6 "Select centre room" at bounding box center [619, 391] width 116 height 20
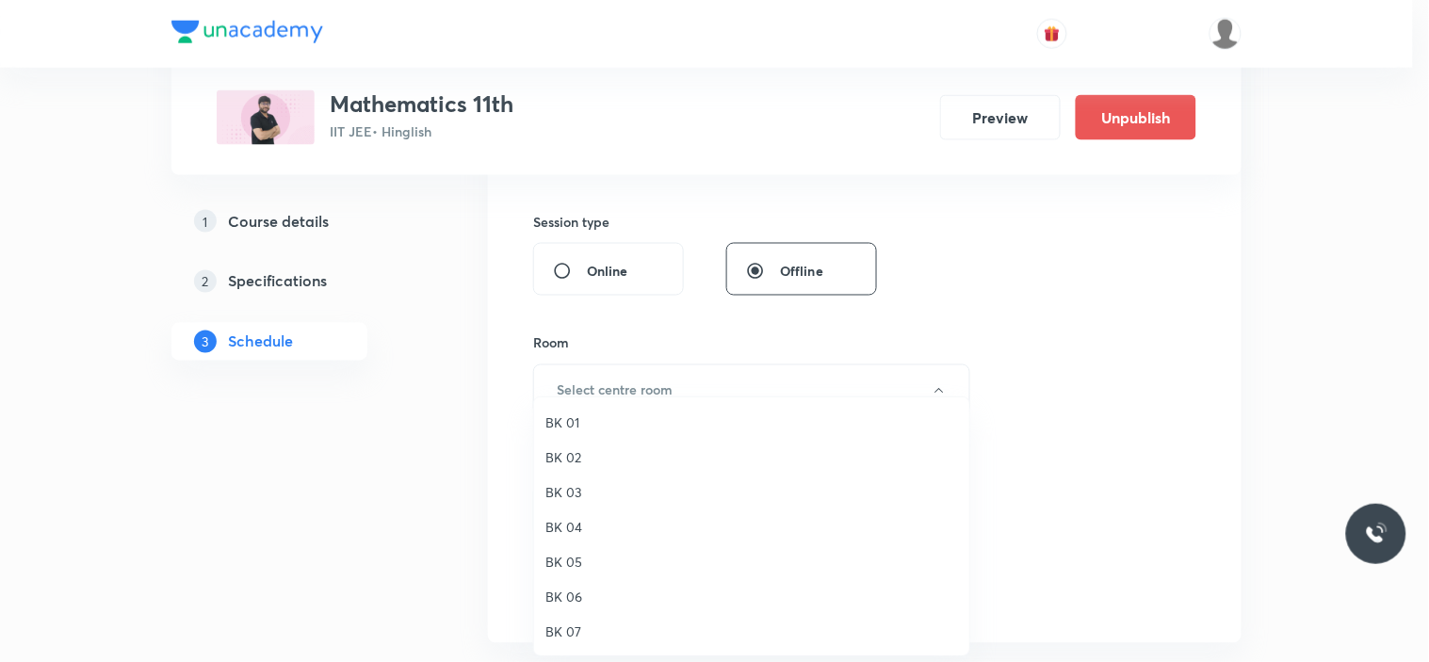
click at [563, 622] on span "BK 07" at bounding box center [752, 632] width 413 height 20
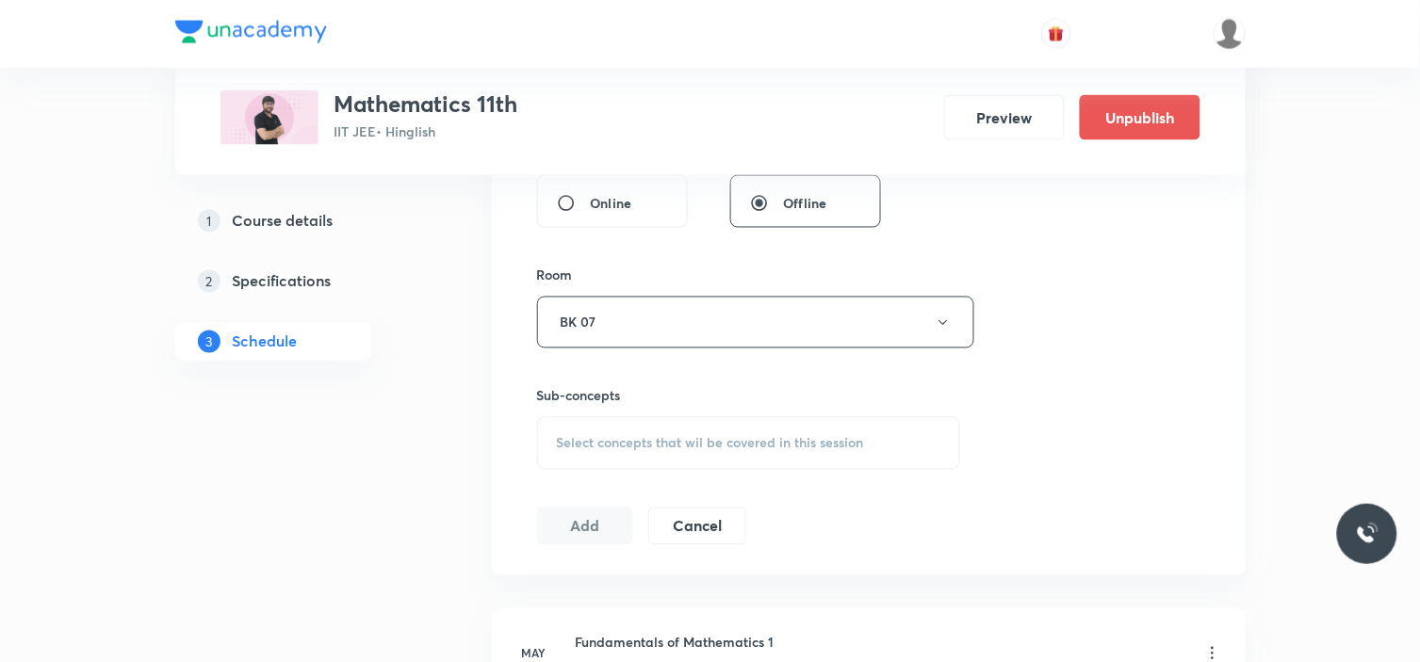
scroll to position [783, 0]
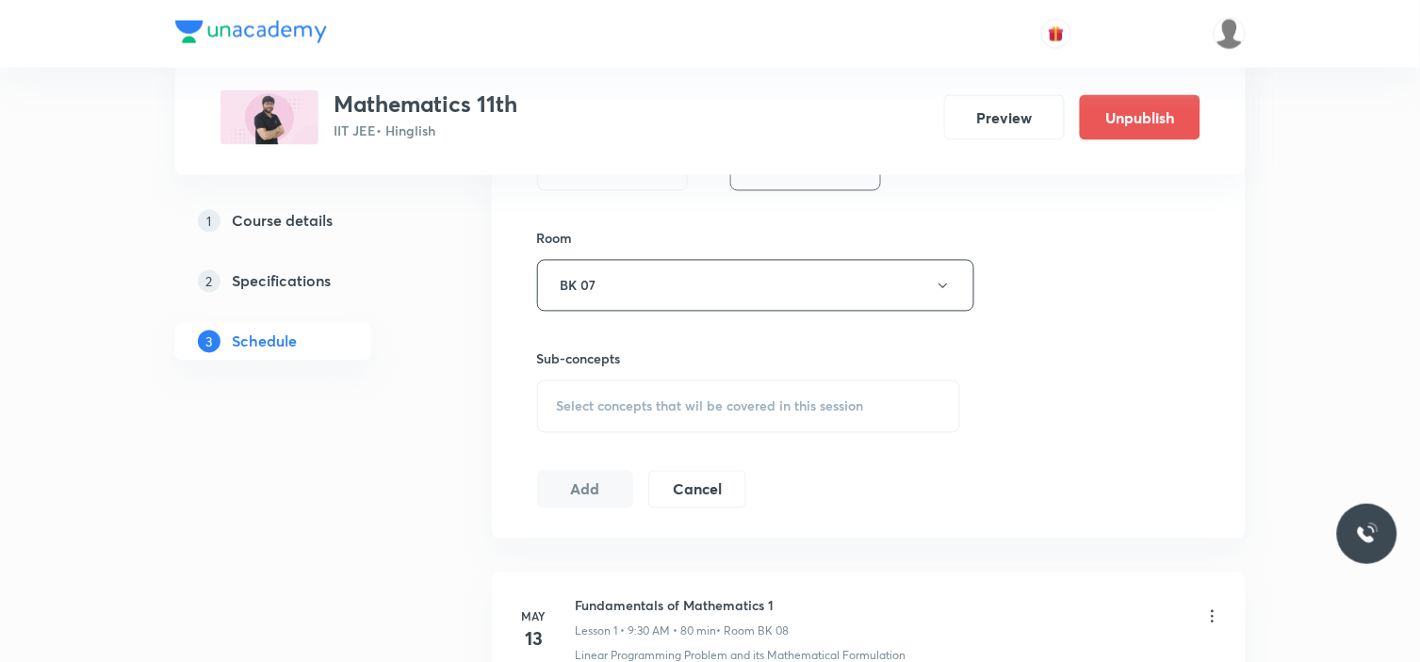
click at [634, 408] on span "Select concepts that wil be covered in this session" at bounding box center [710, 407] width 307 height 15
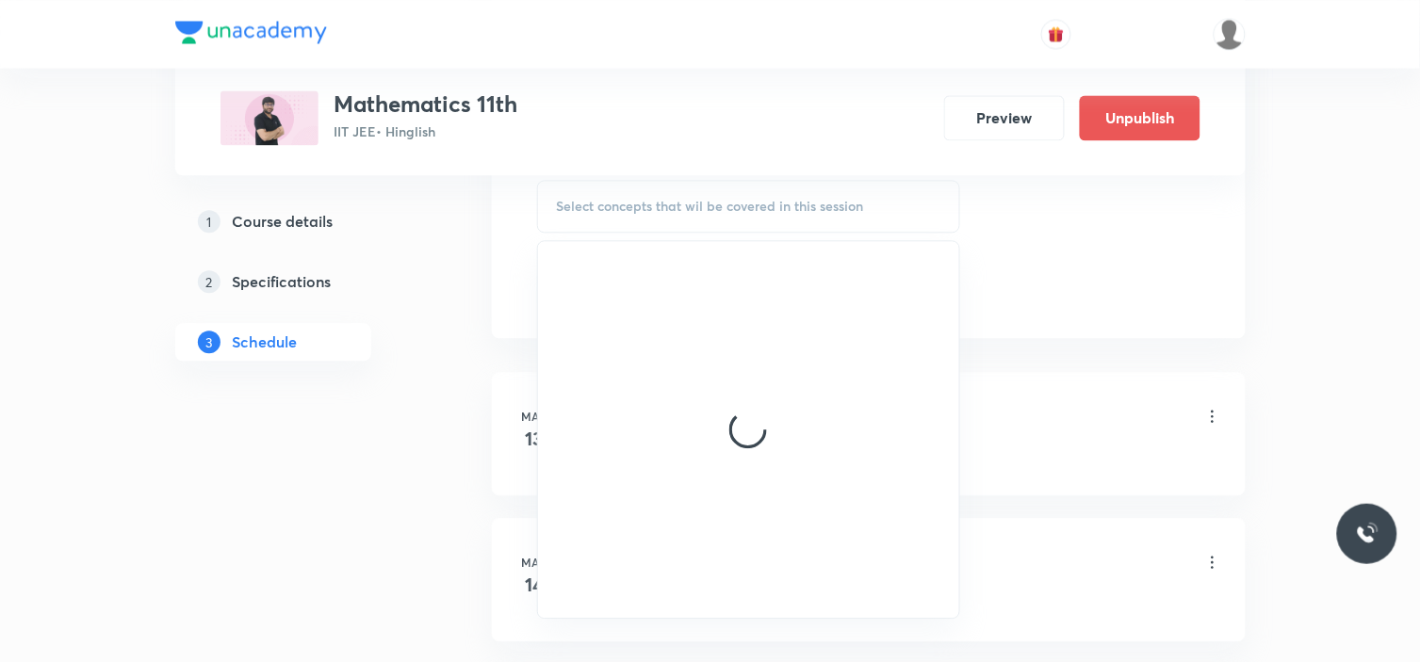
scroll to position [992, 0]
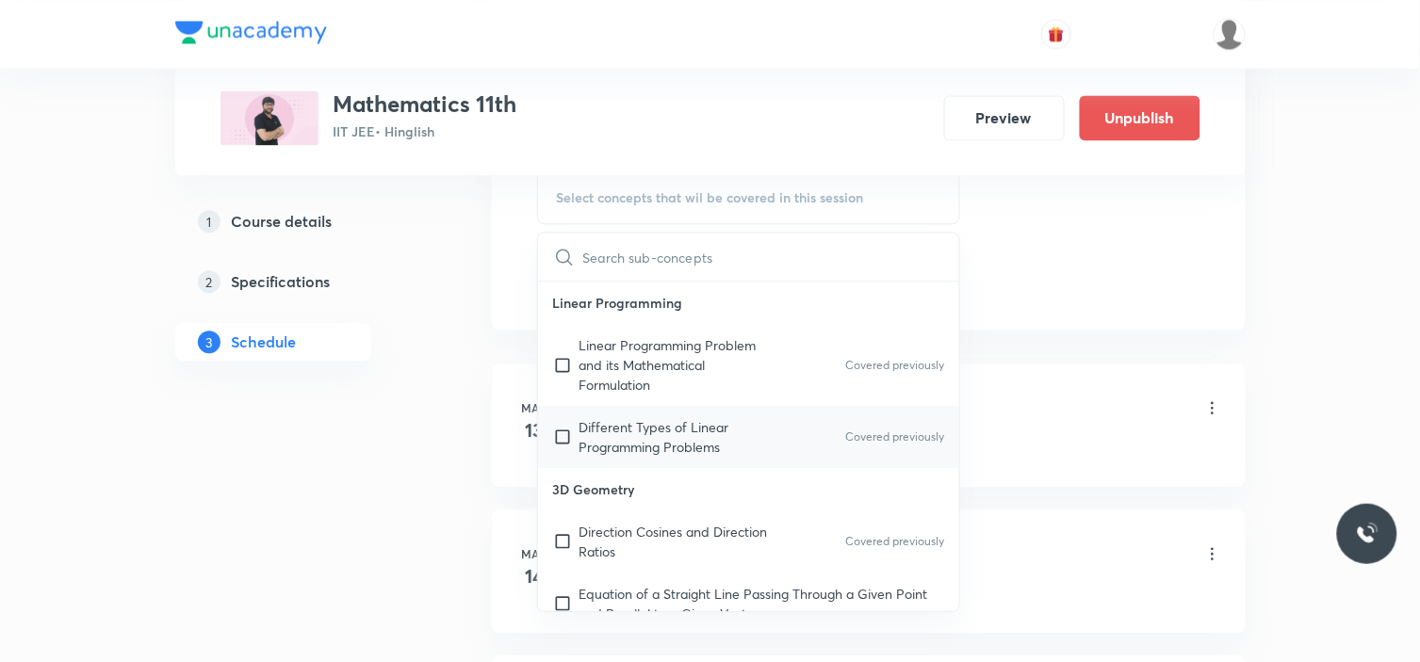
click at [636, 433] on p "Different Types of Linear Programming Problems" at bounding box center [674, 437] width 190 height 40
checkbox input "true"
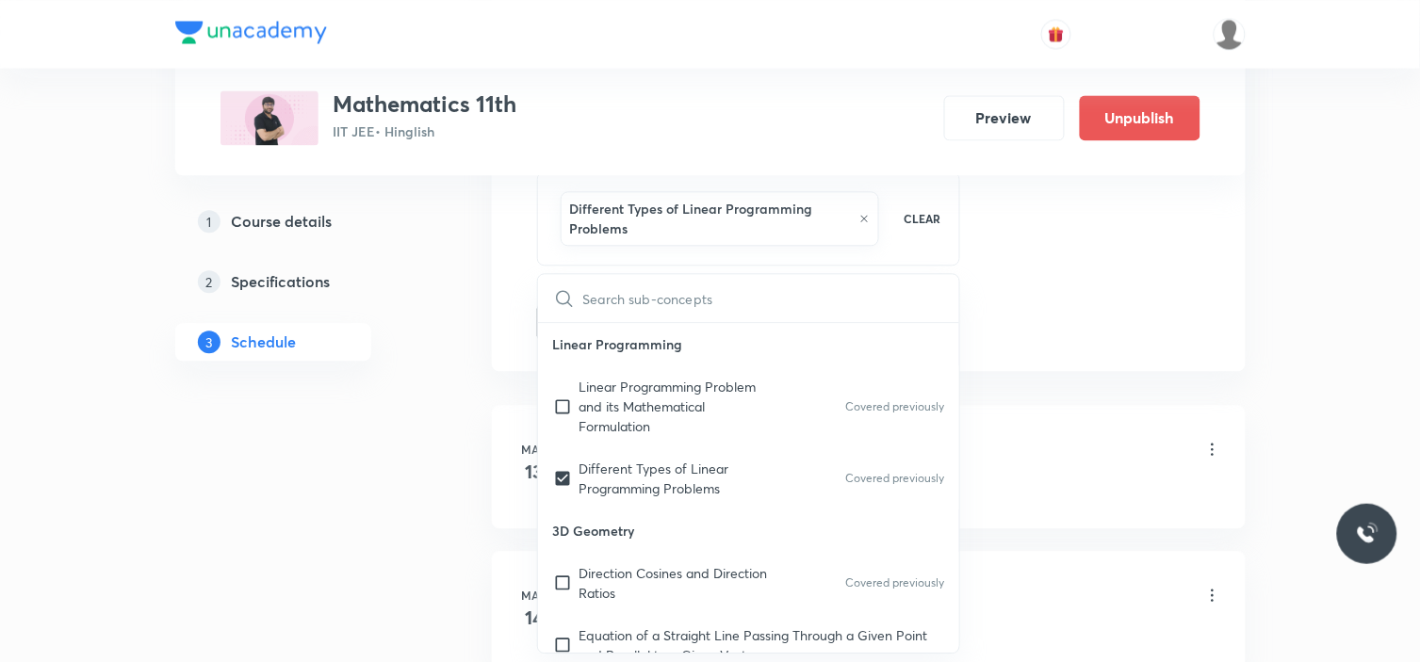
drag, startPoint x: 1058, startPoint y: 314, endPoint x: 1002, endPoint y: 326, distance: 57.8
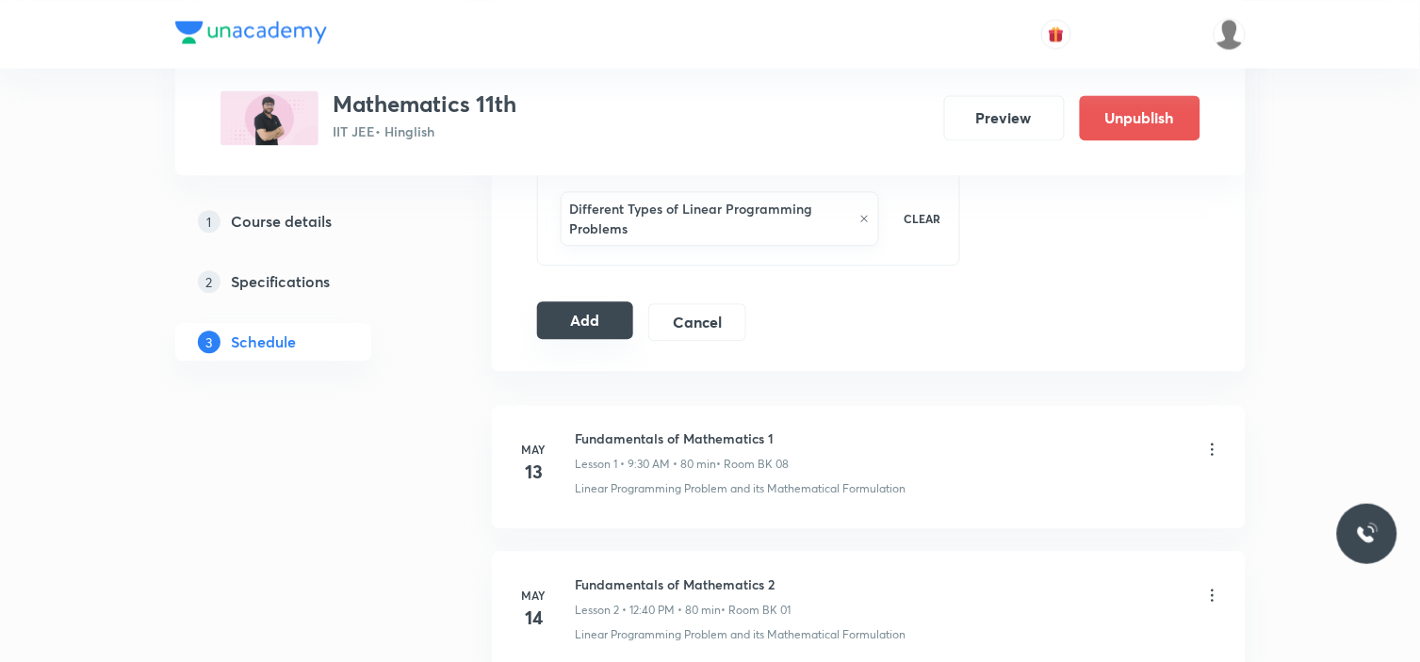
click at [607, 318] on button "Add" at bounding box center [585, 321] width 97 height 38
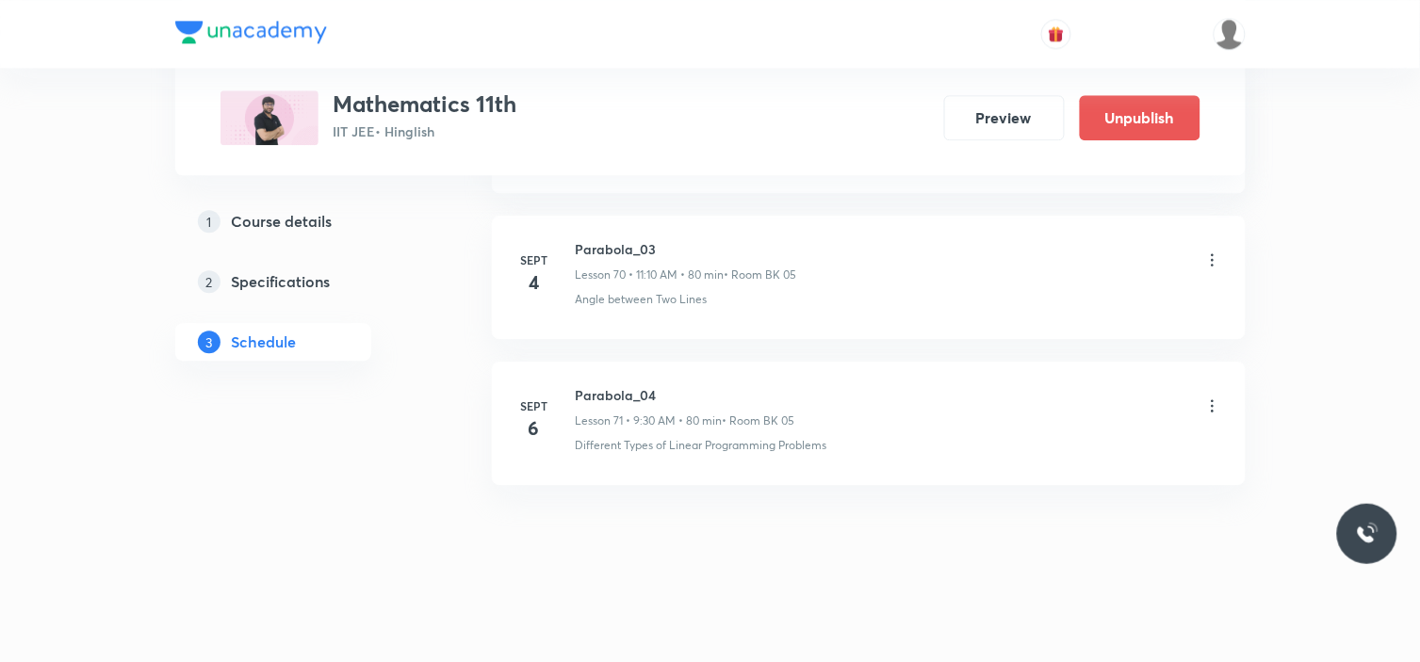
scroll to position [10362, 0]
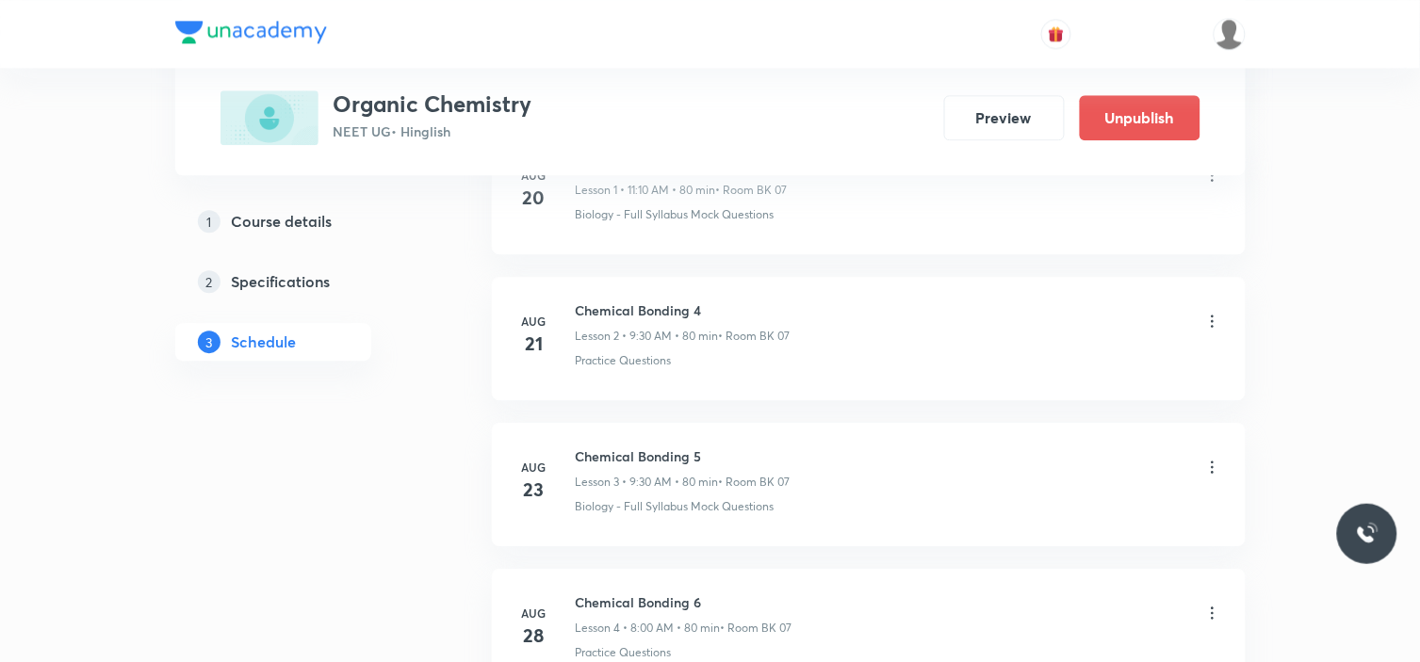
scroll to position [1096, 0]
